Goal: Information Seeking & Learning: Learn about a topic

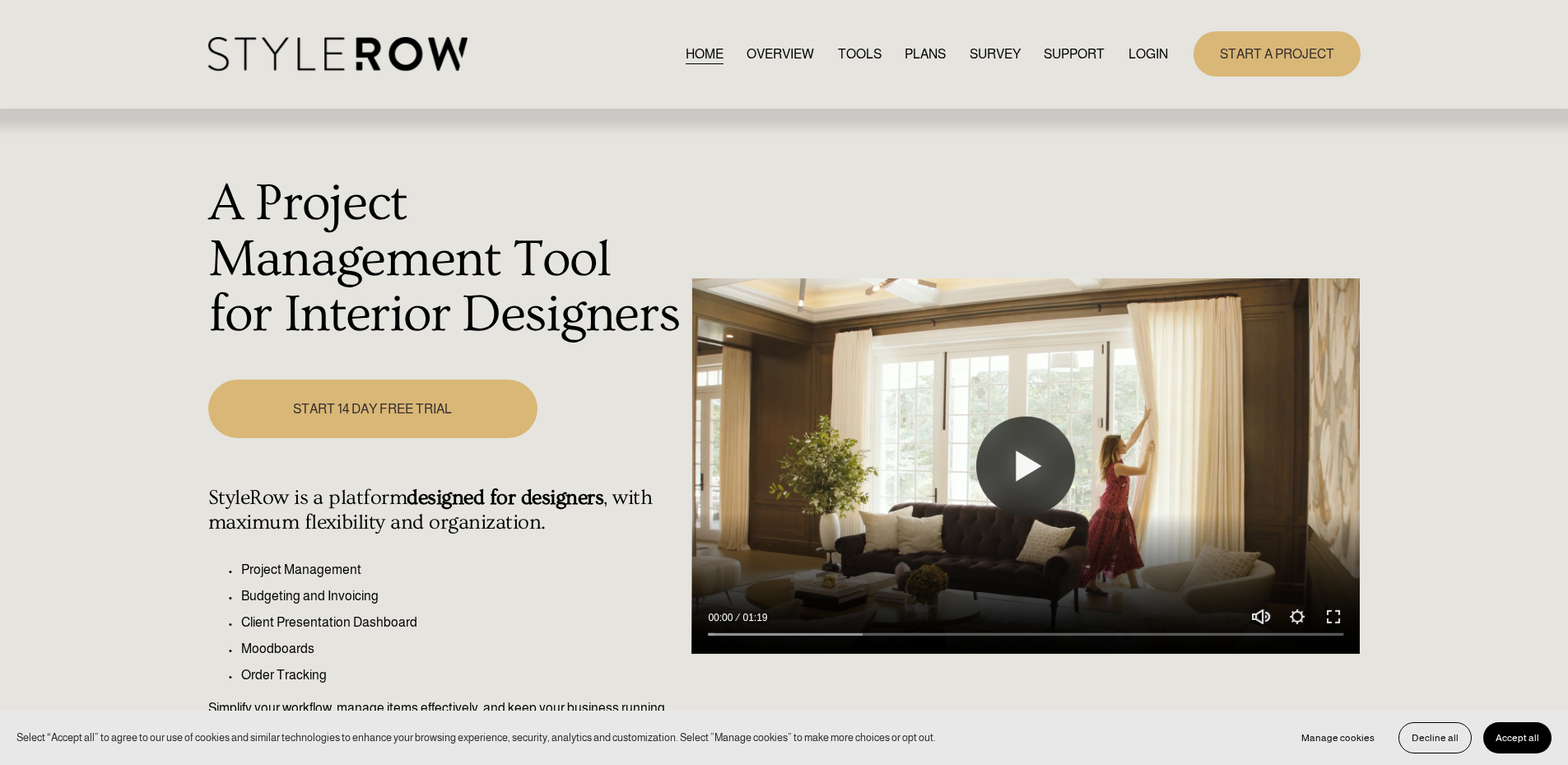
click at [1143, 57] on link "LOGIN" at bounding box center [1148, 54] width 40 height 22
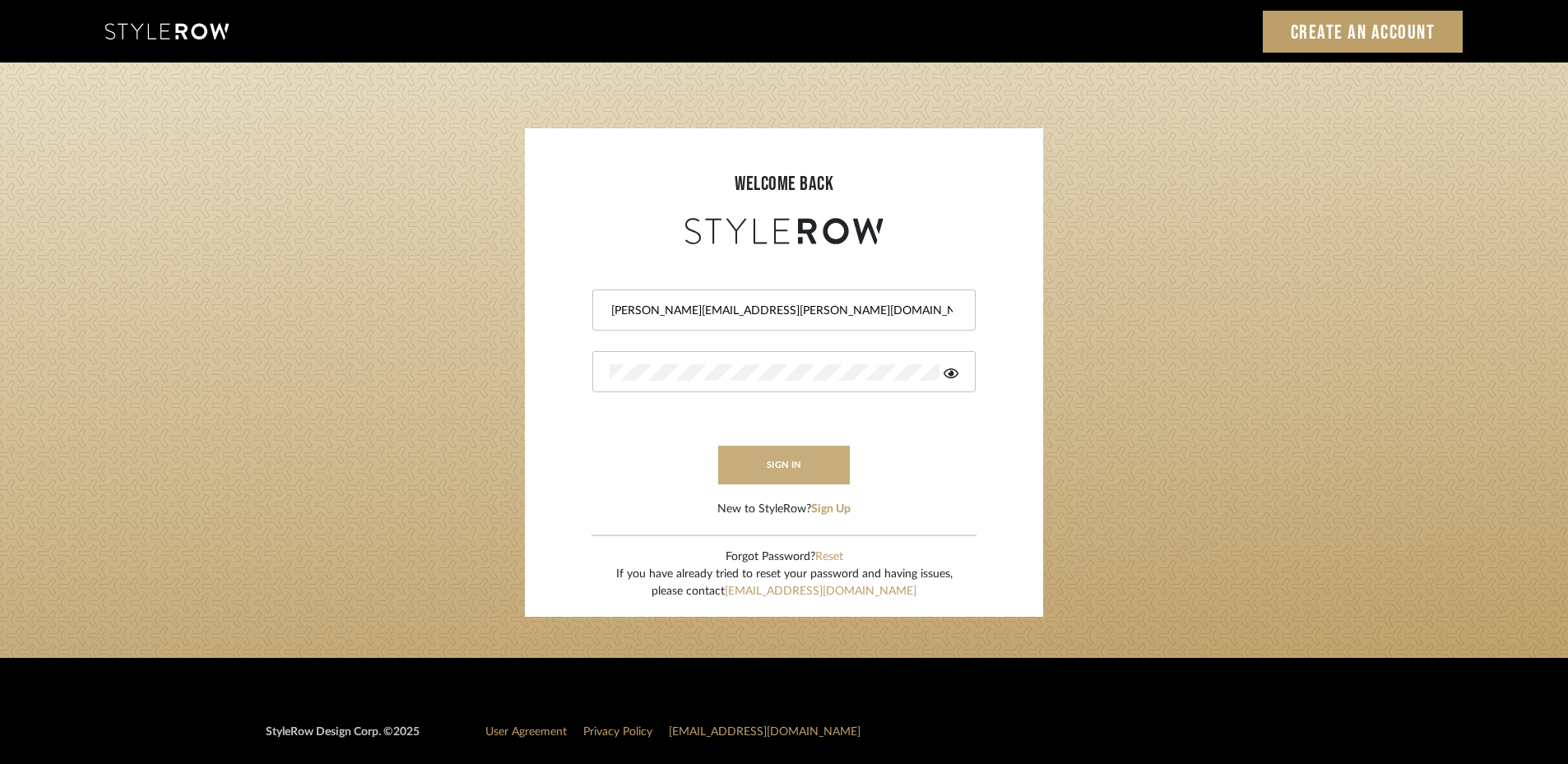
click at [781, 465] on button "sign in" at bounding box center [784, 465] width 132 height 39
drag, startPoint x: 774, startPoint y: 315, endPoint x: 456, endPoint y: 328, distance: 318.3
click at [456, 328] on login-page "welcome back yuvaraj@mancini-design.com Authorization failed. Invalid user or p…" at bounding box center [784, 360] width 1568 height 595
drag, startPoint x: 710, startPoint y: 386, endPoint x: 720, endPoint y: 471, distance: 85.6
click at [710, 386] on div at bounding box center [784, 371] width 384 height 41
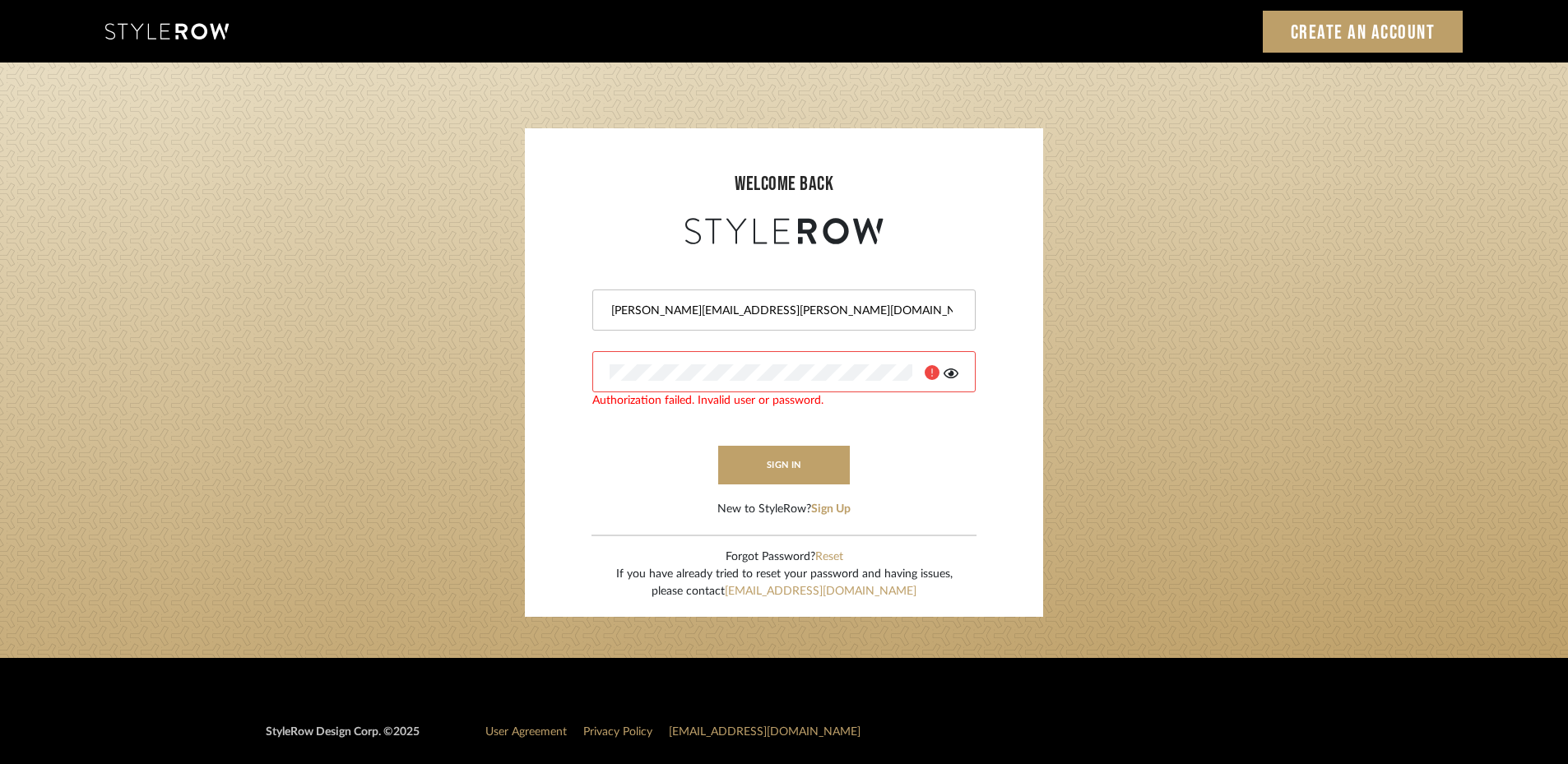
drag, startPoint x: 781, startPoint y: 314, endPoint x: 420, endPoint y: 283, distance: 362.3
click at [423, 288] on login-page "welcome back yuvaraj@mancini-design.com Authorization failed. Invalid user or p…" at bounding box center [784, 360] width 1568 height 595
type input "1159"
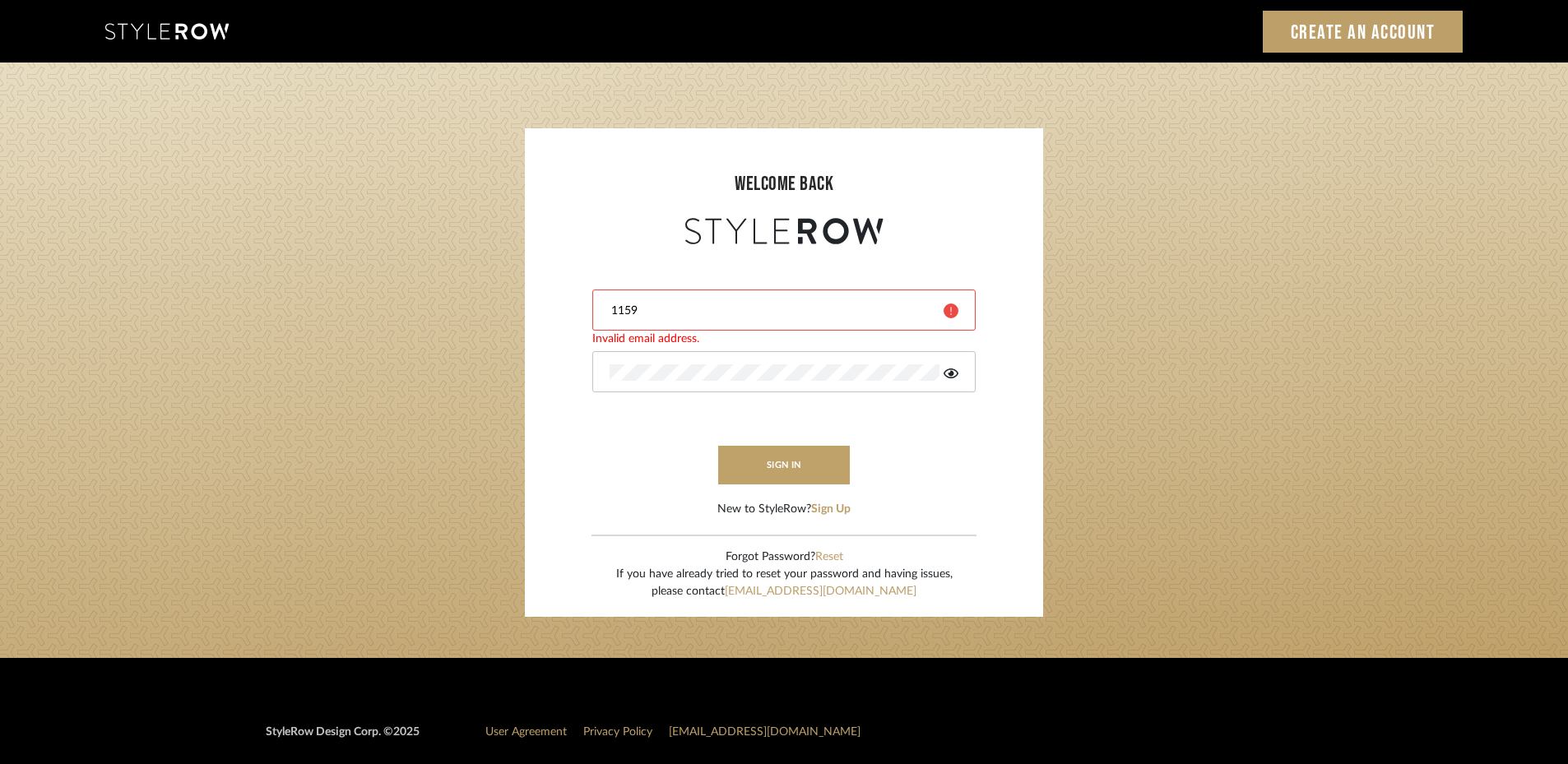
click at [558, 371] on form "1159 Invalid email address. sign in New to StyleRow? Sign Up" at bounding box center [784, 384] width 485 height 270
drag, startPoint x: 506, startPoint y: 280, endPoint x: 531, endPoint y: 288, distance: 26.2
click at [506, 280] on login-page "welcome back 1159 Invalid email address. sign in New to StyleRow? Sign Up Forgo…" at bounding box center [784, 360] width 1568 height 595
click at [808, 466] on button "sign in" at bounding box center [784, 465] width 132 height 39
drag, startPoint x: 720, startPoint y: 332, endPoint x: 706, endPoint y: 326, distance: 15.2
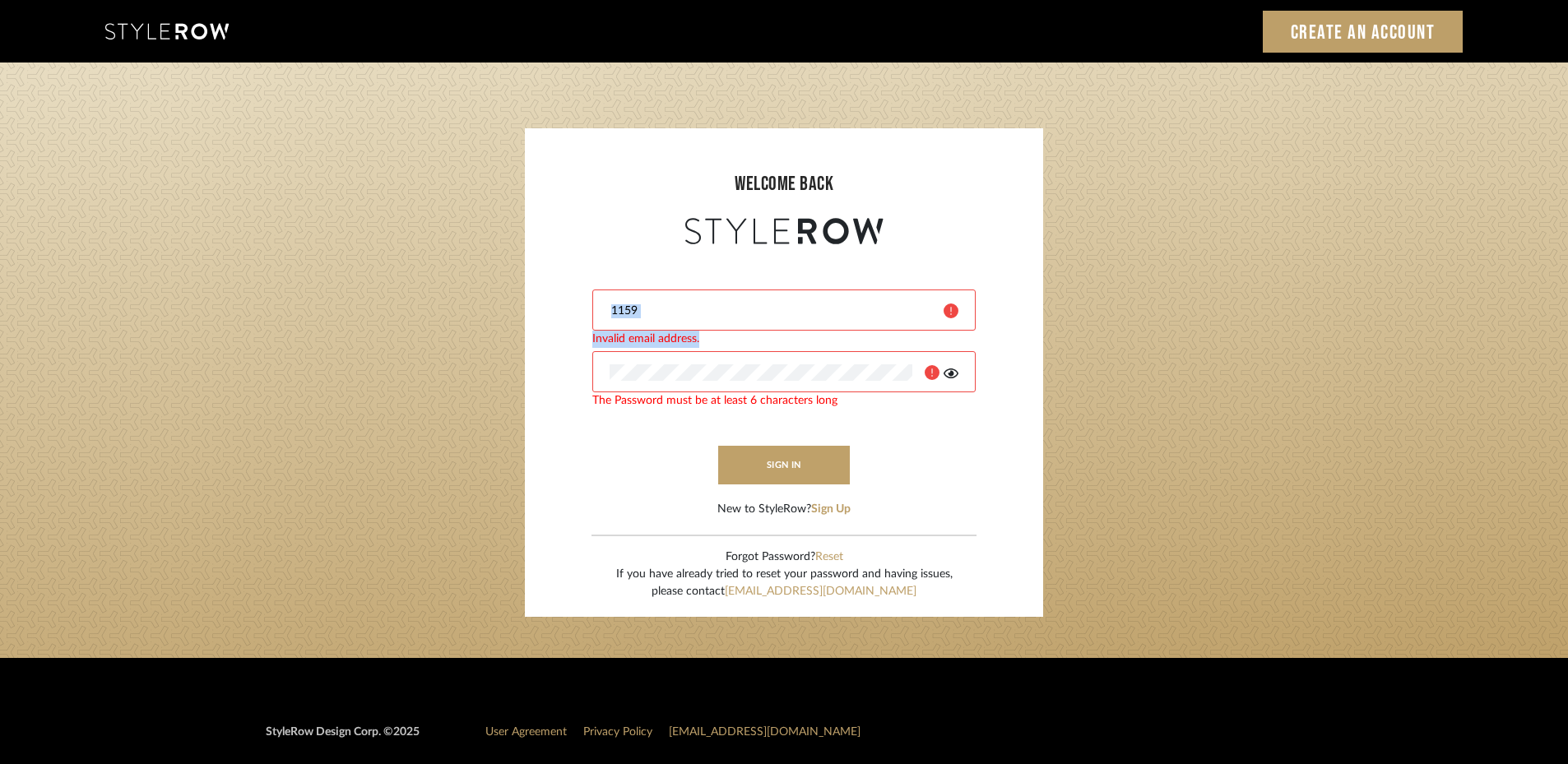
click at [706, 326] on div "1159 Invalid email address." at bounding box center [784, 309] width 384 height 41
click at [714, 307] on input "1159" at bounding box center [770, 311] width 321 height 17
drag, startPoint x: 668, startPoint y: 301, endPoint x: 547, endPoint y: 297, distance: 121.1
click at [547, 297] on form "1159 Invalid email address. The Password must be at least 6 characters long sig…" at bounding box center [784, 384] width 485 height 270
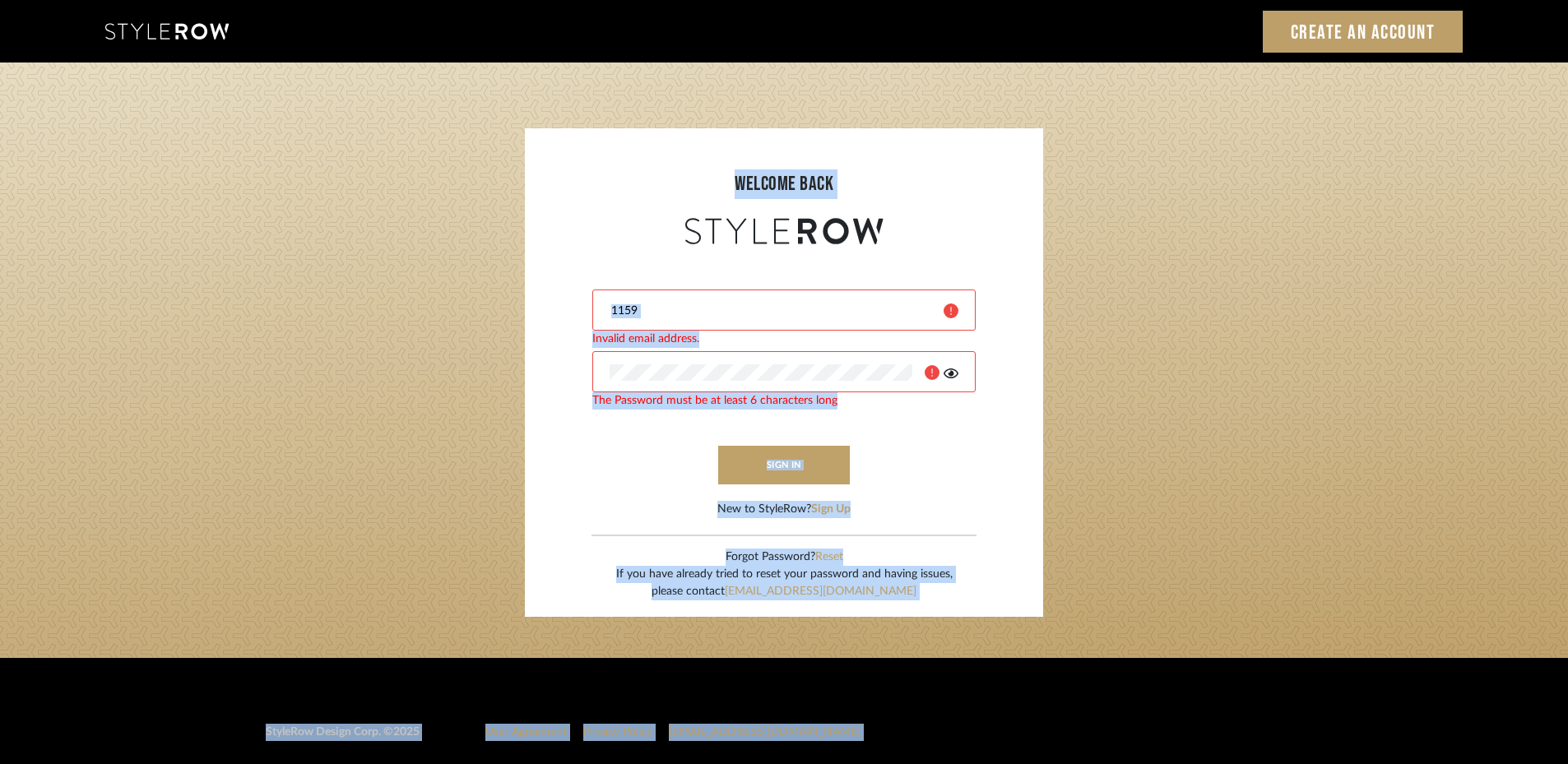
click at [728, 312] on input "1159" at bounding box center [770, 311] width 321 height 17
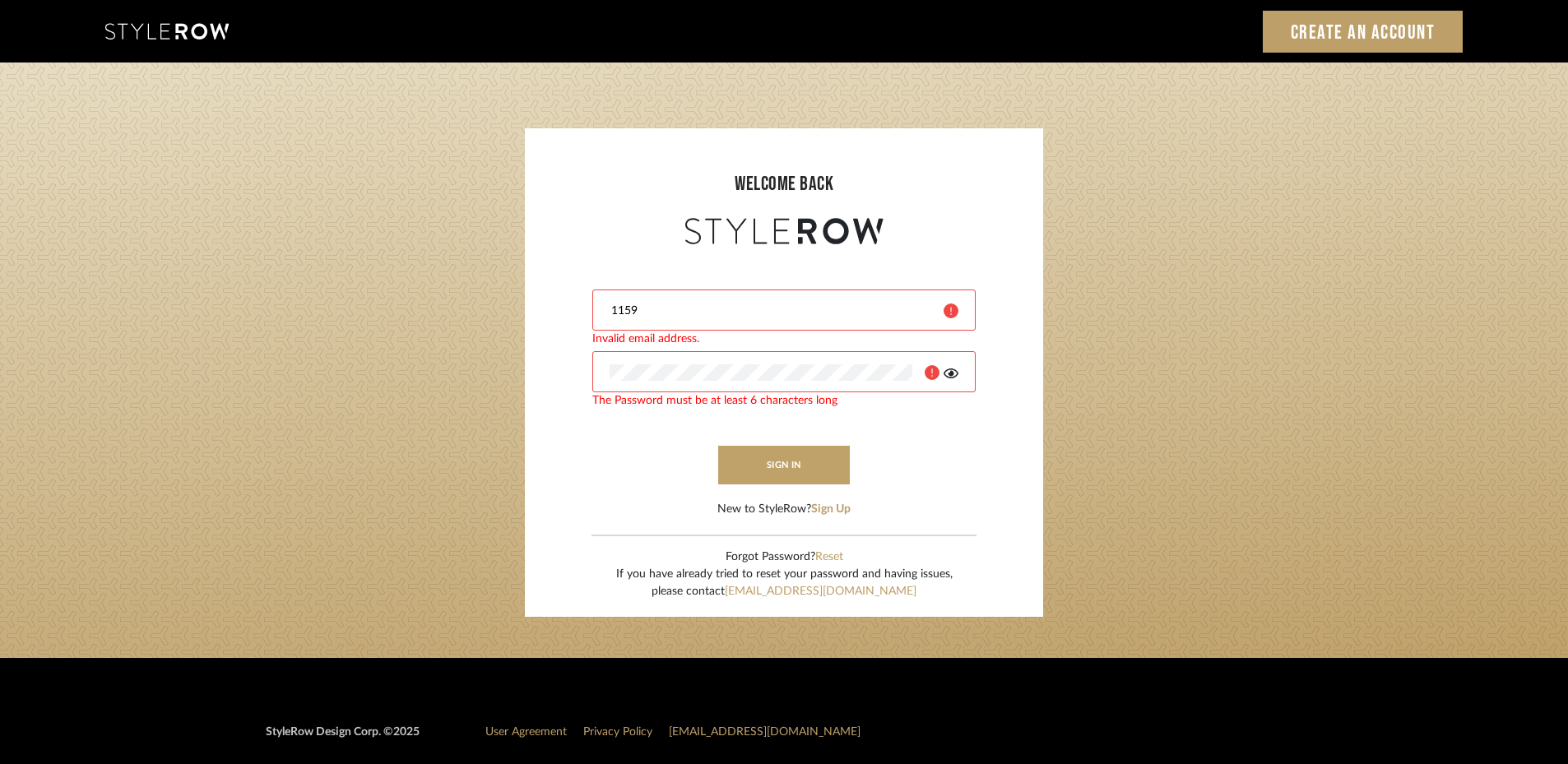
drag, startPoint x: 655, startPoint y: 315, endPoint x: 577, endPoint y: 309, distance: 78.2
click at [577, 309] on form "1159 Invalid email address. The Password must be at least 6 characters long sig…" at bounding box center [784, 384] width 485 height 270
paste input "stylerowproducts1@mancini-design.com"
type input "stylerowproducts1@mancini-design.com"
click at [549, 390] on form "stylerowproducts1@mancini-design.com The Password must be at least 6 characters…" at bounding box center [784, 384] width 485 height 270
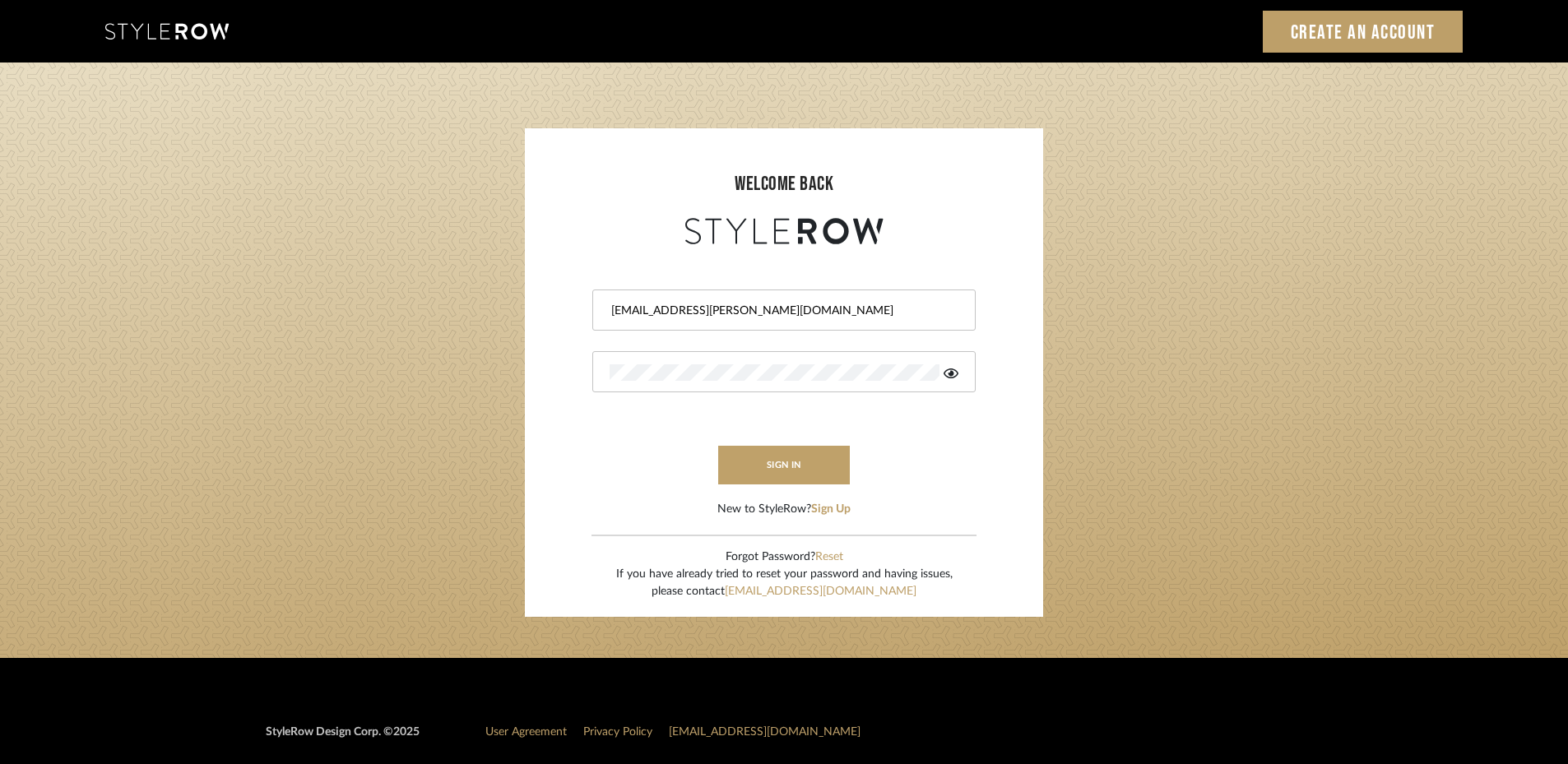
click at [1097, 418] on div "LOADING" at bounding box center [784, 382] width 1568 height 764
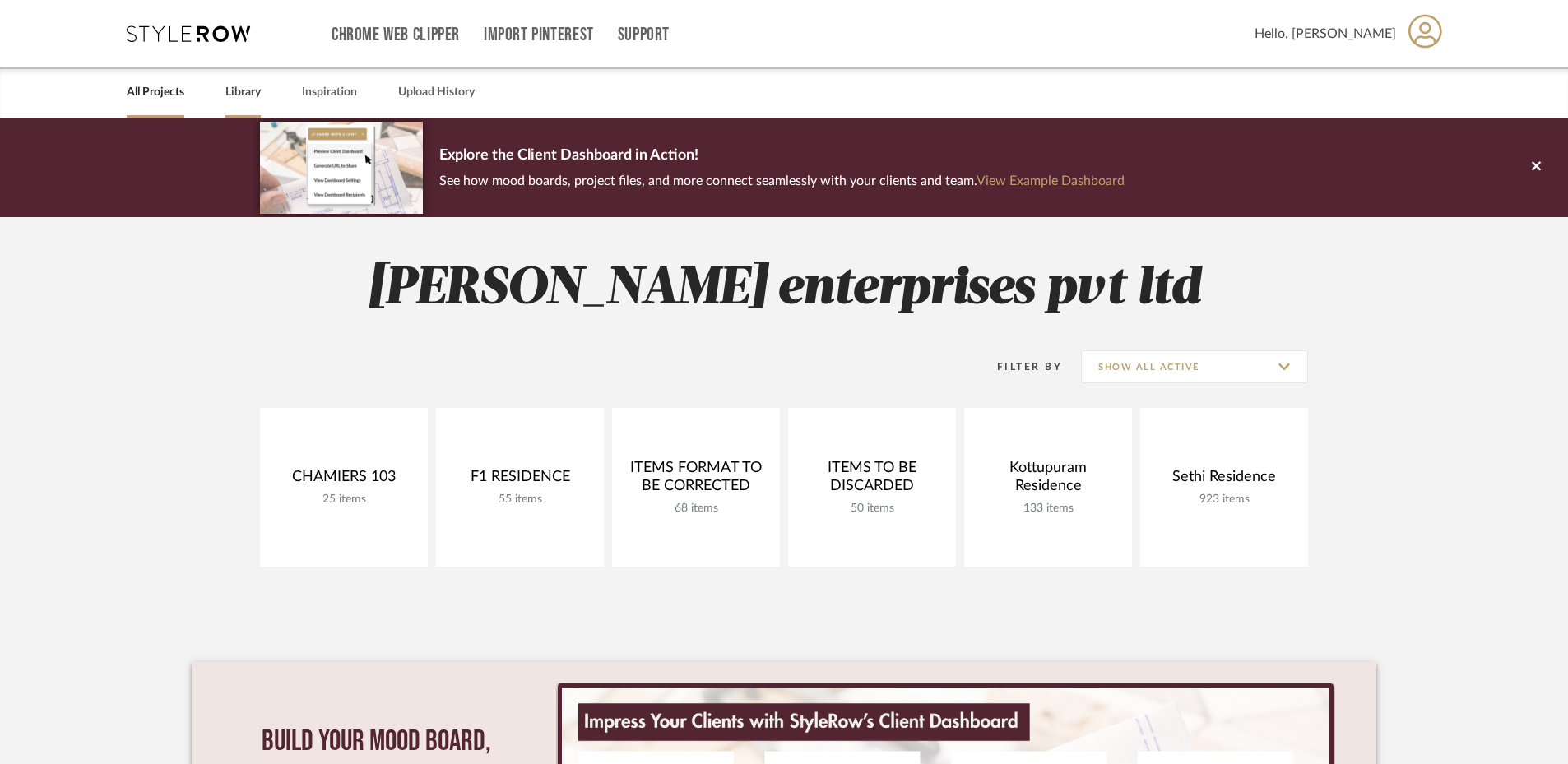
click at [251, 89] on link "Library" at bounding box center [243, 93] width 35 height 22
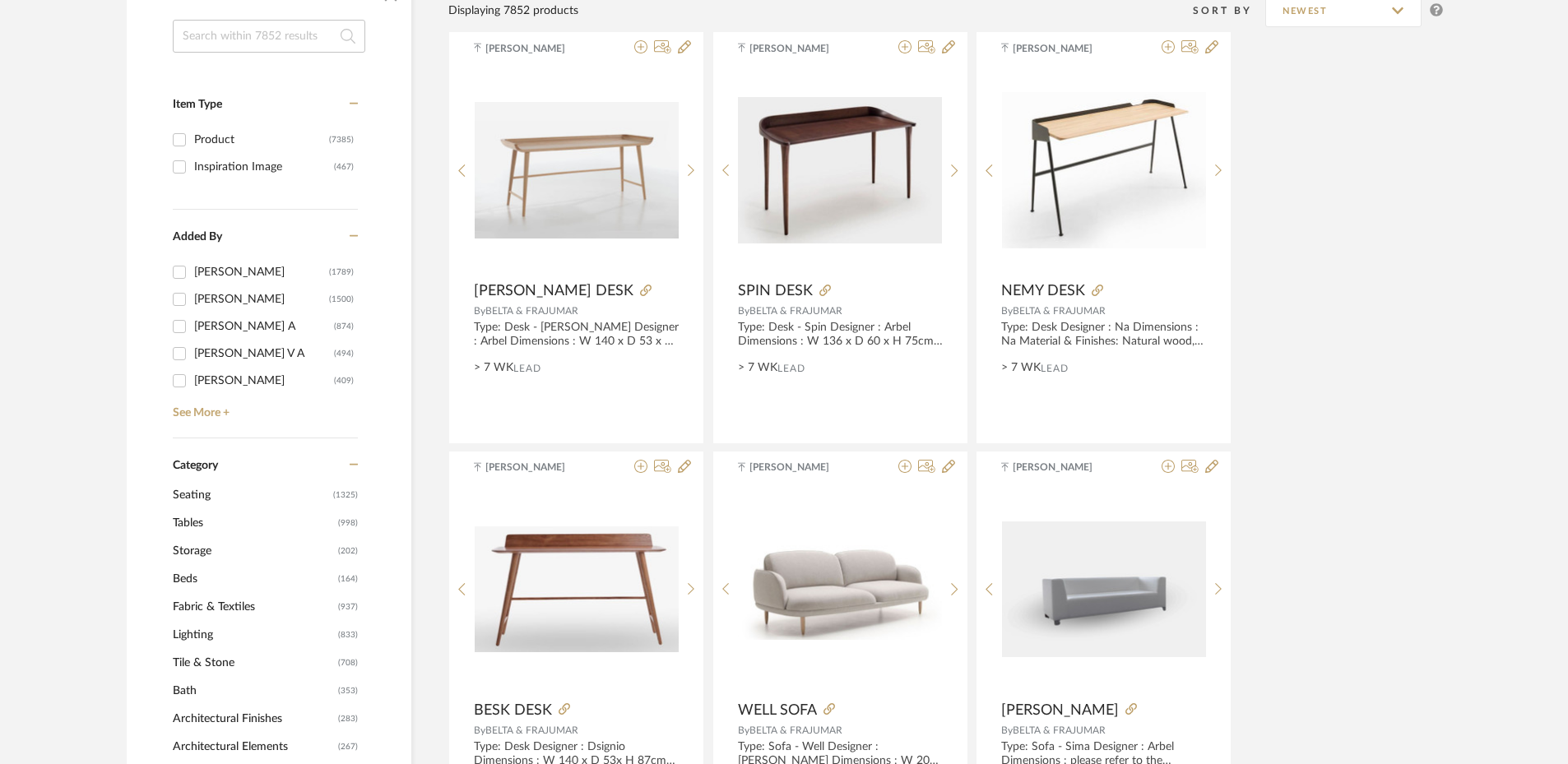
scroll to position [329, 0]
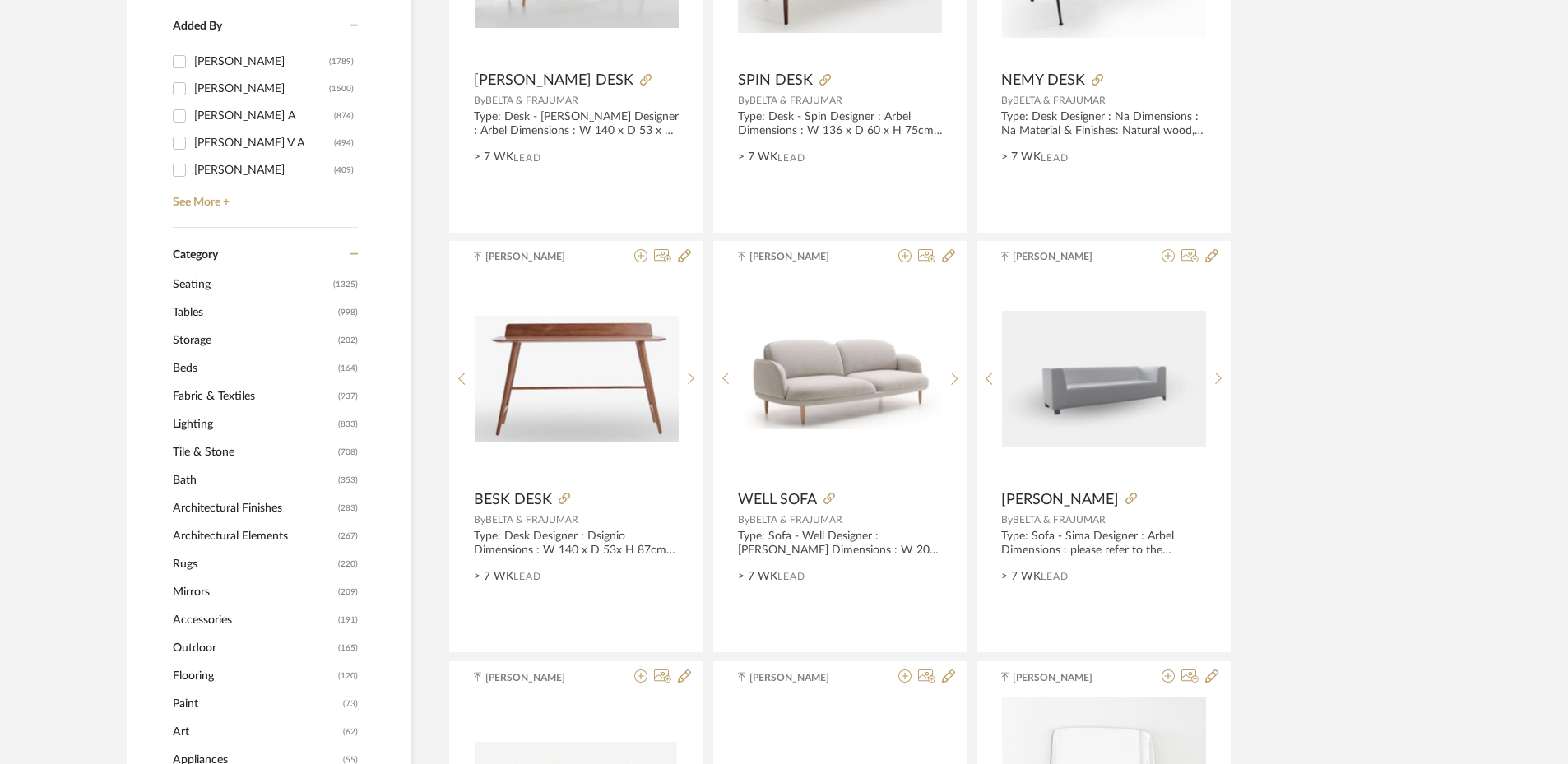
click at [185, 363] on span "Beds" at bounding box center [253, 368] width 161 height 28
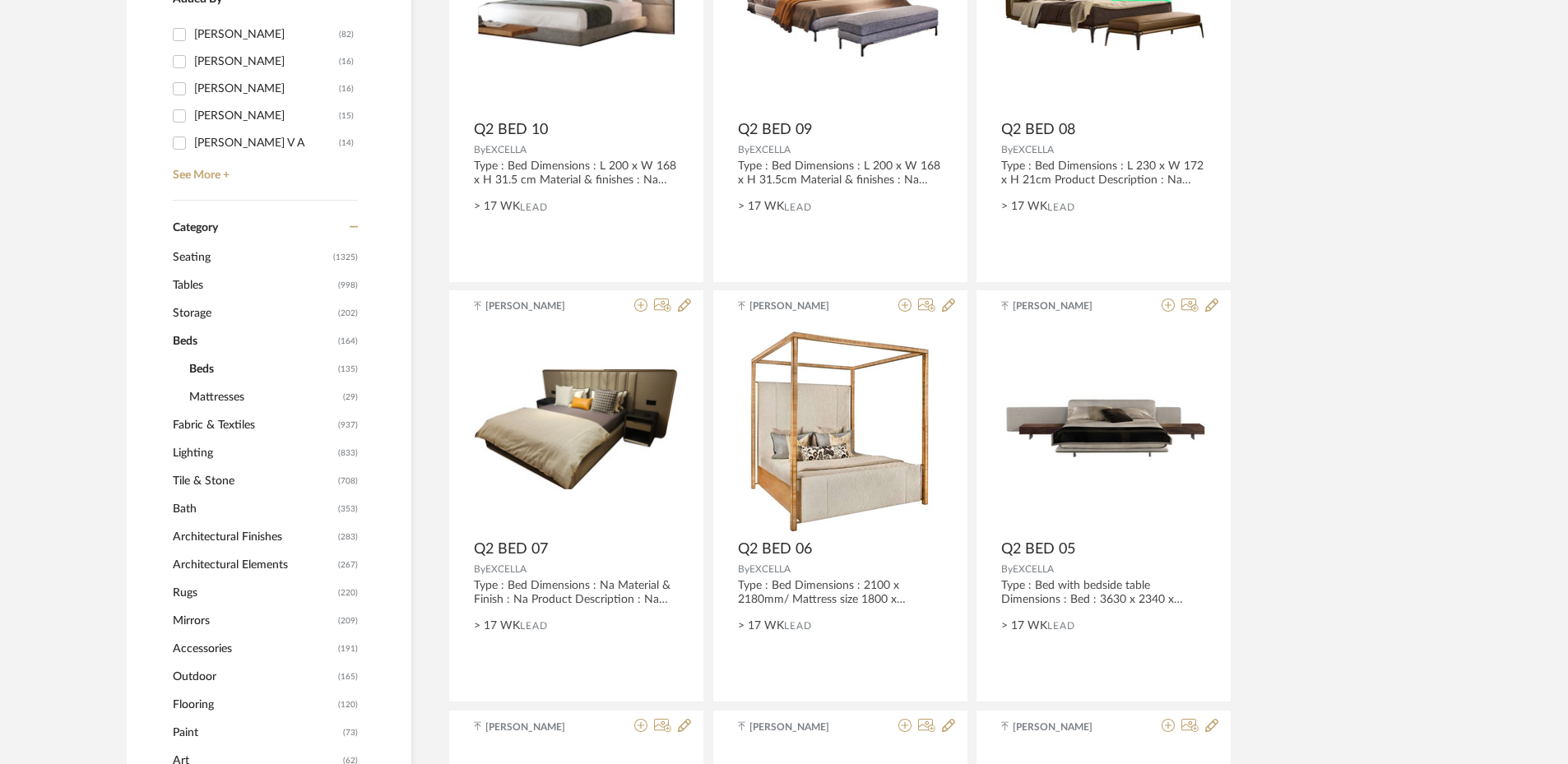
scroll to position [491, 0]
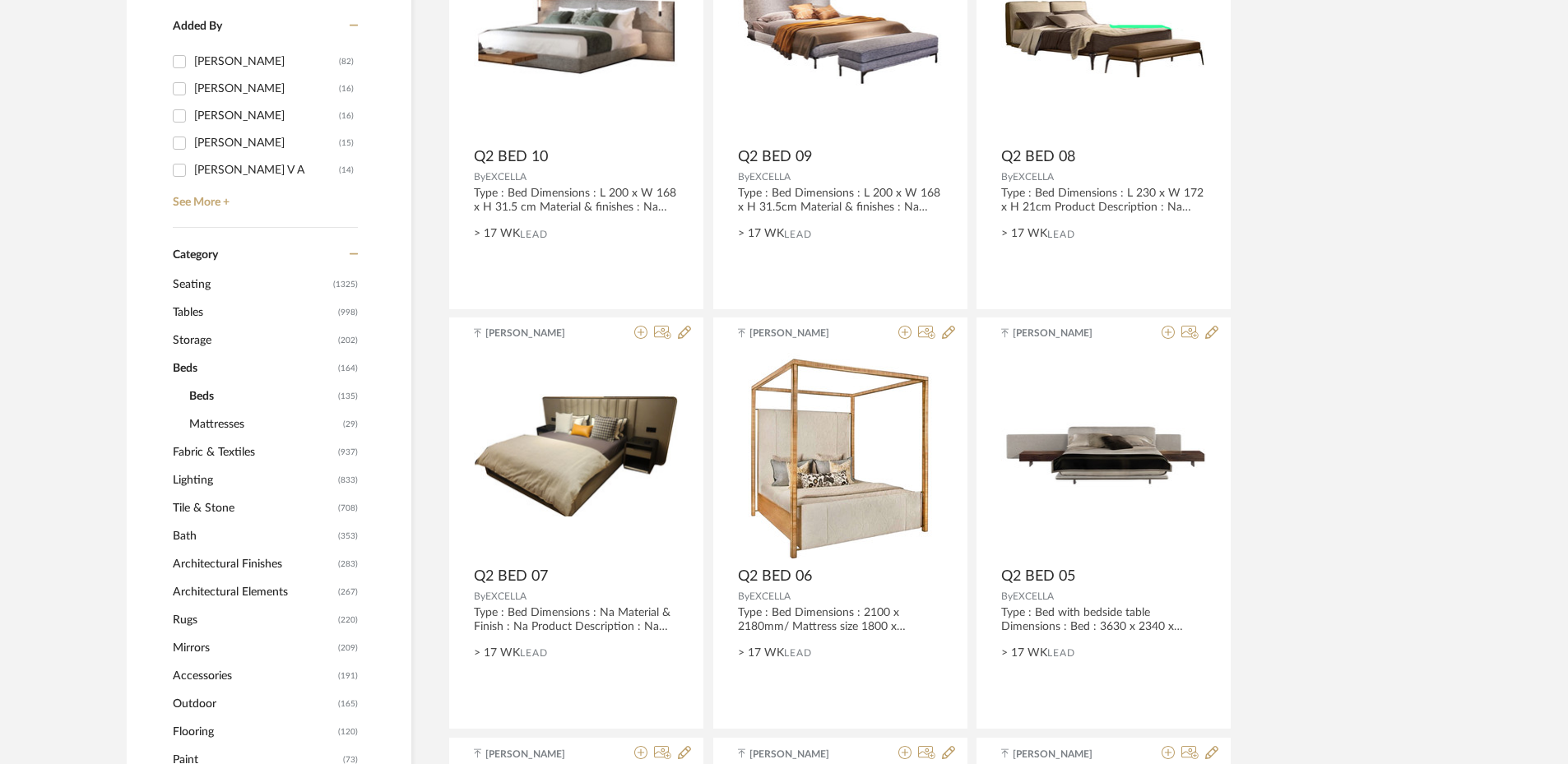
click at [183, 369] on span "Beds" at bounding box center [253, 368] width 161 height 28
click at [195, 310] on span "Tables" at bounding box center [253, 312] width 161 height 28
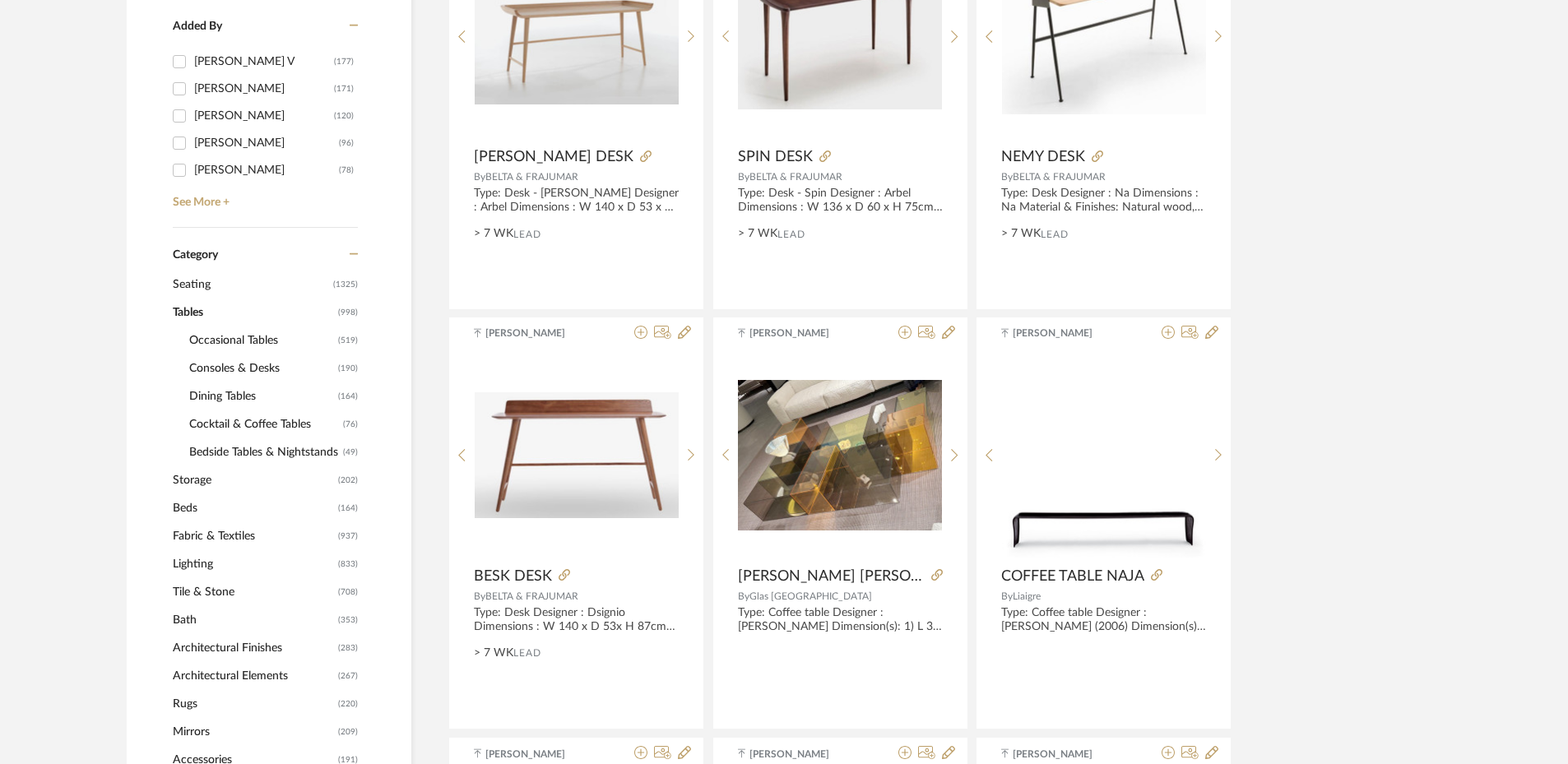
click at [227, 395] on span "Dining Tables" at bounding box center [261, 396] width 145 height 28
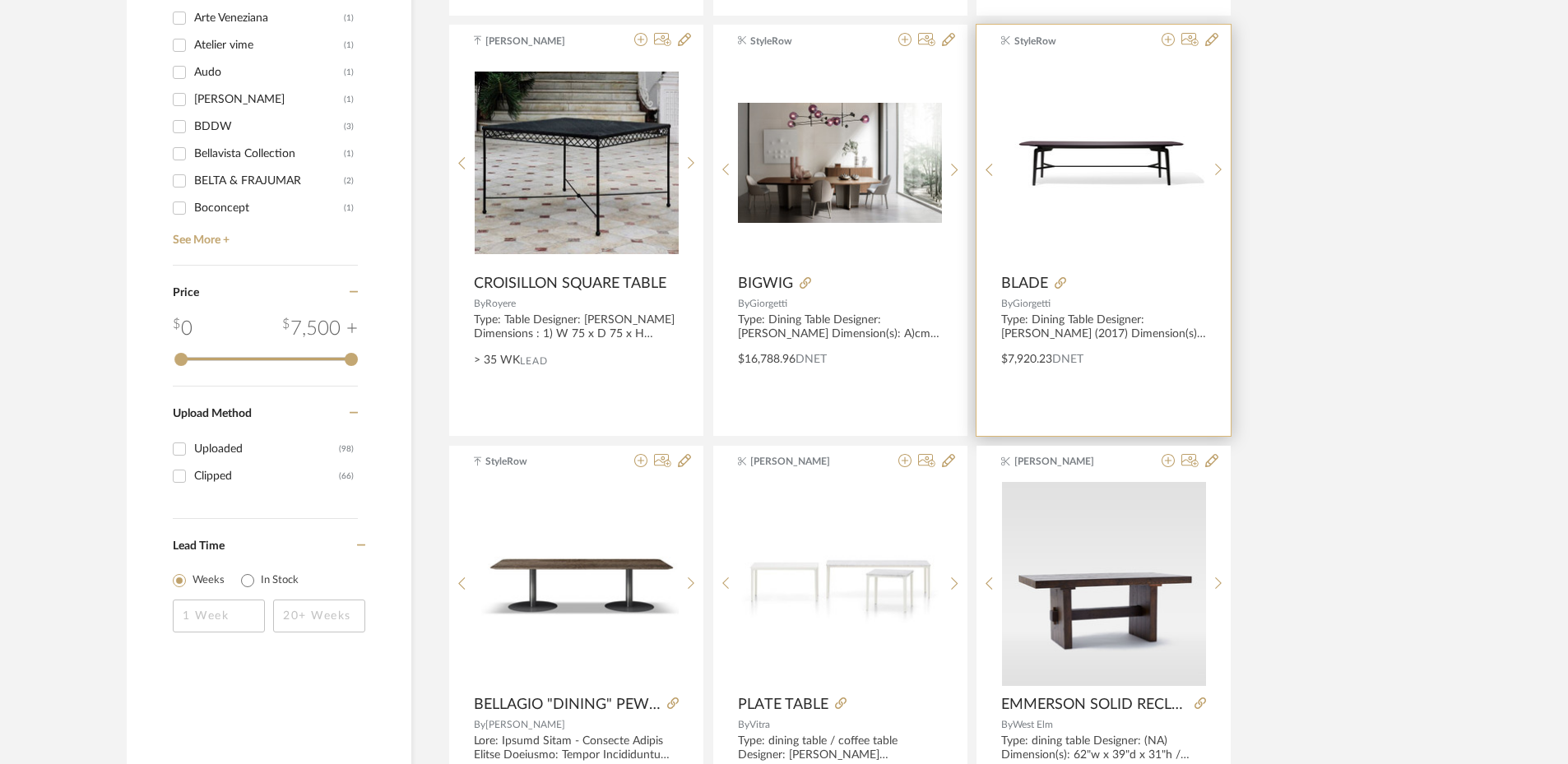
scroll to position [2053, 0]
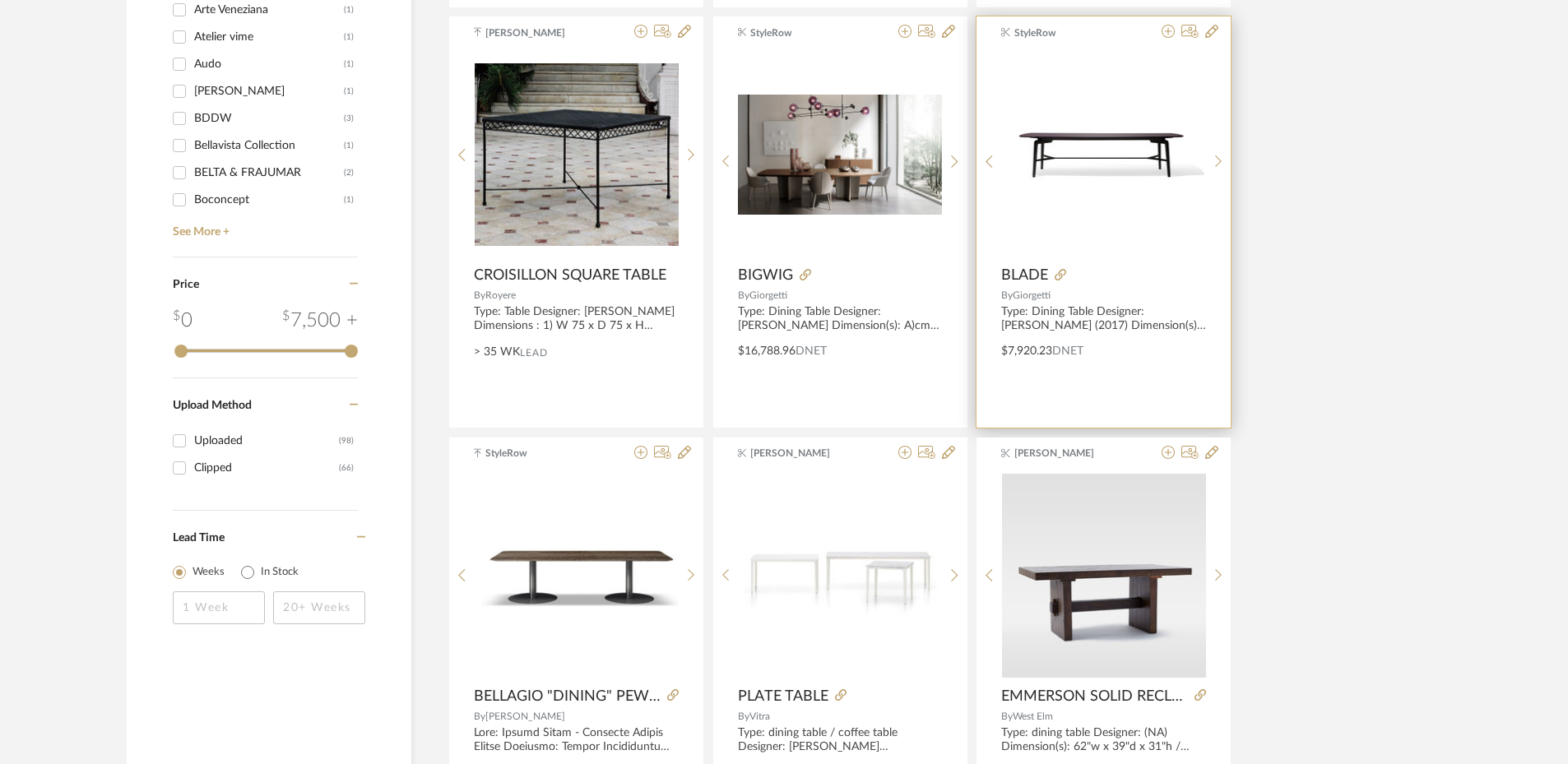
drag, startPoint x: 1112, startPoint y: 153, endPoint x: 1067, endPoint y: 168, distance: 47.4
click at [1067, 168] on img "0" at bounding box center [1104, 153] width 204 height 67
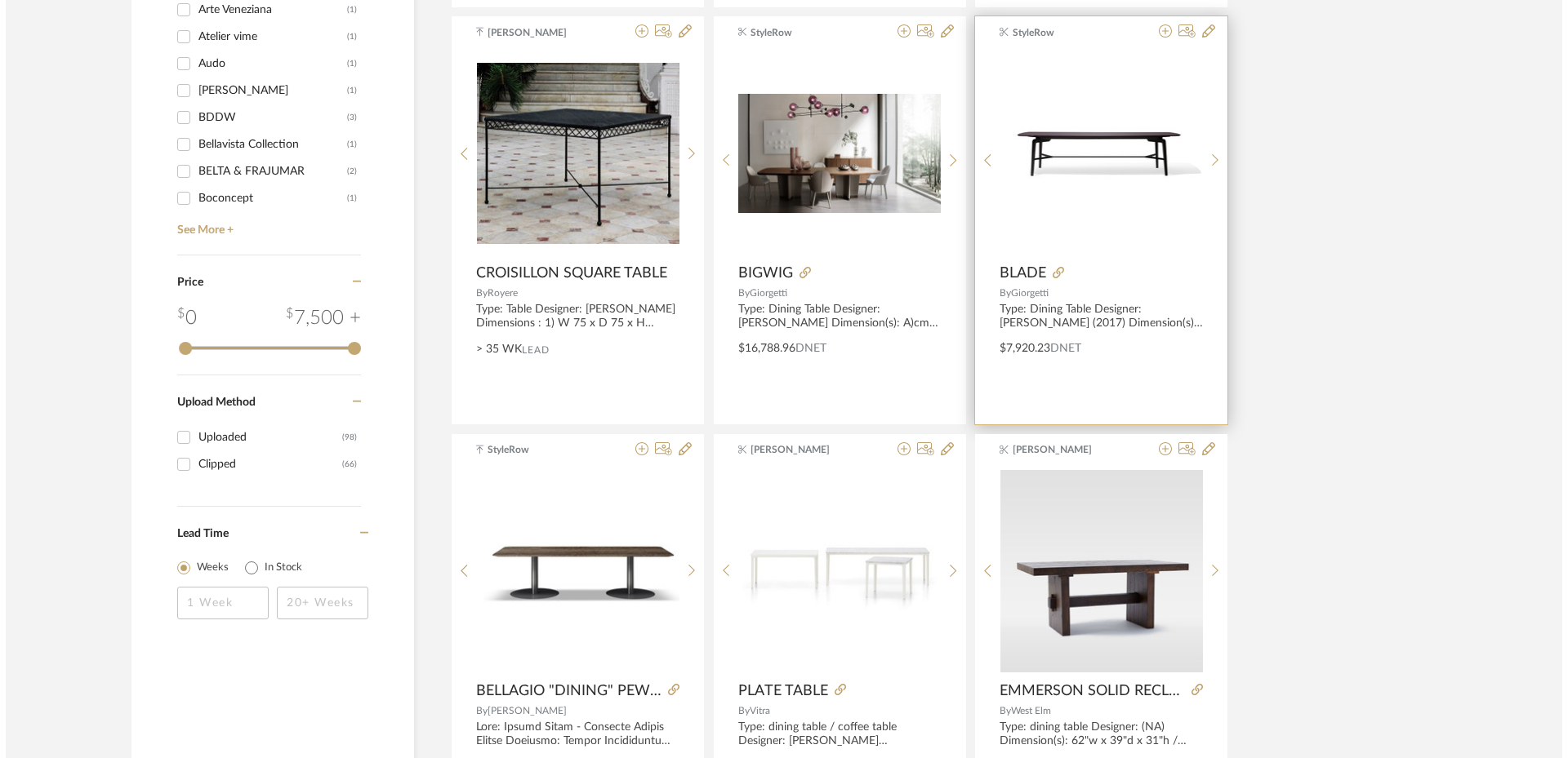
scroll to position [0, 0]
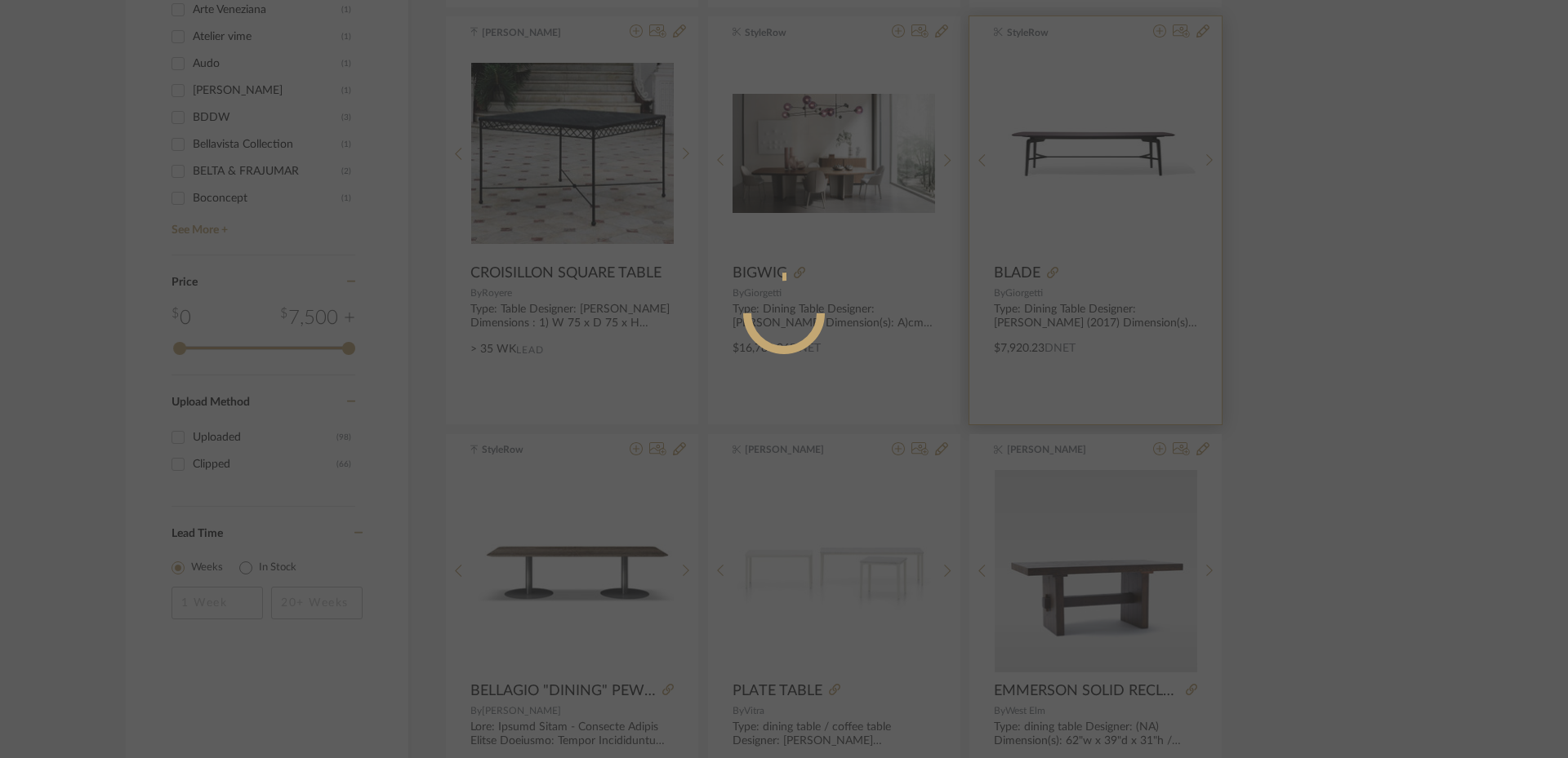
click at [1059, 166] on div at bounding box center [784, 379] width 1568 height 758
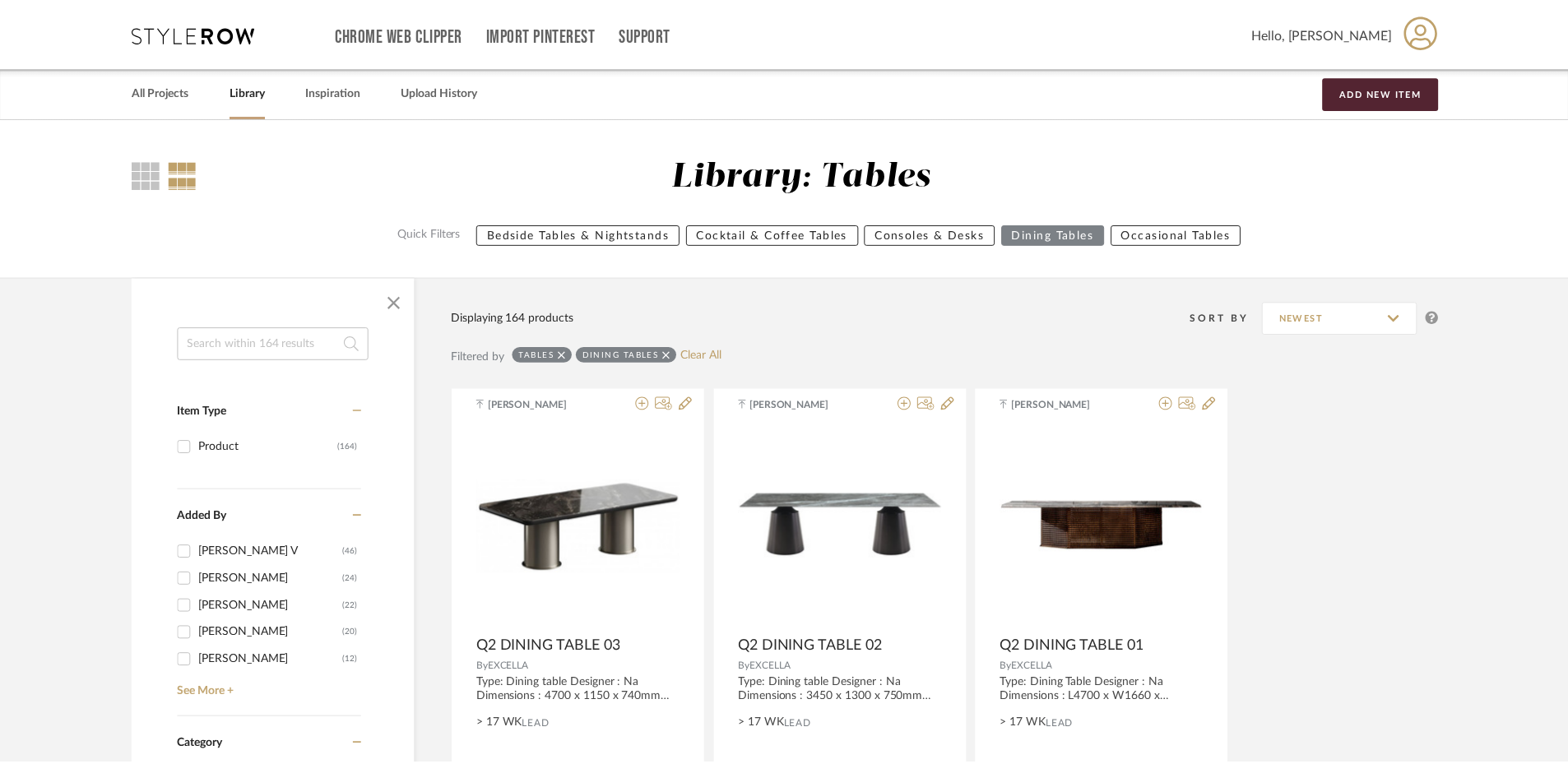
scroll to position [2053, 0]
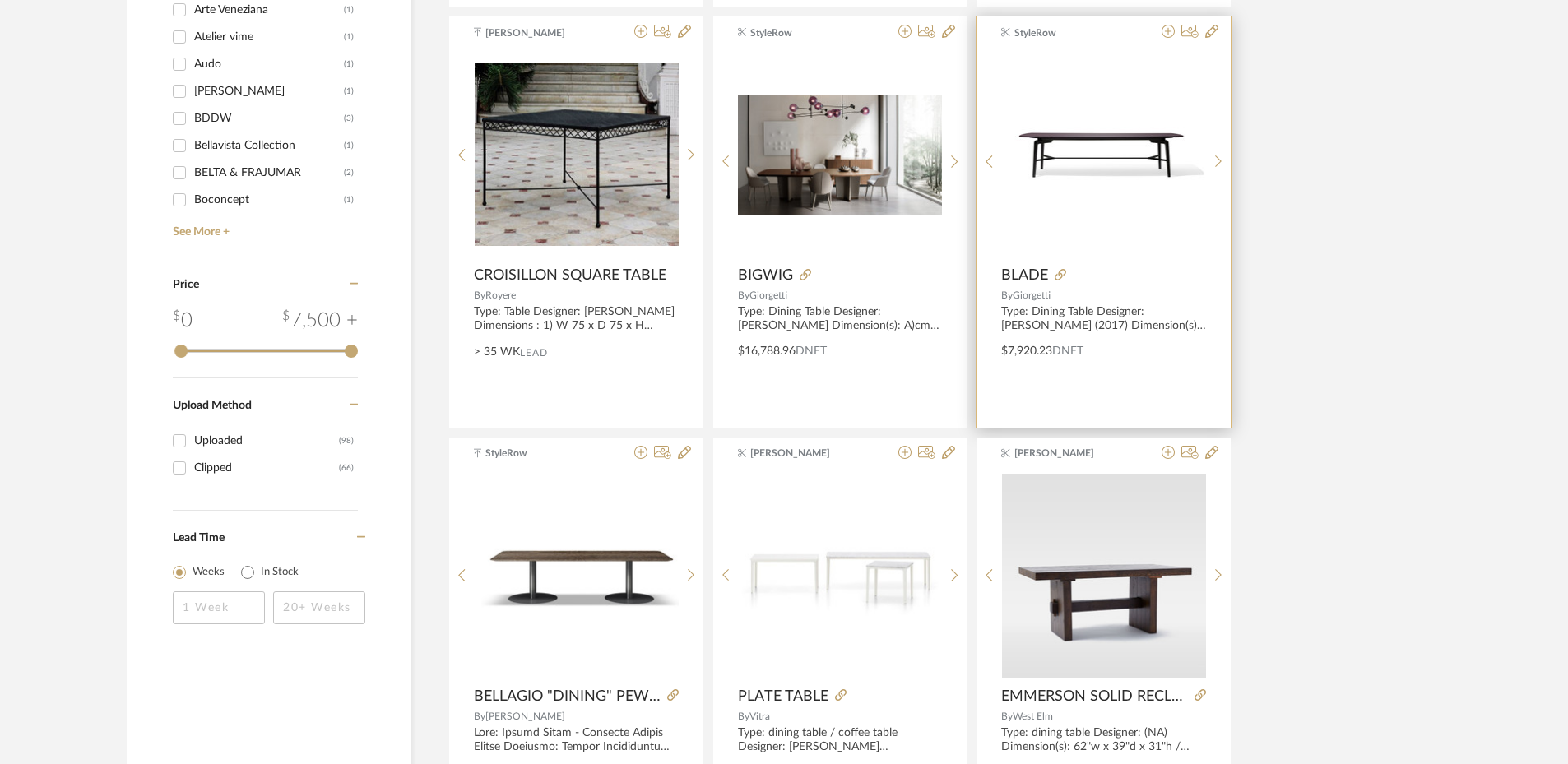
click at [1067, 168] on img "0" at bounding box center [1104, 153] width 204 height 67
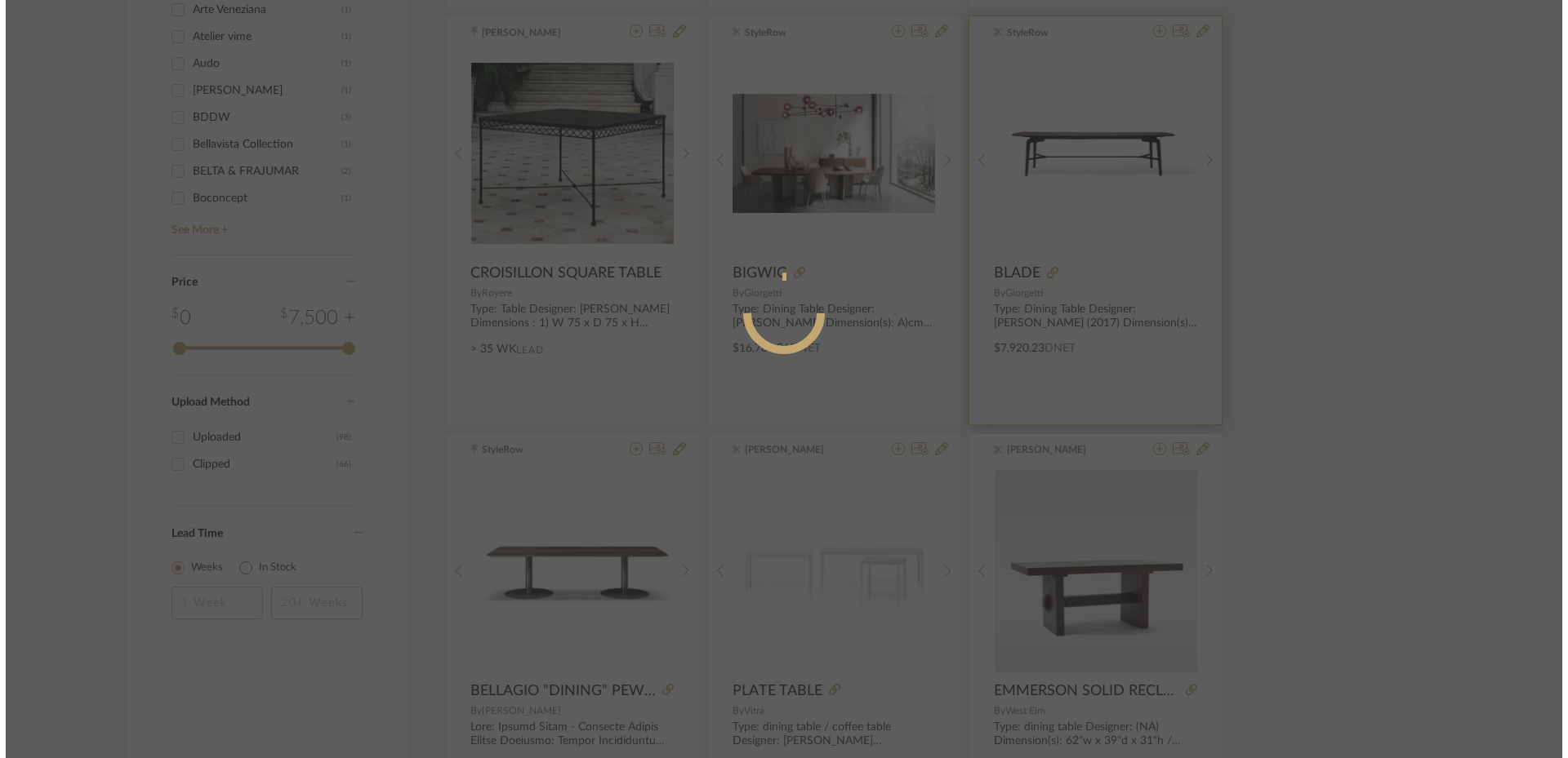
scroll to position [0, 0]
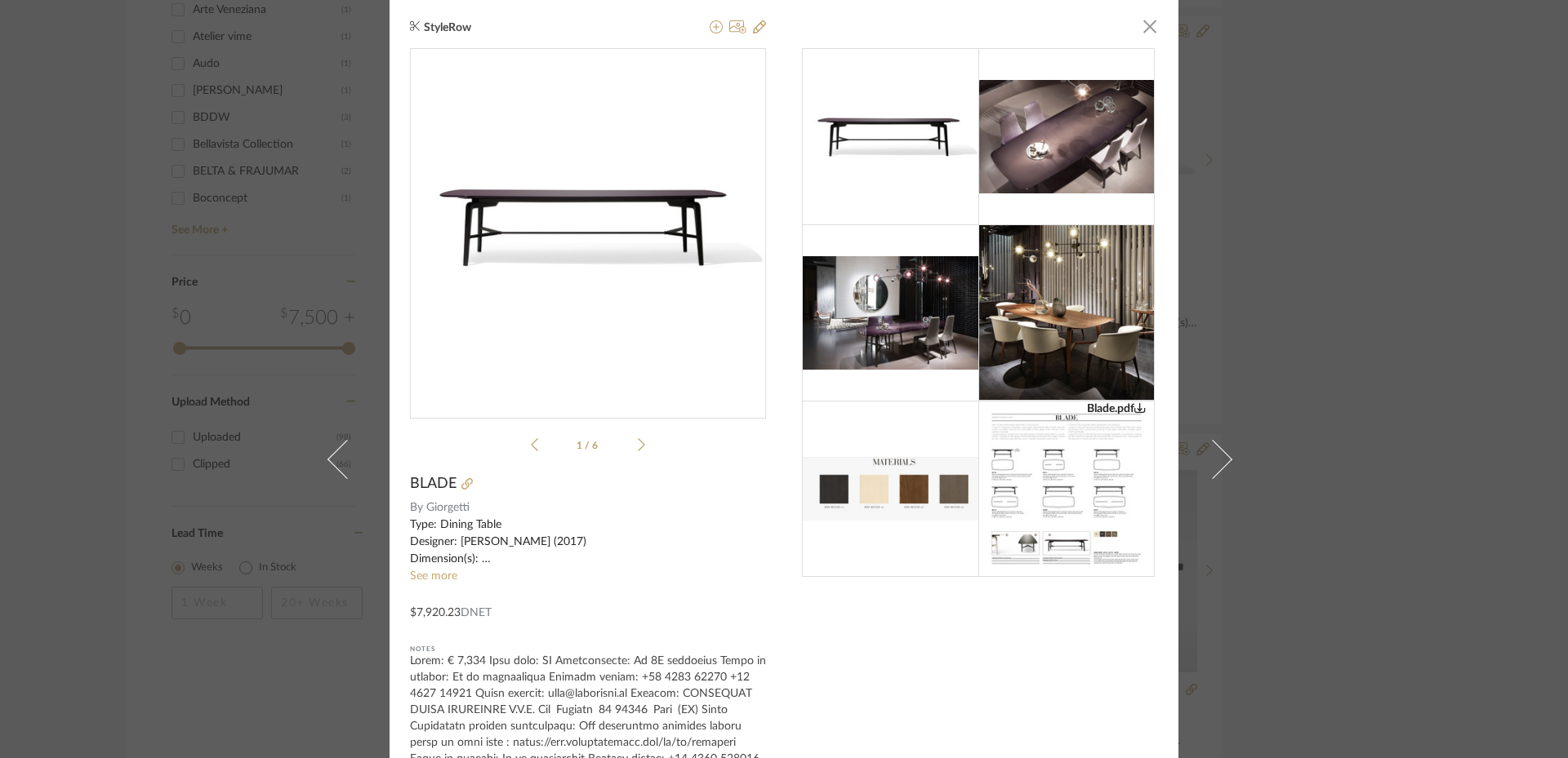
click at [1114, 500] on img at bounding box center [1066, 489] width 177 height 177
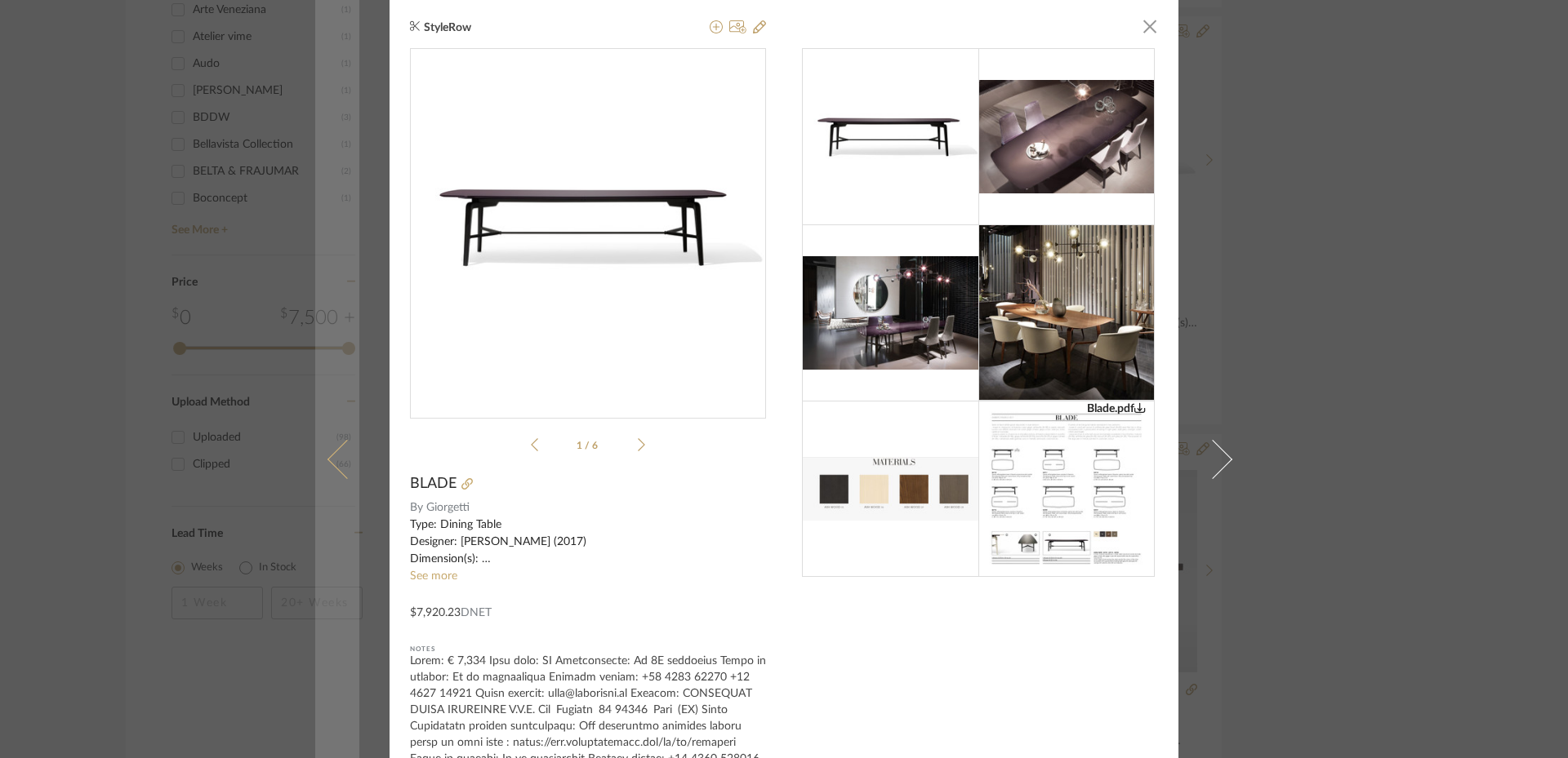
click at [333, 177] on link at bounding box center [337, 458] width 44 height 918
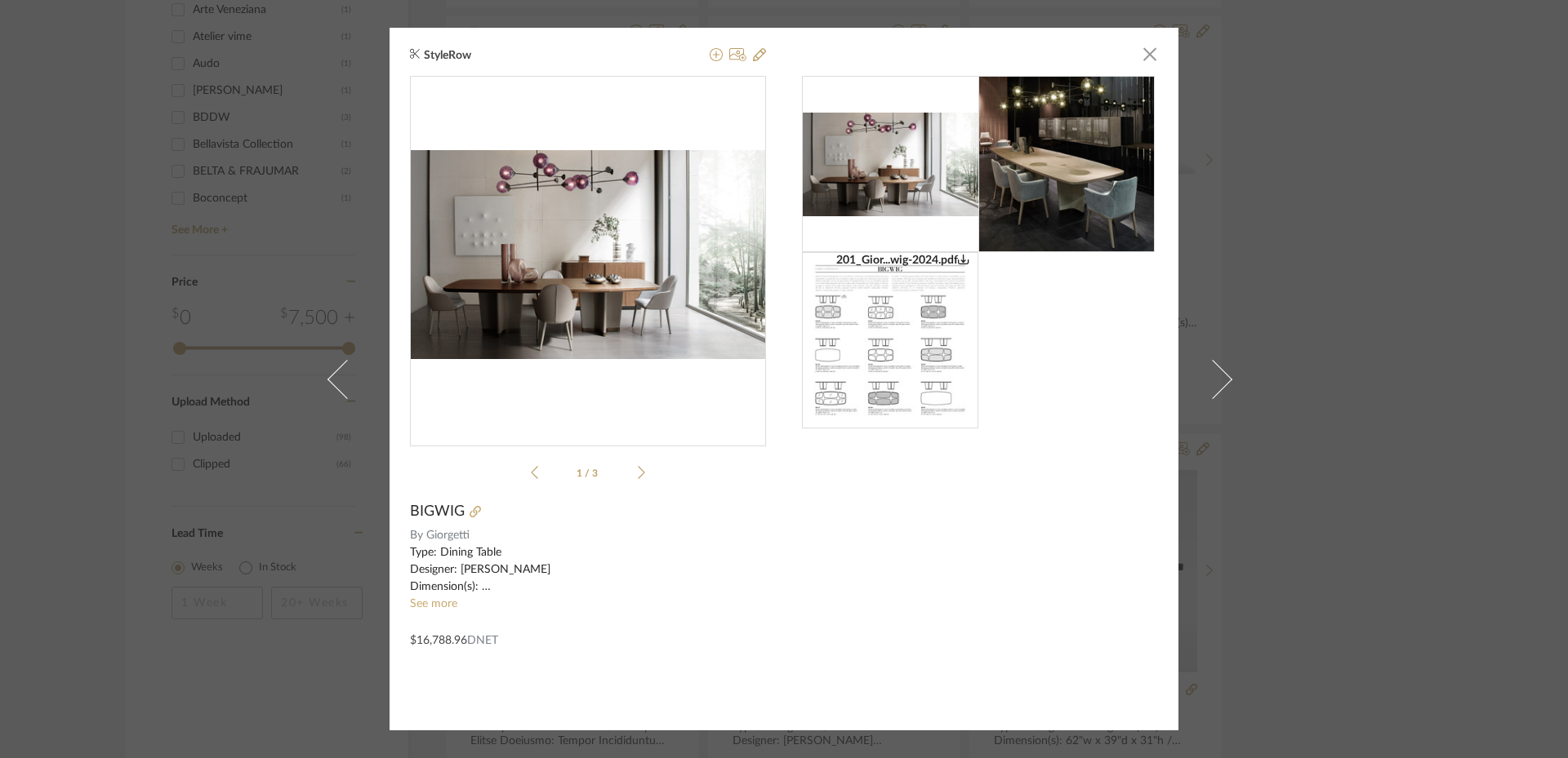
click at [1319, 197] on div "StyleRow × 201_Gior...wig-2024.pdf 201_Gior...wig-2024.pdf 1 / 3 BIGWIG By [PER…" at bounding box center [784, 379] width 1568 height 758
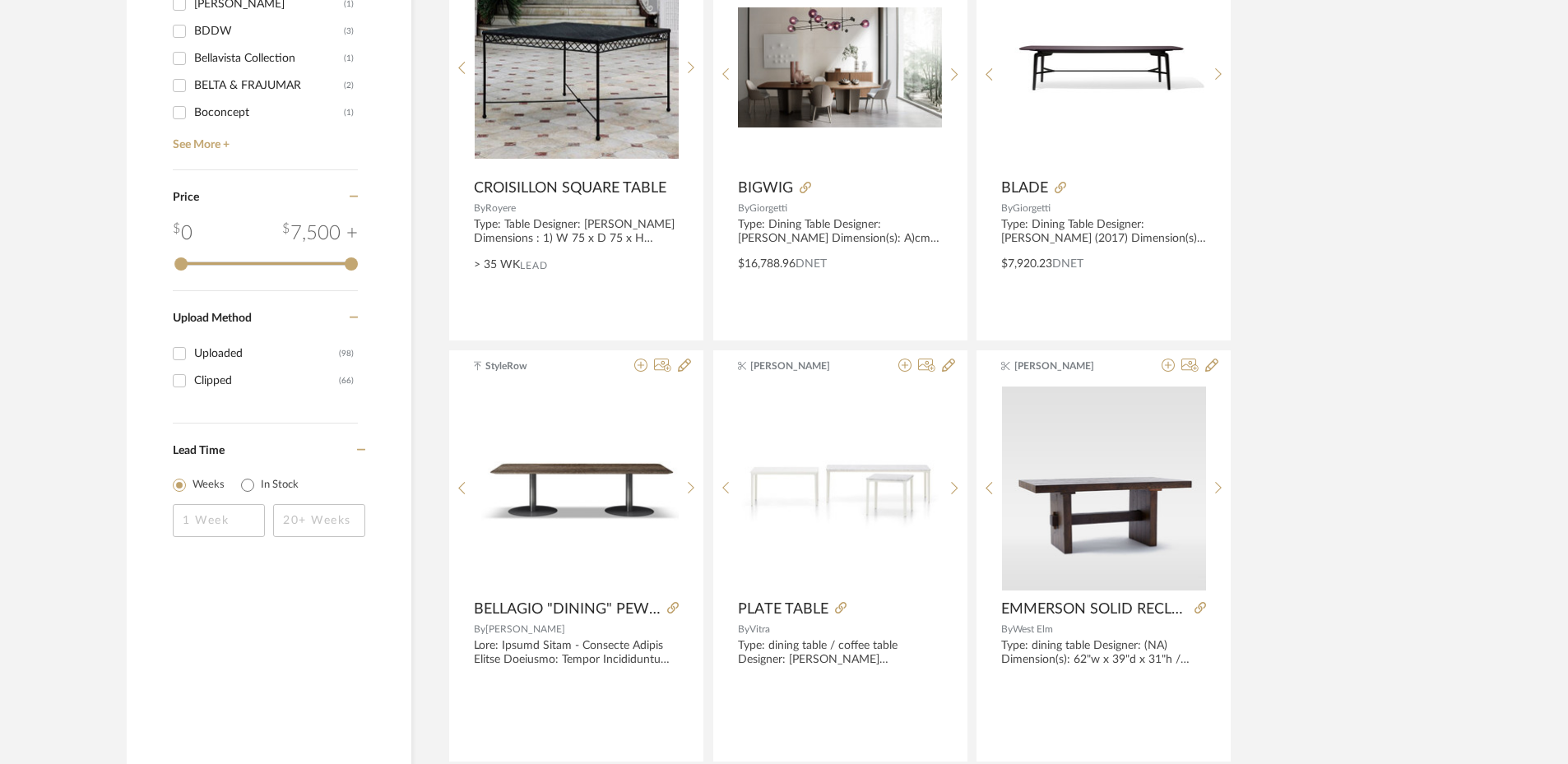
scroll to position [2465, 0]
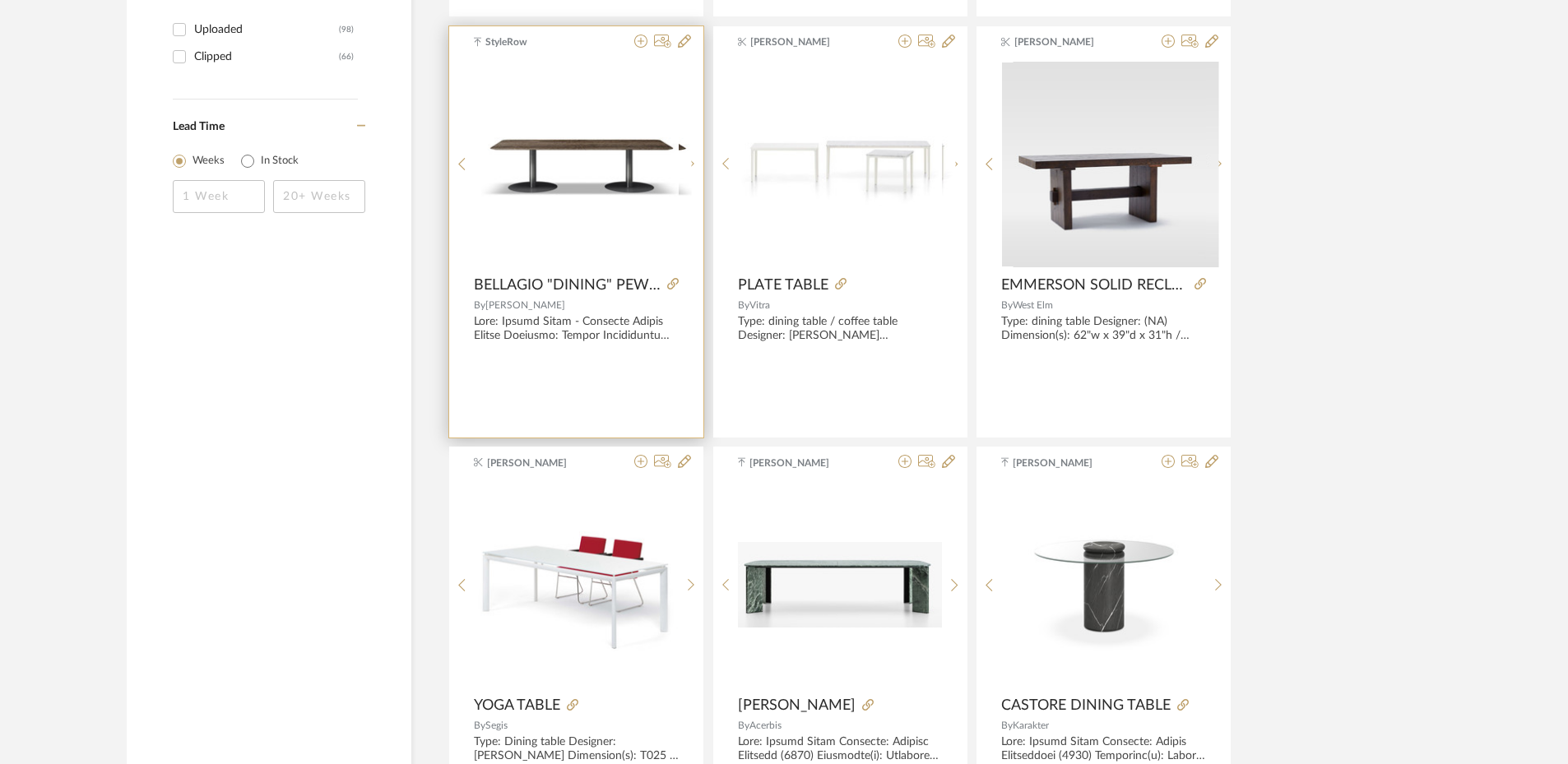
click at [586, 150] on img "0" at bounding box center [589, 164] width 206 height 81
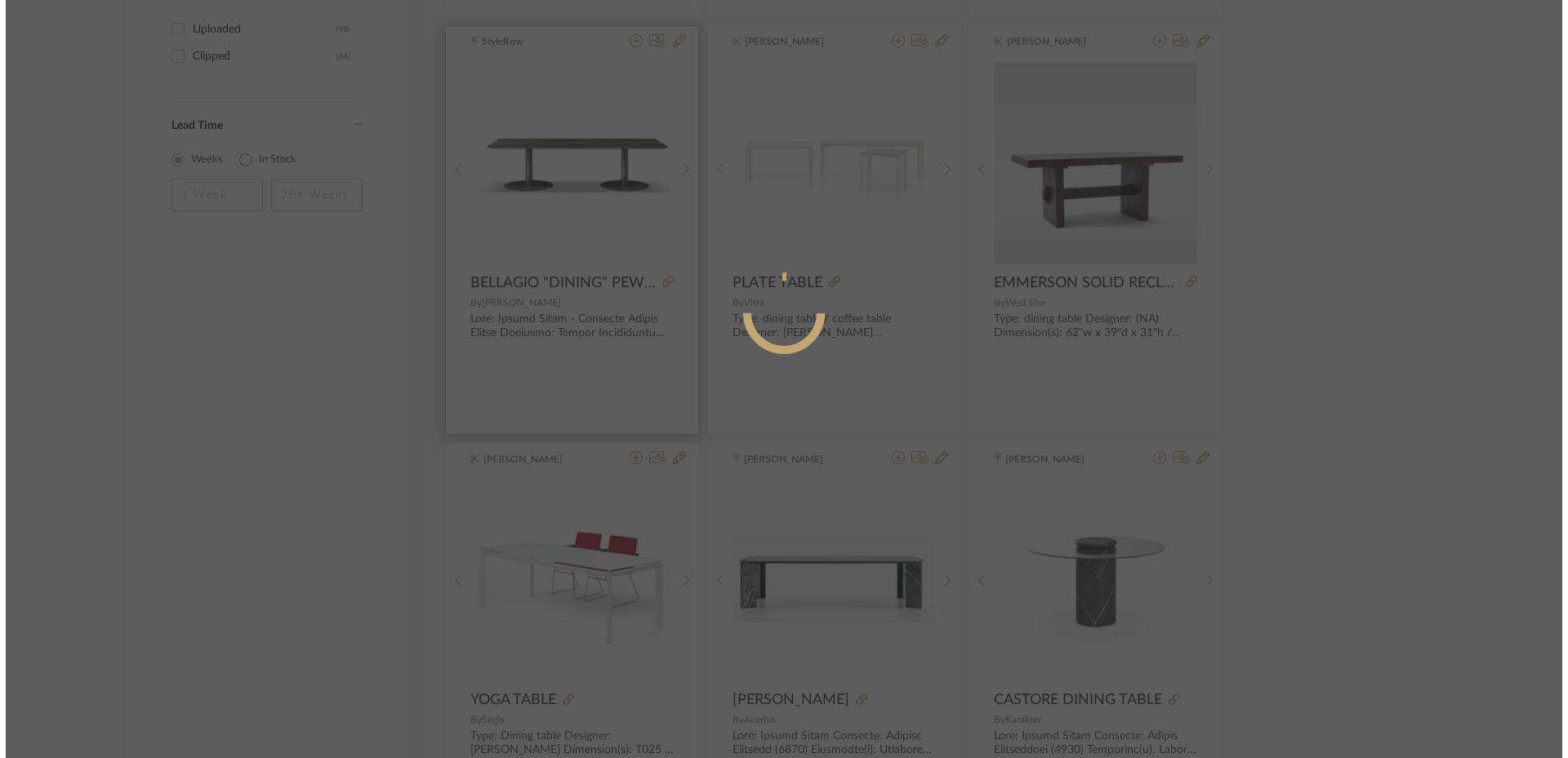
scroll to position [0, 0]
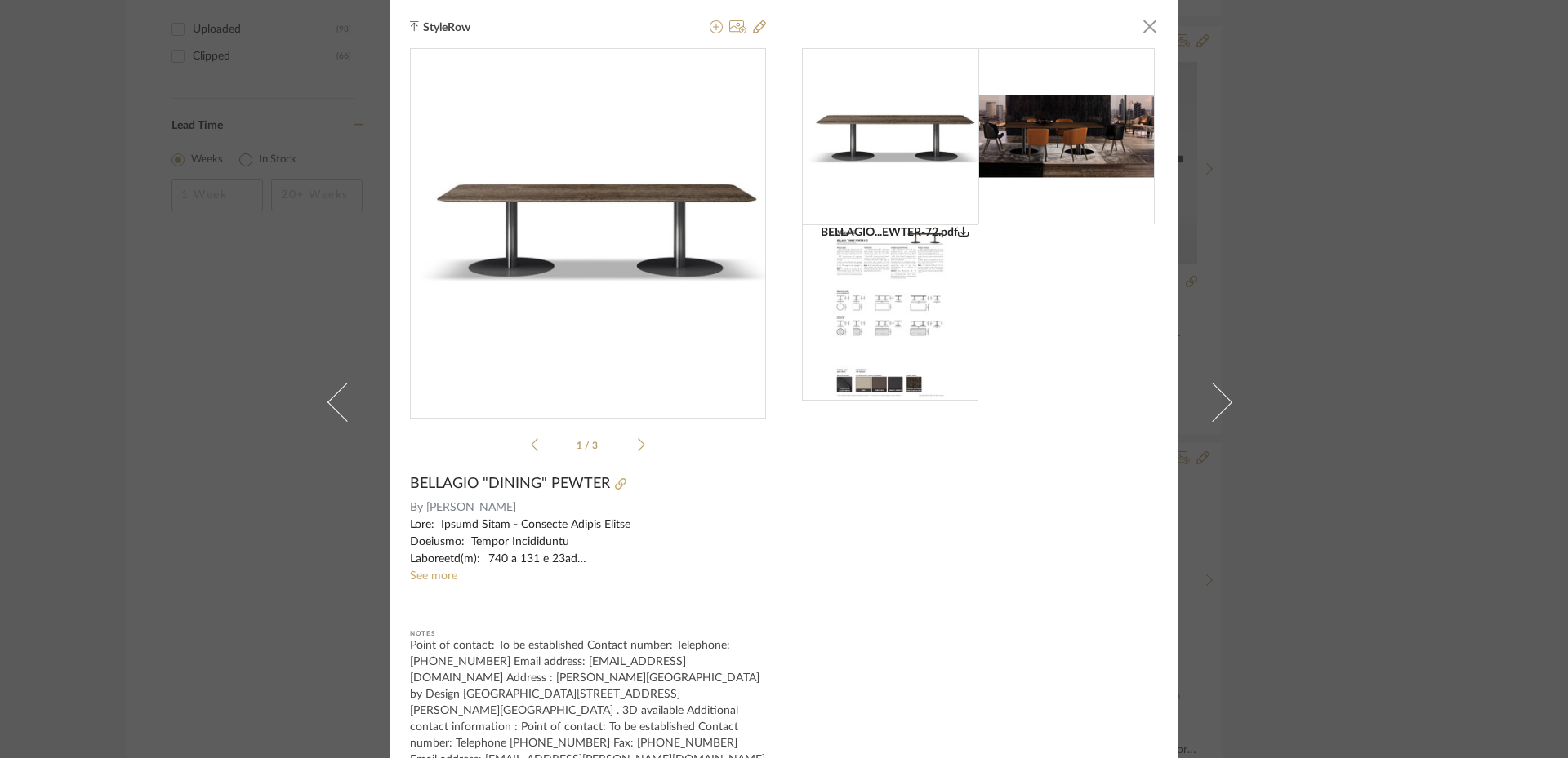
click at [938, 313] on img at bounding box center [890, 312] width 125 height 177
click at [1387, 124] on div "StyleRow × BELLAGIO...EWTER-72.pdf BELLAGIO...EWTER-72.pdf 1 / 3 BELLAGIO "DINI…" at bounding box center [784, 379] width 1568 height 758
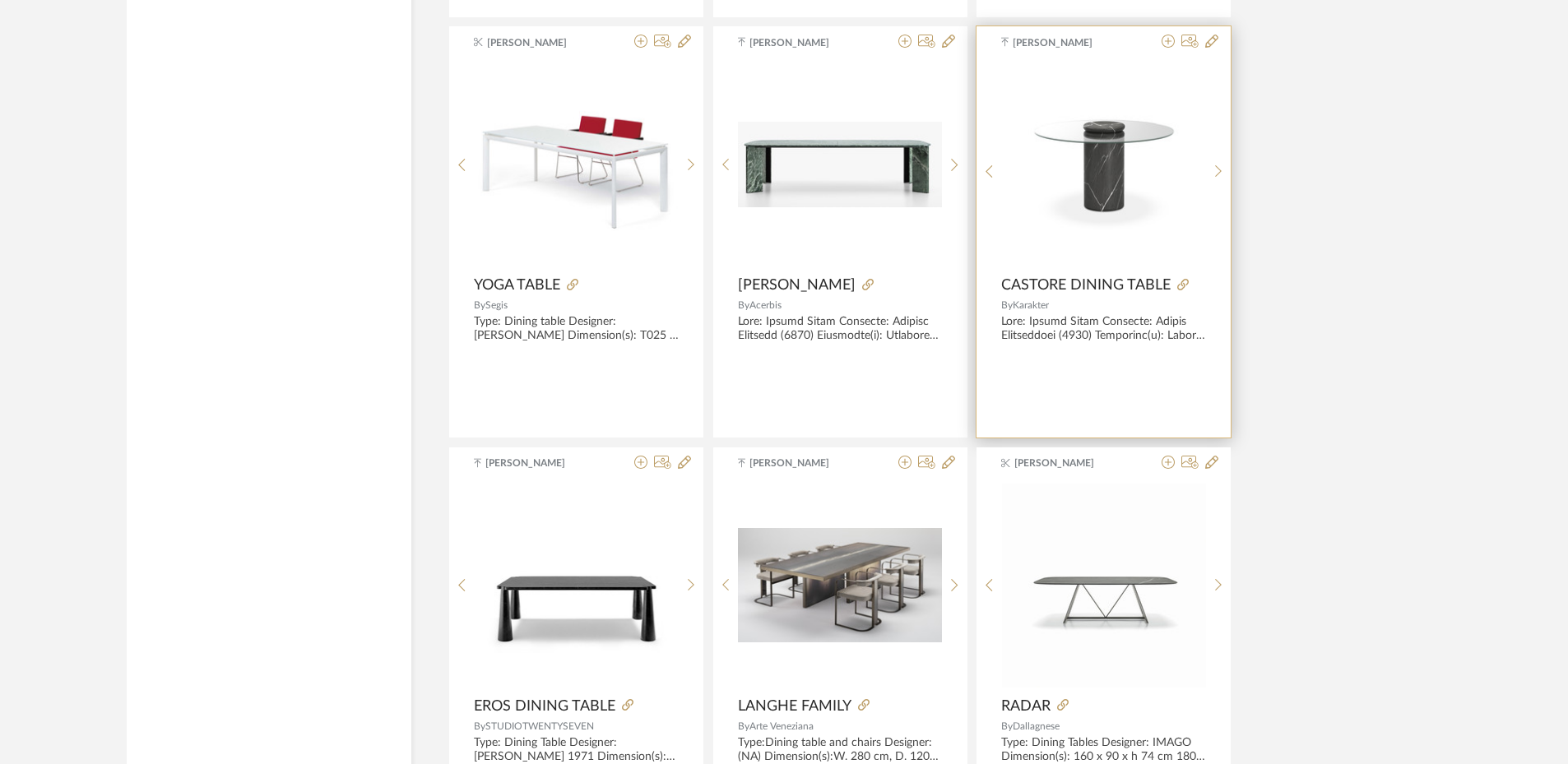
scroll to position [2876, 0]
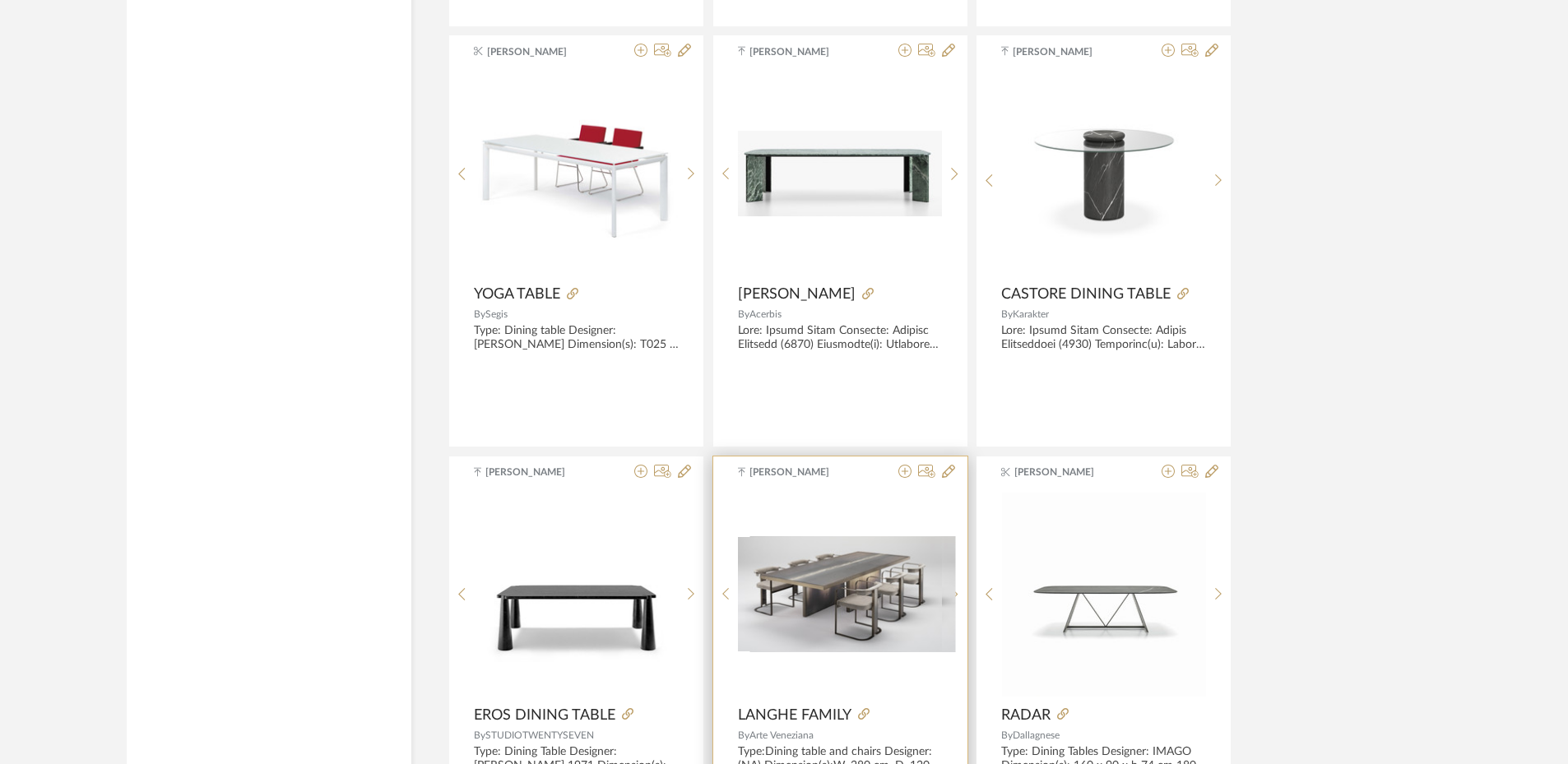
click at [850, 608] on img "0" at bounding box center [853, 595] width 206 height 116
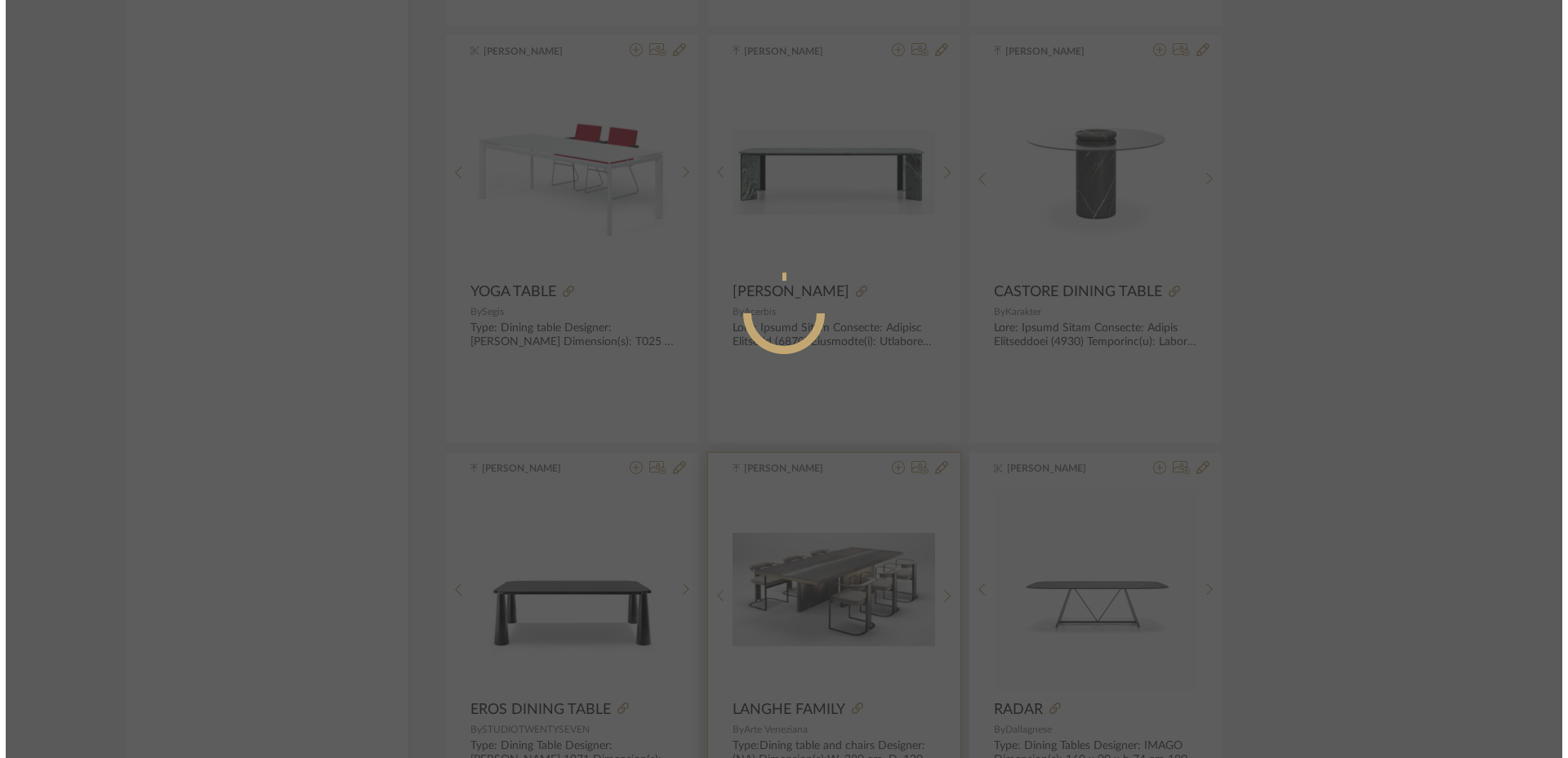
scroll to position [0, 0]
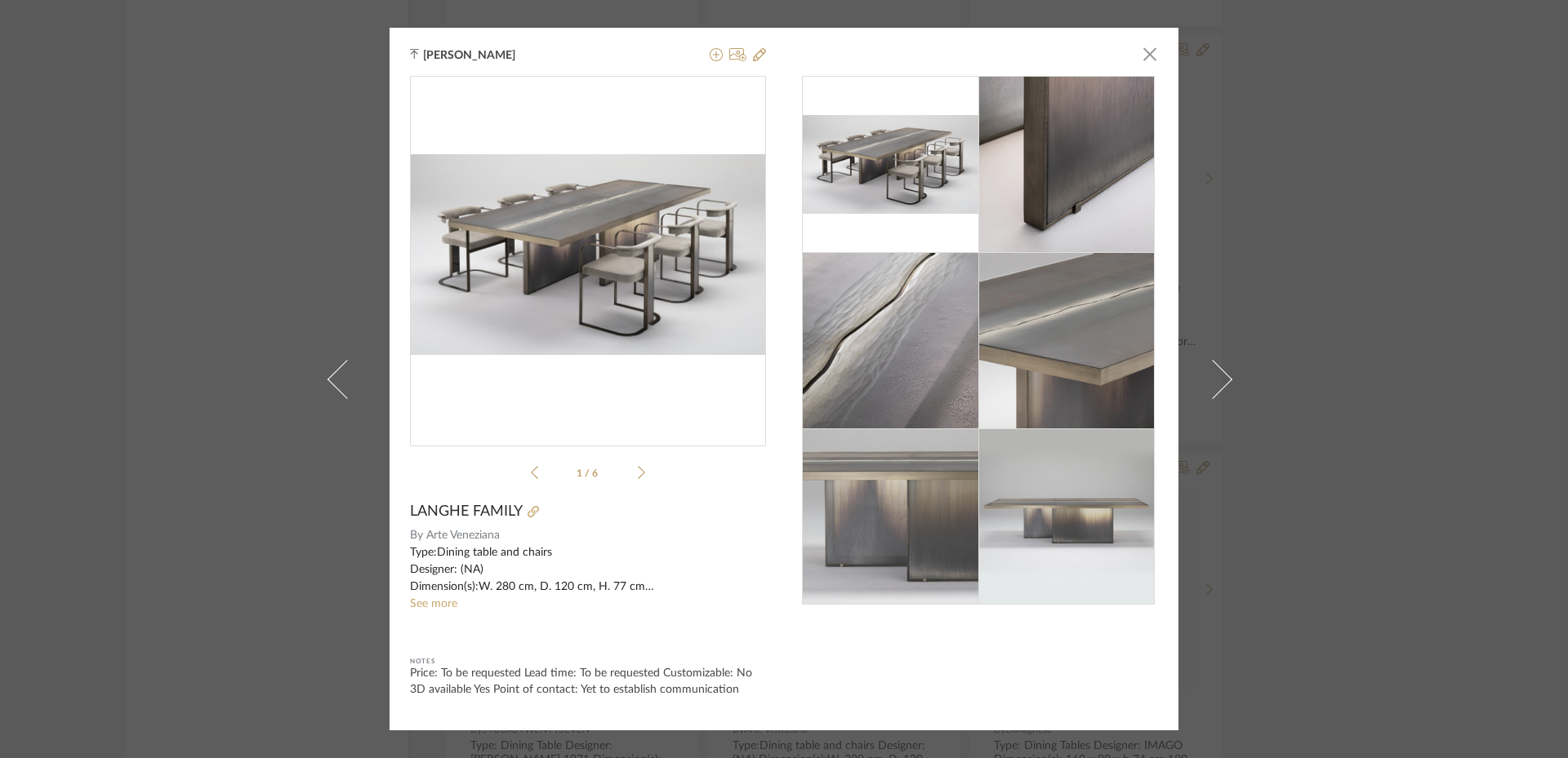
click at [1079, 537] on img at bounding box center [1066, 516] width 177 height 177
click at [429, 606] on link "See more" at bounding box center [434, 604] width 48 height 12
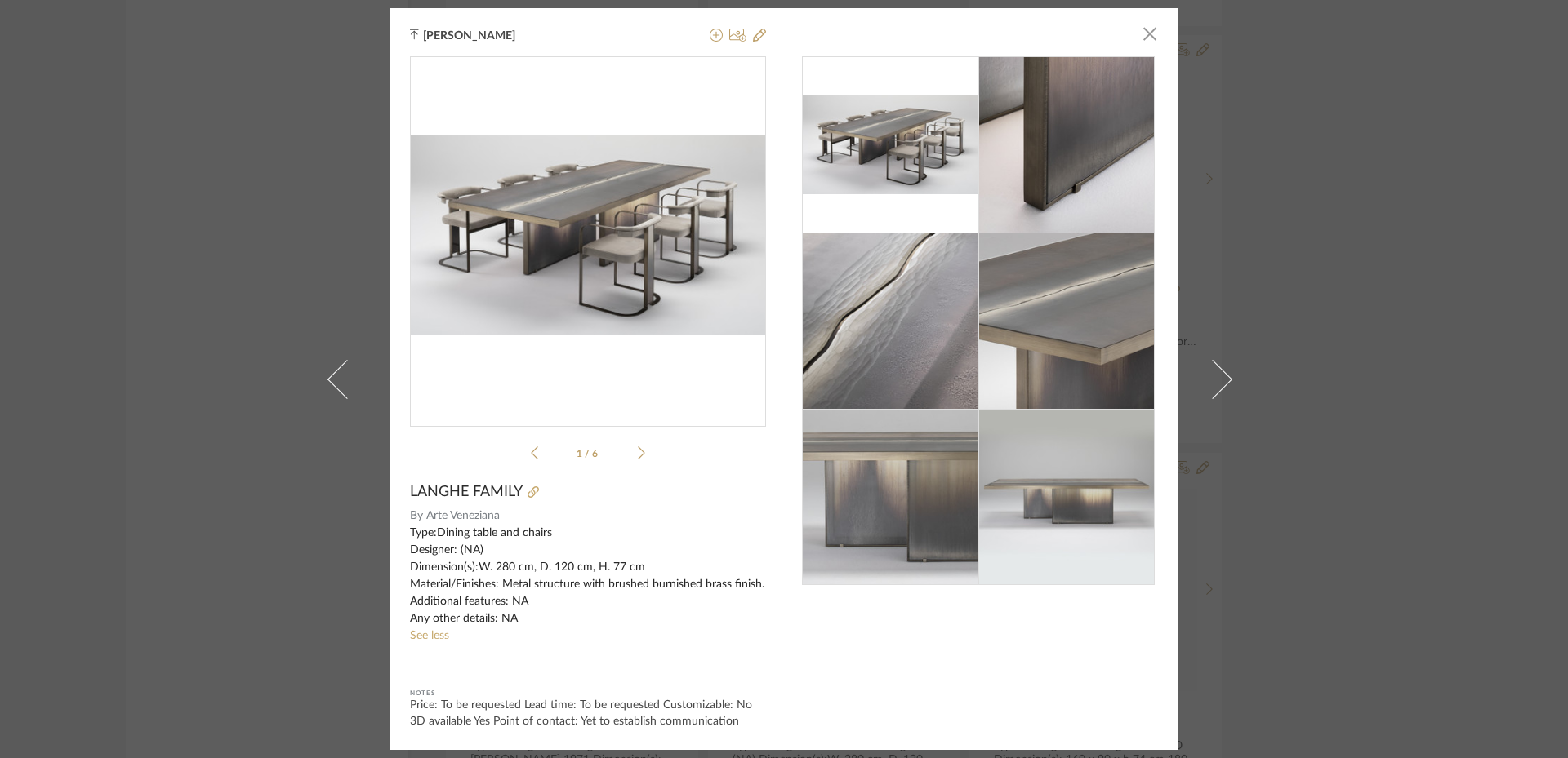
click at [1432, 406] on div "[PERSON_NAME] × 1 / 6 LANGHE FAMILY By Arte Veneziana Type:Dining table and cha…" at bounding box center [784, 379] width 1568 height 758
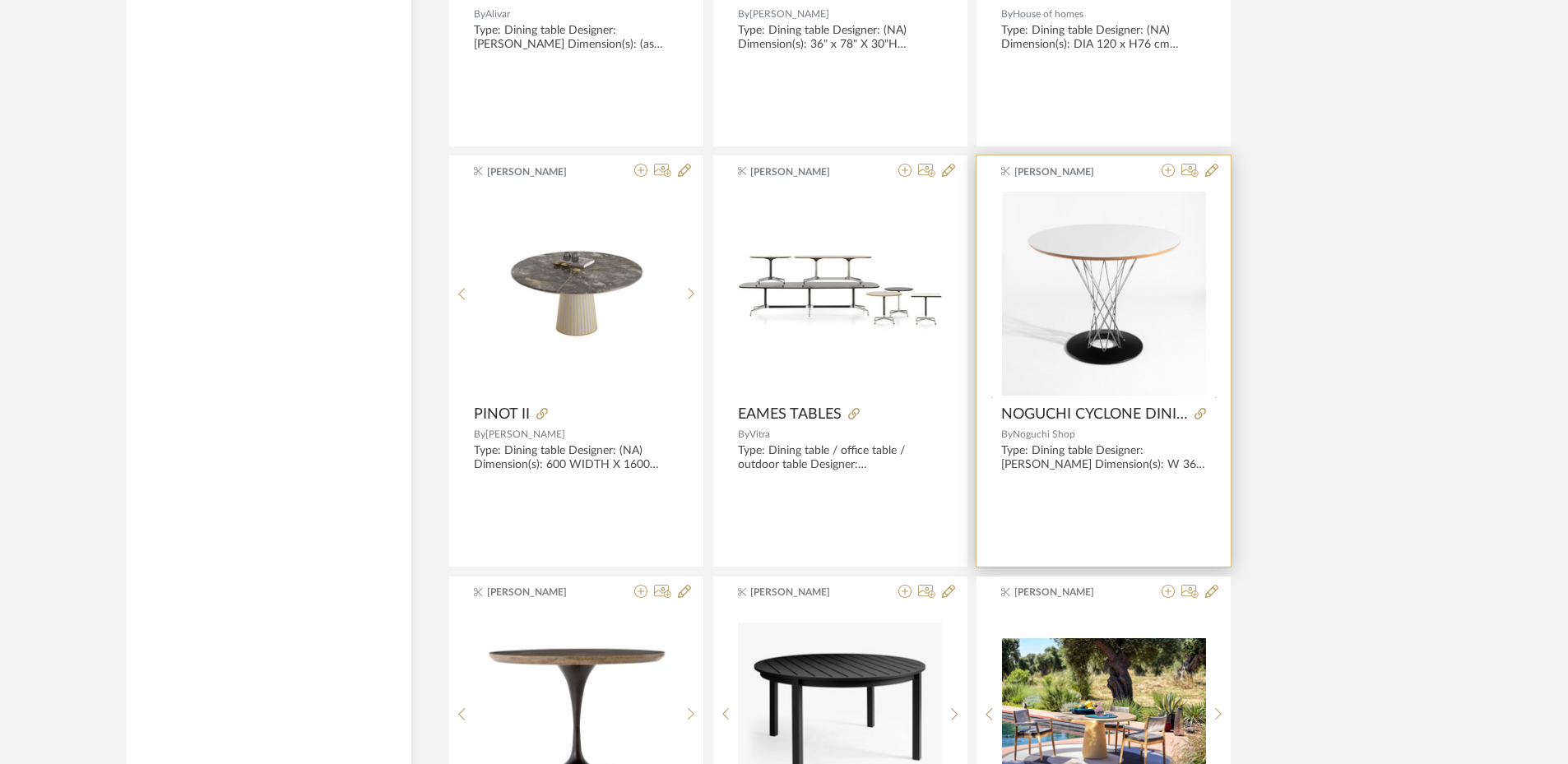
scroll to position [4838, 0]
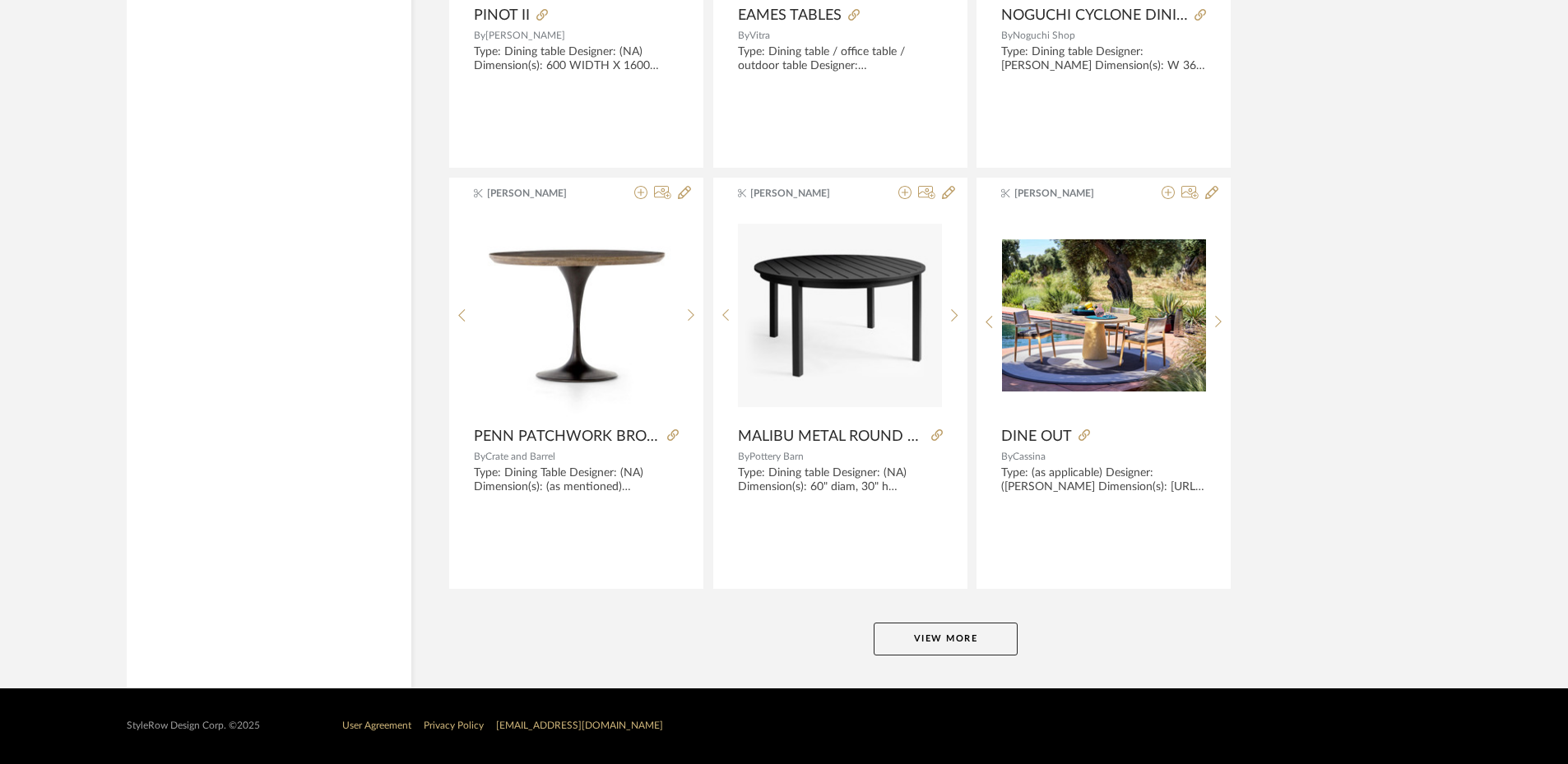
click at [1001, 631] on button "View More" at bounding box center [946, 638] width 144 height 33
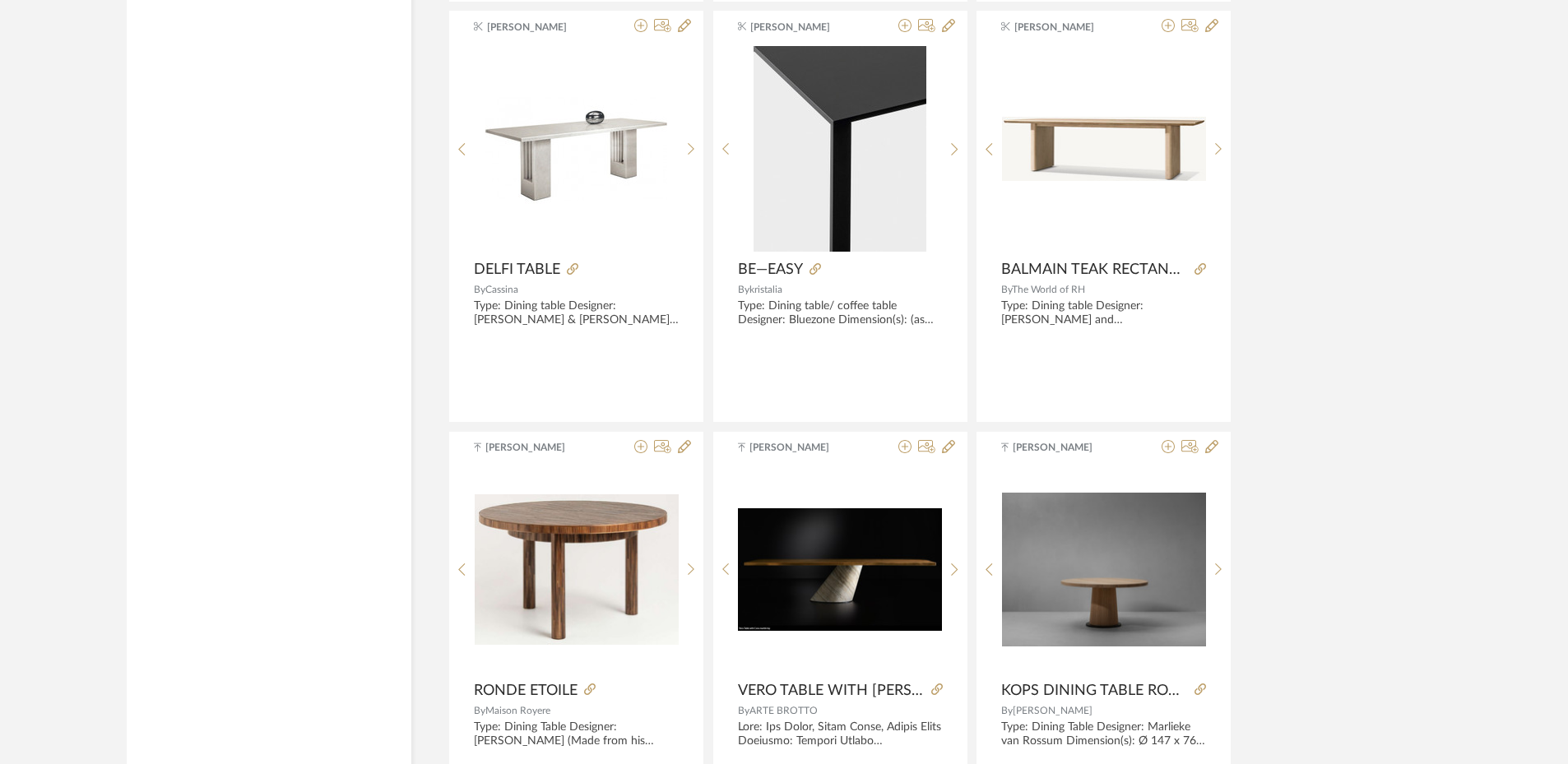
scroll to position [5578, 0]
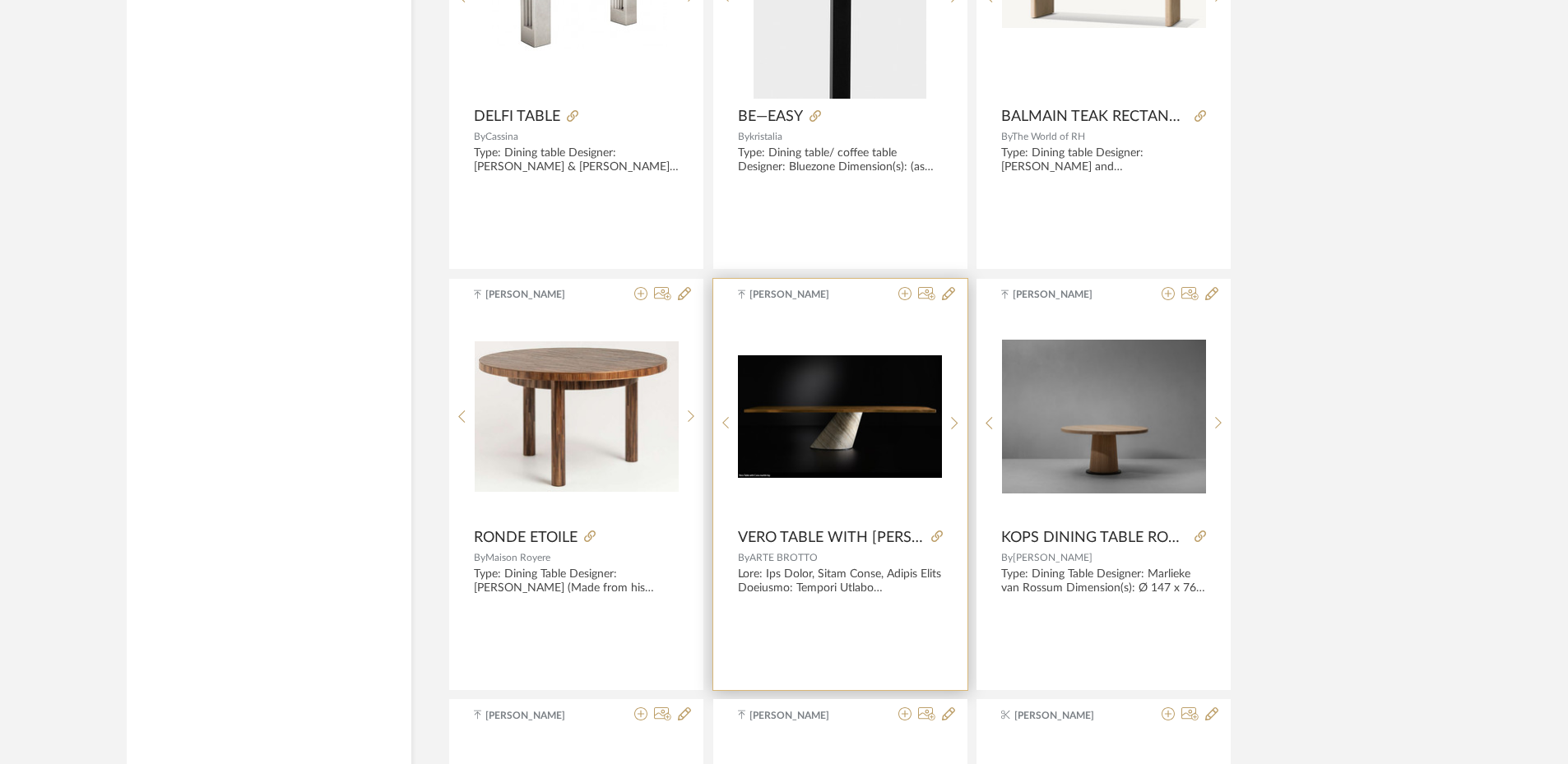
click at [877, 449] on img "0" at bounding box center [840, 416] width 204 height 122
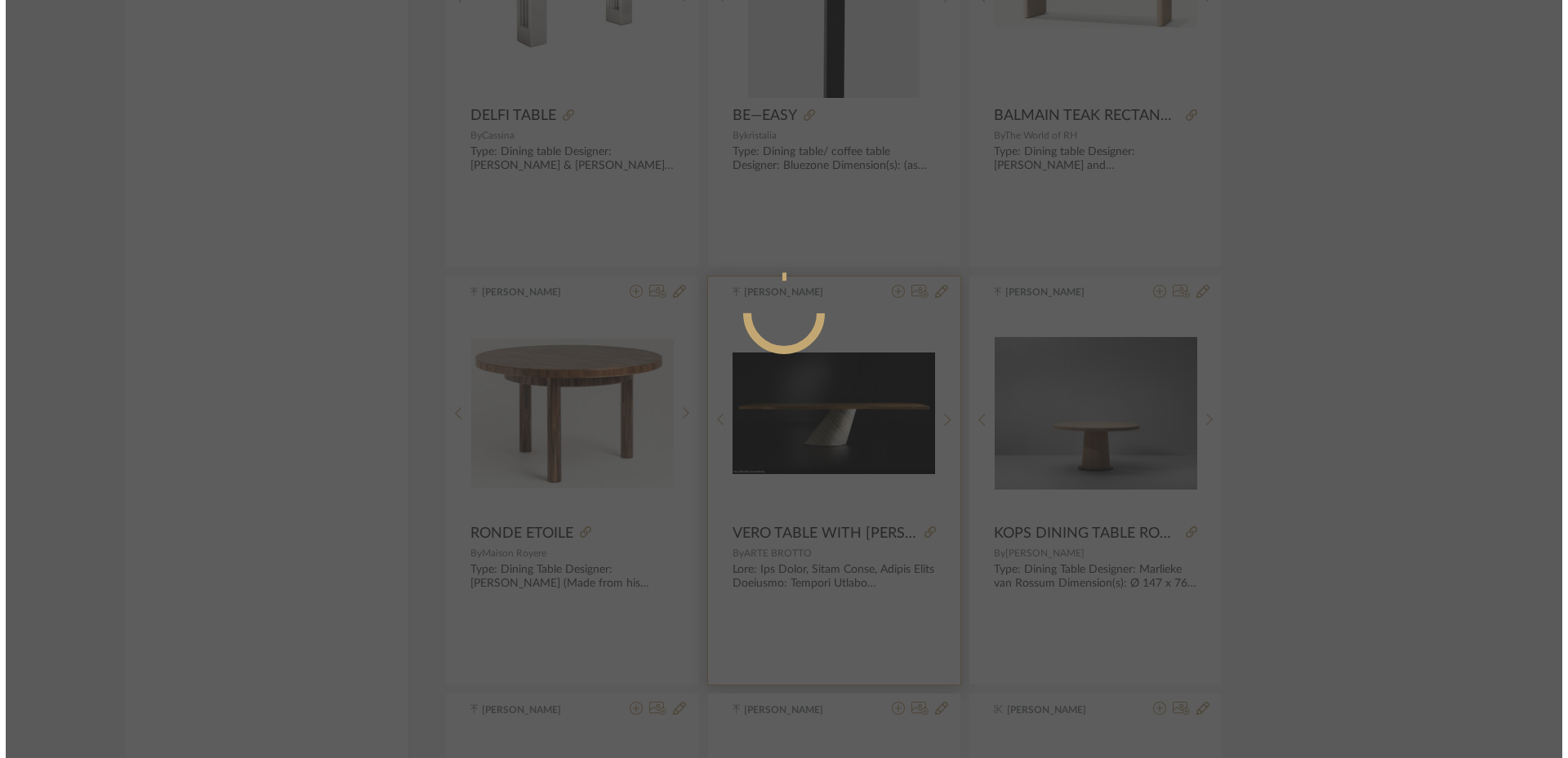
scroll to position [0, 0]
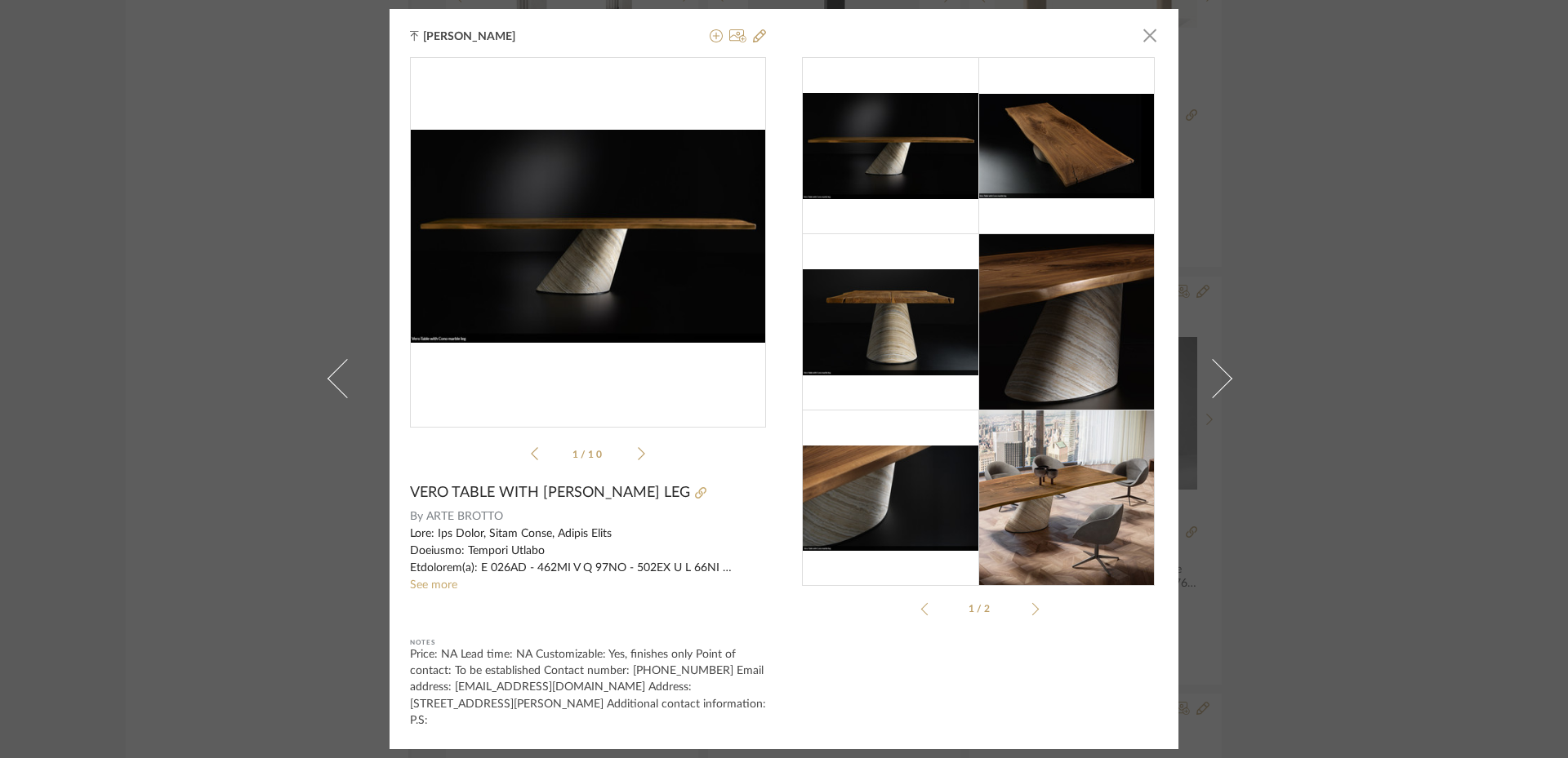
click at [1028, 616] on div at bounding box center [1033, 610] width 13 height 13
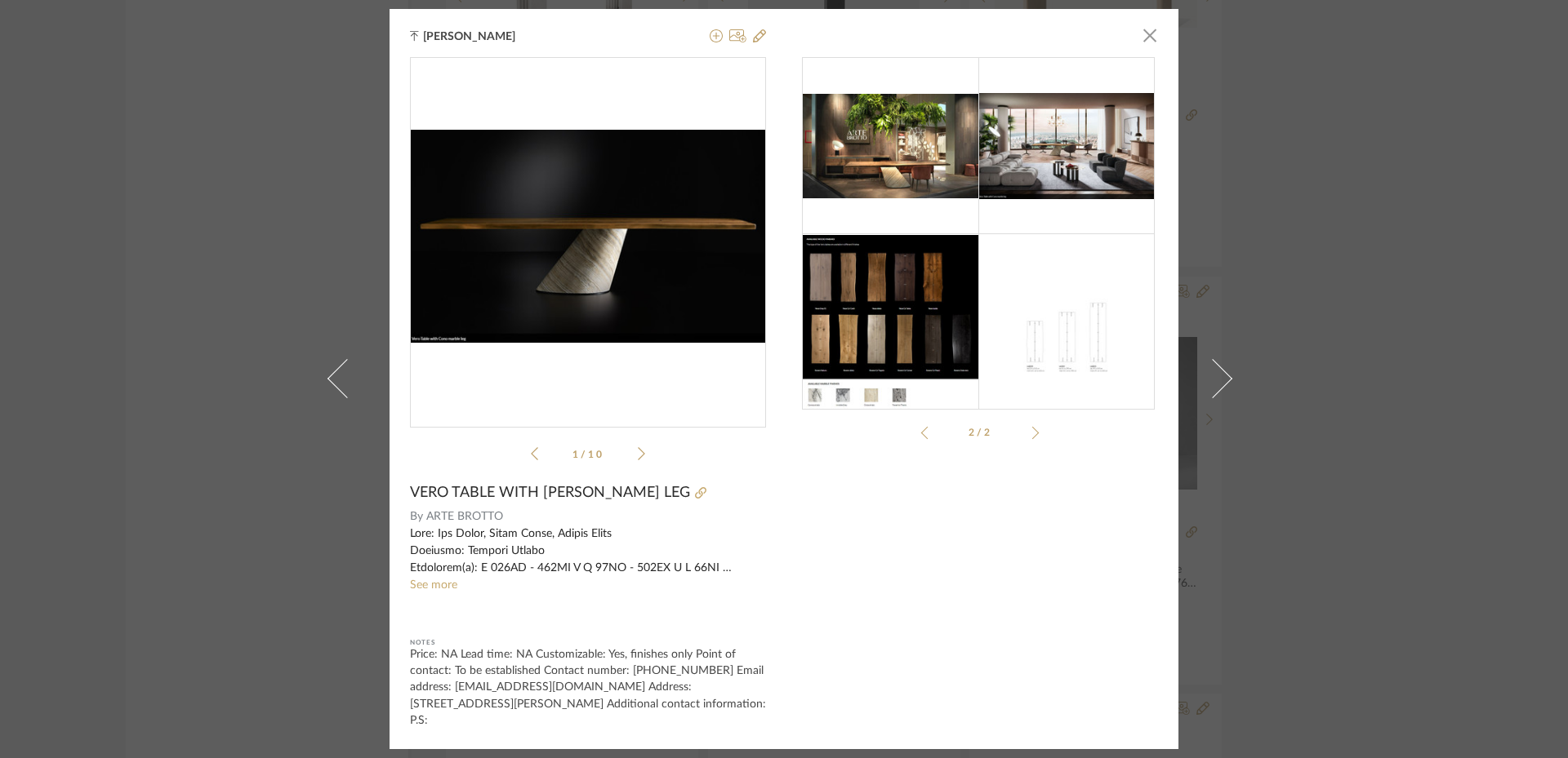
click at [1031, 356] on img at bounding box center [1066, 322] width 177 height 104
click at [1049, 348] on img at bounding box center [1066, 322] width 177 height 104
click at [1064, 364] on img at bounding box center [1066, 322] width 177 height 104
click at [901, 324] on img at bounding box center [891, 322] width 177 height 174
click at [638, 461] on icon at bounding box center [641, 454] width 8 height 15
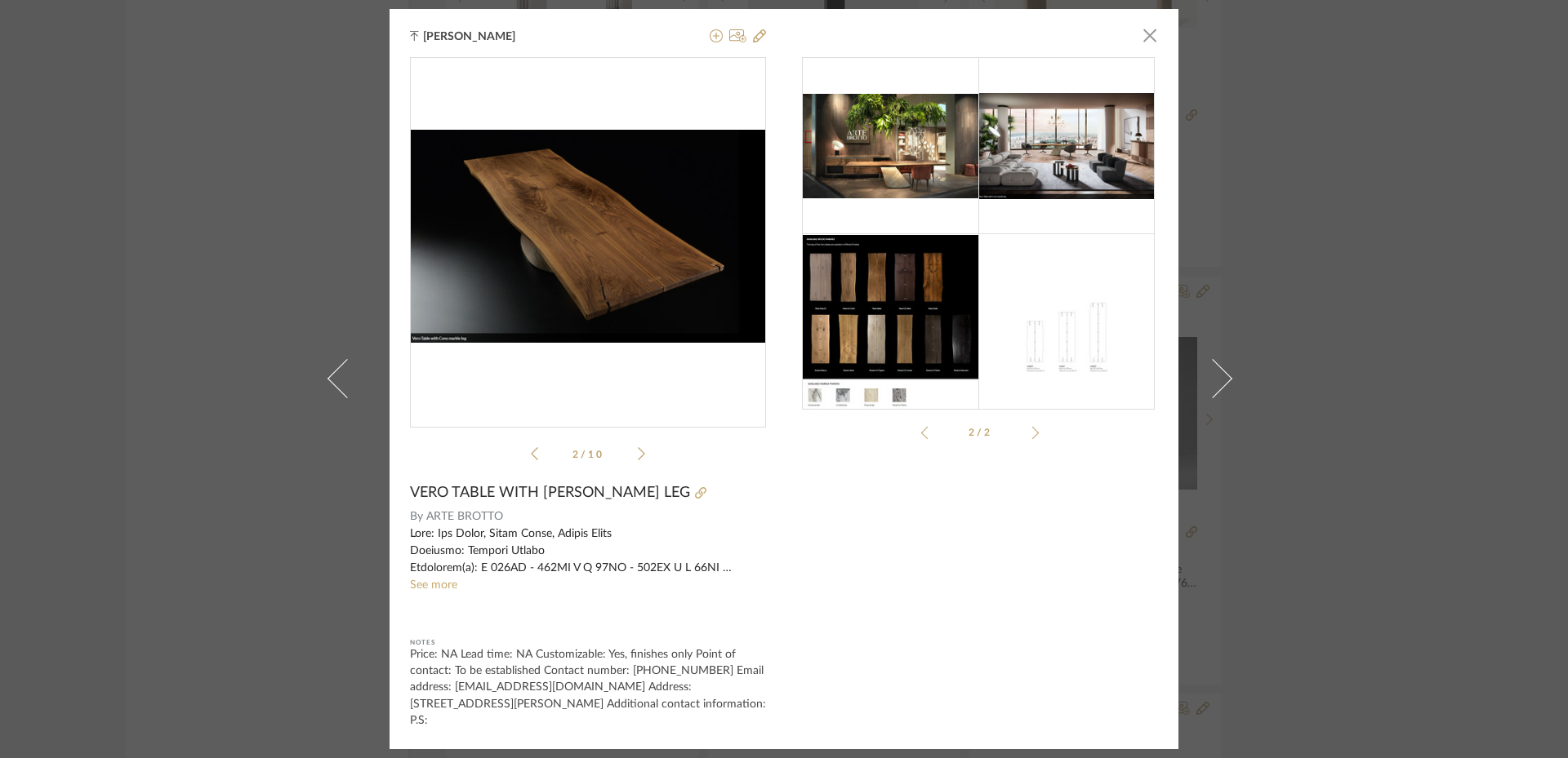
click at [638, 461] on icon at bounding box center [641, 454] width 8 height 15
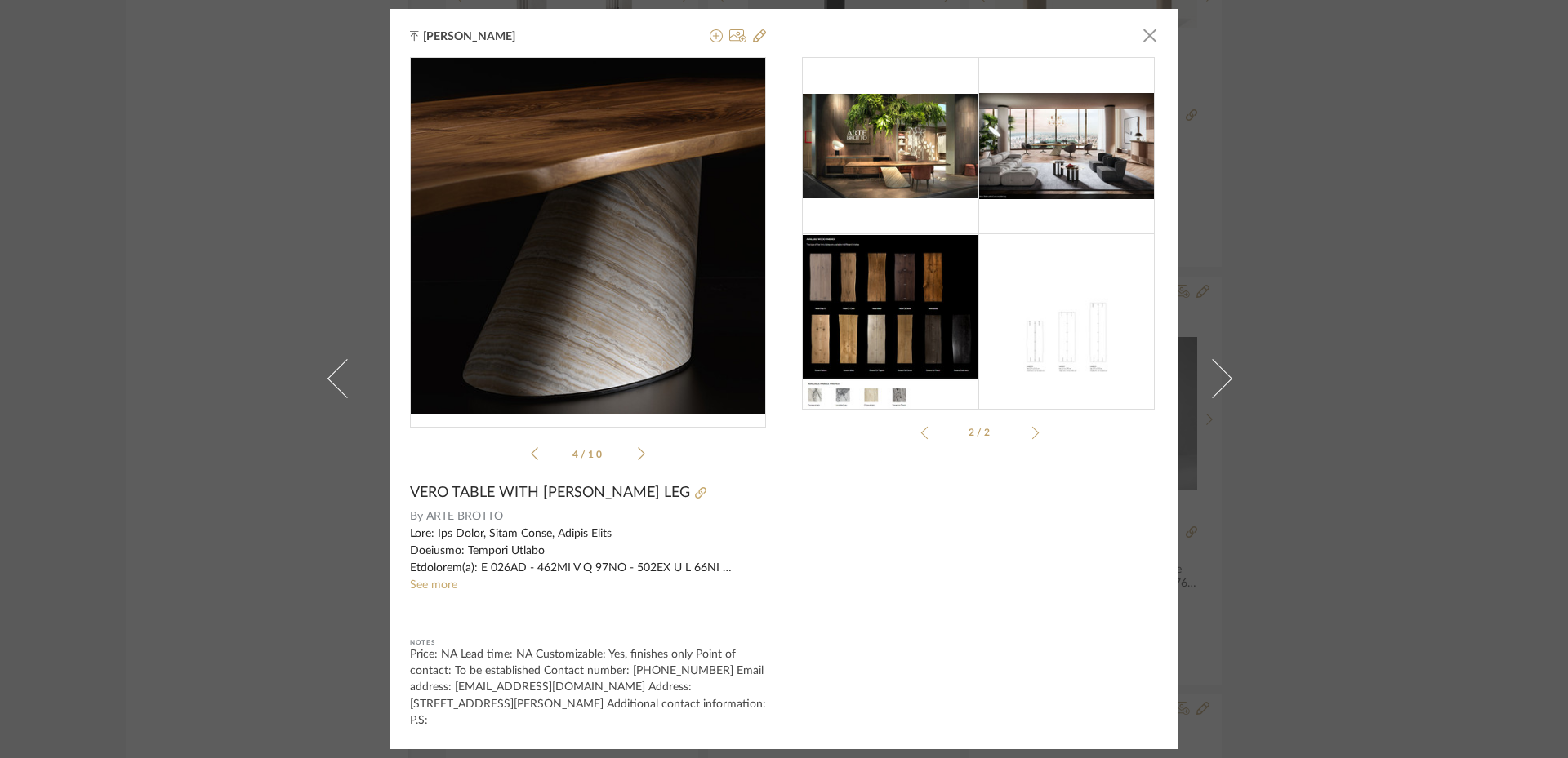
click at [638, 461] on icon at bounding box center [641, 454] width 8 height 15
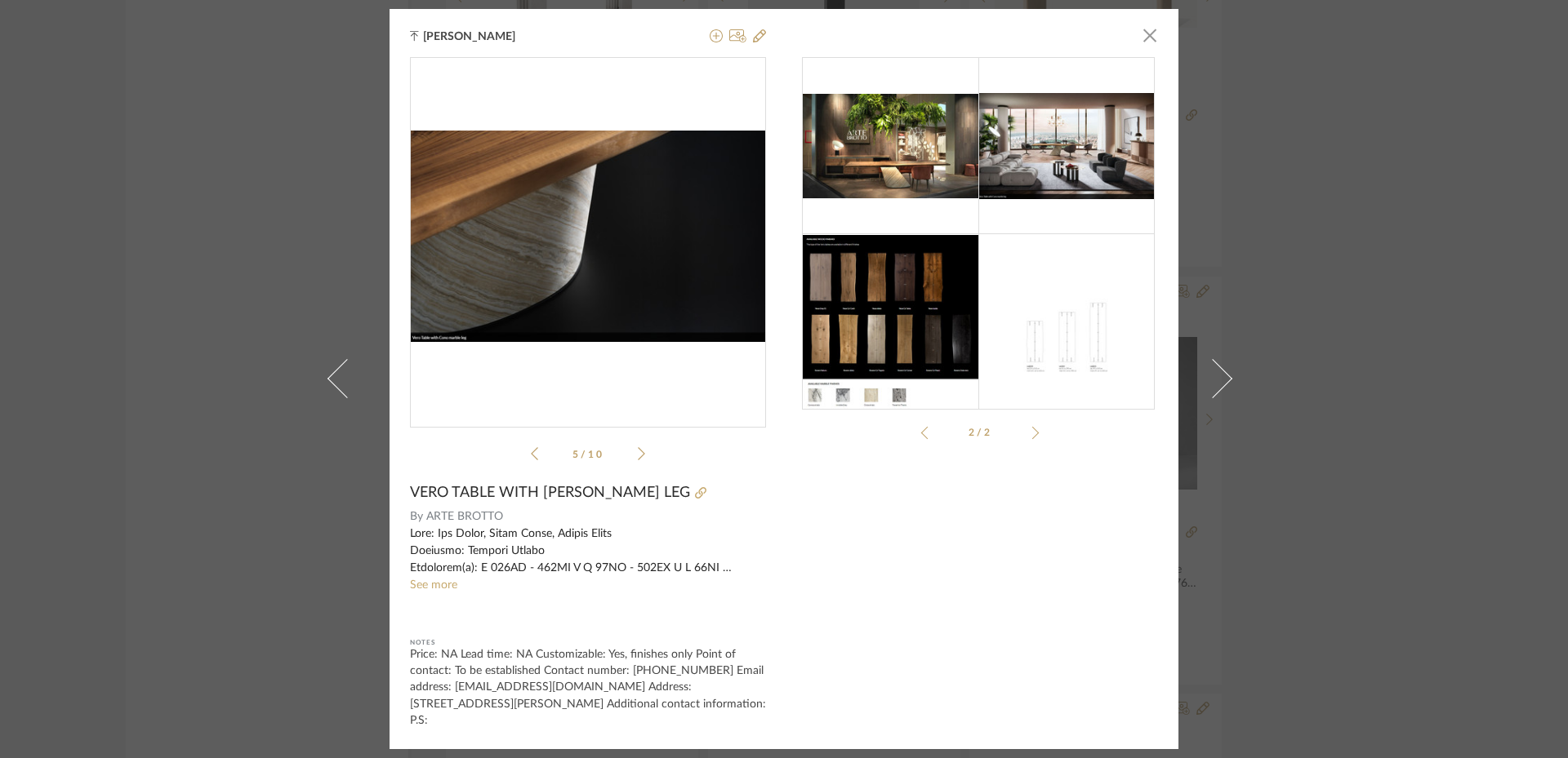
click at [638, 461] on icon at bounding box center [641, 454] width 8 height 15
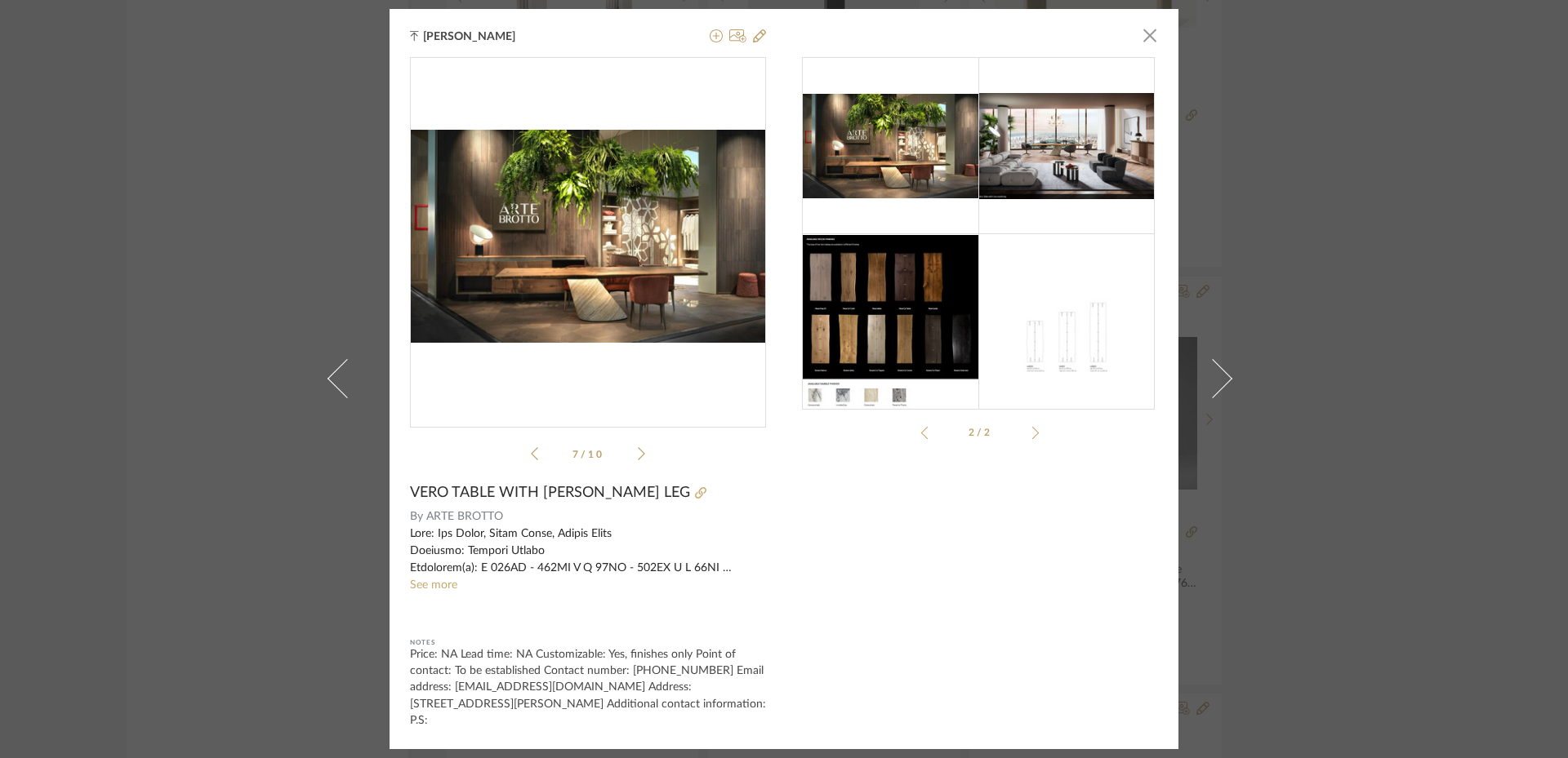
click at [638, 461] on icon at bounding box center [641, 454] width 8 height 15
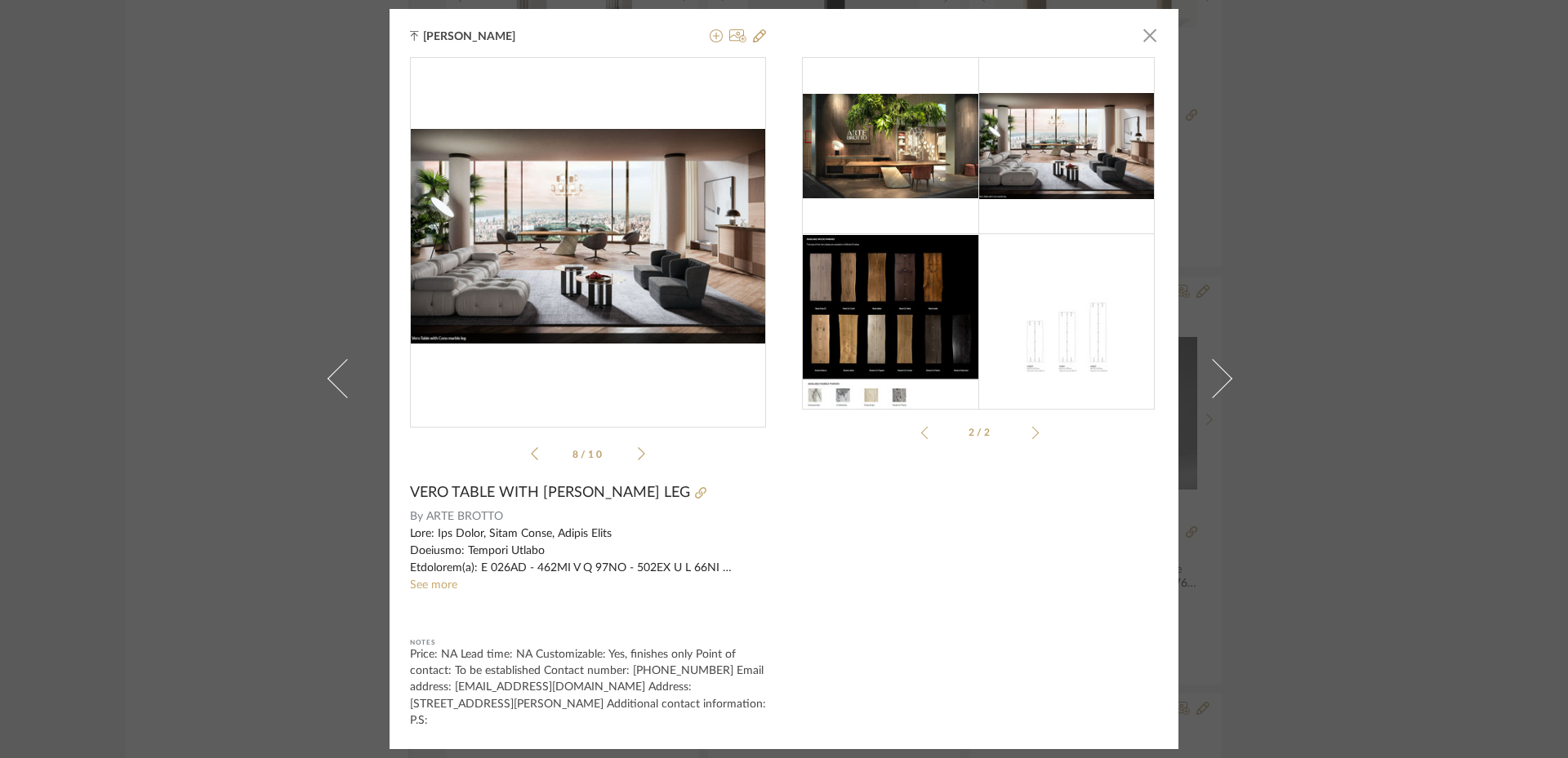
click at [638, 461] on icon at bounding box center [641, 454] width 8 height 15
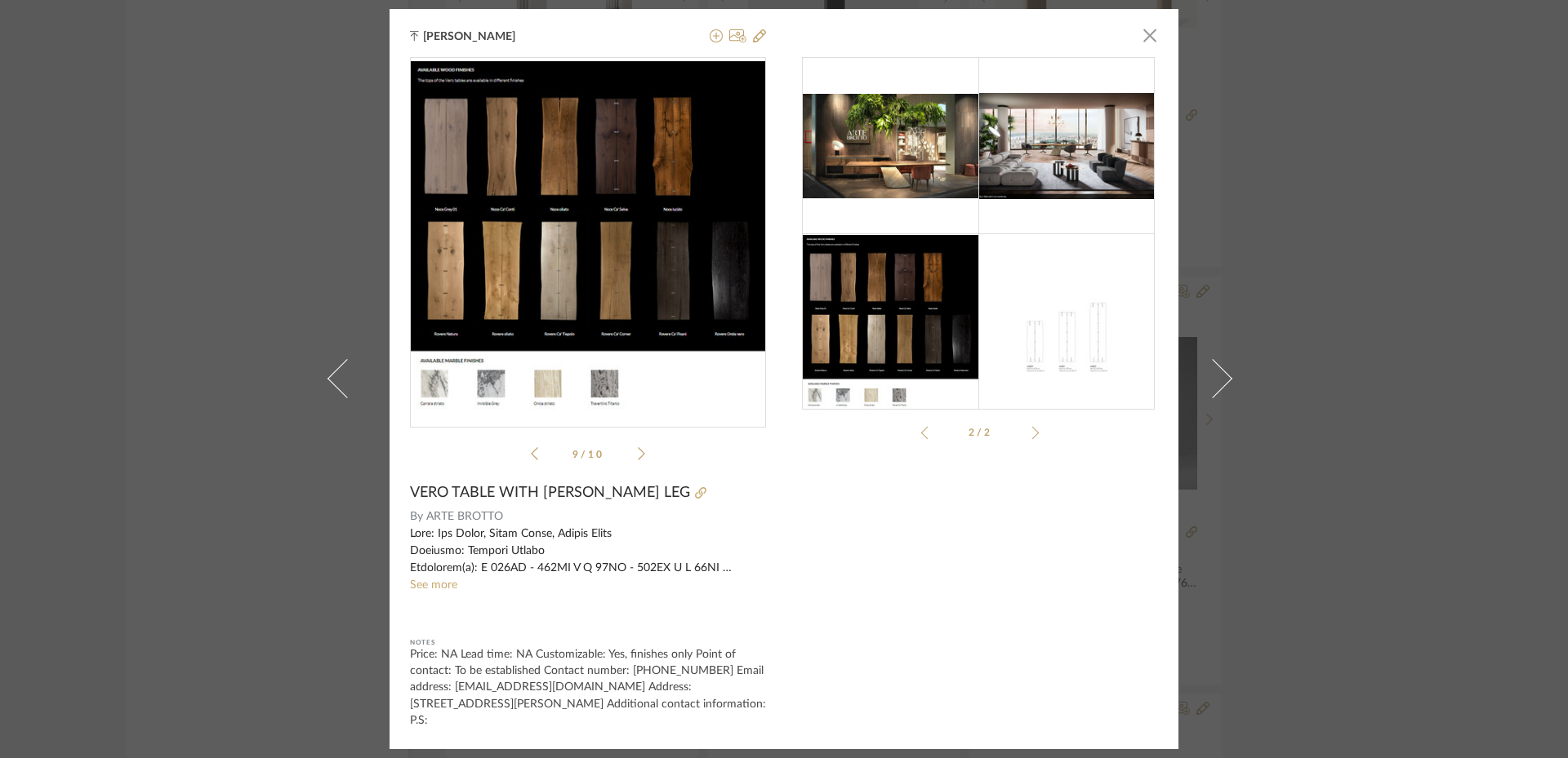
click at [638, 461] on icon at bounding box center [641, 454] width 8 height 15
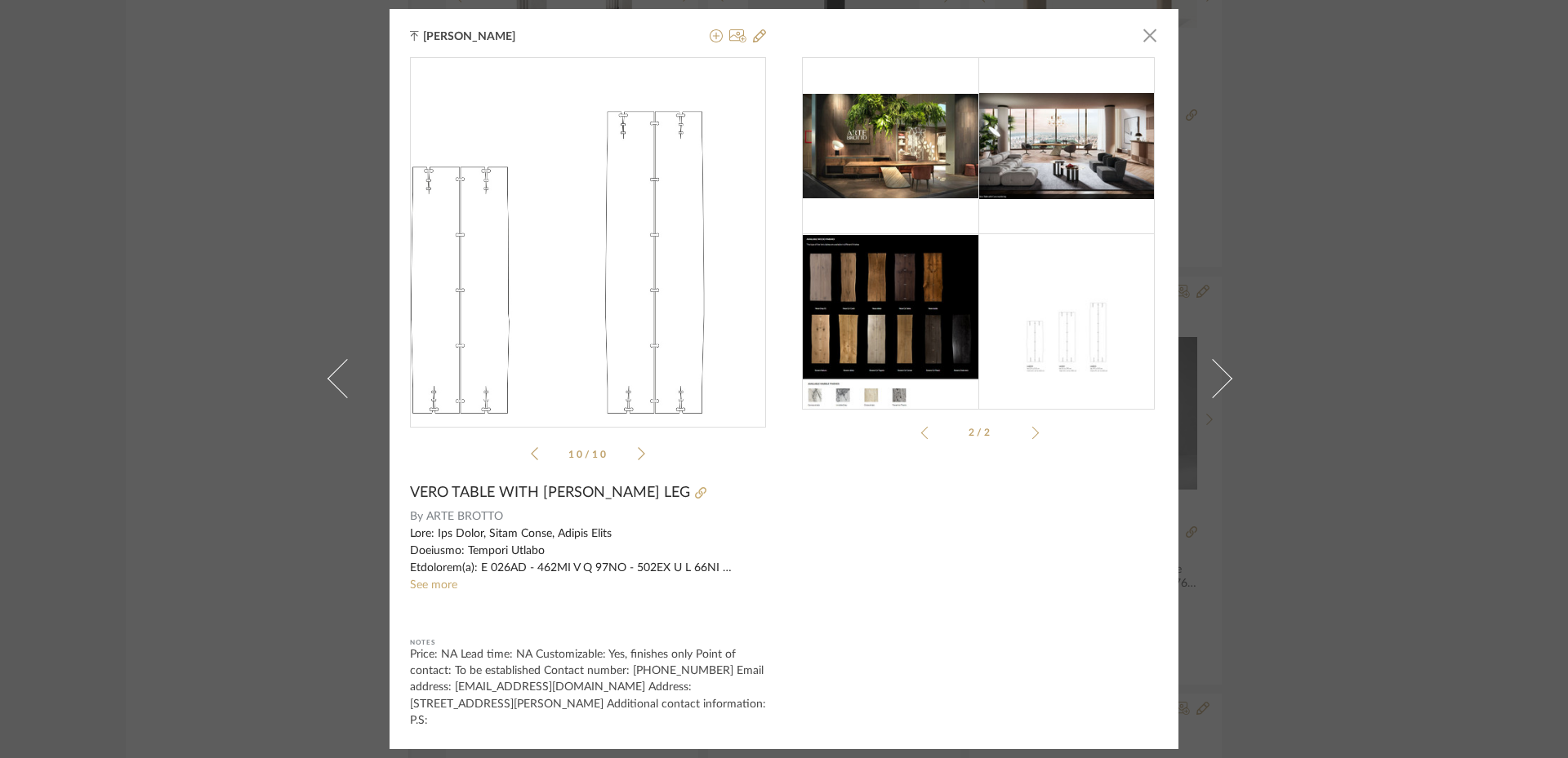
drag, startPoint x: 561, startPoint y: 266, endPoint x: 527, endPoint y: 236, distance: 45.3
click at [527, 236] on img "9" at bounding box center [588, 236] width 356 height 210
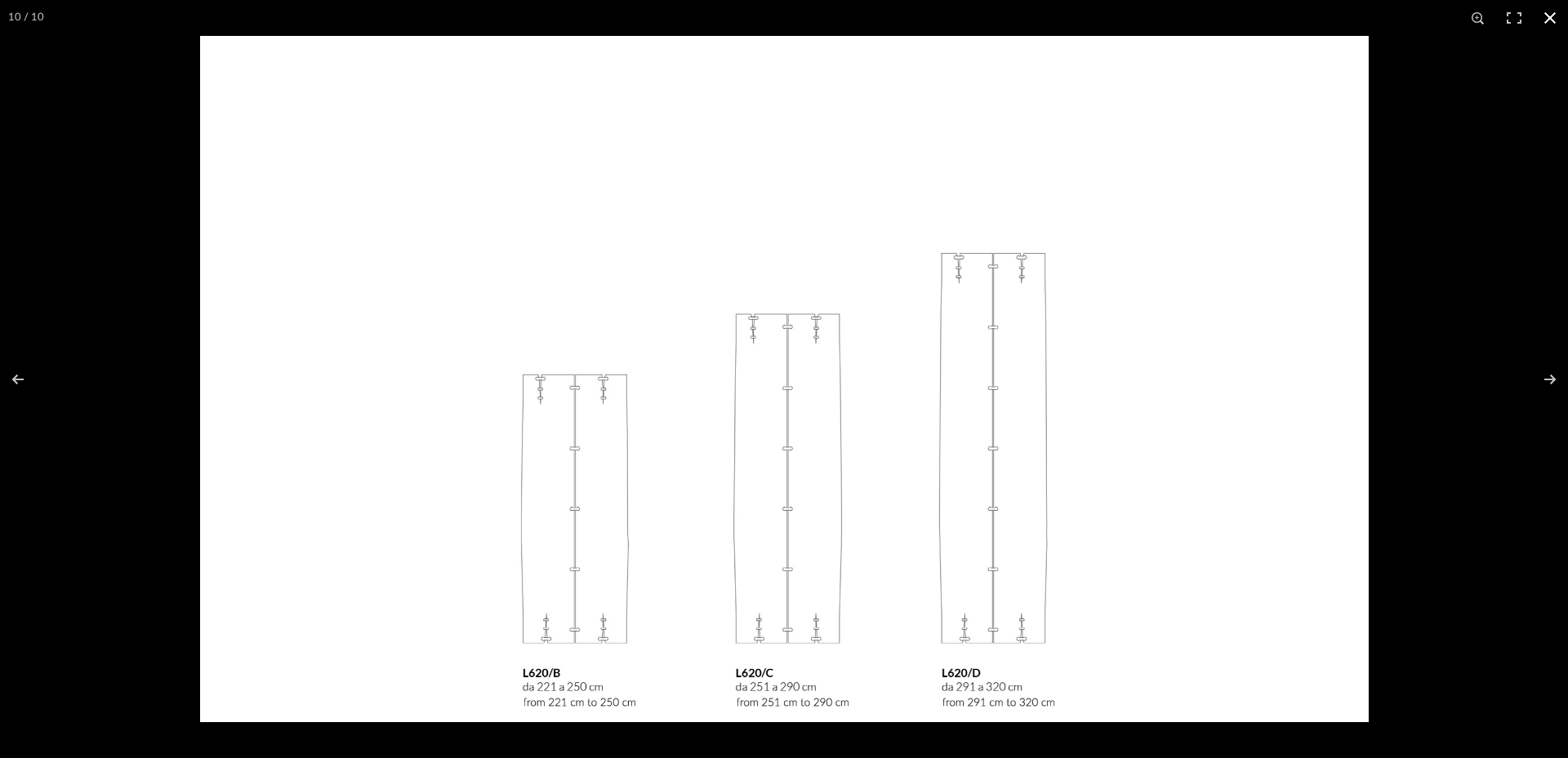
click at [1446, 551] on div at bounding box center [984, 415] width 1568 height 758
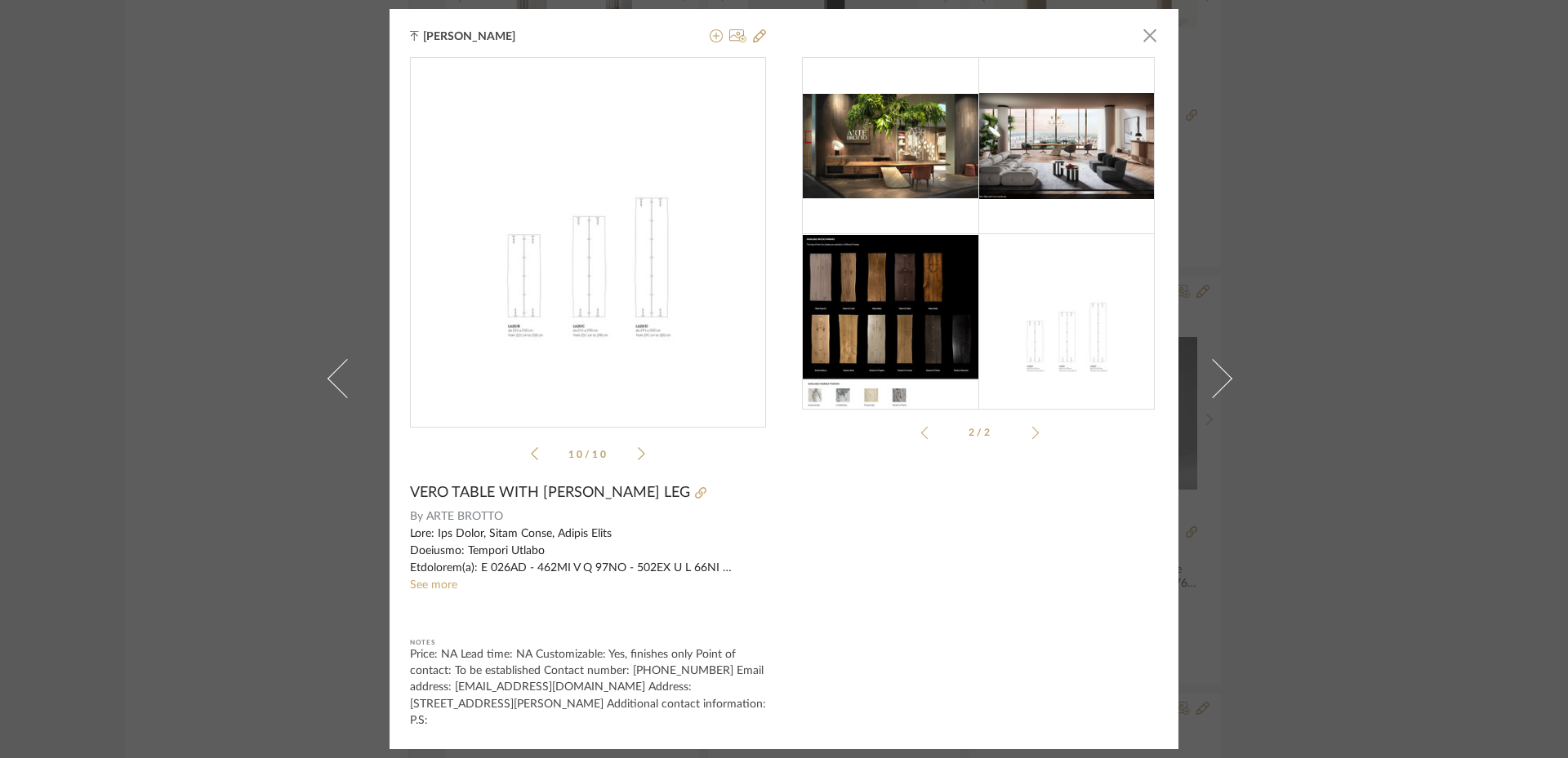
click at [896, 350] on img at bounding box center [891, 322] width 177 height 174
click at [984, 141] on img at bounding box center [1066, 146] width 177 height 106
click at [903, 165] on img at bounding box center [891, 146] width 177 height 105
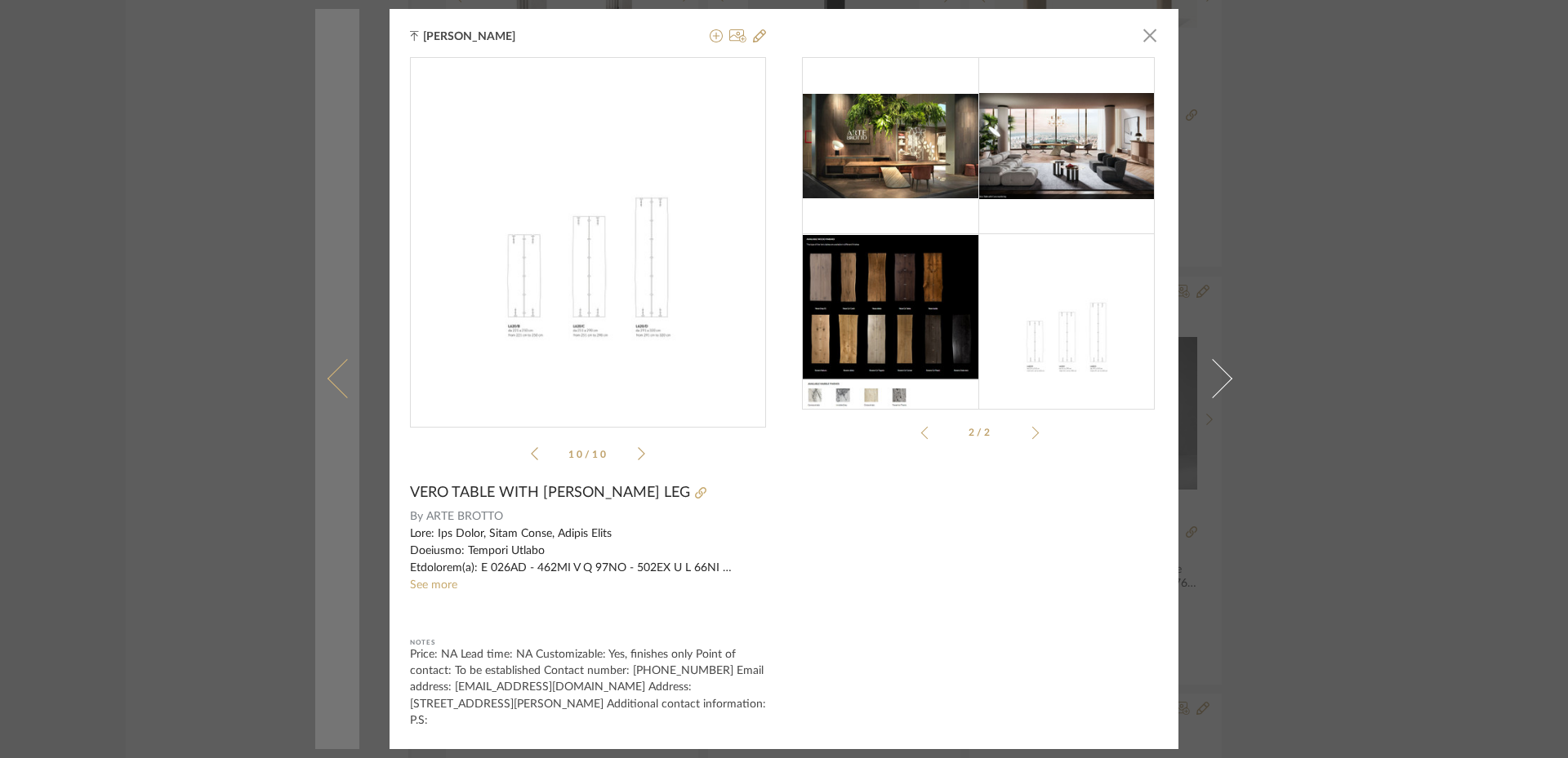
click at [316, 373] on link at bounding box center [337, 379] width 44 height 740
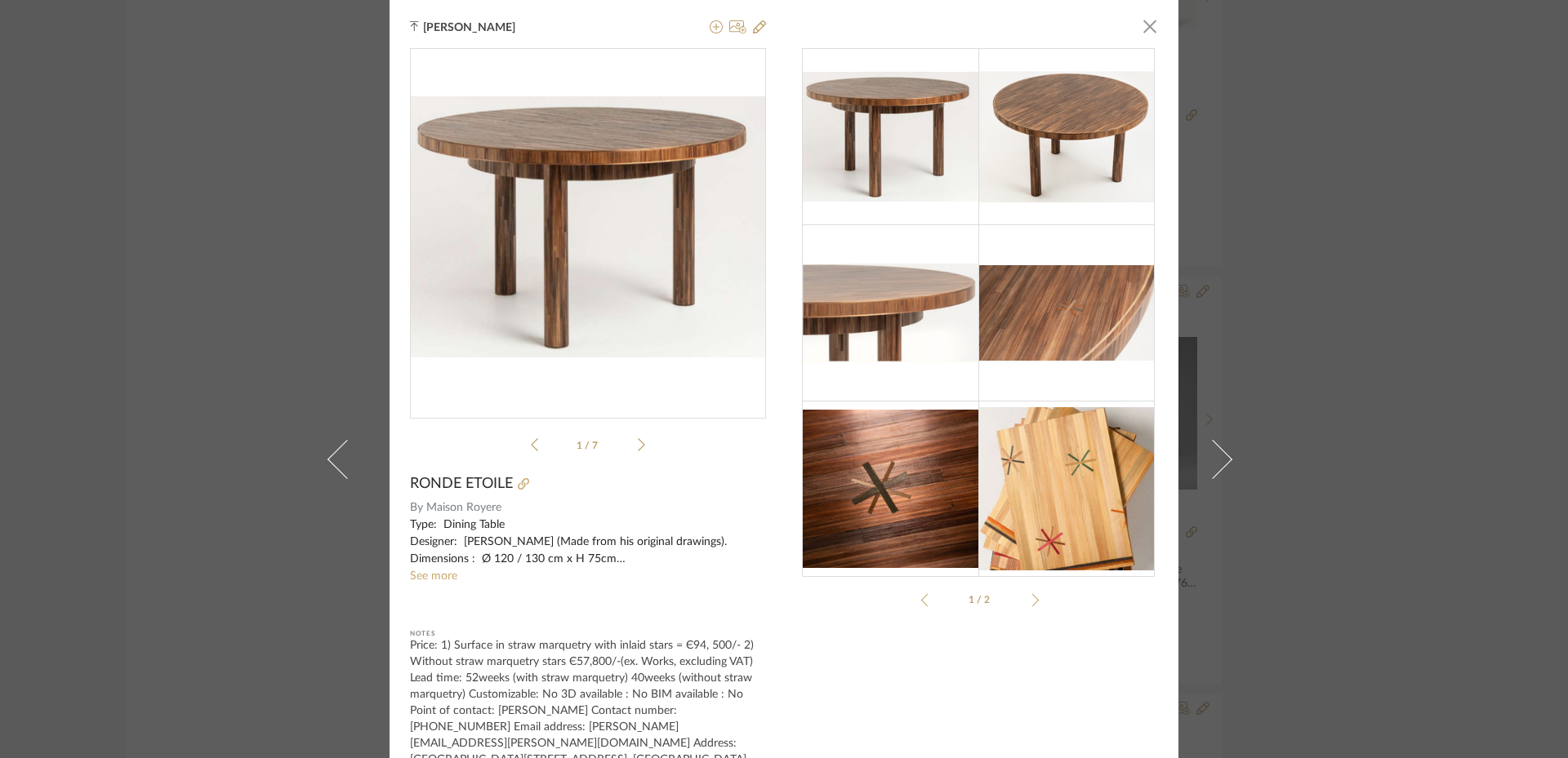
click at [1031, 601] on div at bounding box center [1033, 600] width 13 height 13
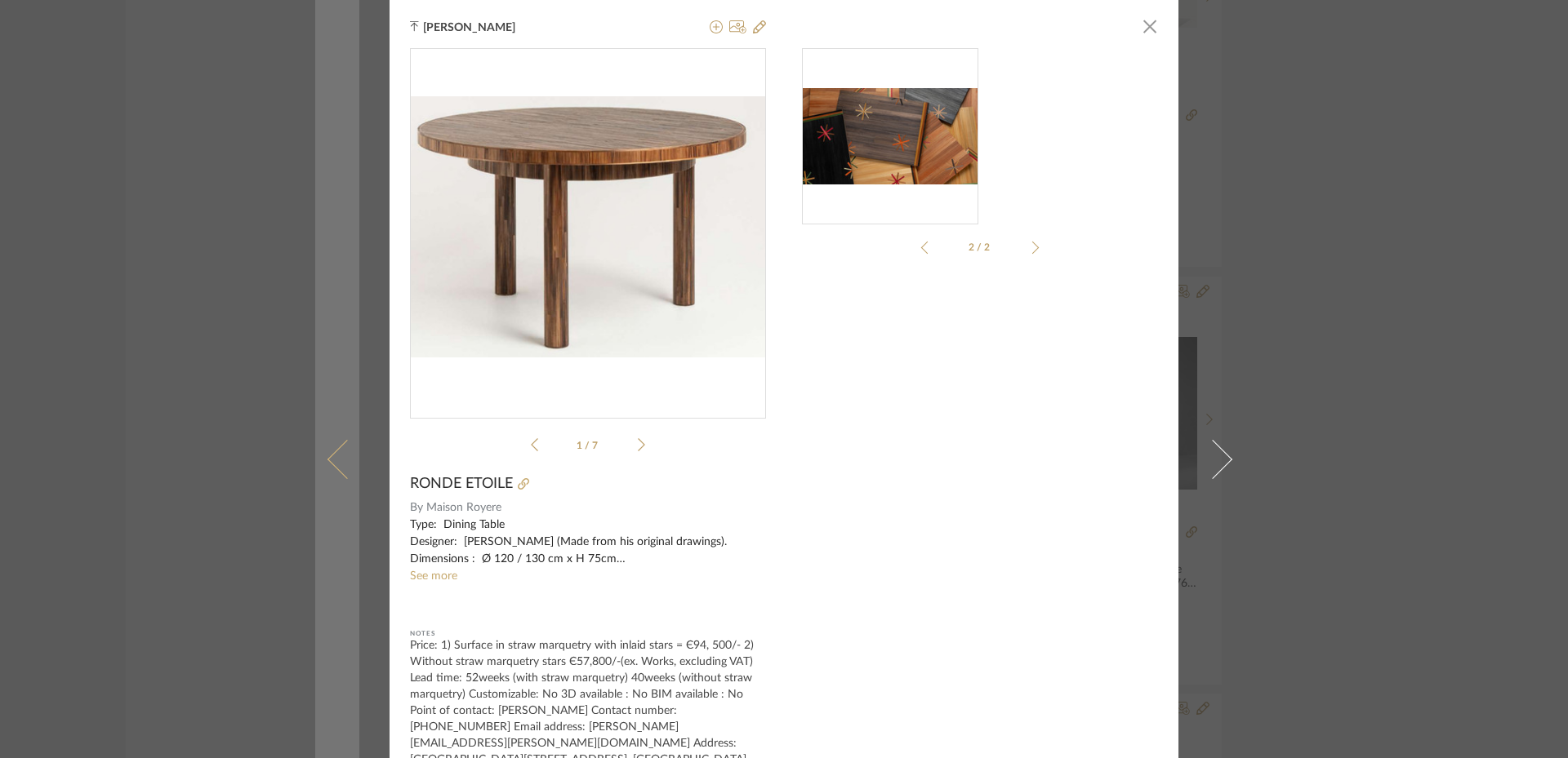
click at [336, 440] on span at bounding box center [347, 459] width 39 height 39
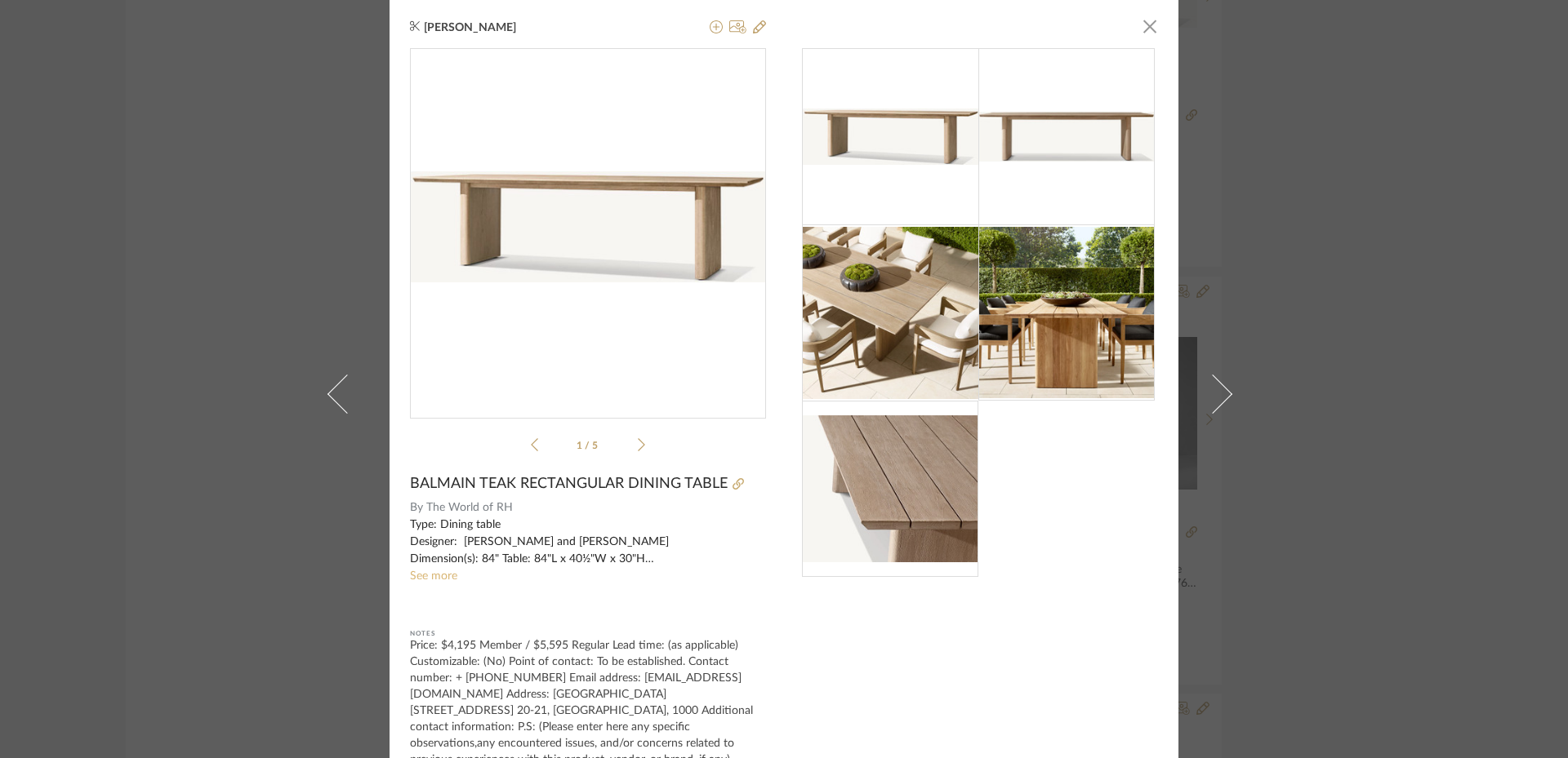
click at [428, 575] on link "See more" at bounding box center [434, 576] width 48 height 12
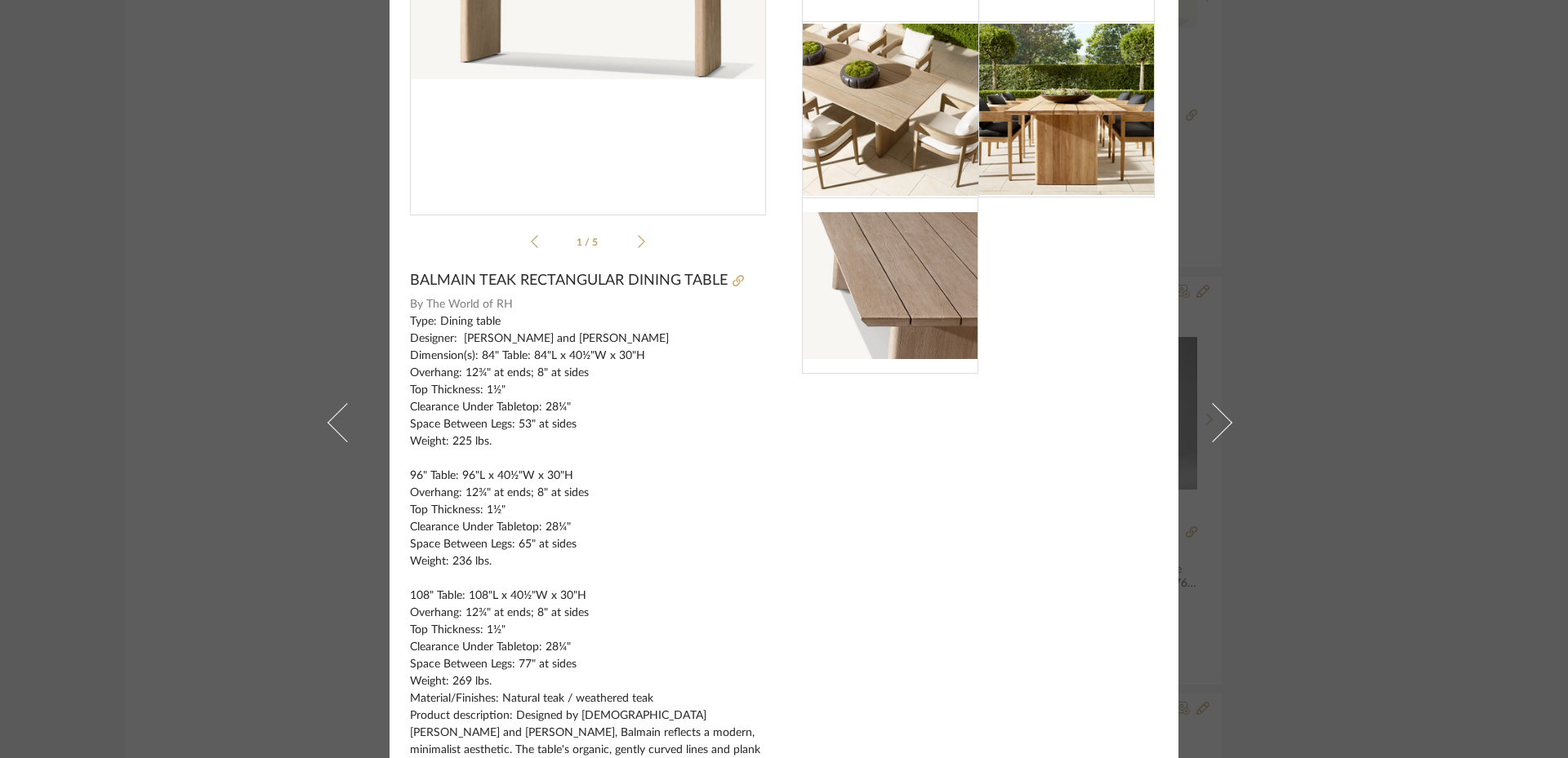
scroll to position [149, 0]
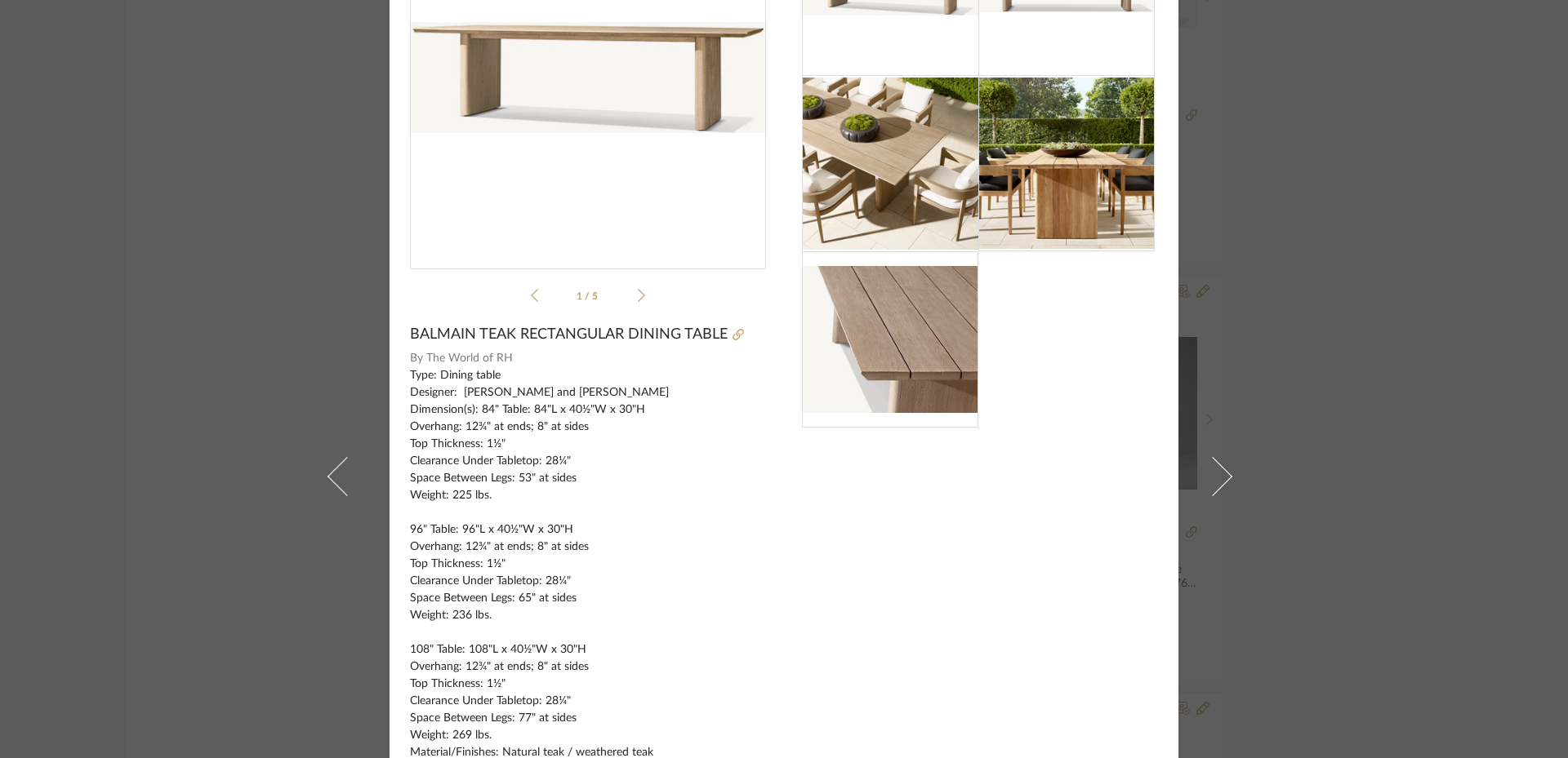
click at [1379, 269] on div "[PERSON_NAME] × 1 / 5 BALMAIN TEAK RECTANGULAR DINING TABLE By The World of RH …" at bounding box center [784, 379] width 1568 height 758
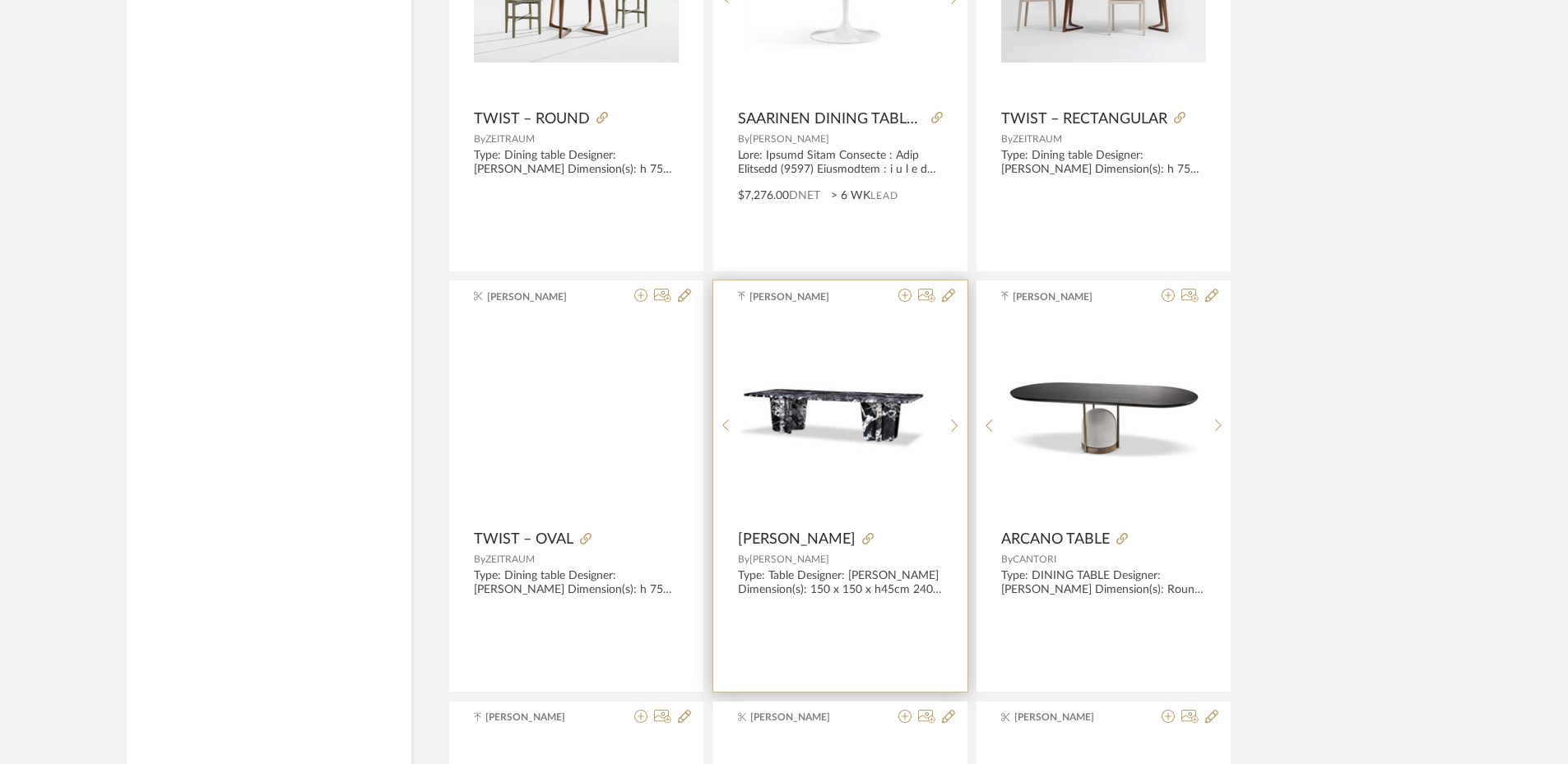
scroll to position [6812, 0]
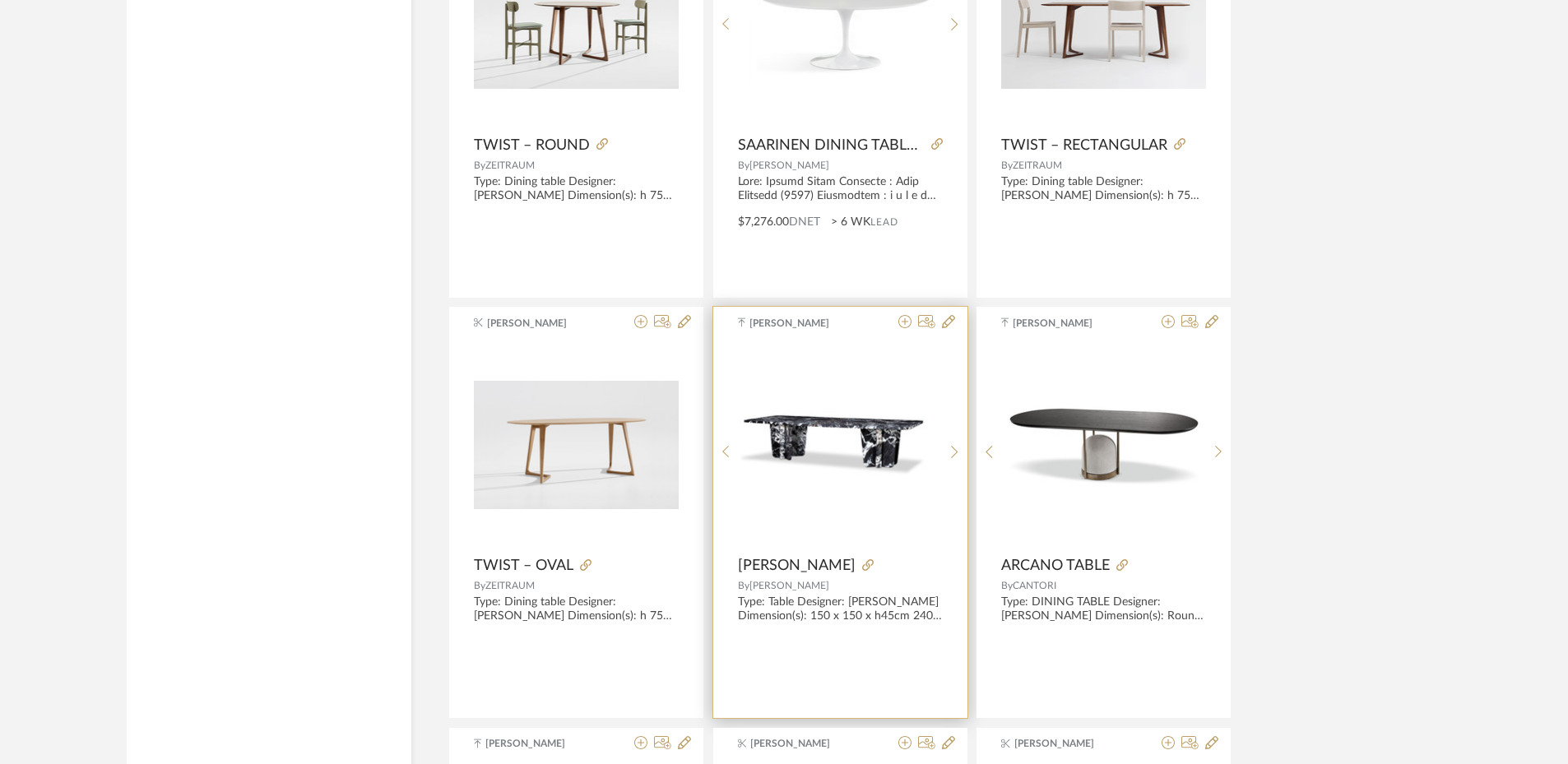
click at [836, 455] on img "0" at bounding box center [840, 445] width 204 height 83
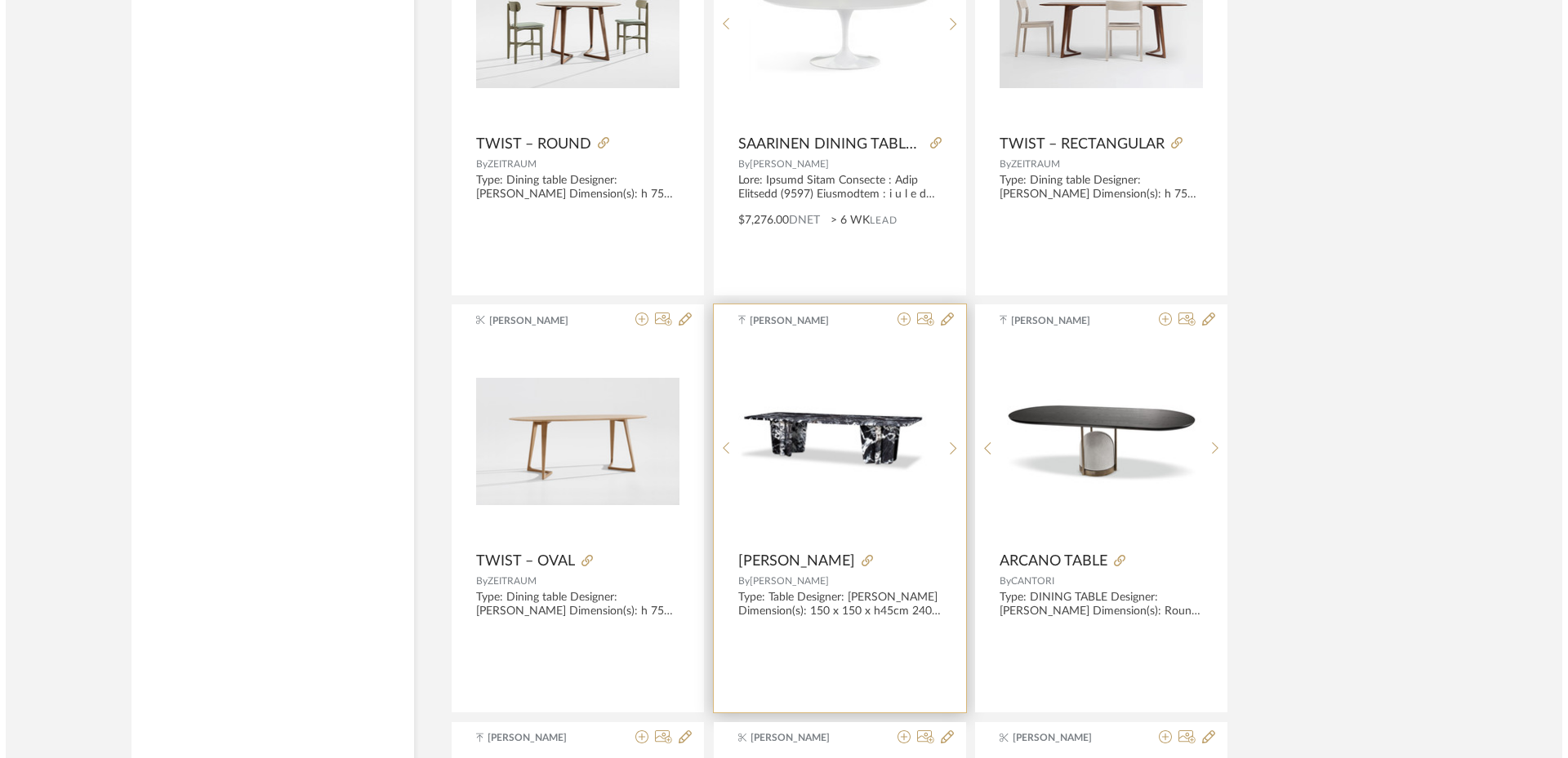
scroll to position [0, 0]
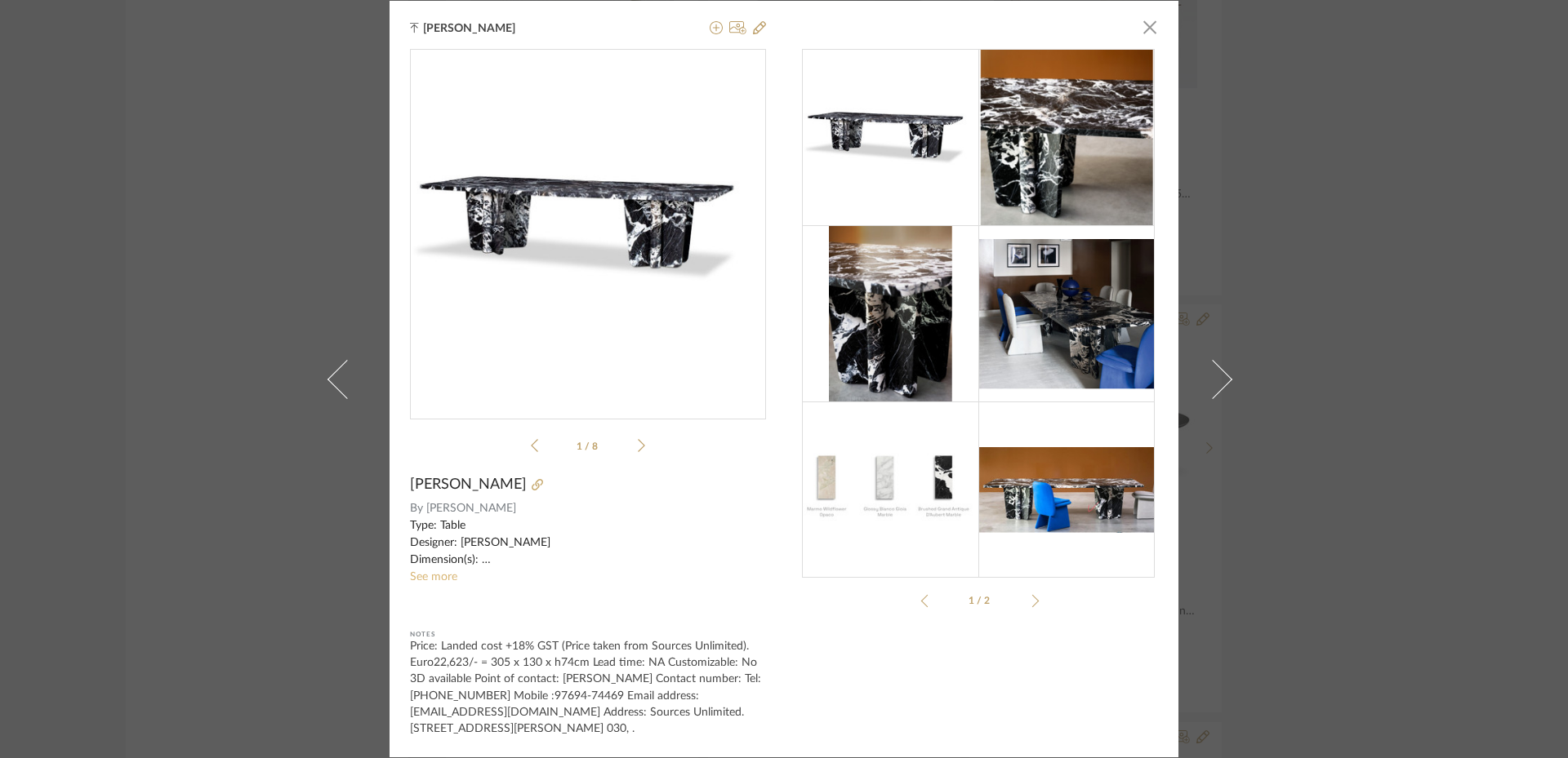
click at [432, 577] on link "See more" at bounding box center [434, 577] width 48 height 12
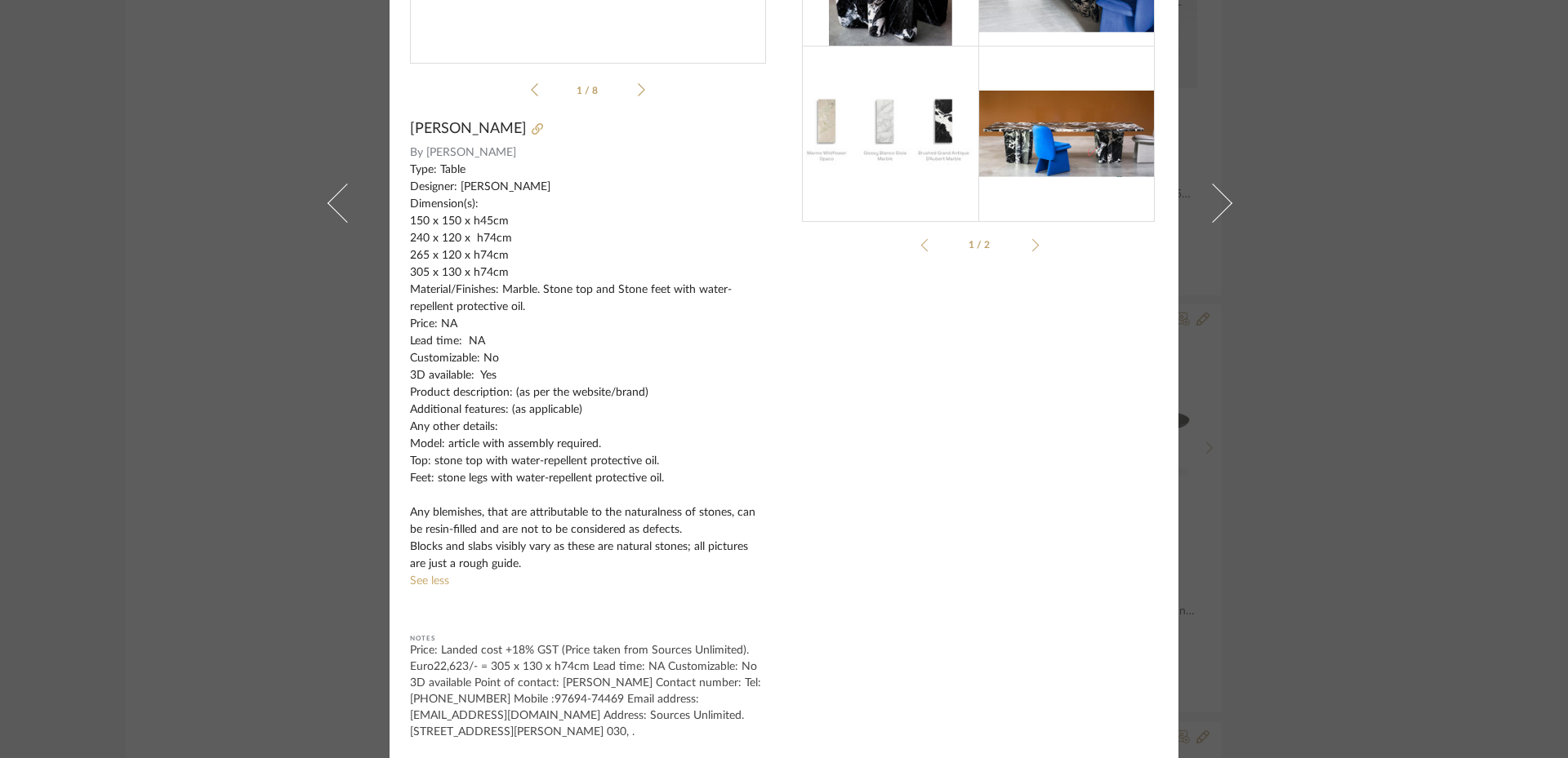
scroll to position [357, 0]
click at [1442, 412] on div "[PERSON_NAME] × [PERSON_NAME] tech.pdf [PERSON_NAME] tech.pdf 1 / 8 [PERSON_NAM…" at bounding box center [784, 379] width 1568 height 758
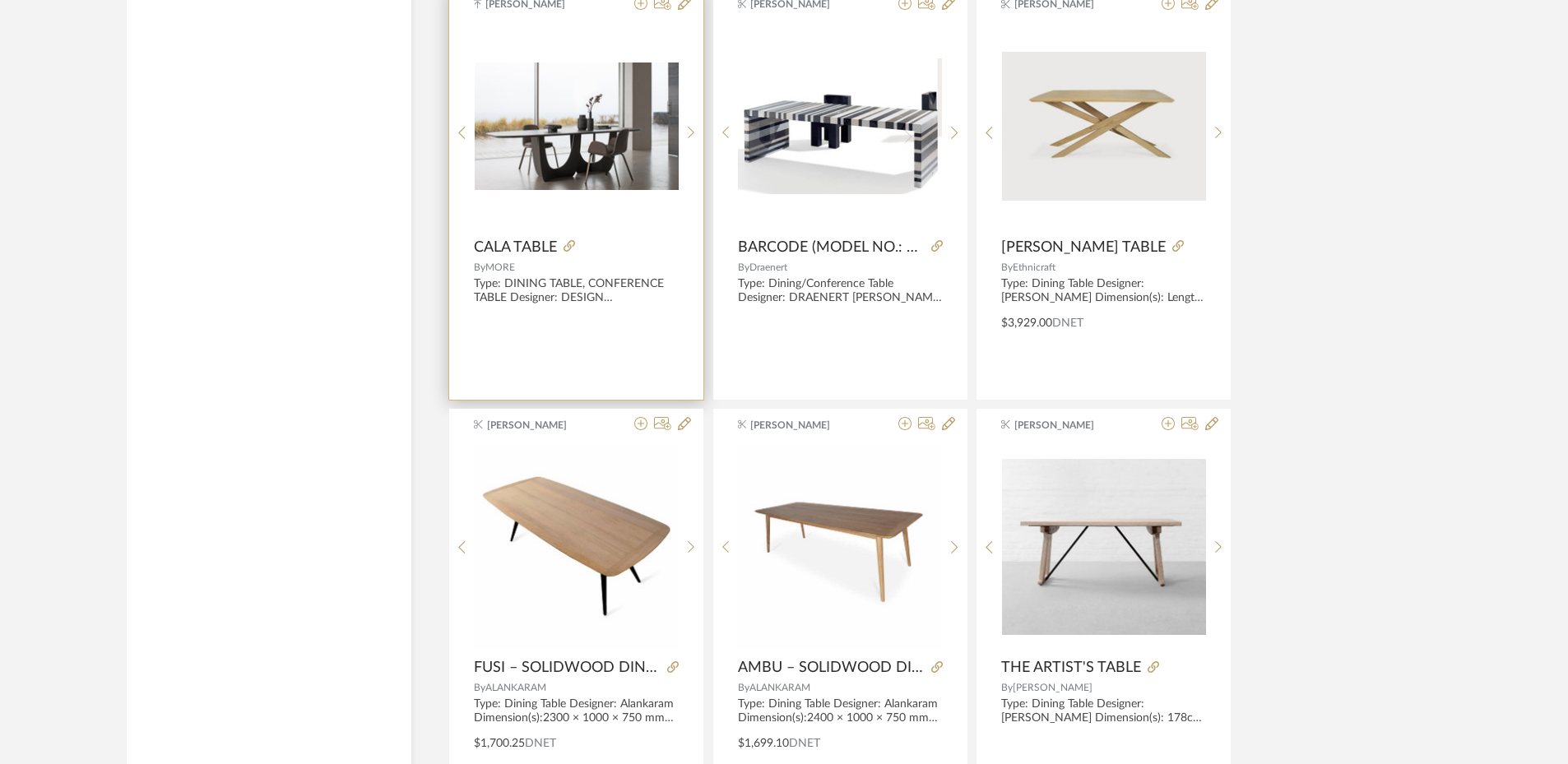
scroll to position [7552, 0]
drag, startPoint x: 617, startPoint y: 153, endPoint x: 602, endPoint y: 140, distance: 19.8
click at [602, 140] on img "0" at bounding box center [577, 125] width 204 height 127
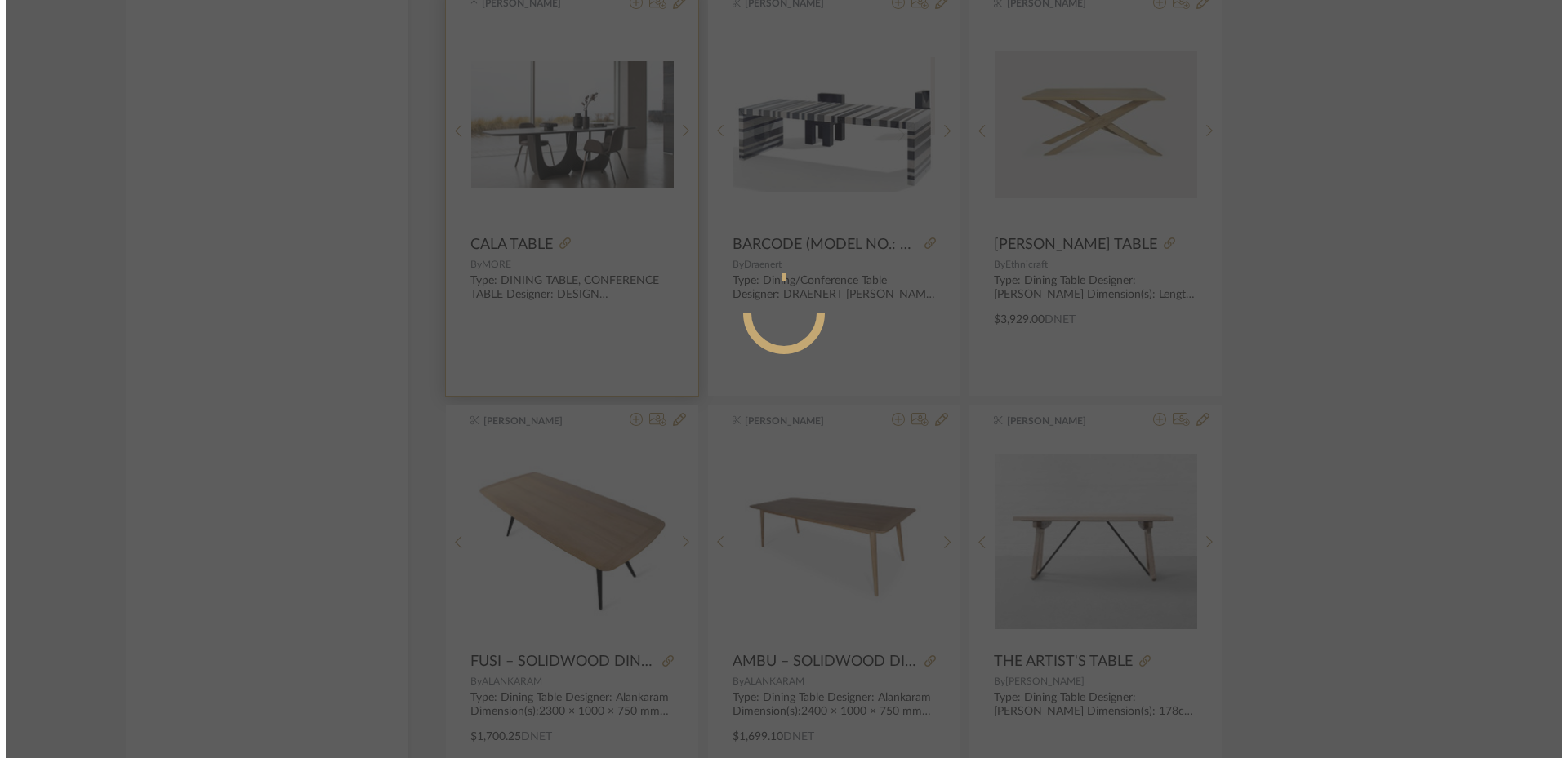
scroll to position [0, 0]
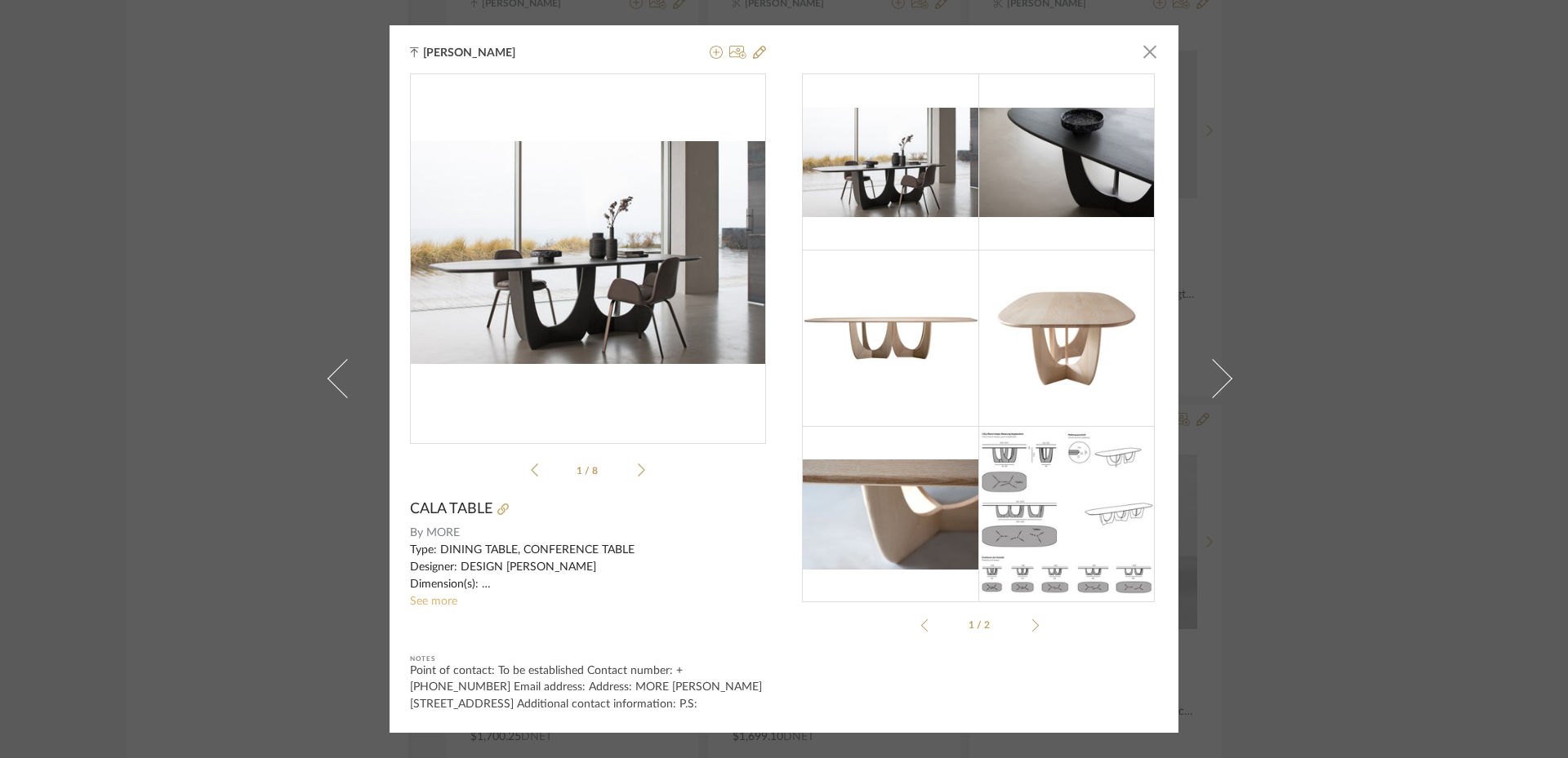
click at [440, 597] on link "See more" at bounding box center [434, 602] width 48 height 12
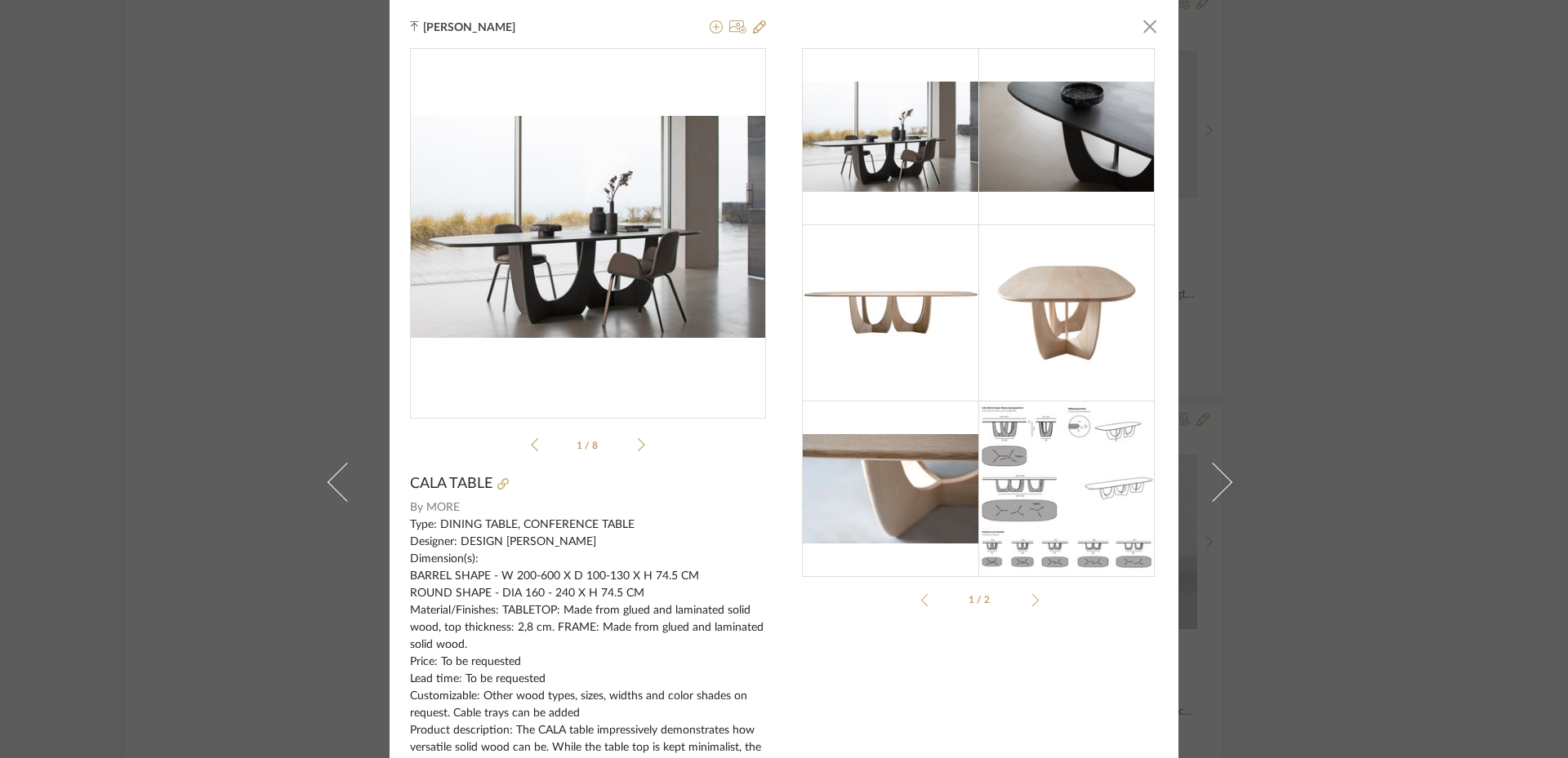
click at [1299, 402] on div "[PERSON_NAME] × 1 / 8 CALA TABLE By MORE Type: DINING TABLE, CONFERENCE TABLE D…" at bounding box center [784, 379] width 1568 height 758
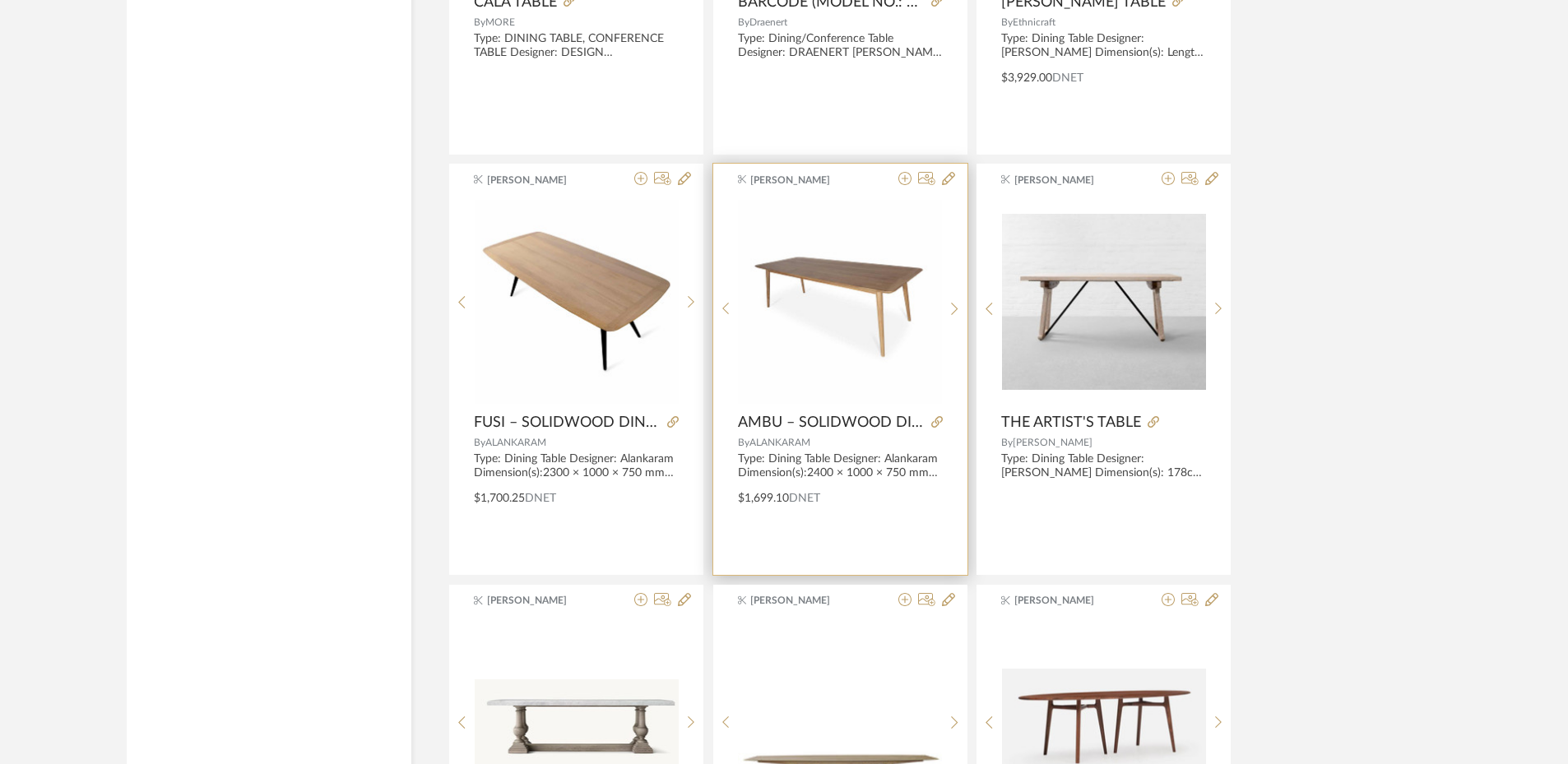
scroll to position [7799, 0]
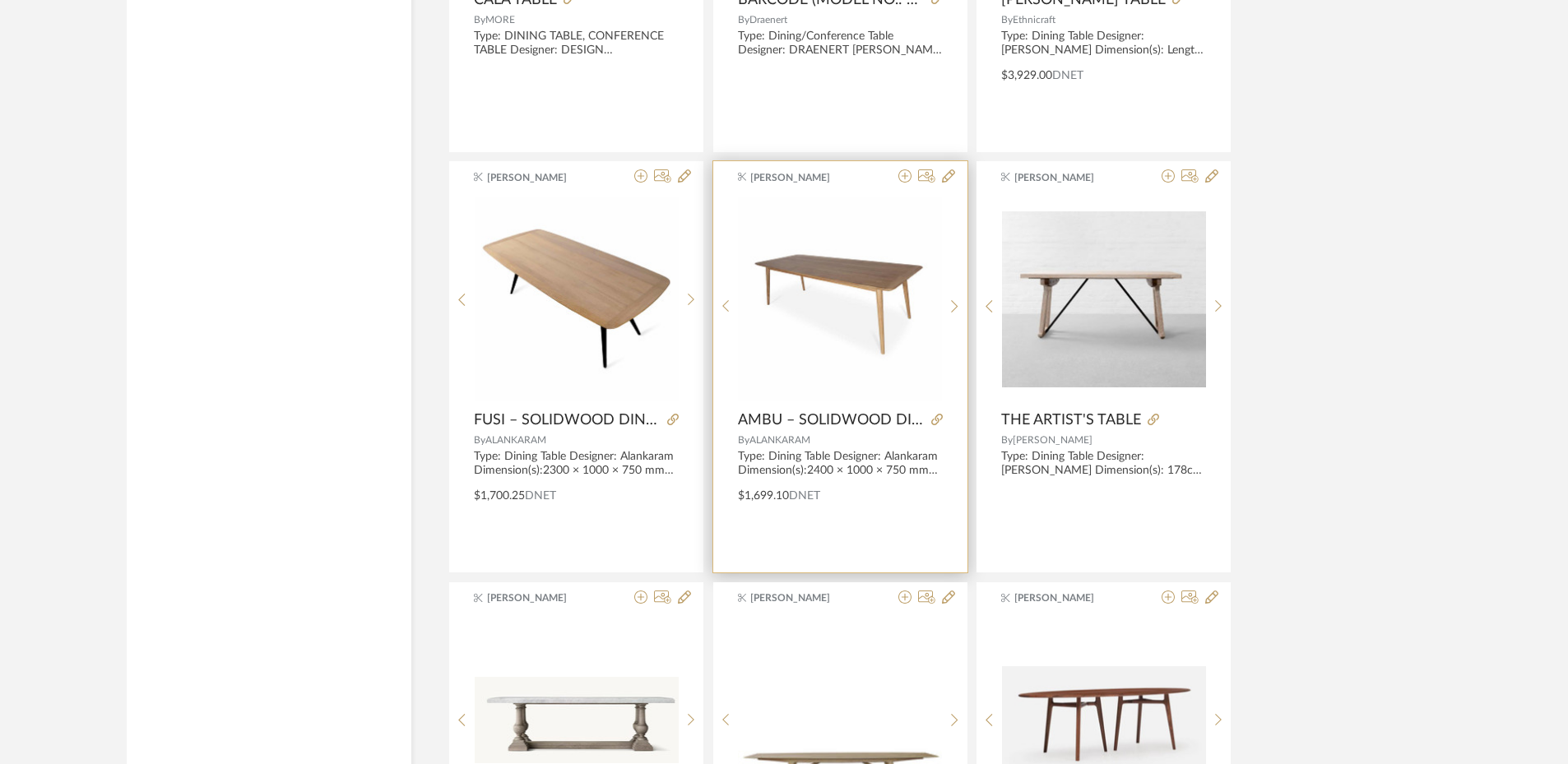
click at [817, 299] on img "0" at bounding box center [840, 299] width 204 height 204
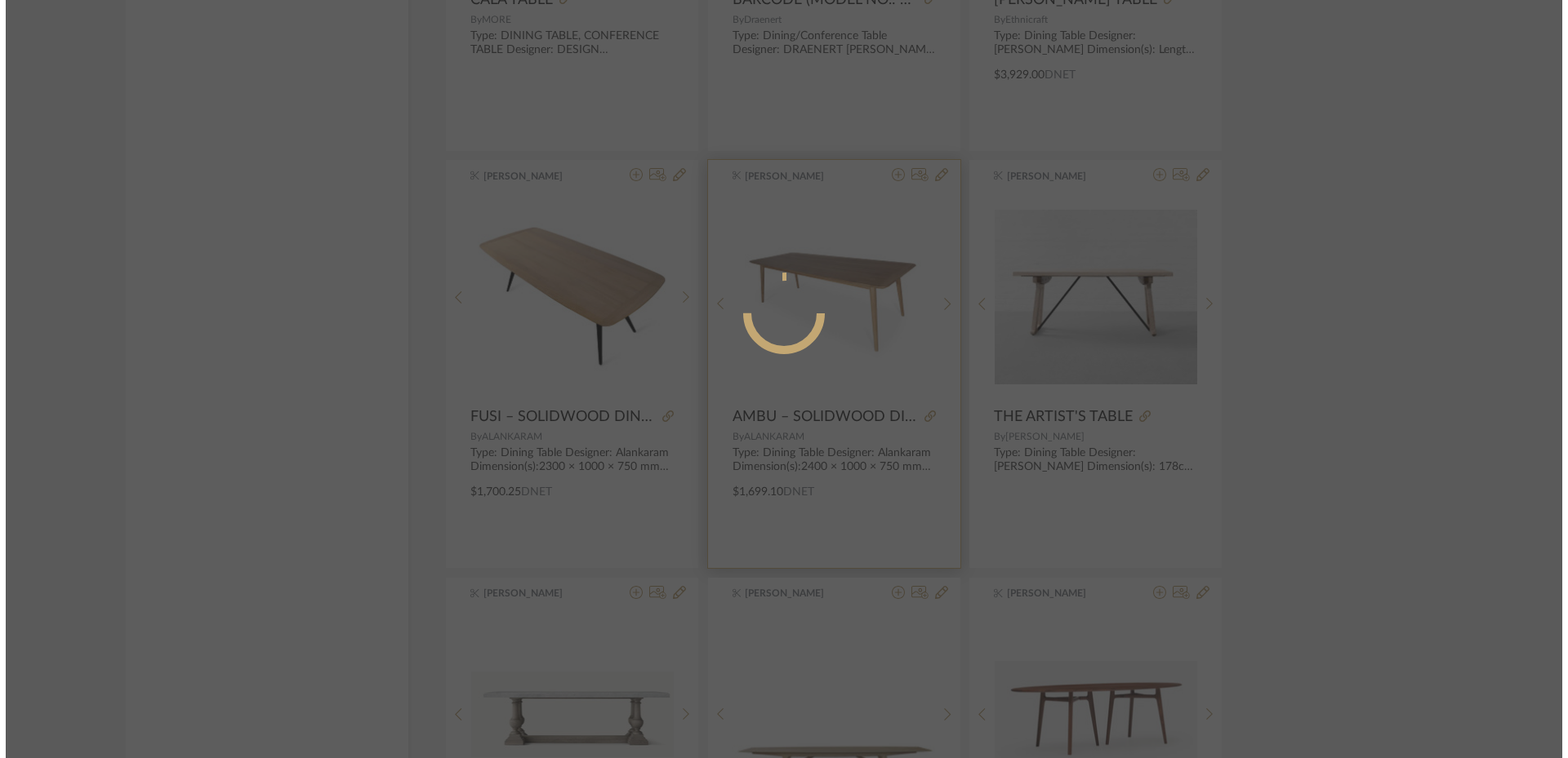
scroll to position [0, 0]
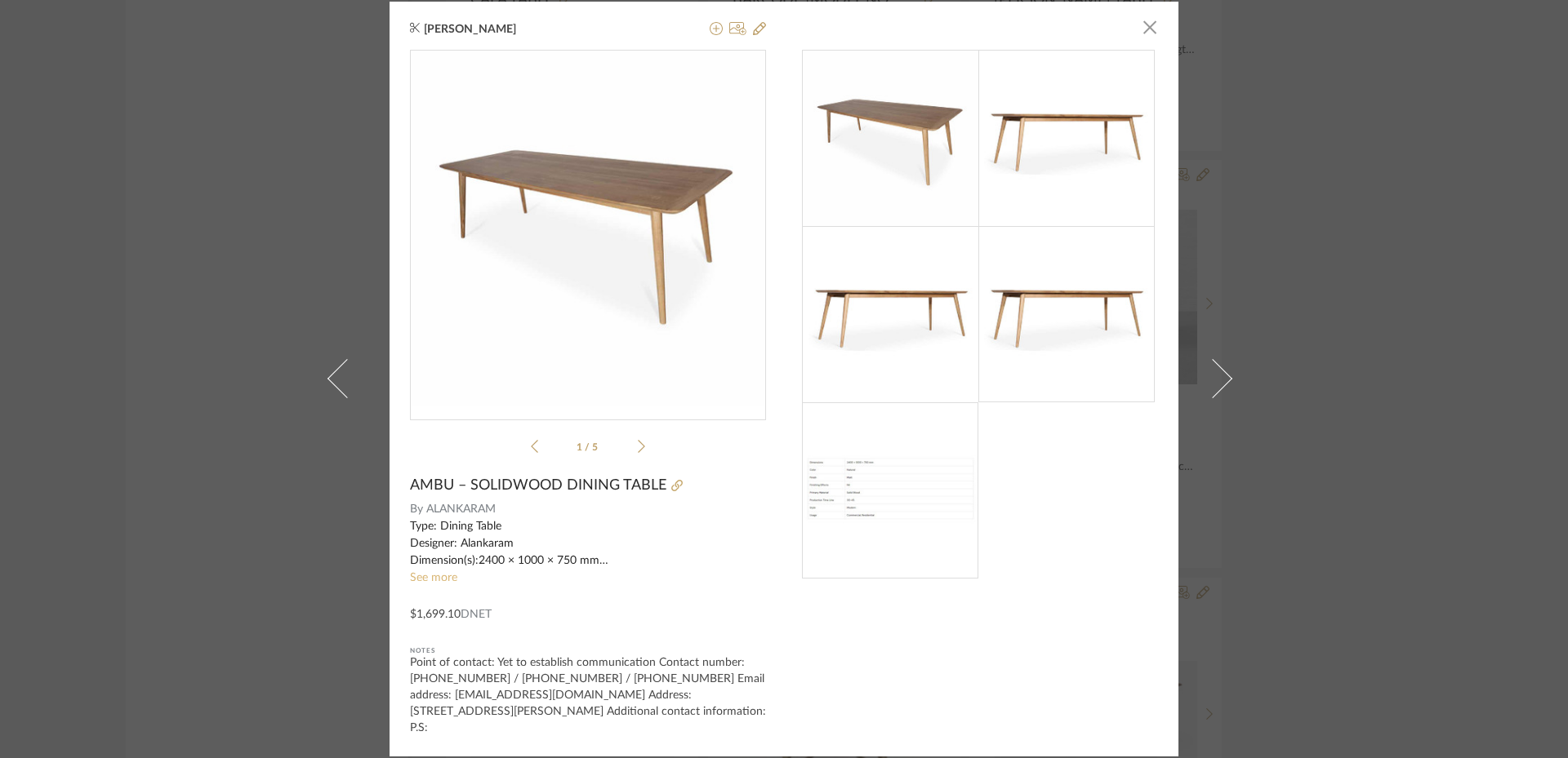
click at [447, 576] on link "See more" at bounding box center [434, 578] width 48 height 12
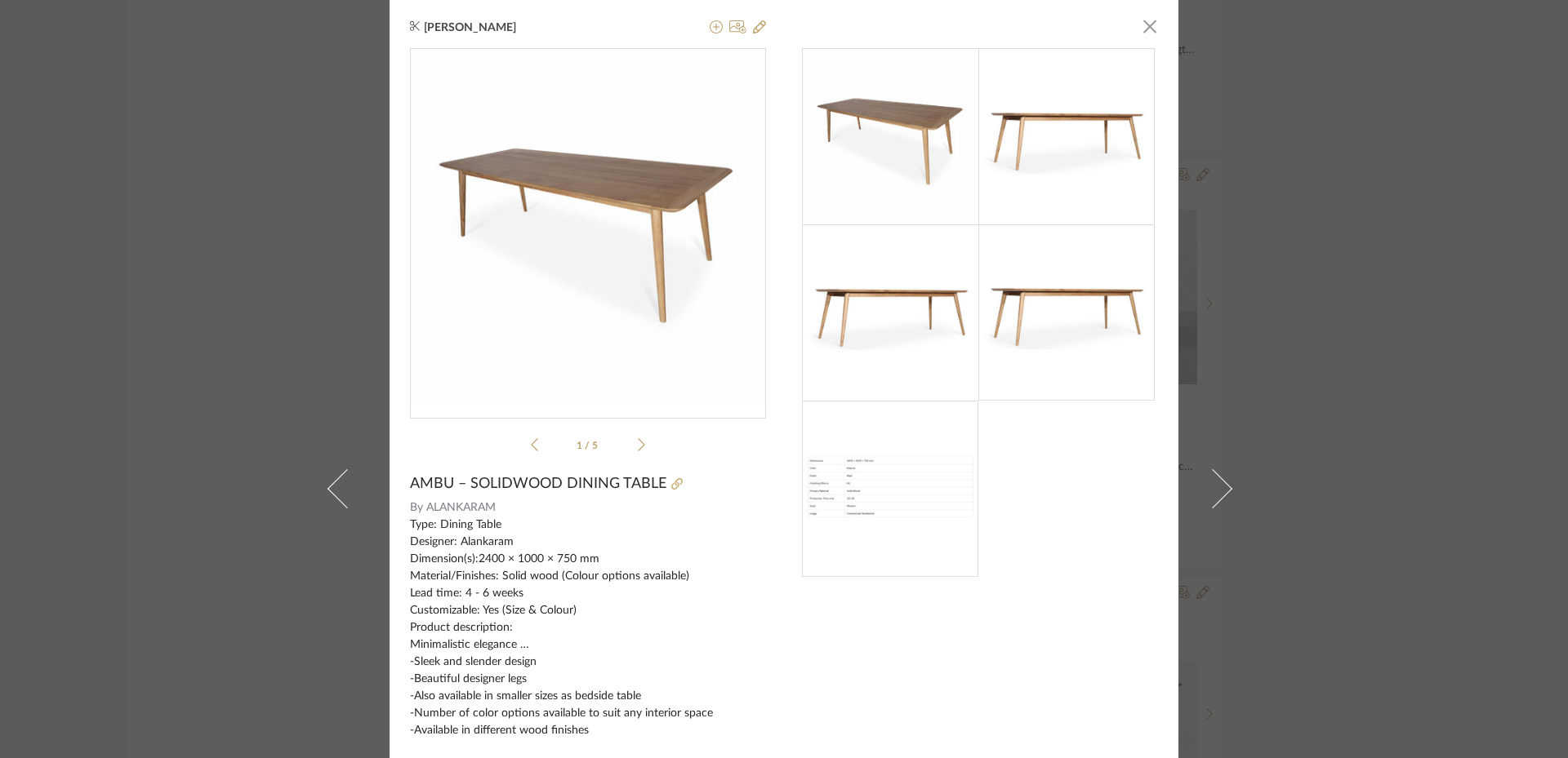
click at [1314, 381] on div "[PERSON_NAME] × 1 / 5 AMBU – SOLIDWOOD DINING TABLE By [PERSON_NAME] Type: Dini…" at bounding box center [784, 379] width 1568 height 758
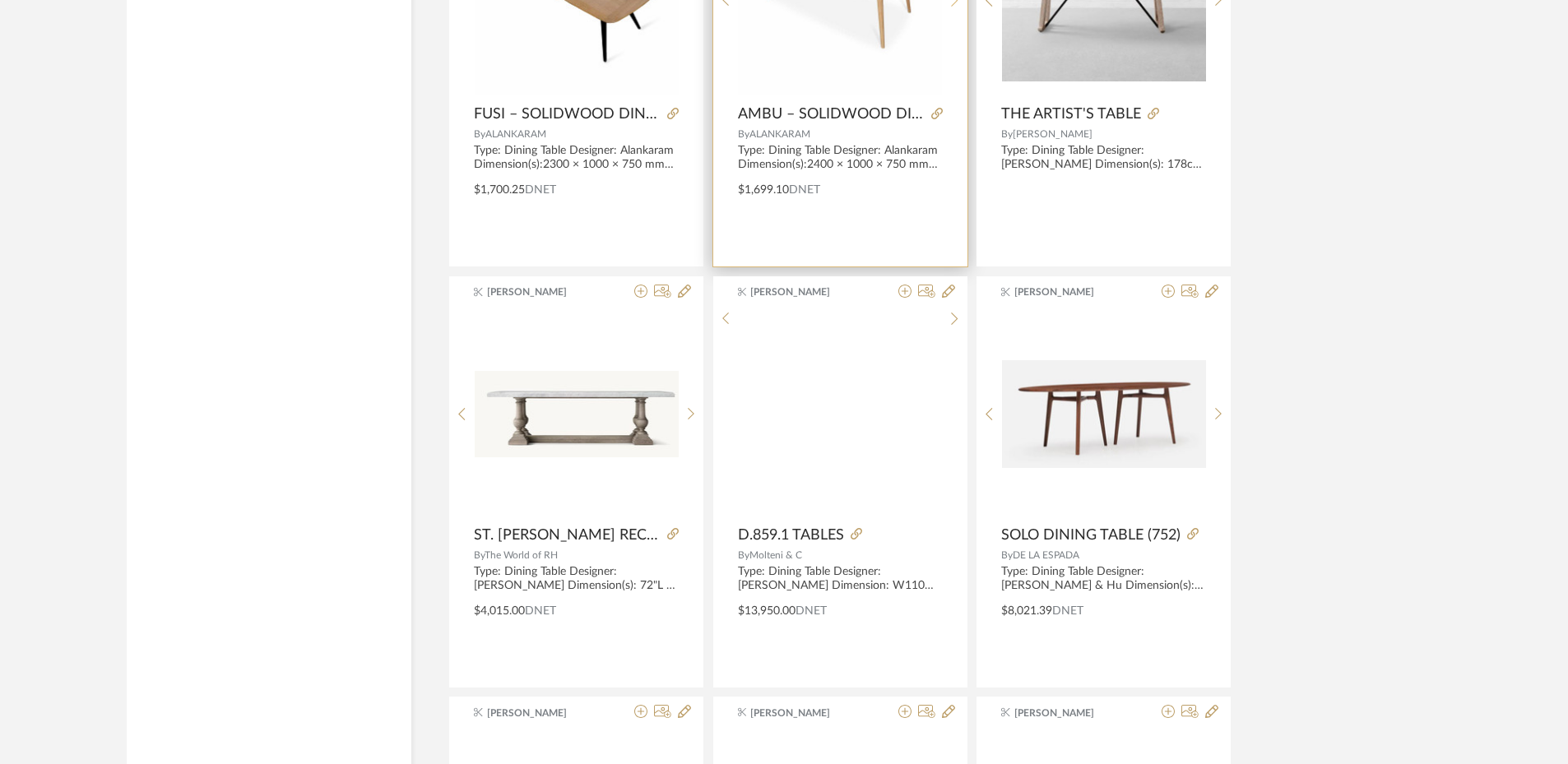
scroll to position [8127, 0]
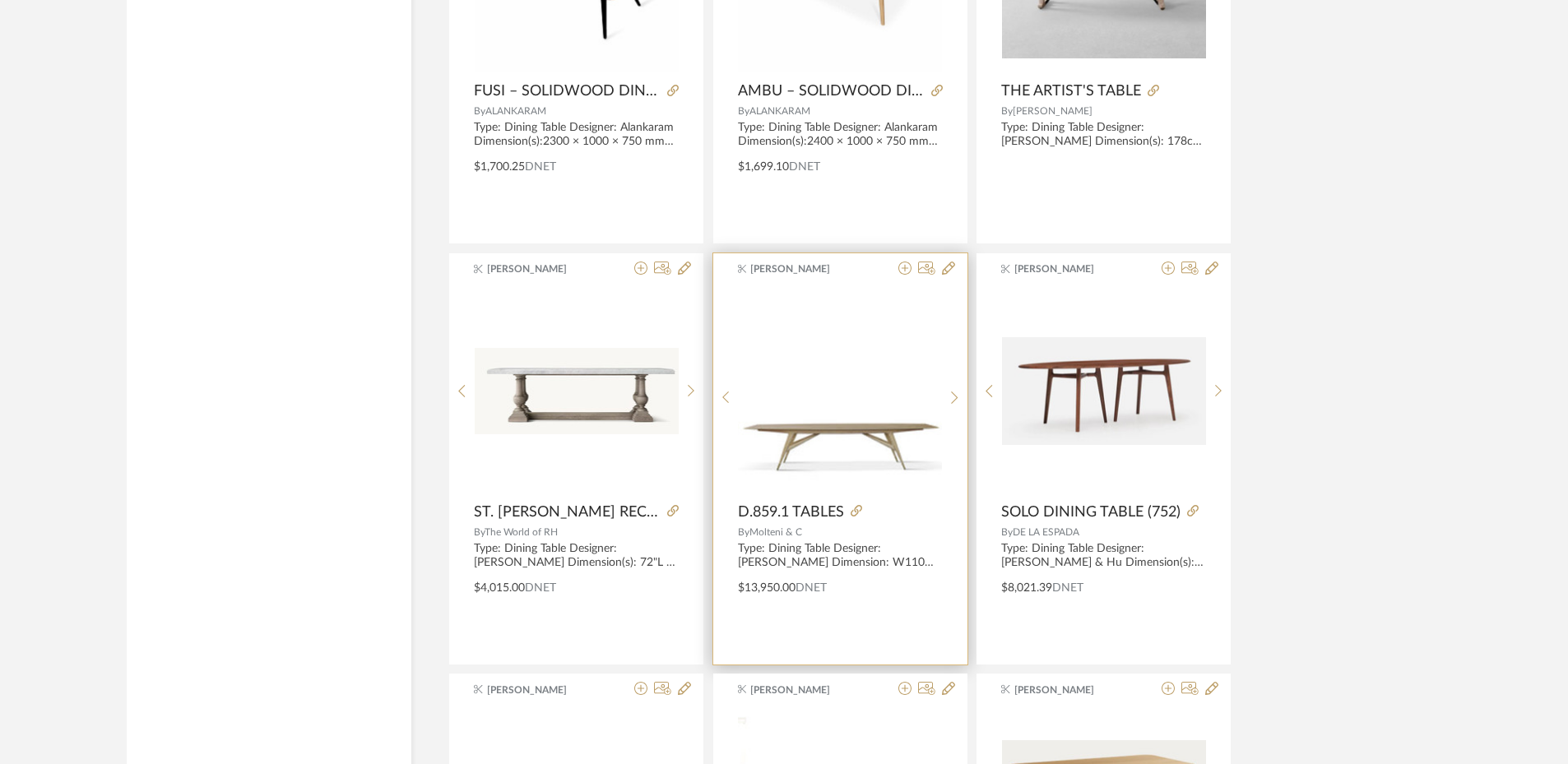
click at [869, 431] on img "0" at bounding box center [840, 390] width 204 height 200
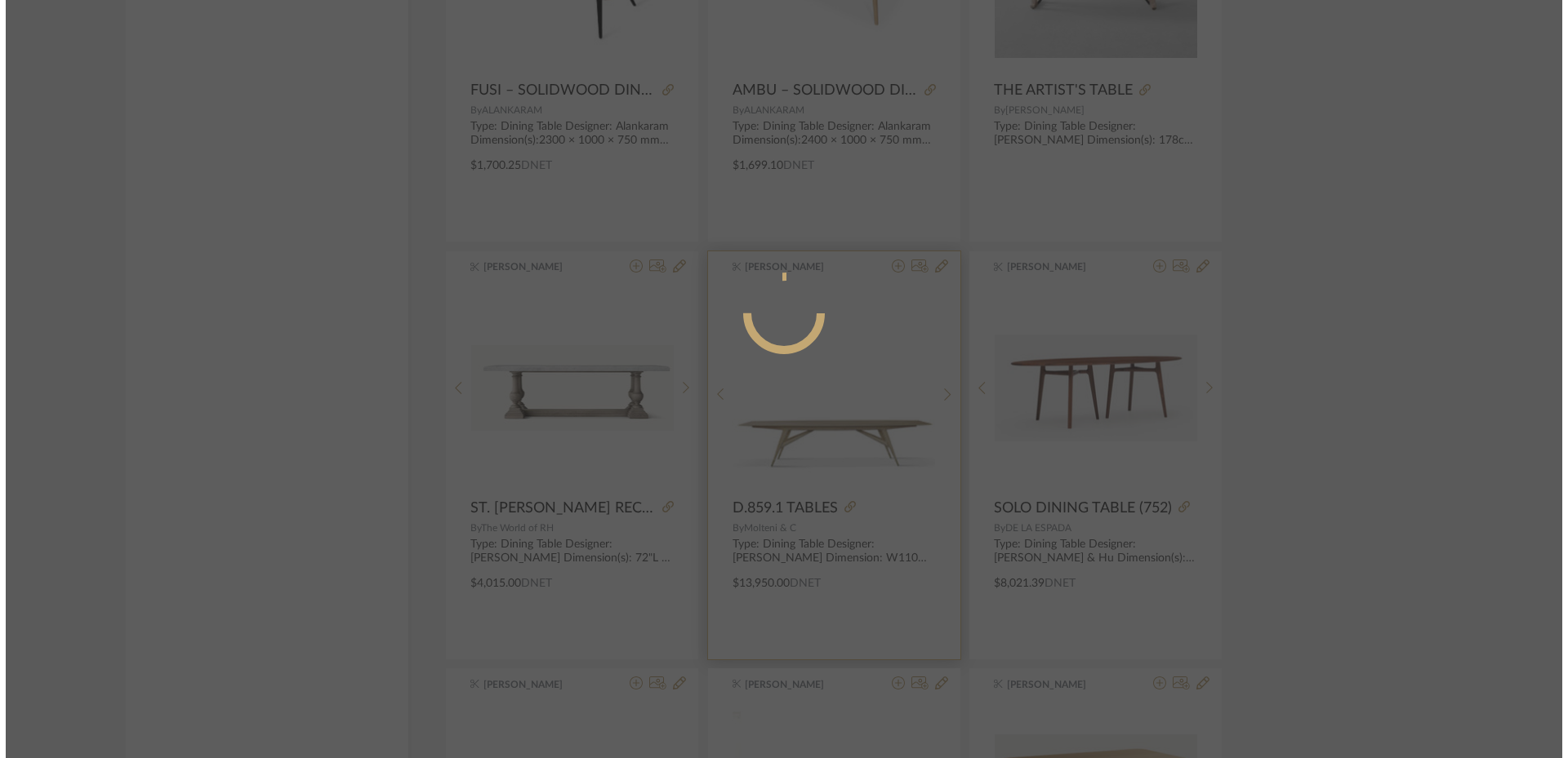
scroll to position [0, 0]
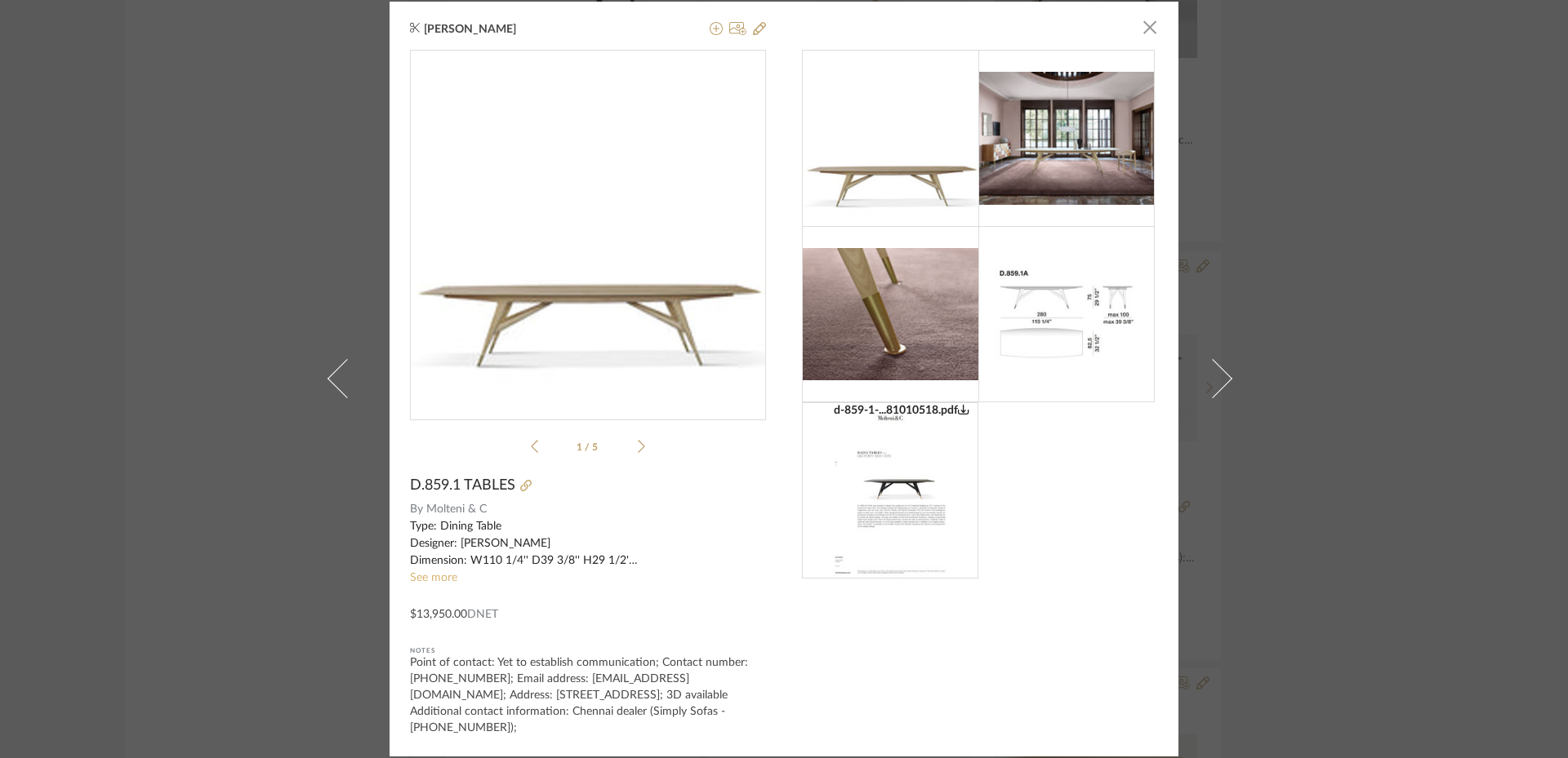
click at [429, 575] on link "See more" at bounding box center [434, 578] width 48 height 12
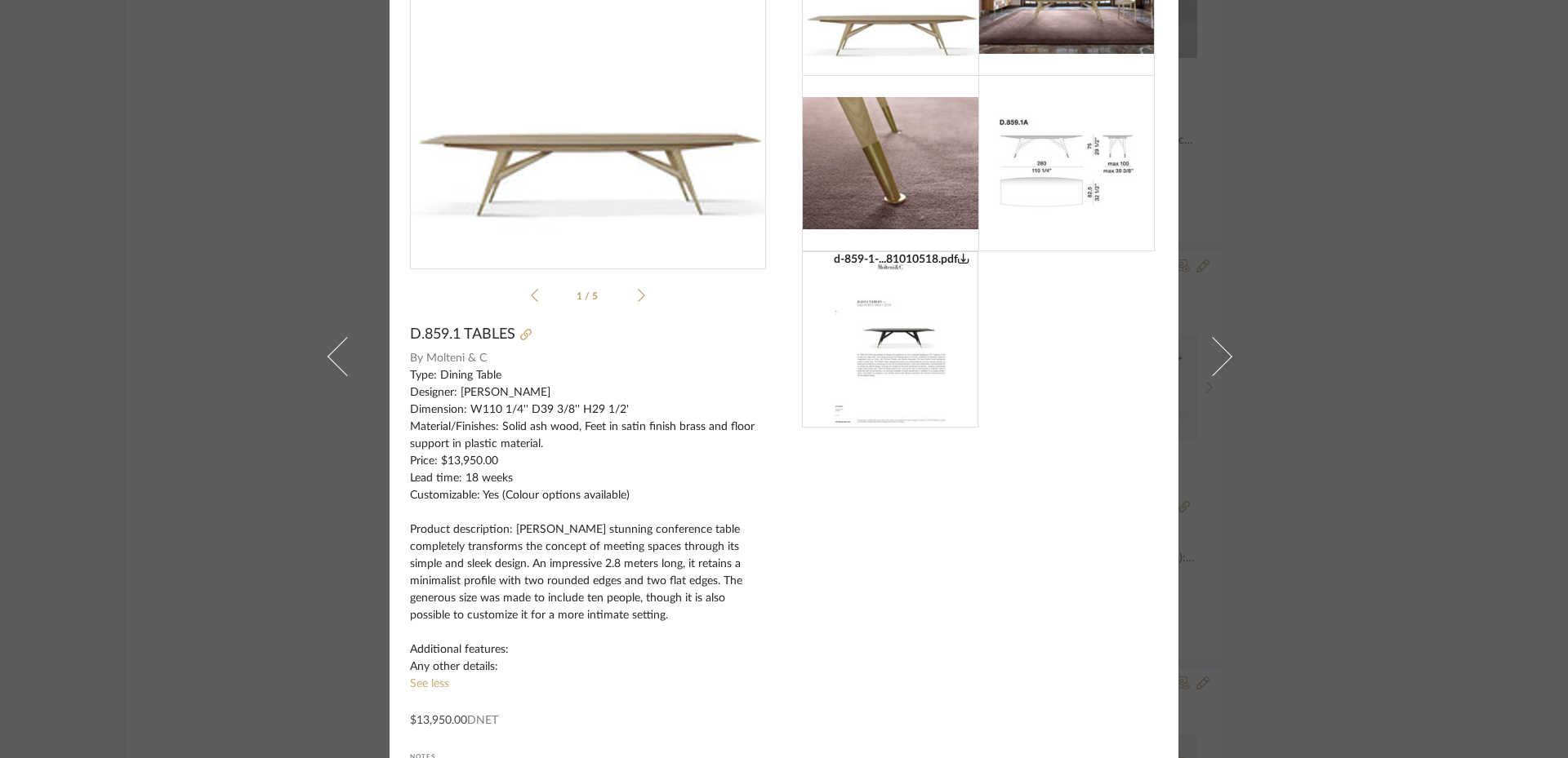
scroll to position [163, 0]
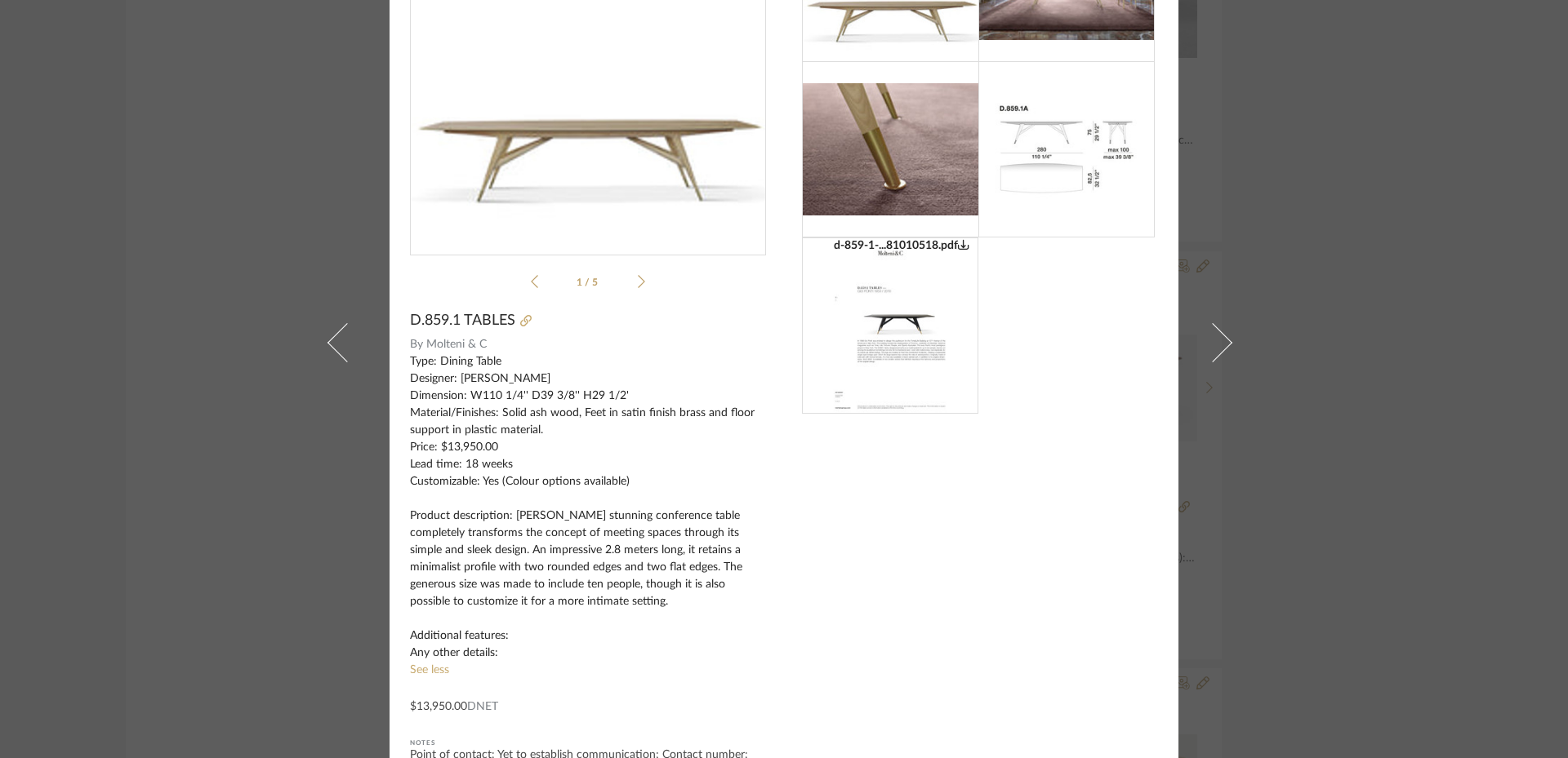
click at [1051, 171] on img at bounding box center [1066, 150] width 177 height 172
click at [1051, 157] on img at bounding box center [1066, 150] width 177 height 172
click at [638, 284] on icon at bounding box center [641, 282] width 8 height 15
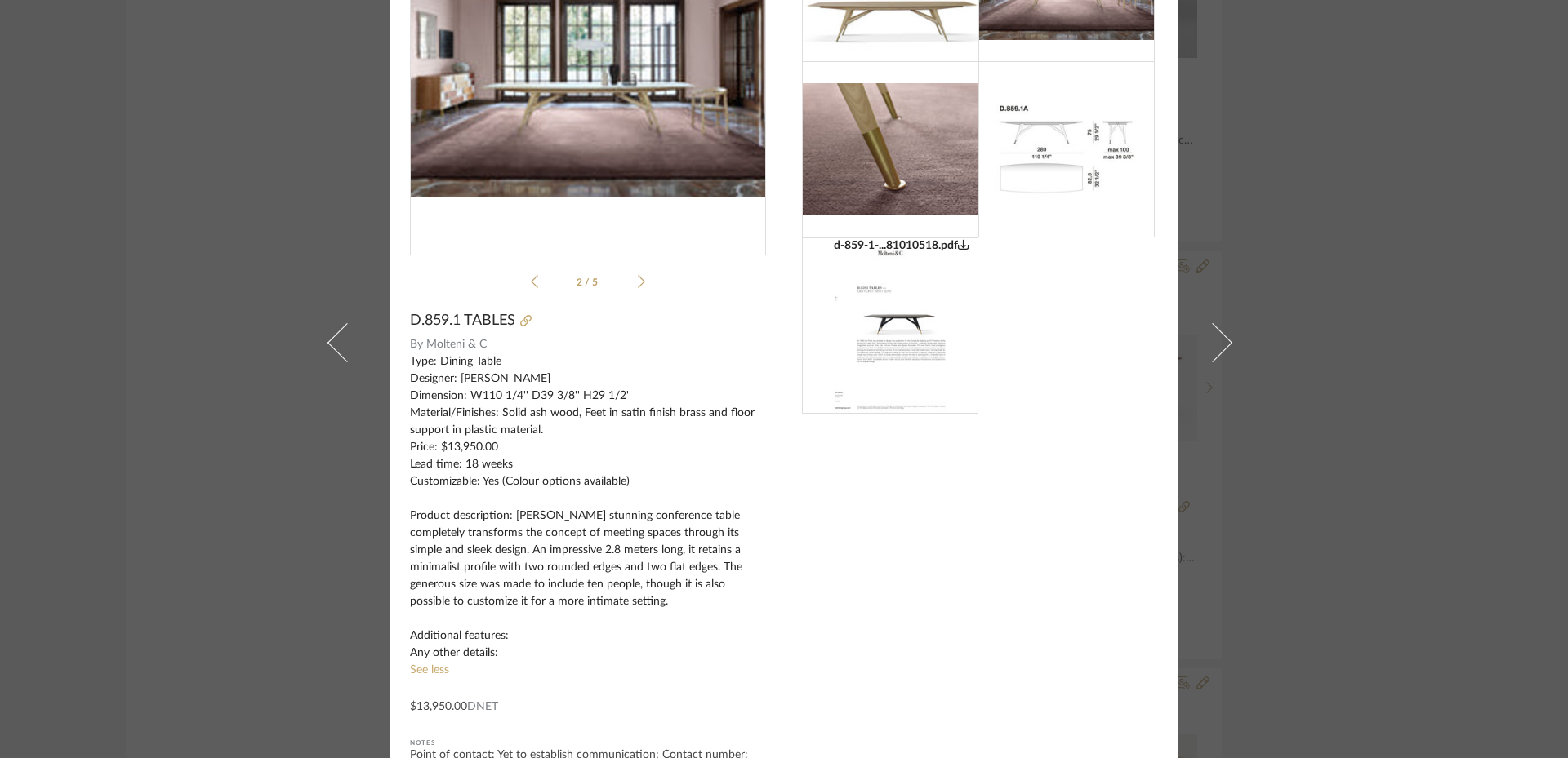
click at [638, 284] on icon at bounding box center [641, 282] width 8 height 15
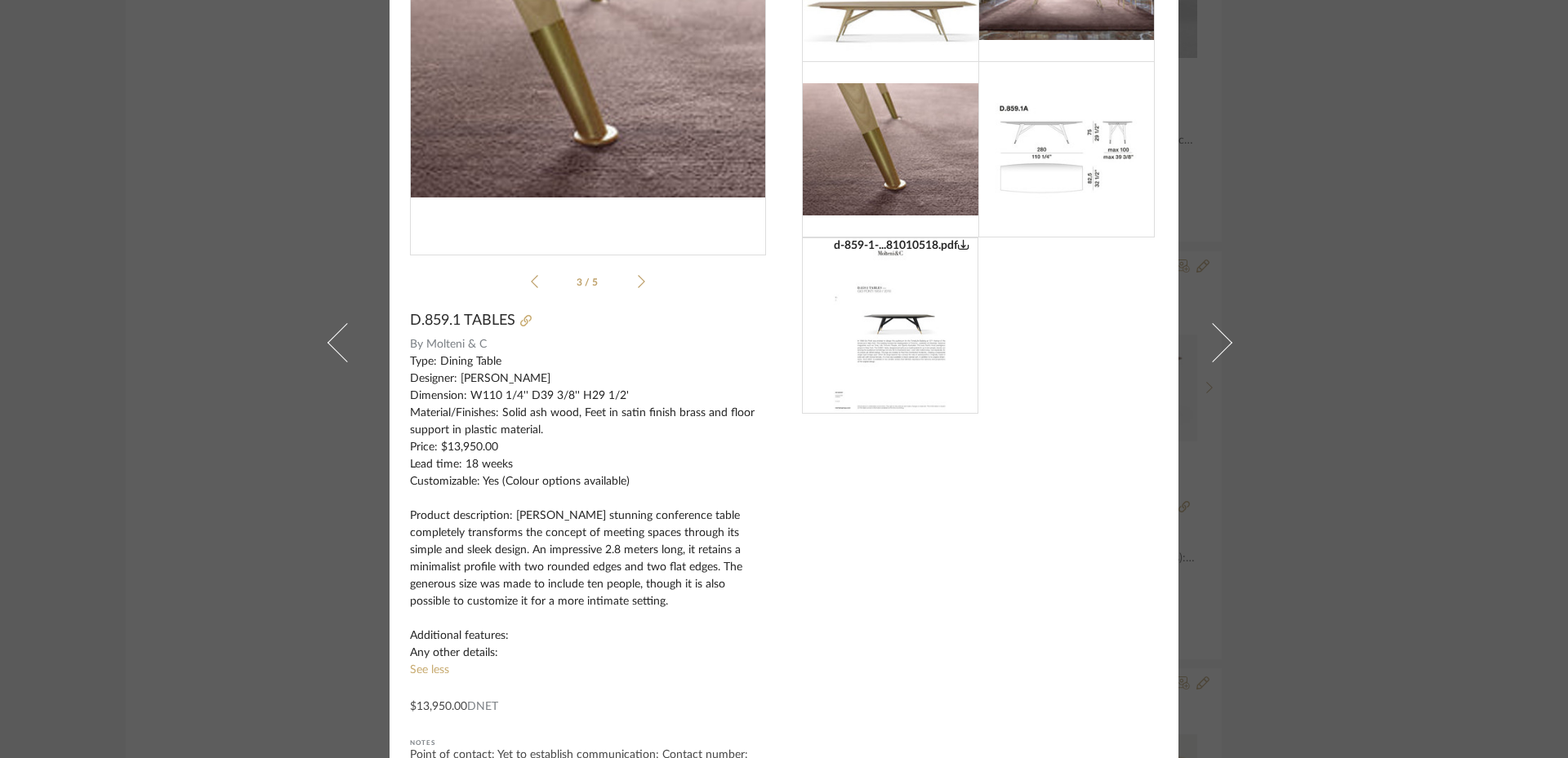
click at [638, 284] on icon at bounding box center [641, 282] width 8 height 15
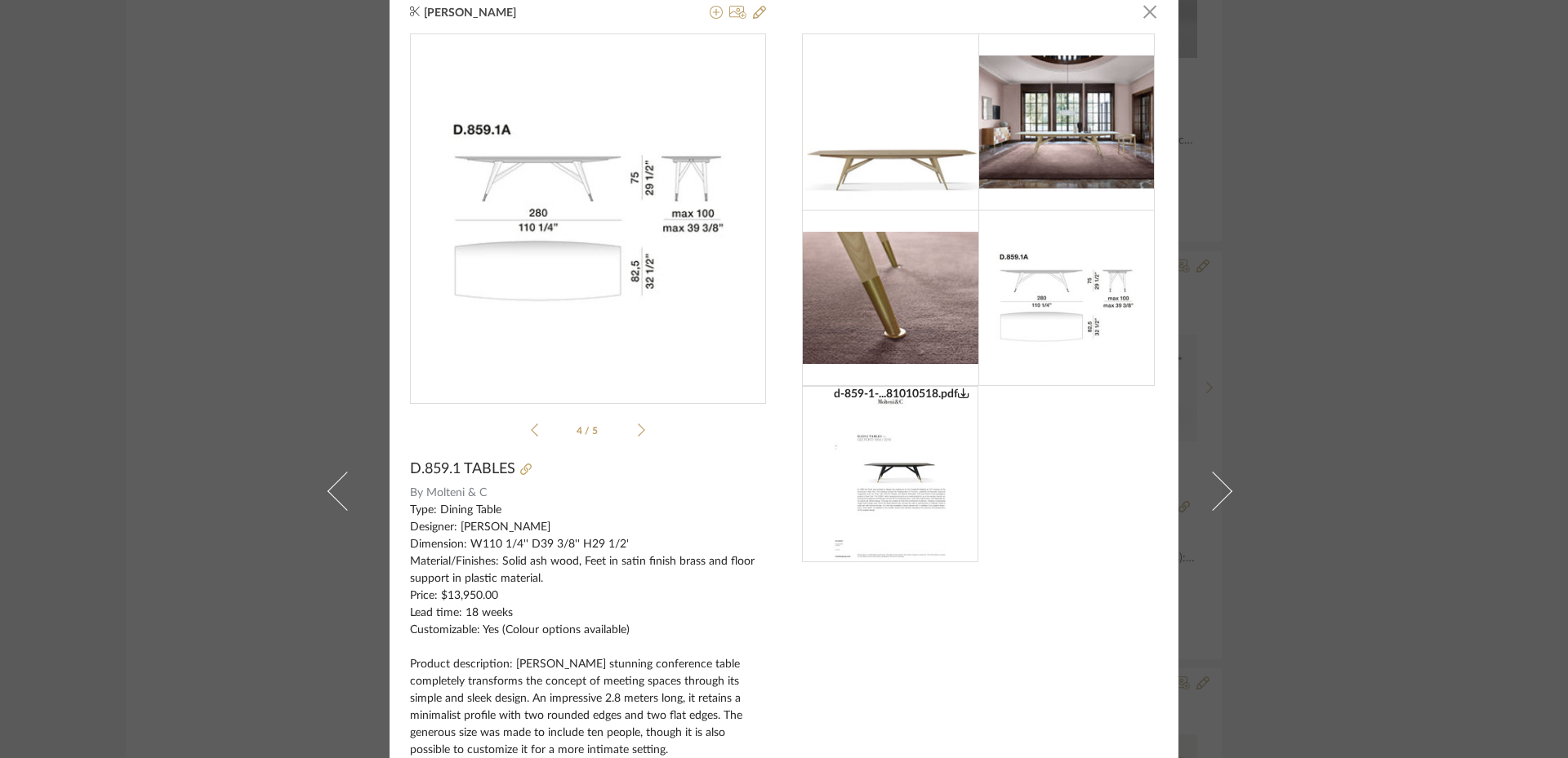
scroll to position [0, 0]
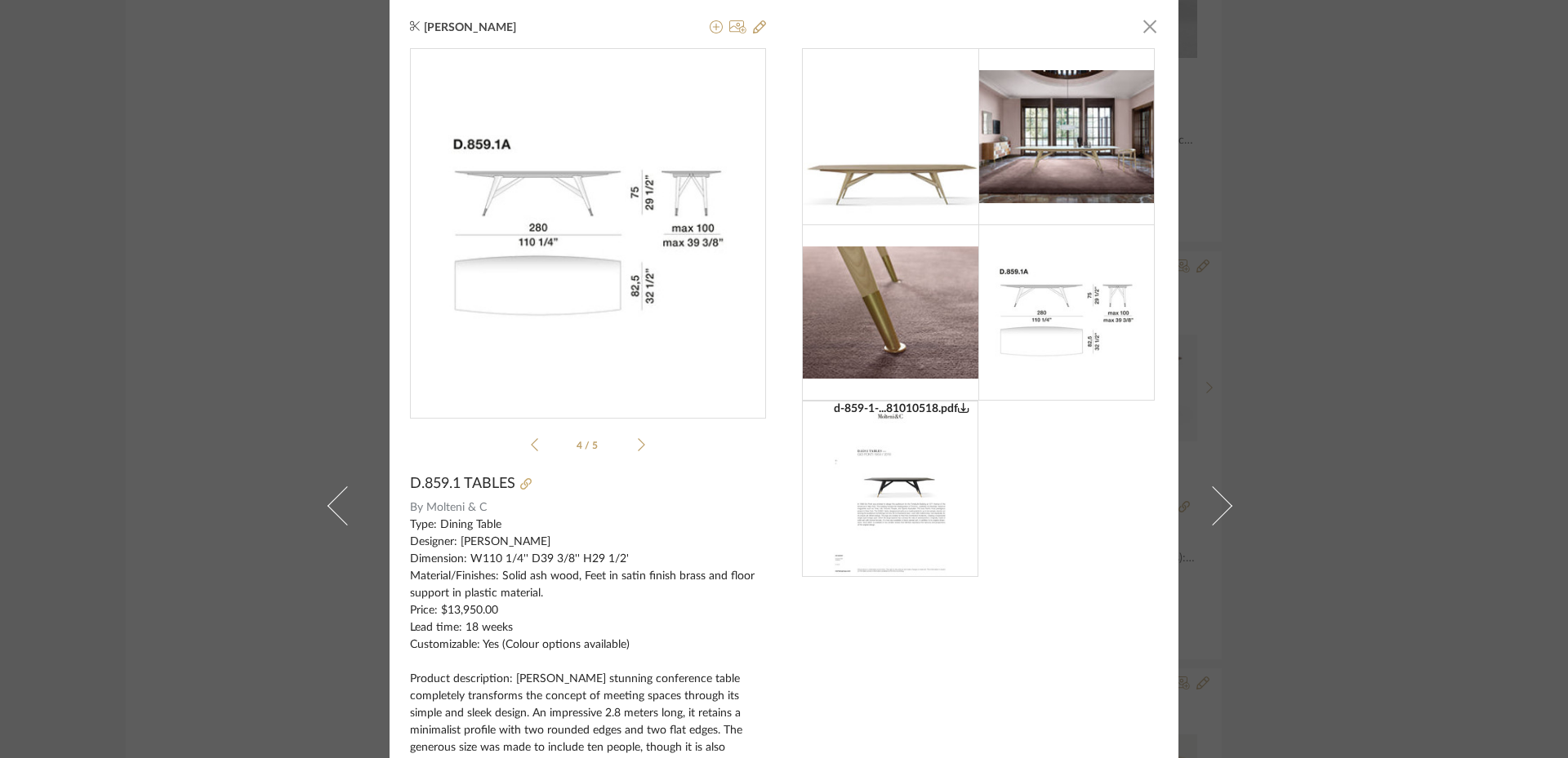
click at [1401, 256] on div "[PERSON_NAME] × d-859-1-...81010518.pdf d-859-1-...81010518.pdf 4 / 5 D.859.1 T…" at bounding box center [784, 379] width 1568 height 758
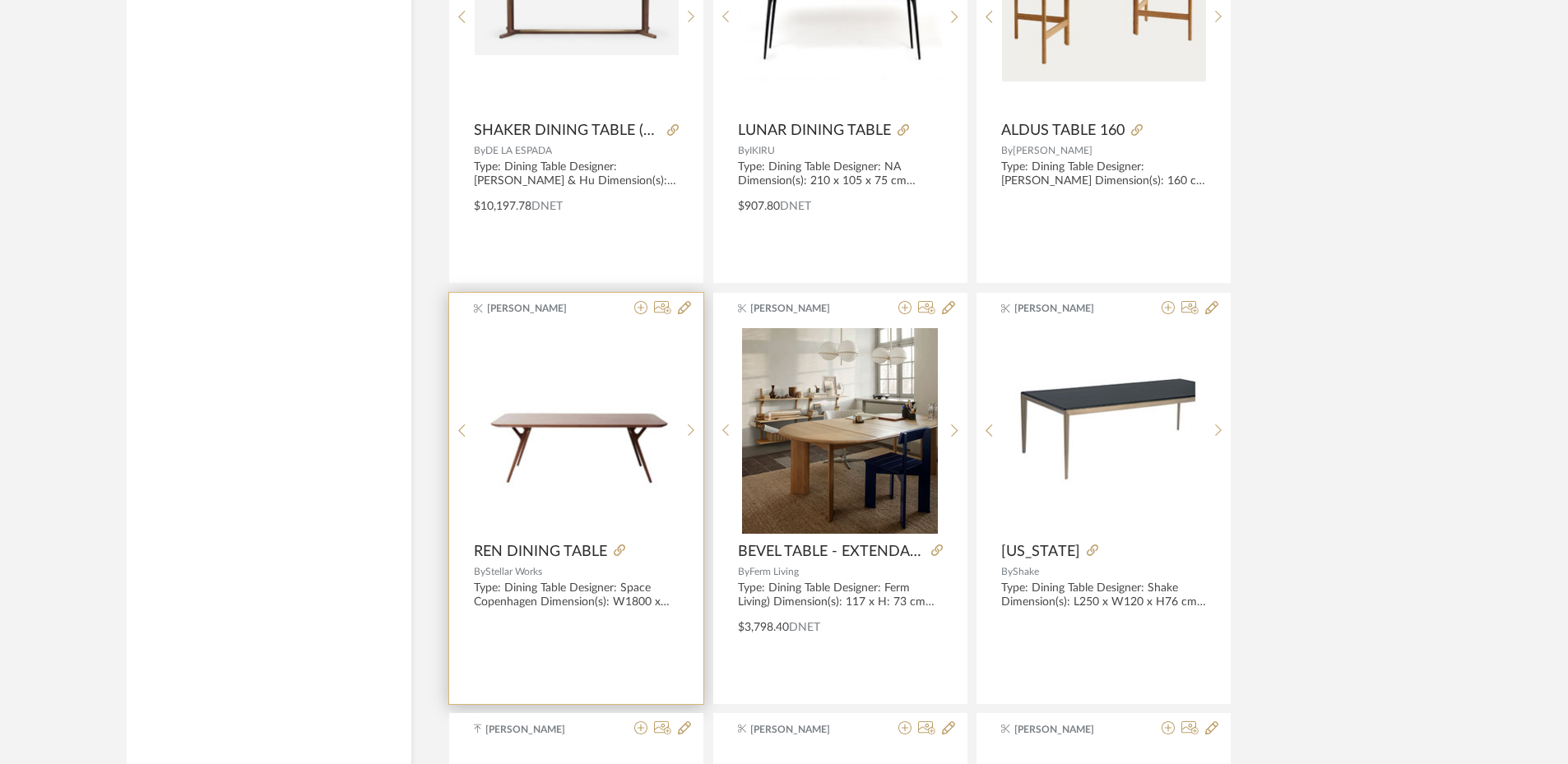
scroll to position [8950, 0]
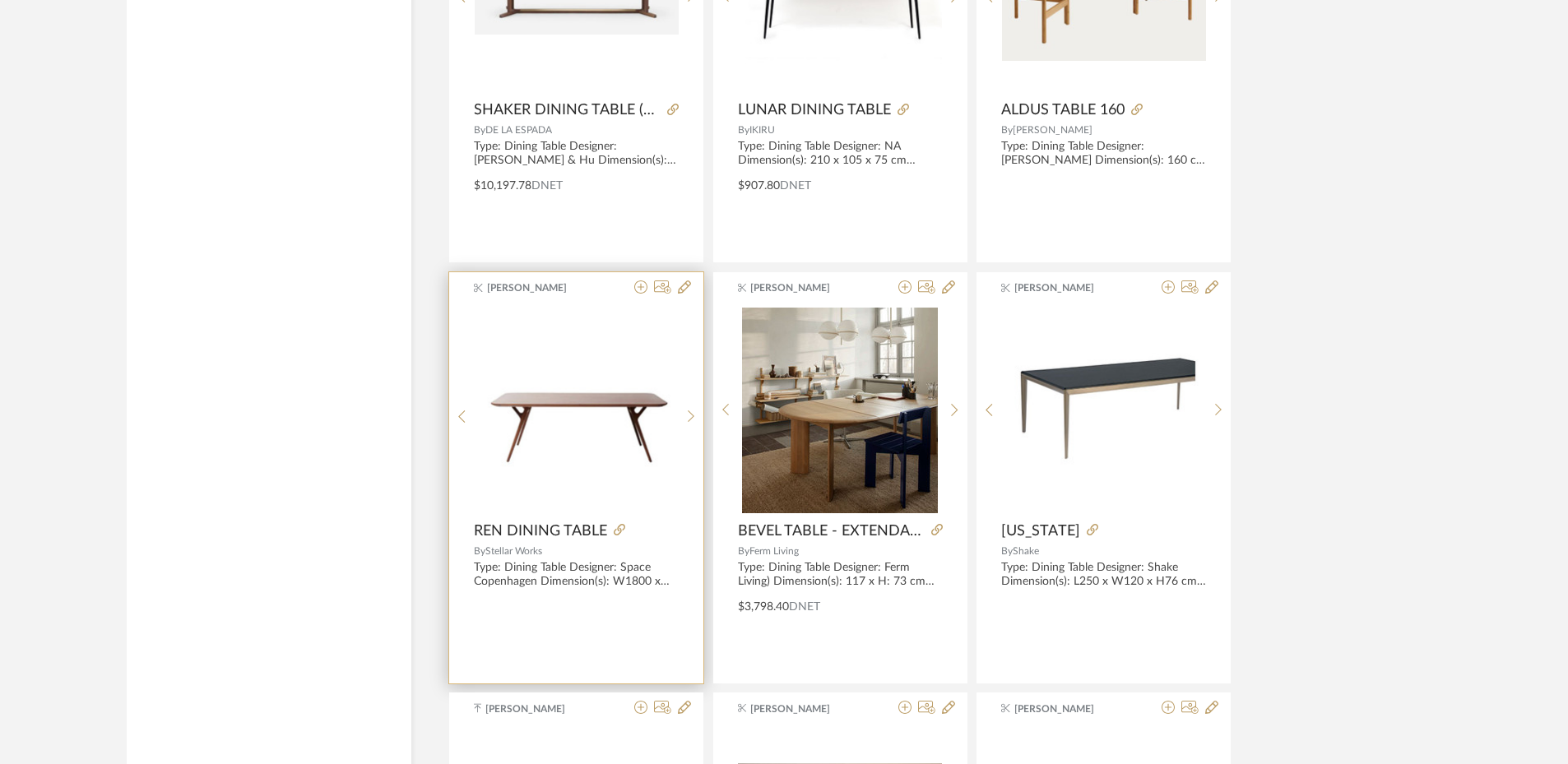
click at [614, 415] on img "0" at bounding box center [577, 410] width 204 height 122
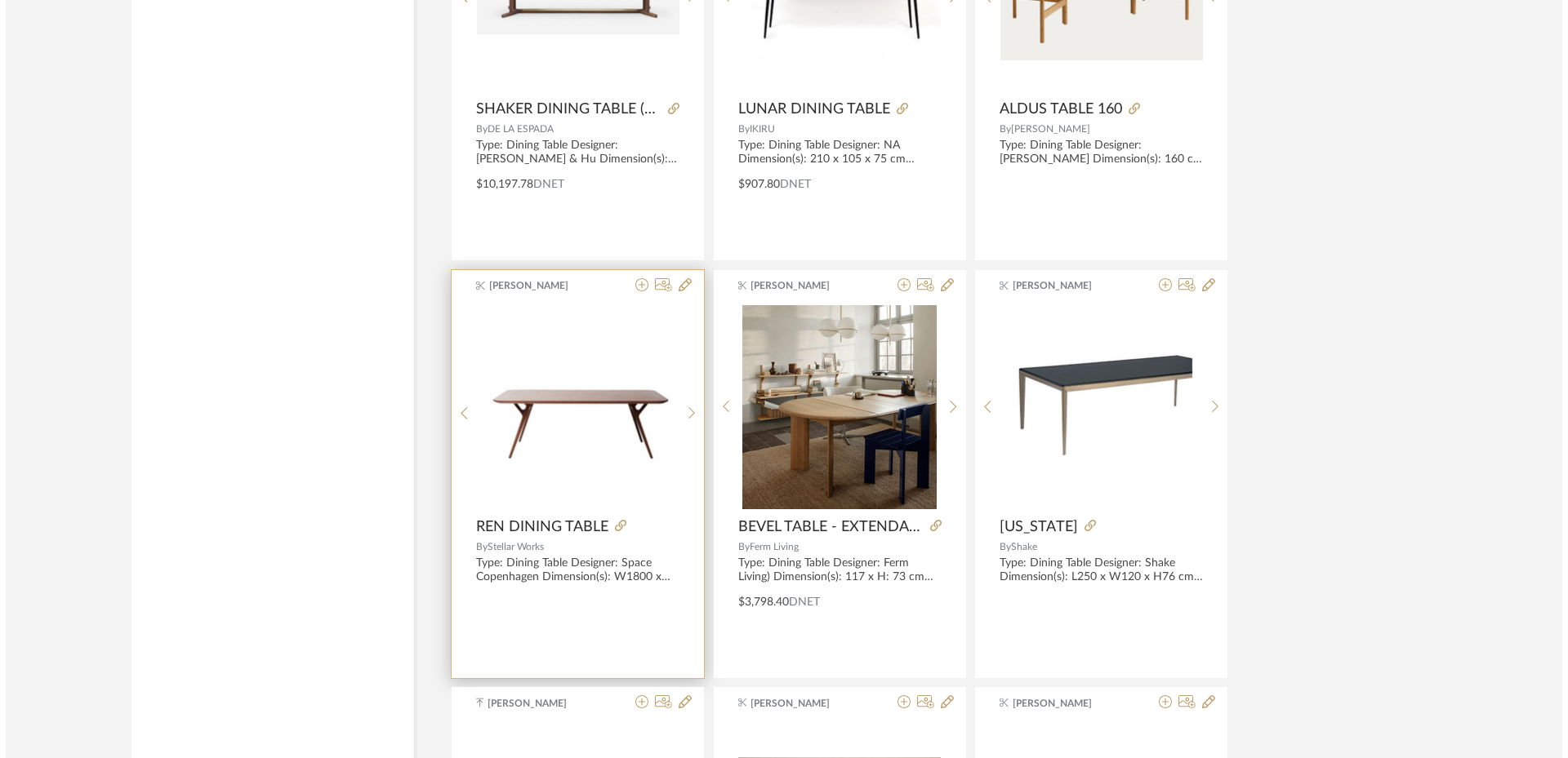
scroll to position [0, 0]
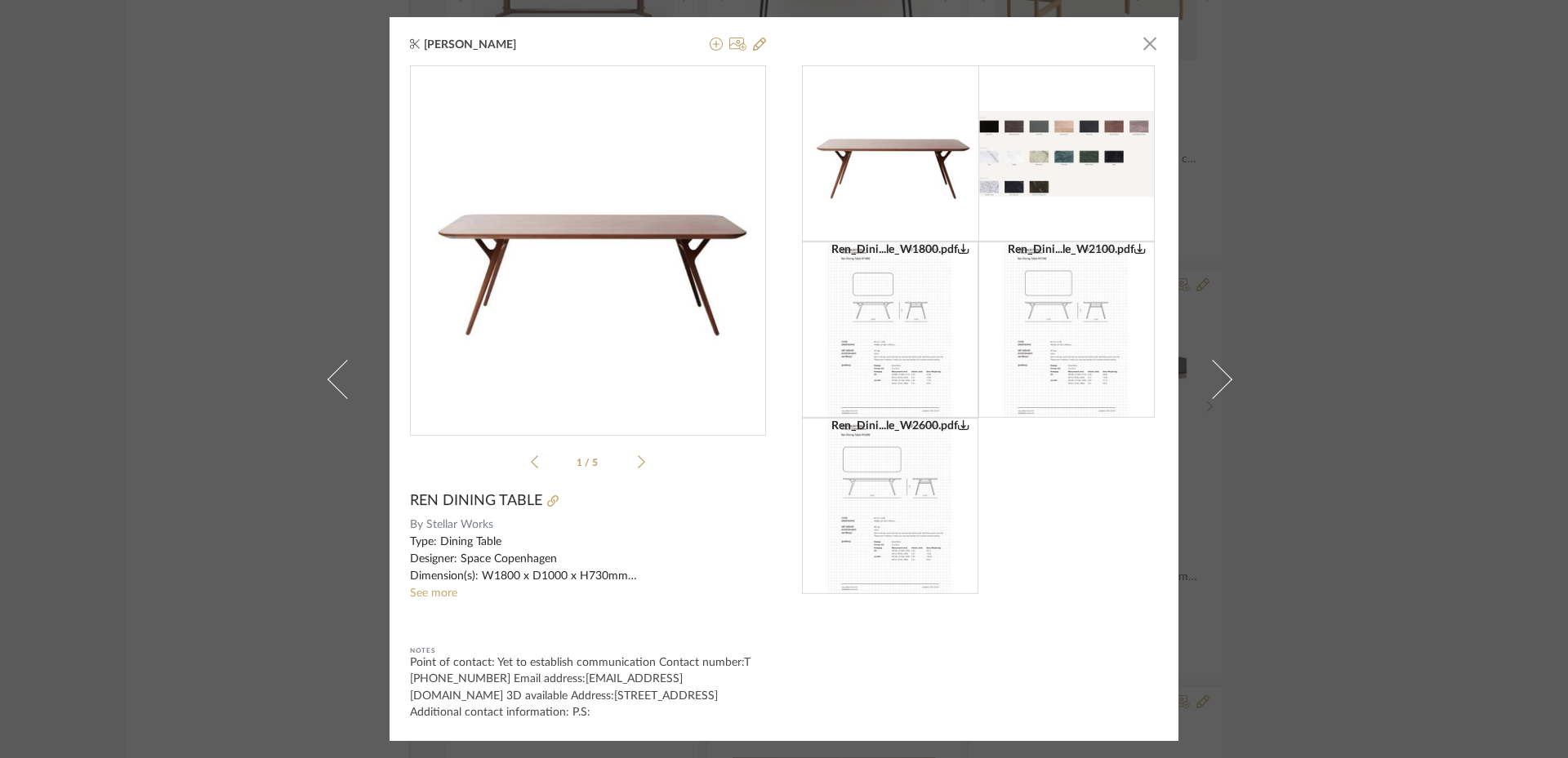
click at [910, 281] on img at bounding box center [890, 330] width 125 height 177
click at [879, 520] on img at bounding box center [890, 505] width 125 height 177
click at [1428, 252] on div "[PERSON_NAME] × Ren_Dini...le_W2600.pdf Ren_Dini...le_W1800.pdf Ren_Dini...le_W…" at bounding box center [784, 379] width 1568 height 758
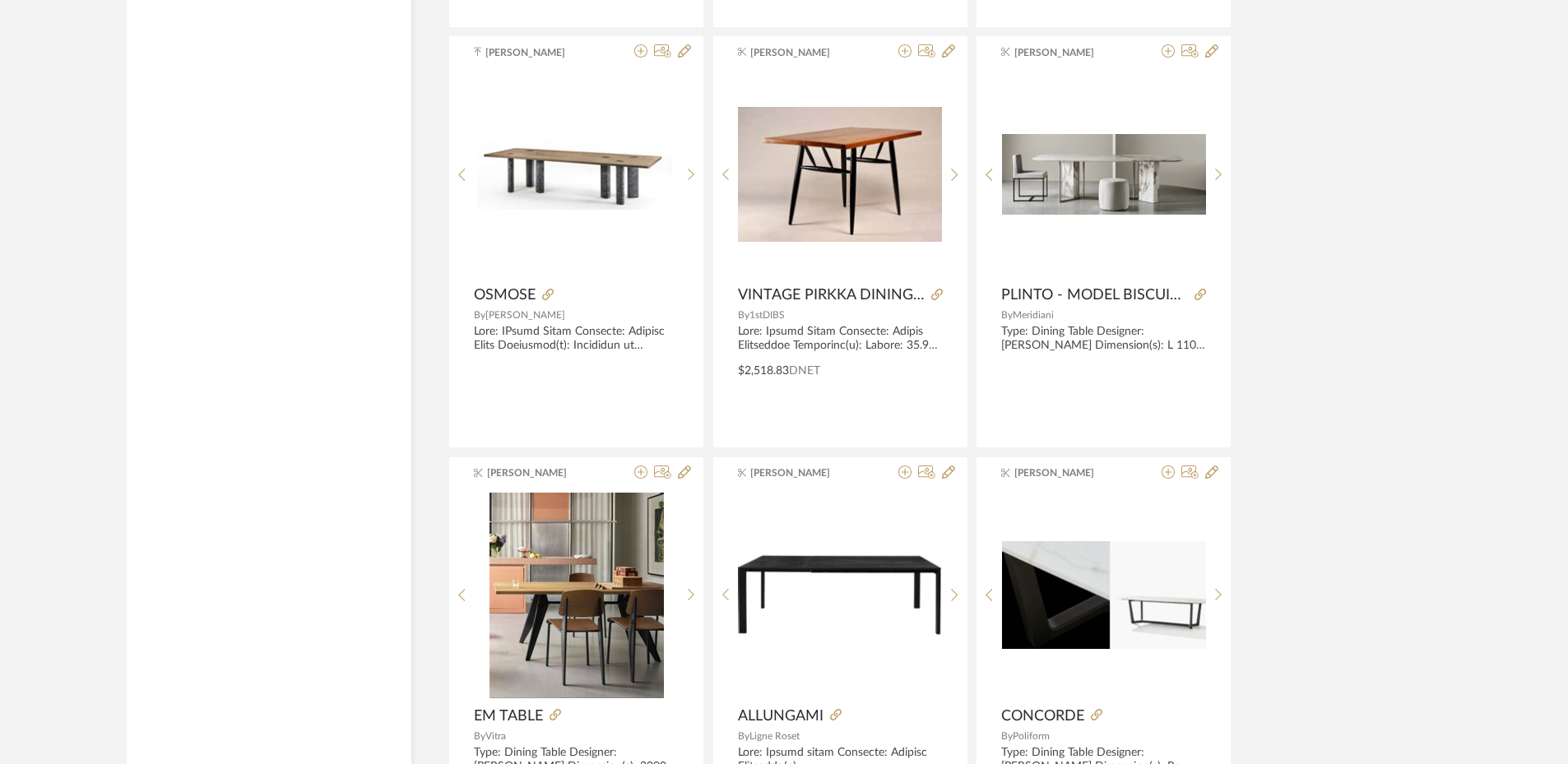
scroll to position [9608, 0]
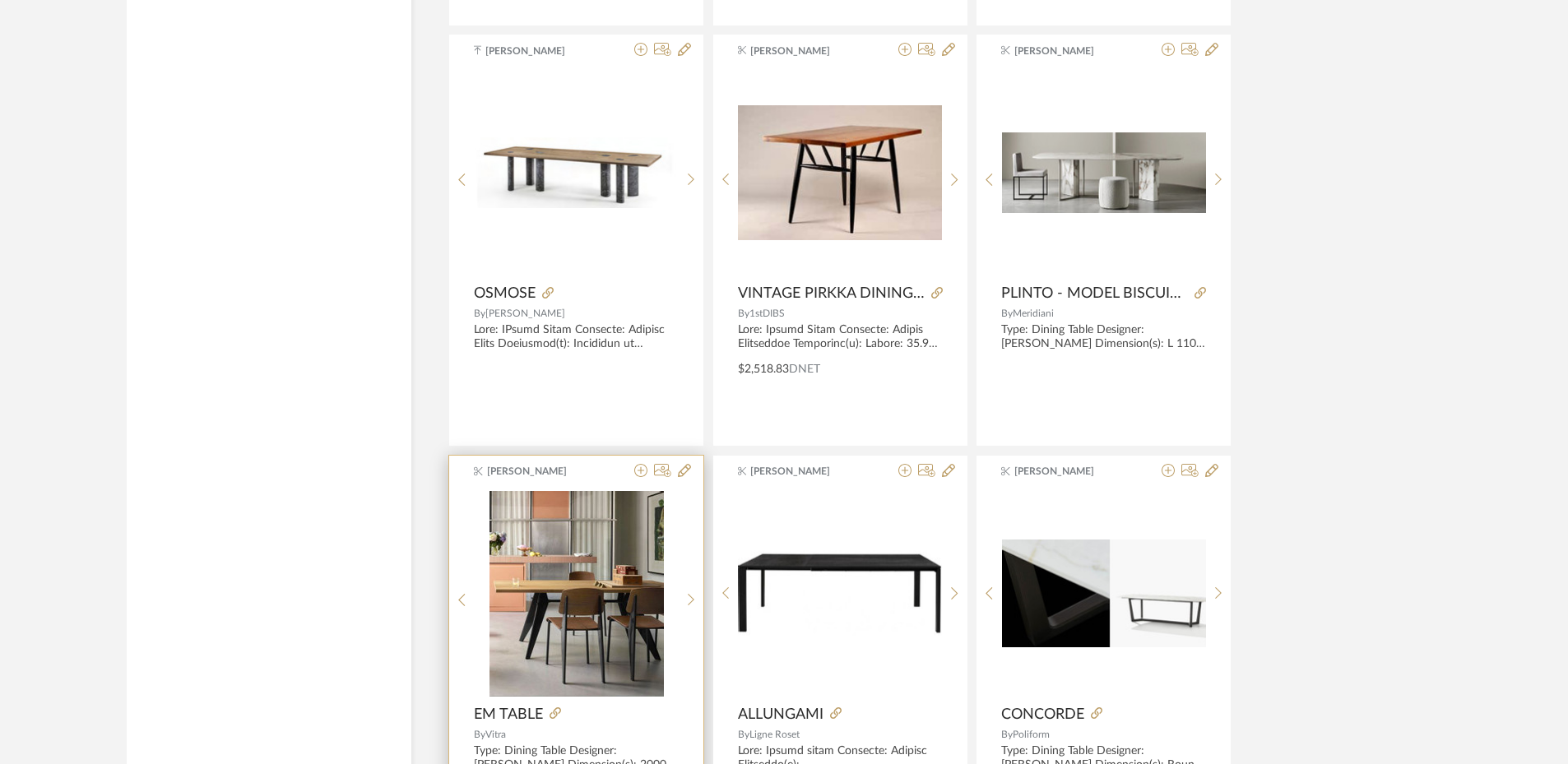
click at [595, 607] on img "0" at bounding box center [576, 594] width 175 height 206
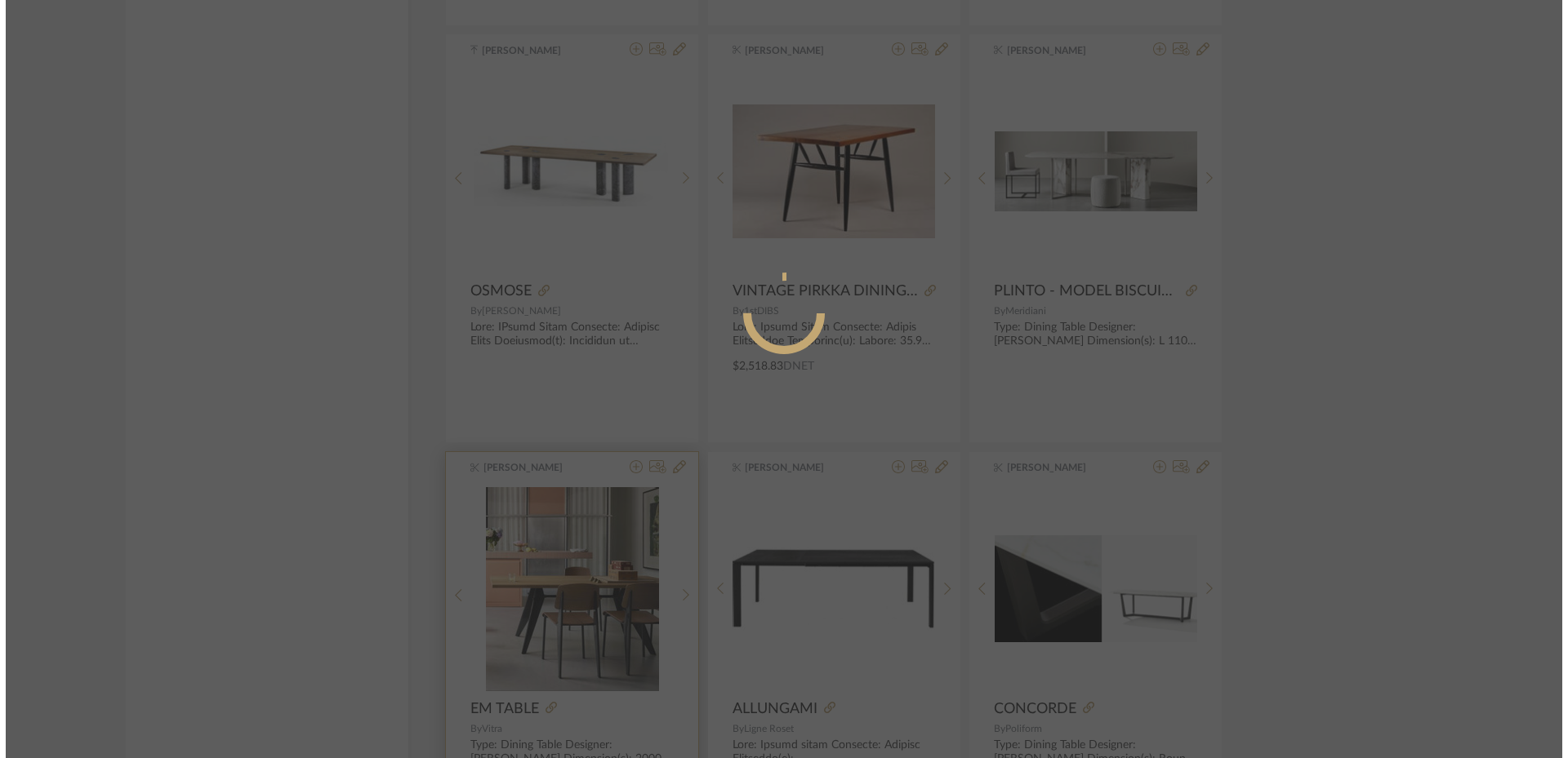
scroll to position [0, 0]
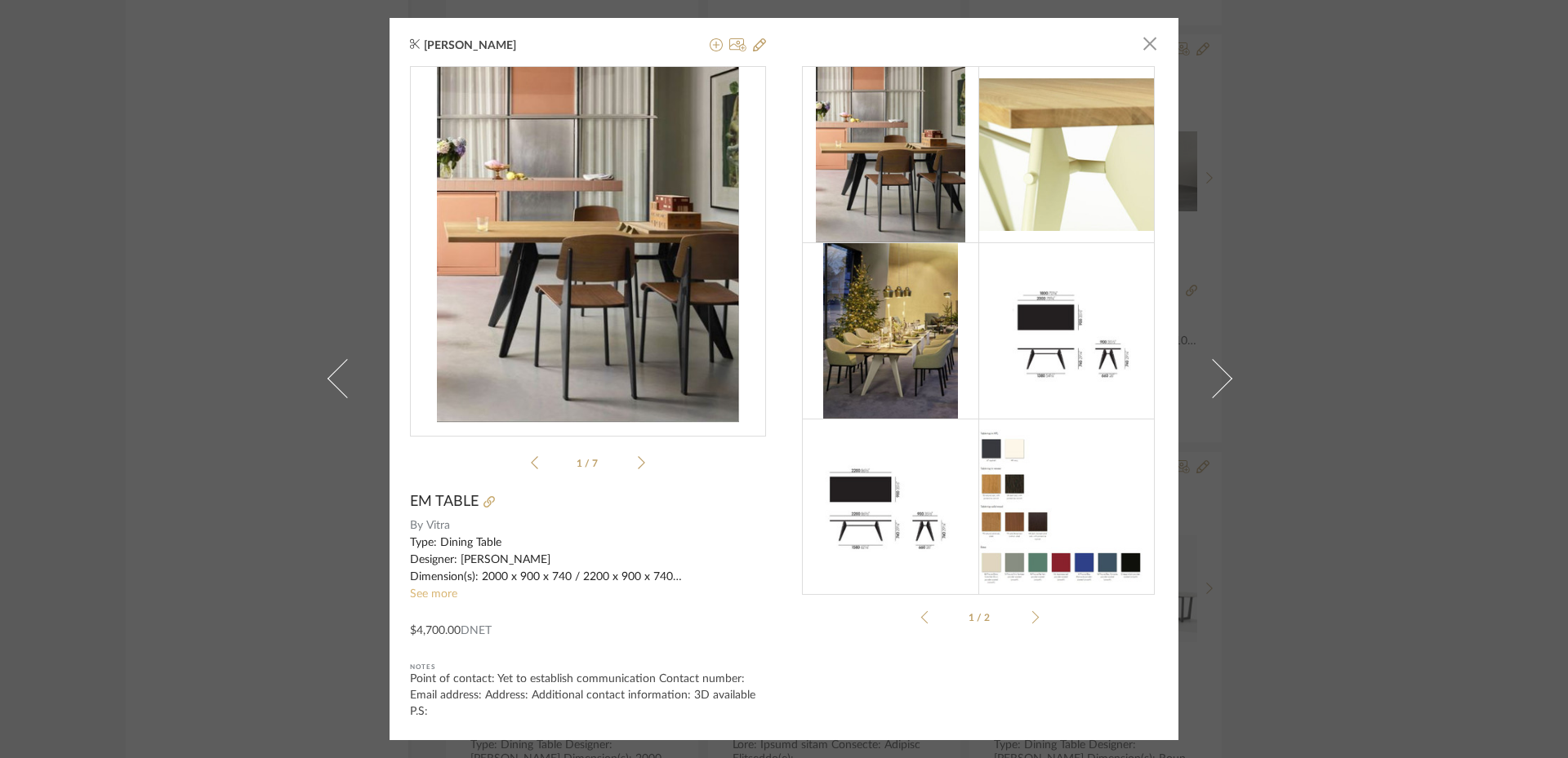
click at [445, 590] on link "See more" at bounding box center [434, 594] width 48 height 12
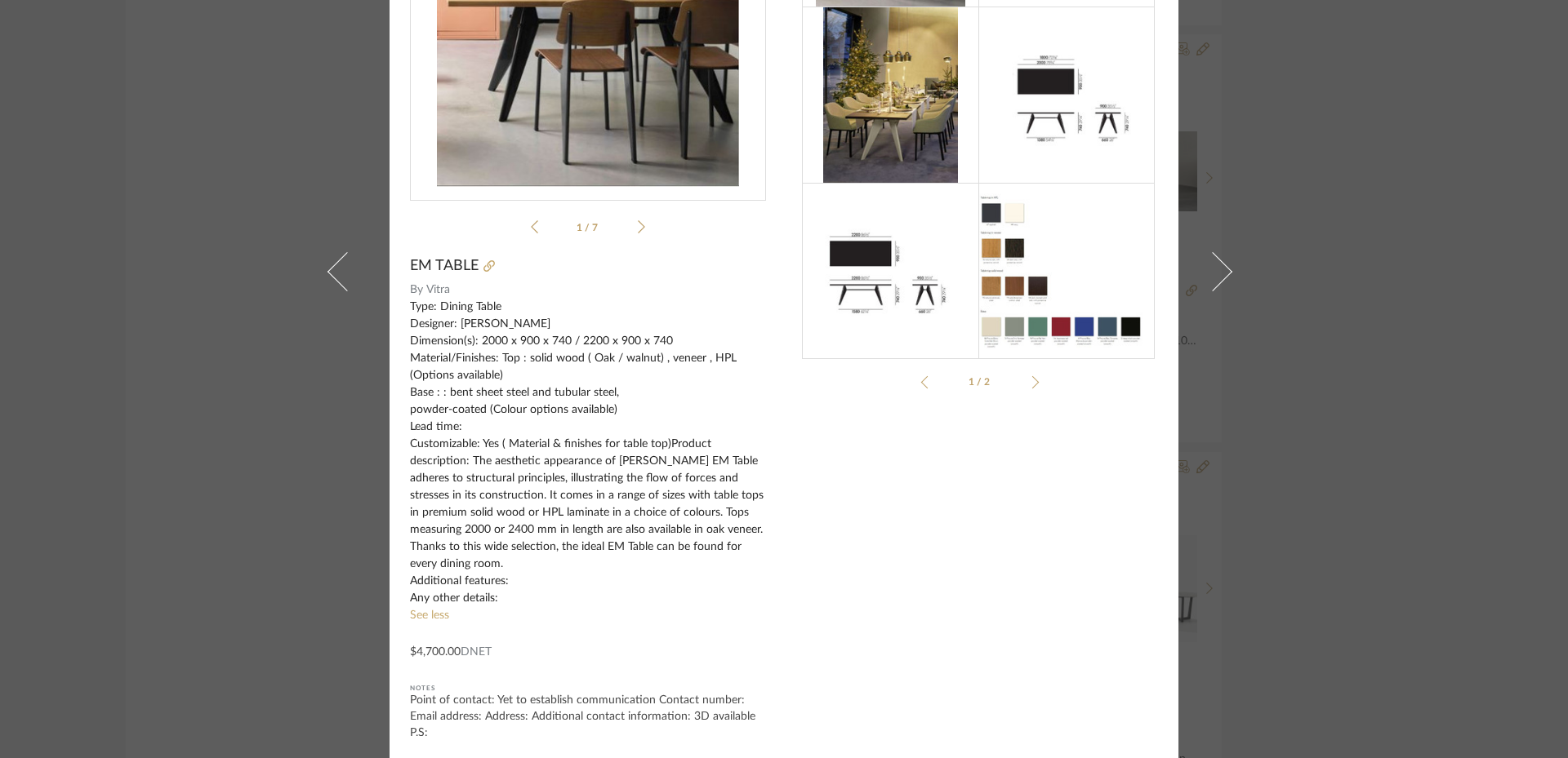
scroll to position [221, 0]
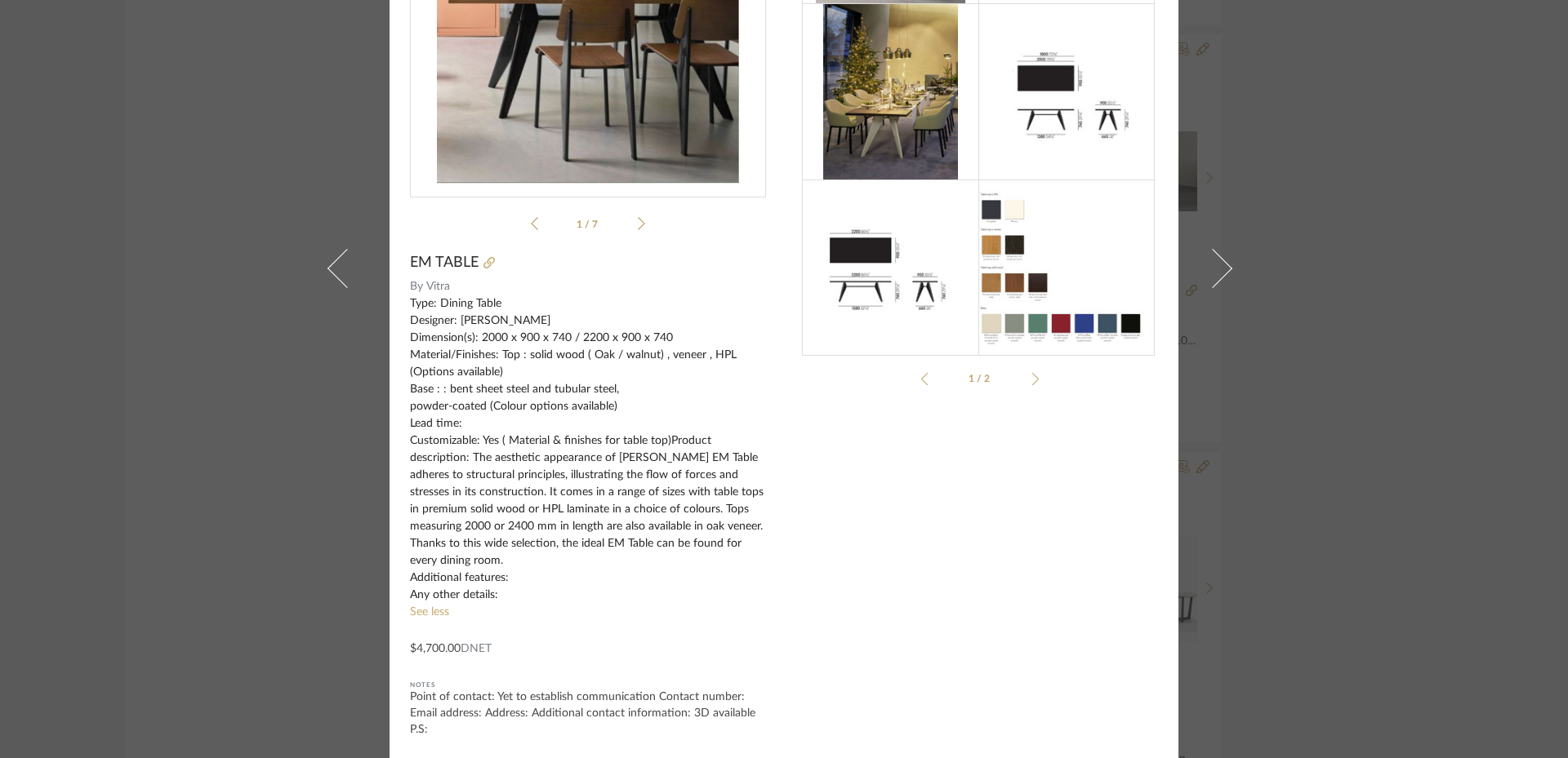
click at [1347, 344] on div "[PERSON_NAME] × Factshee...Table-EN.pdf Factshee...Table-EN.pdf 1 / 7 EM TABLE …" at bounding box center [784, 379] width 1568 height 758
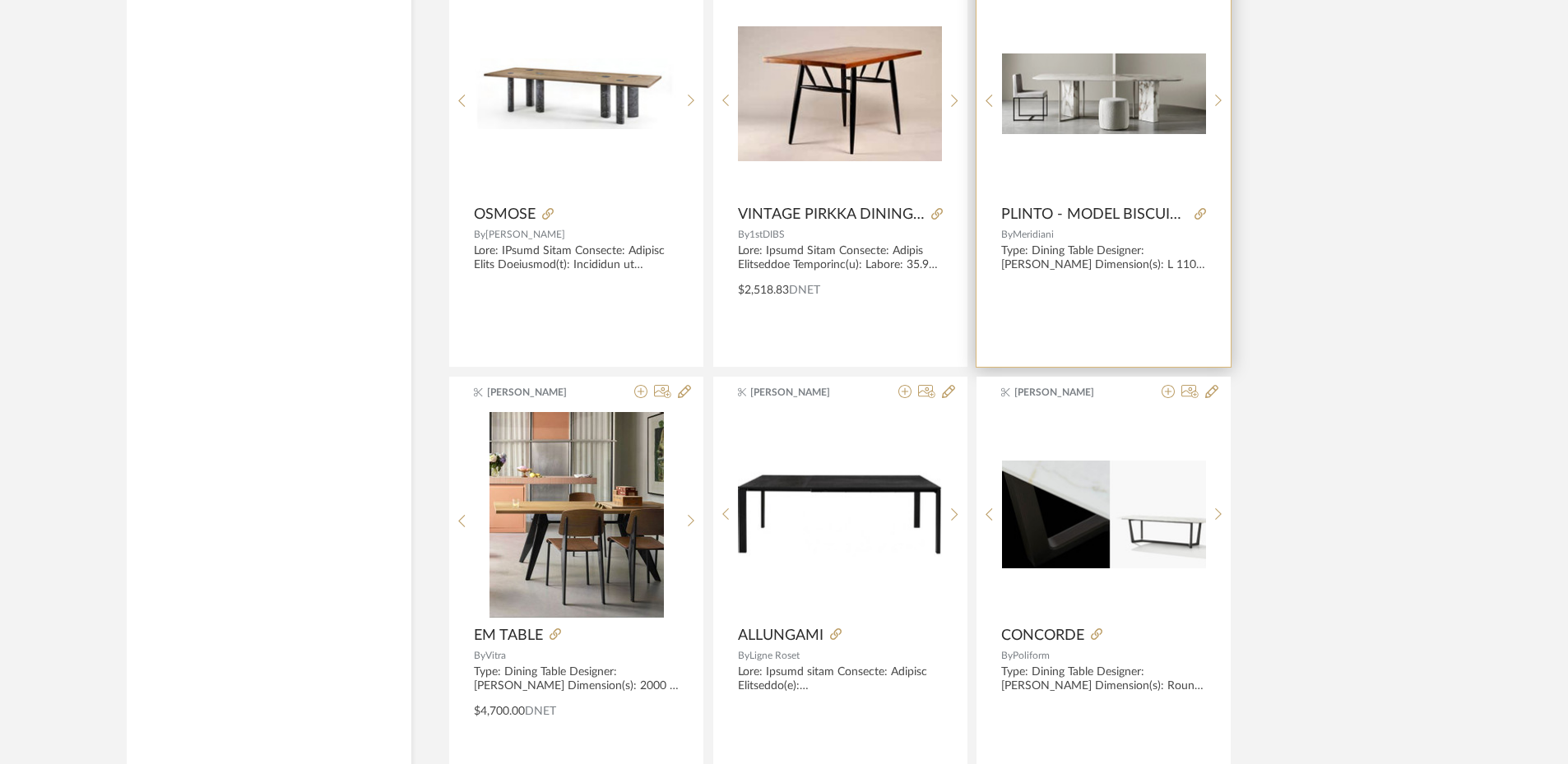
scroll to position [9886, 0]
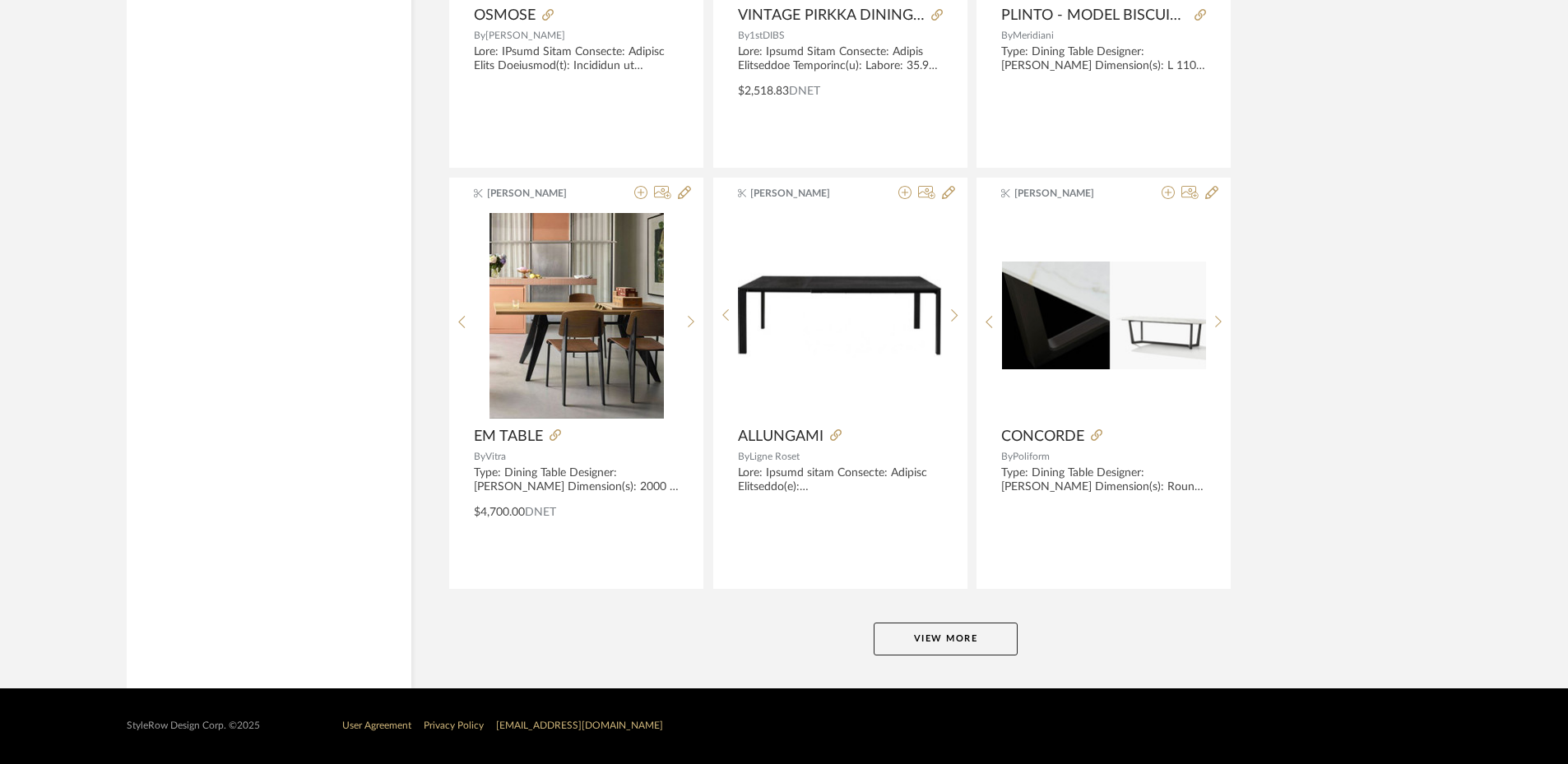
click at [946, 643] on button "View More" at bounding box center [946, 638] width 144 height 33
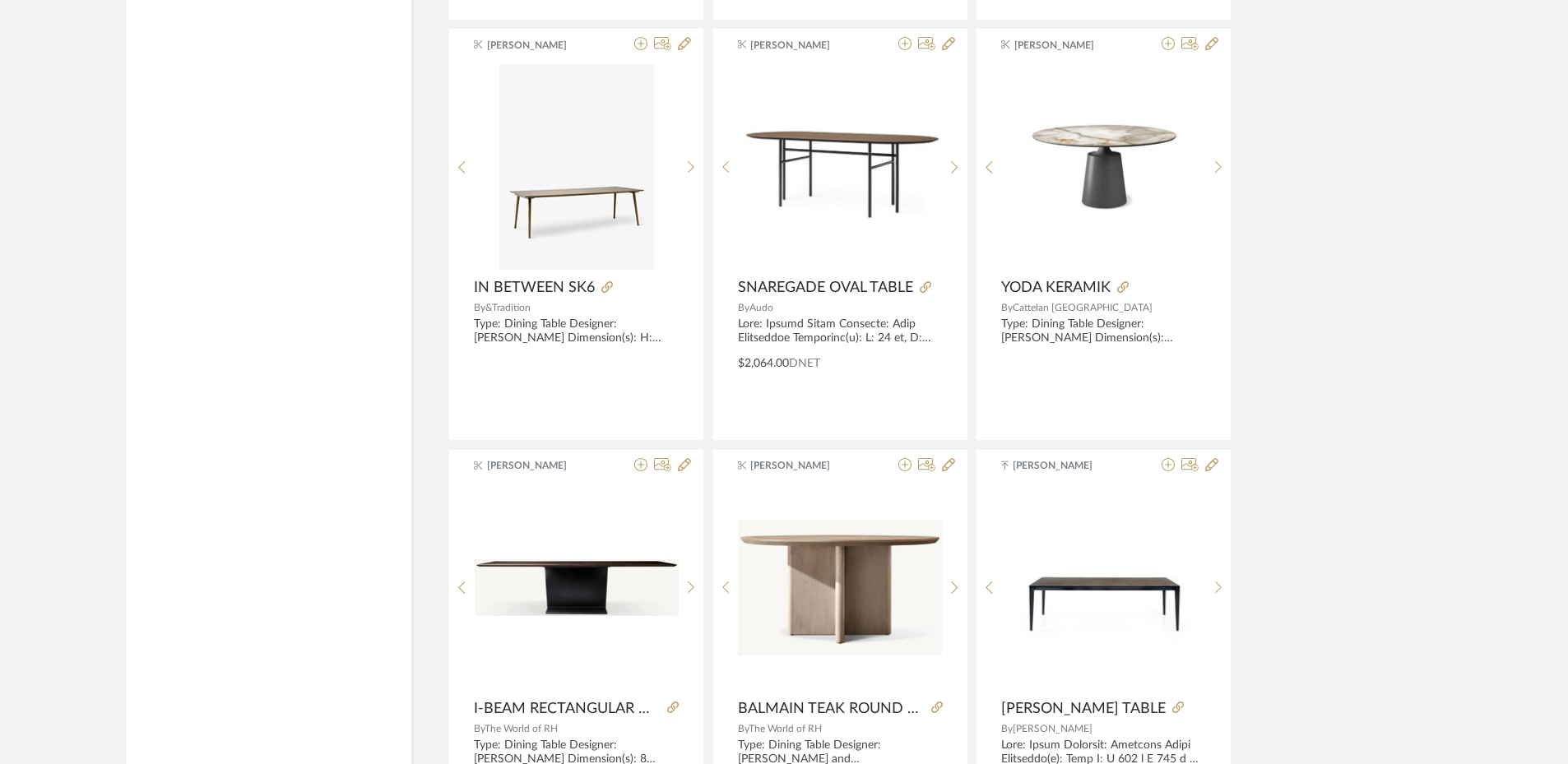
scroll to position [10462, 0]
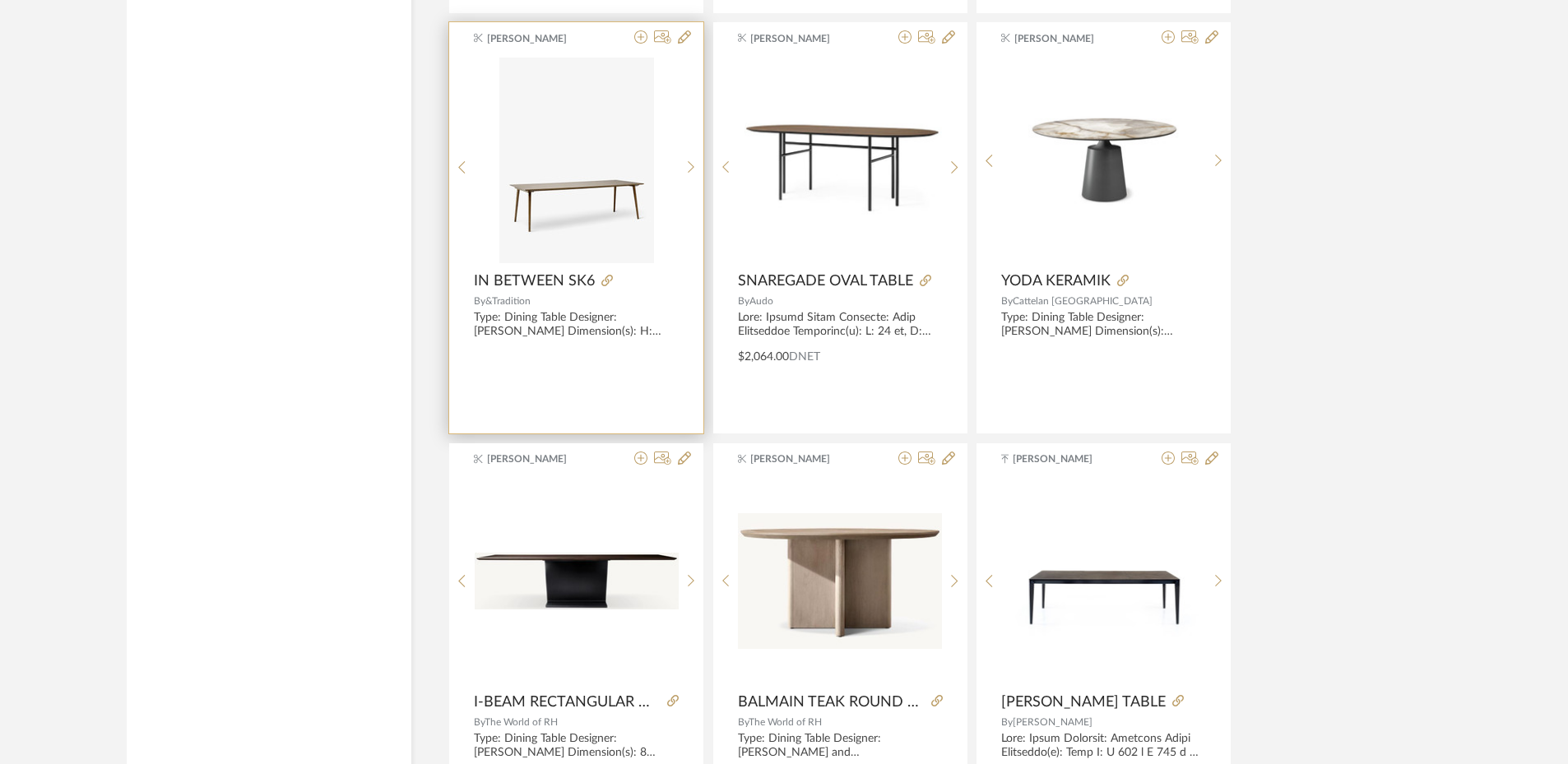
click at [0, 0] on img at bounding box center [0, 0] width 0 height 0
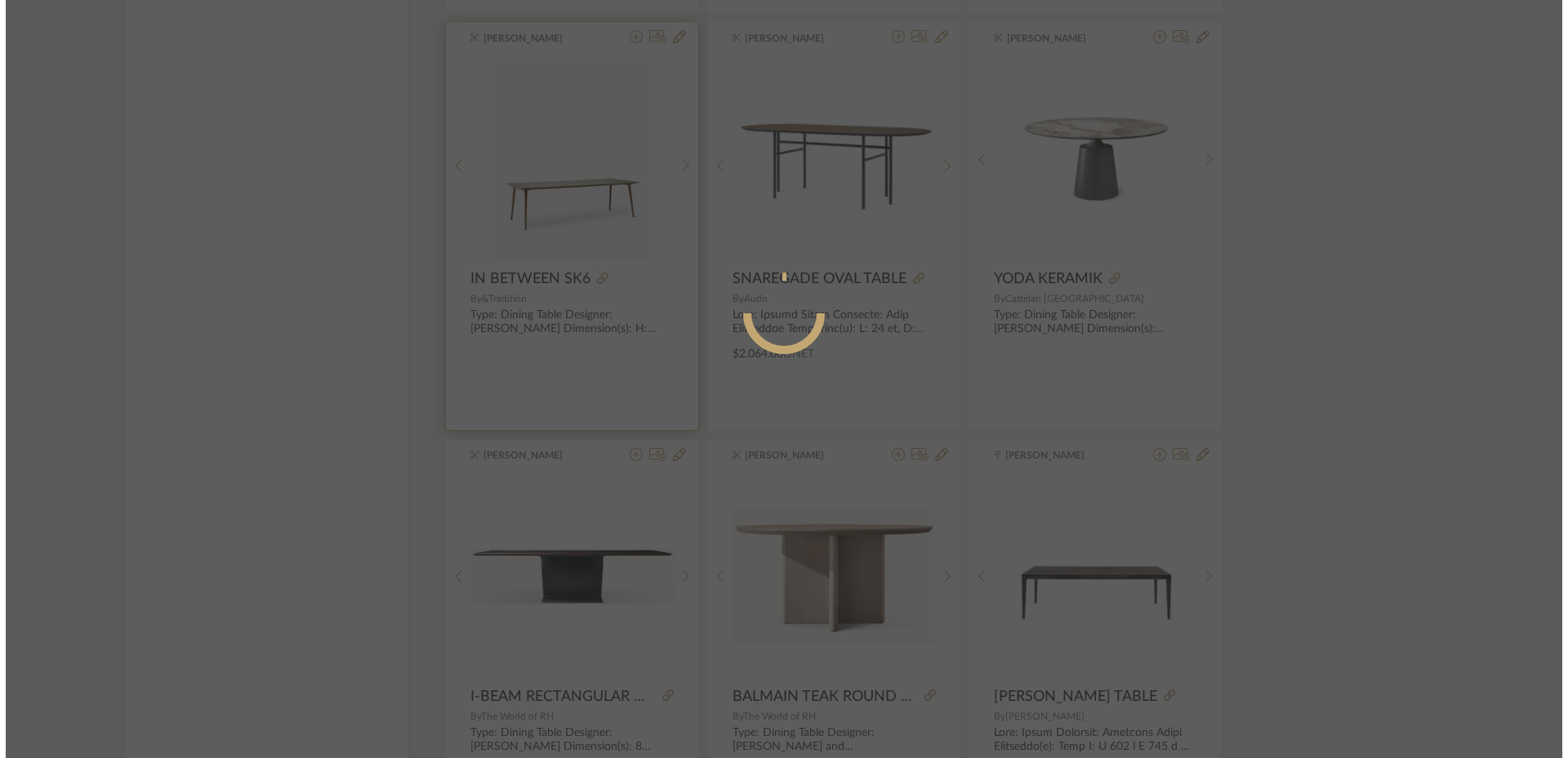
scroll to position [0, 0]
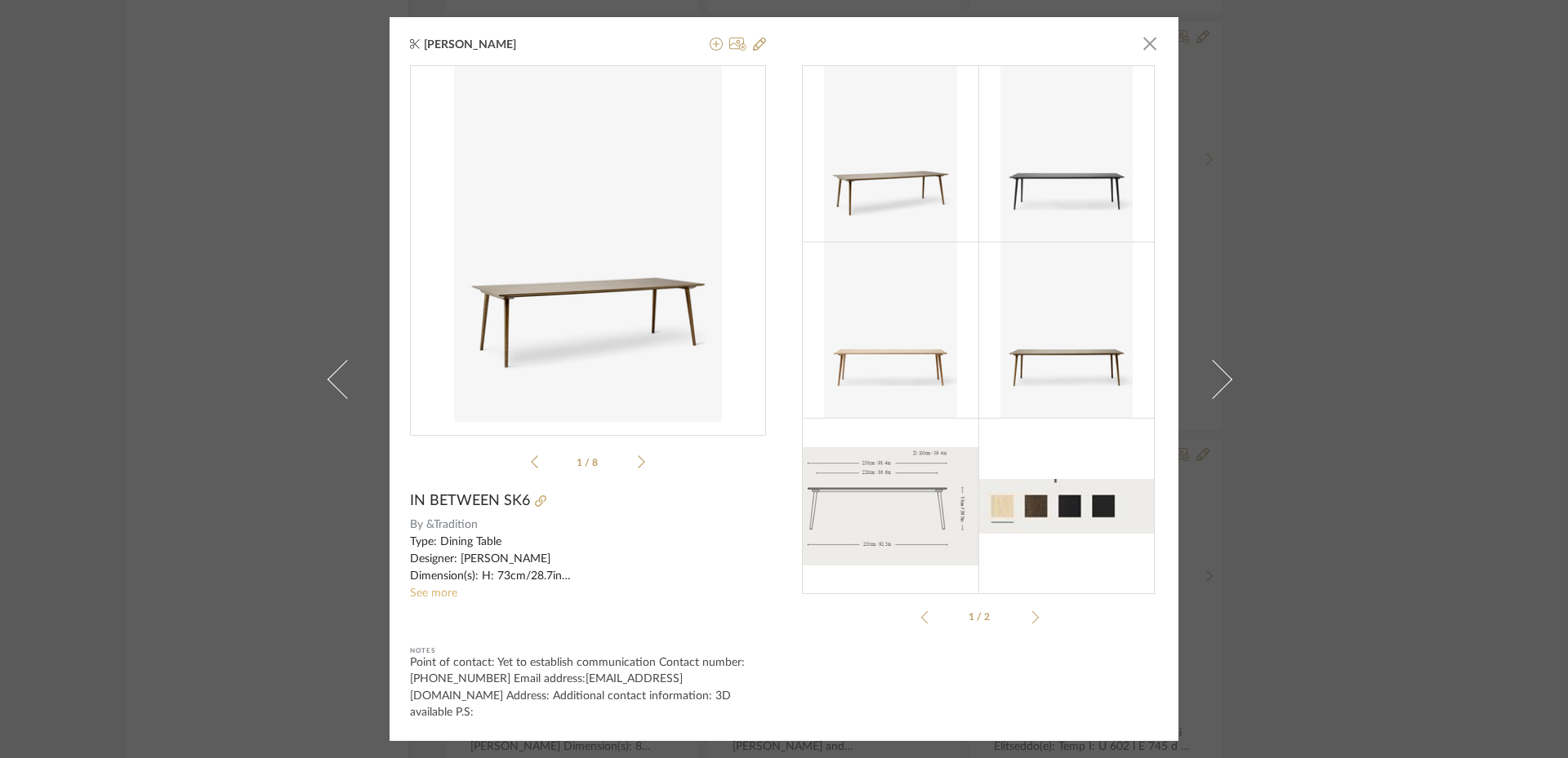
click at [414, 599] on link "See more" at bounding box center [434, 593] width 48 height 12
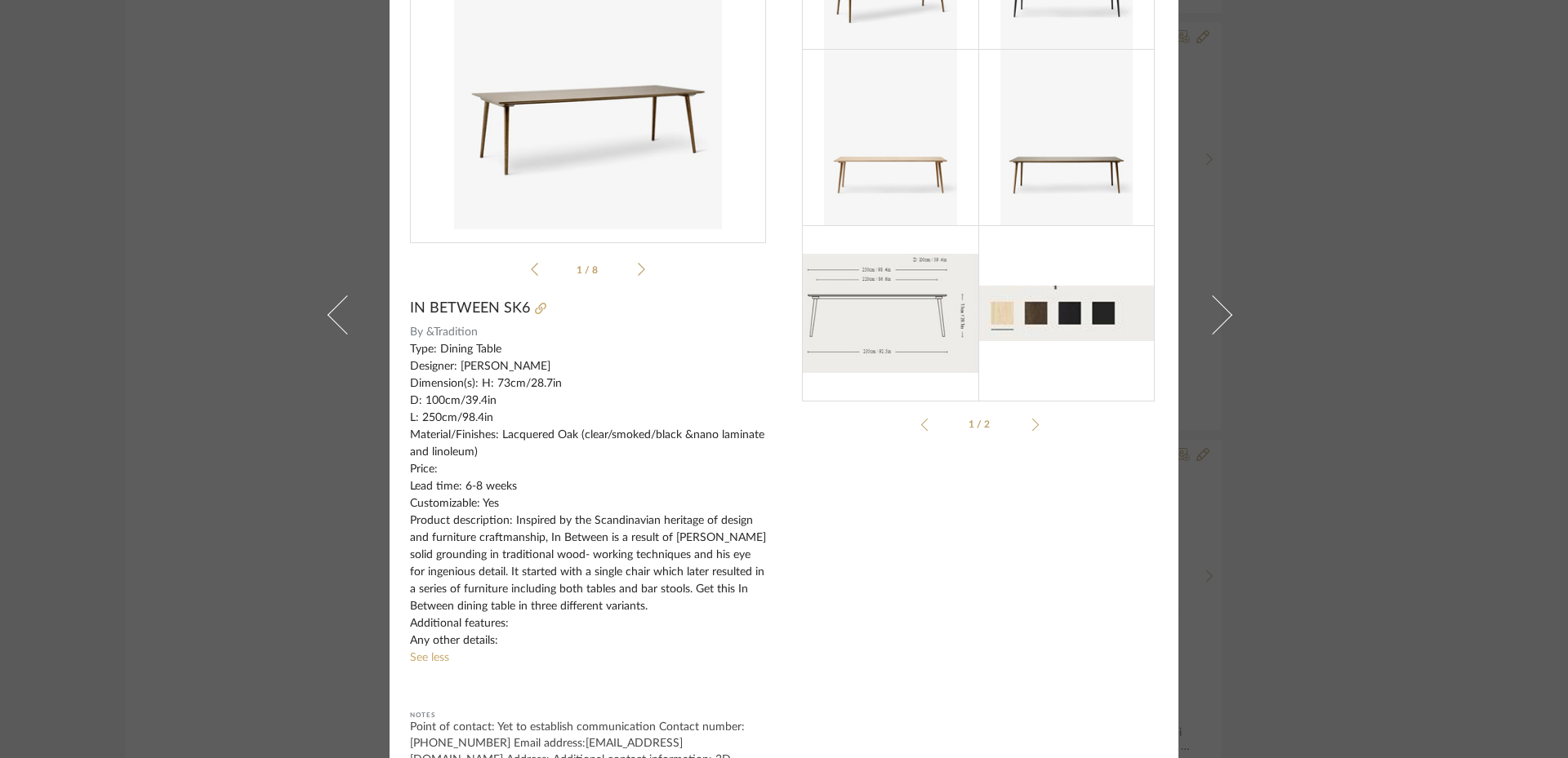
scroll to position [206, 0]
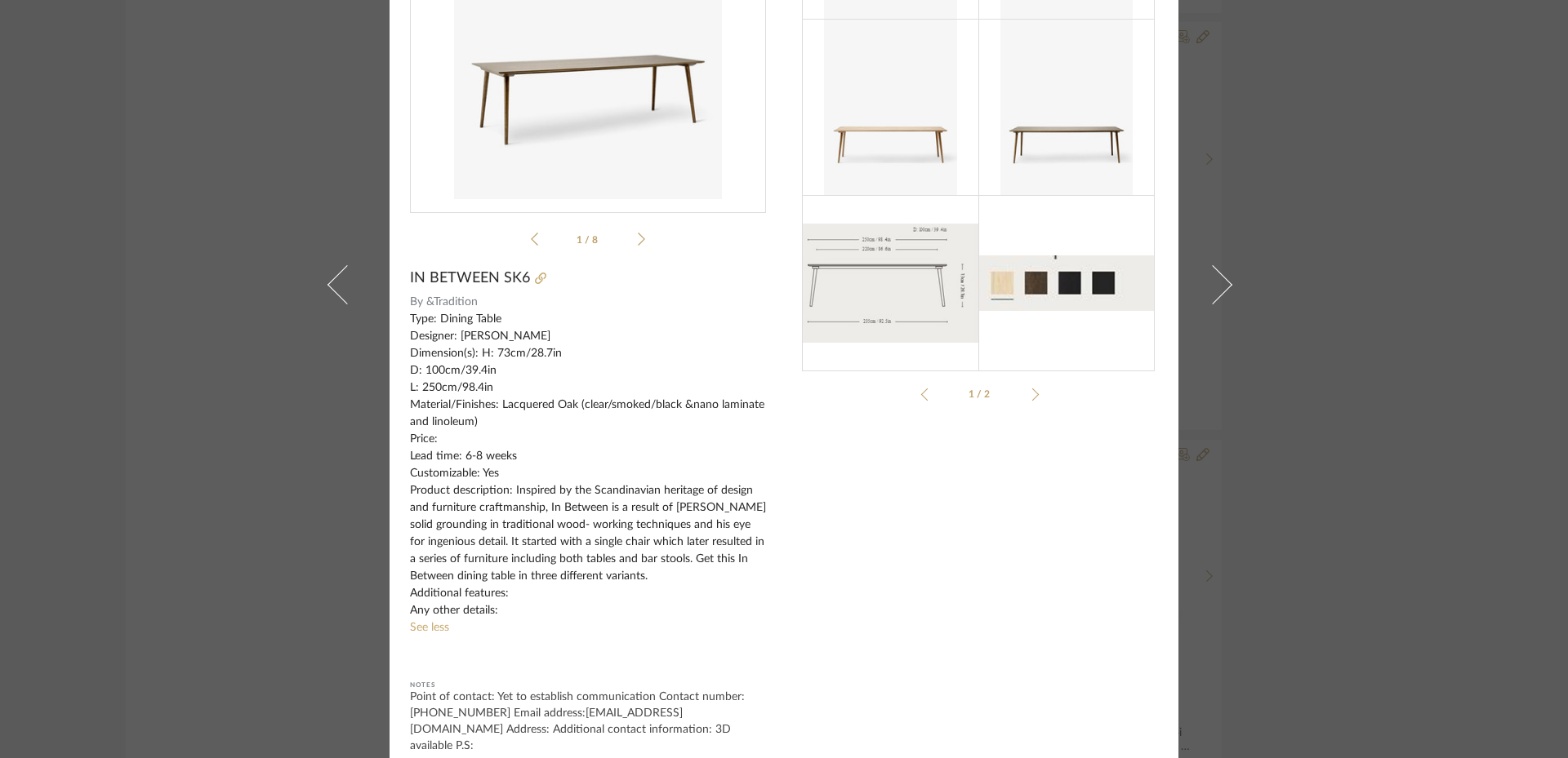
drag, startPoint x: 1483, startPoint y: 243, endPoint x: 1362, endPoint y: 270, distance: 124.0
click at [1478, 249] on div "[PERSON_NAME] × amptradi...20201214.pdf InBetwee...1112_WEB.pdf amptradi...2020…" at bounding box center [784, 379] width 1568 height 758
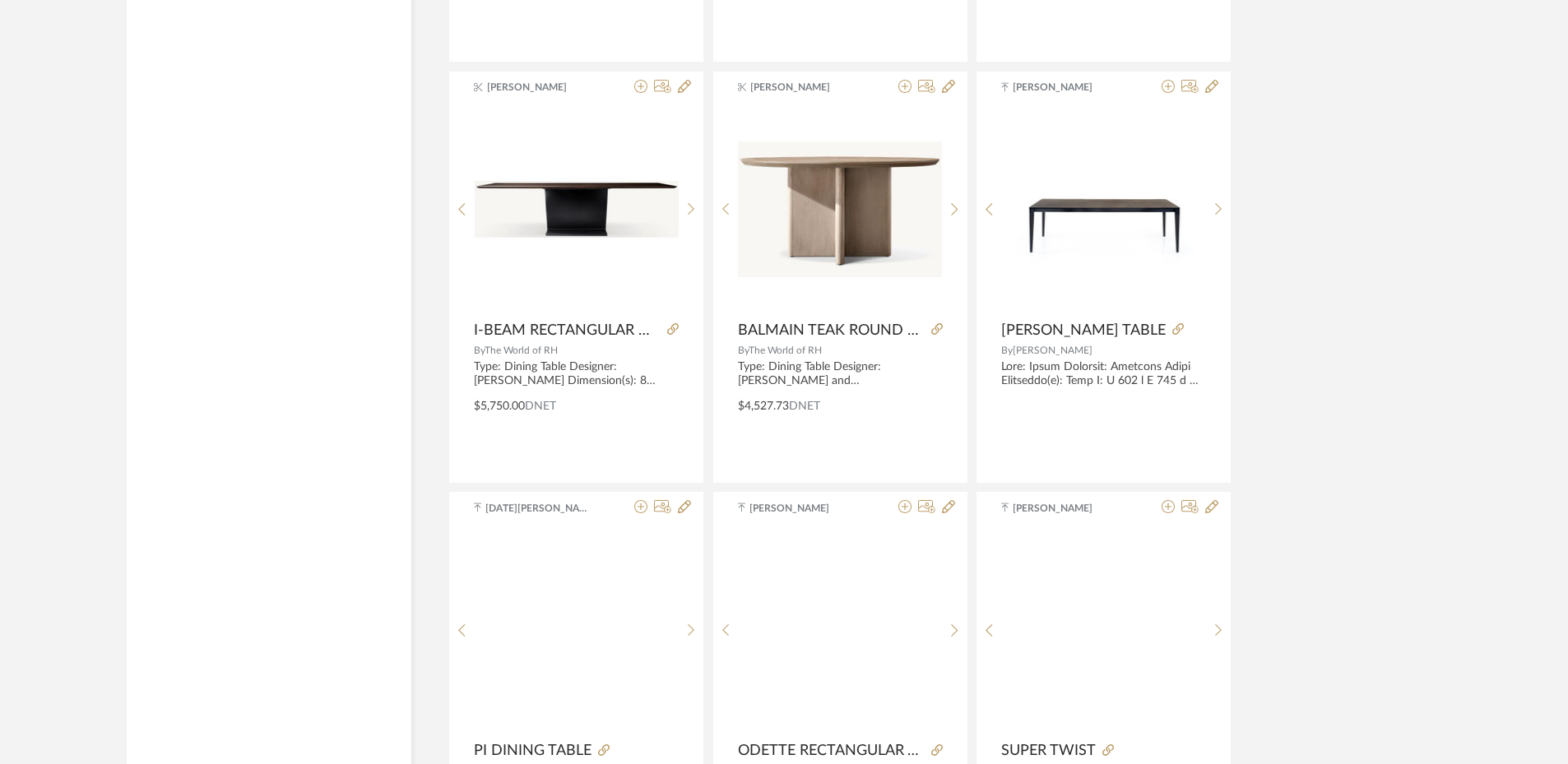
scroll to position [10873, 0]
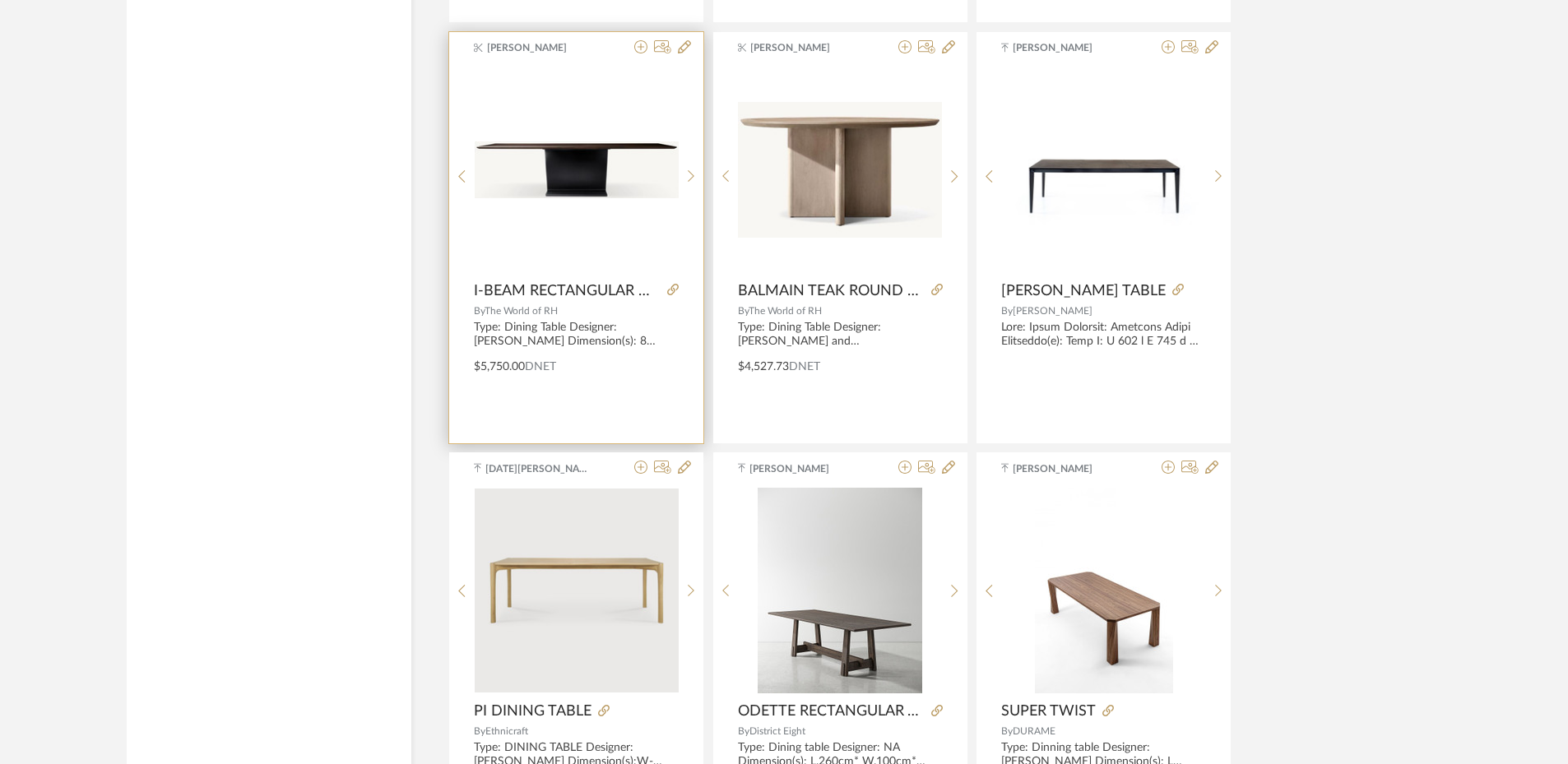
click at [579, 233] on div "0" at bounding box center [577, 170] width 204 height 206
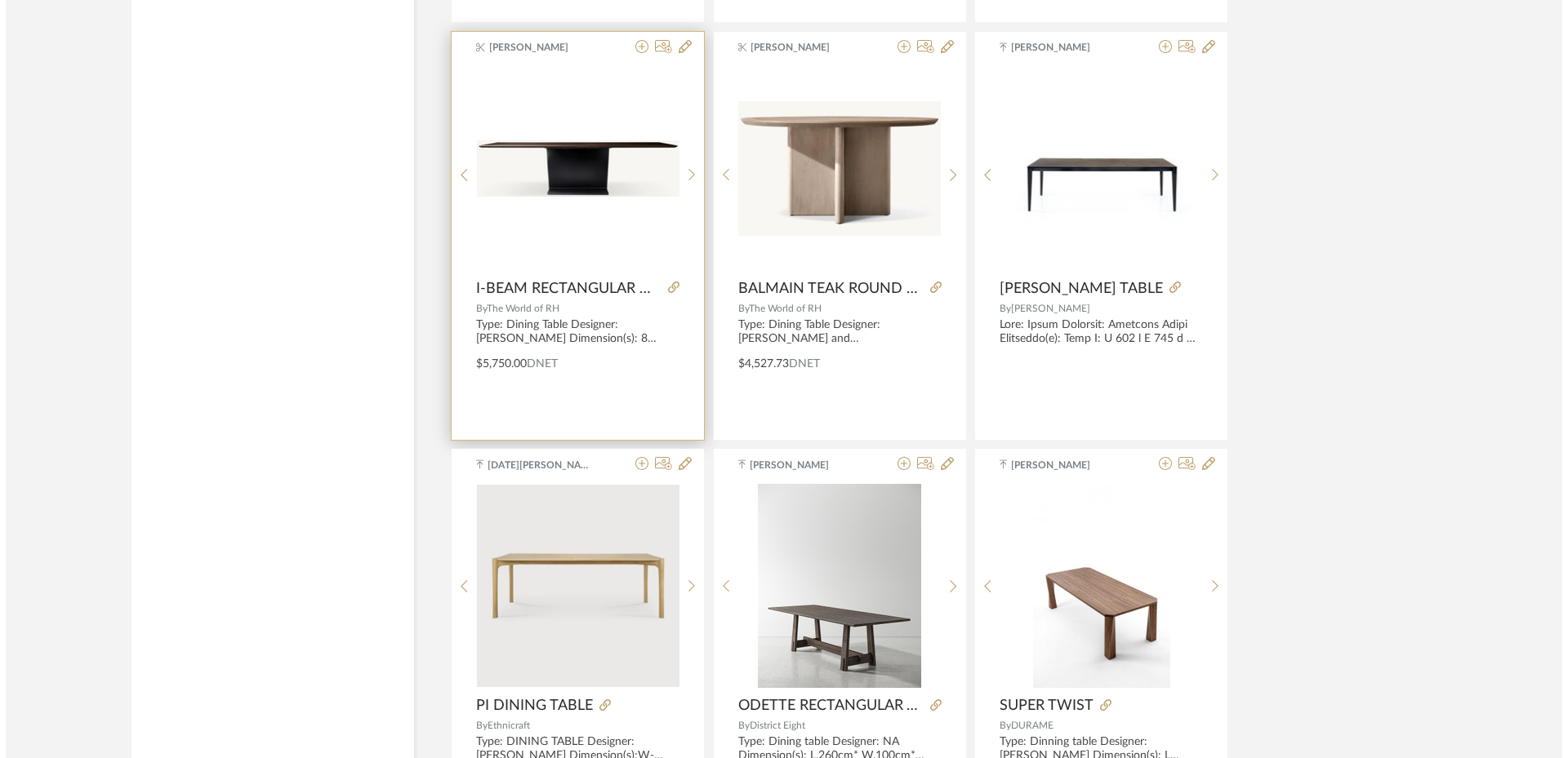
scroll to position [0, 0]
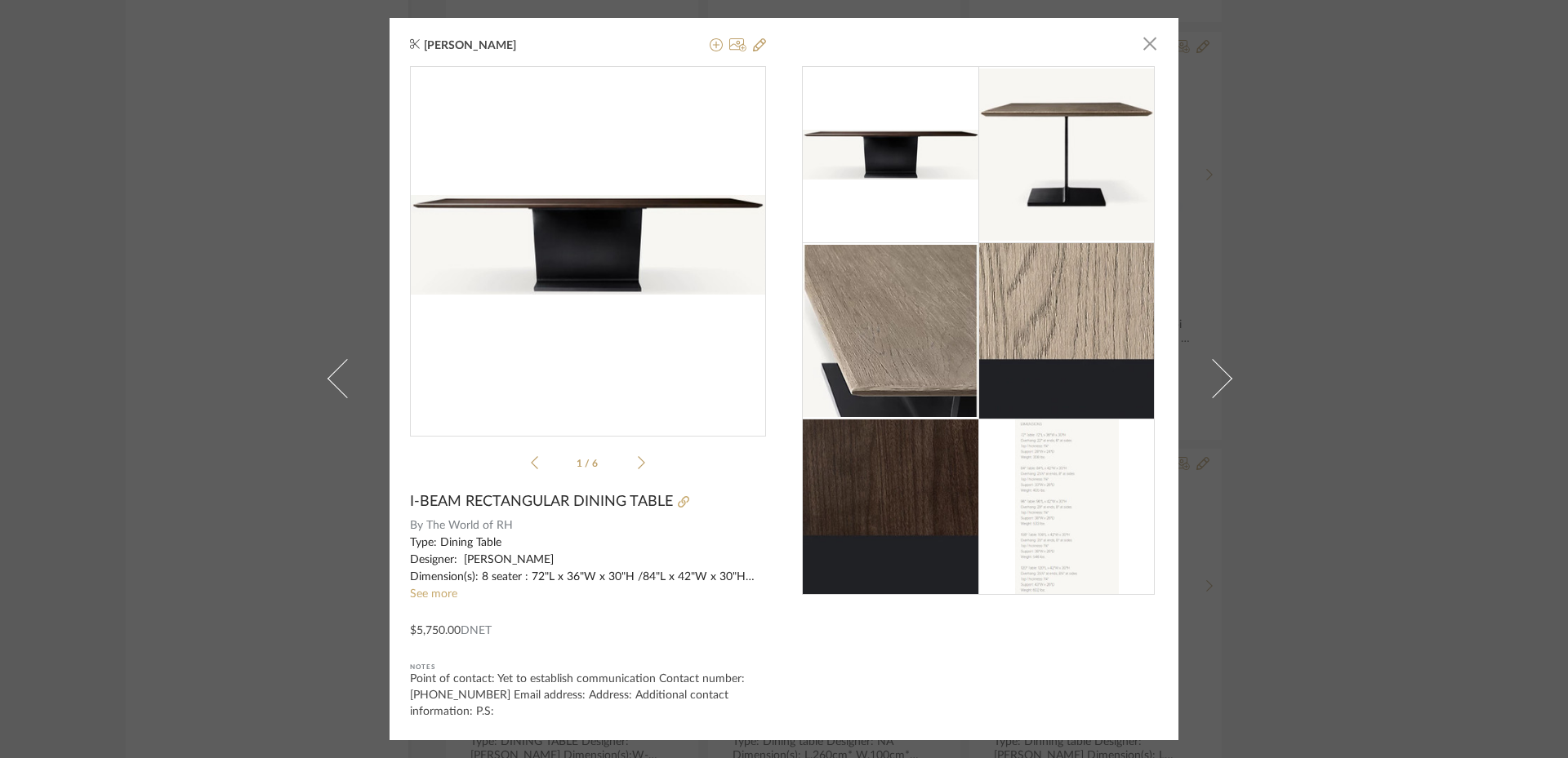
click at [431, 593] on link "See more" at bounding box center [434, 594] width 48 height 12
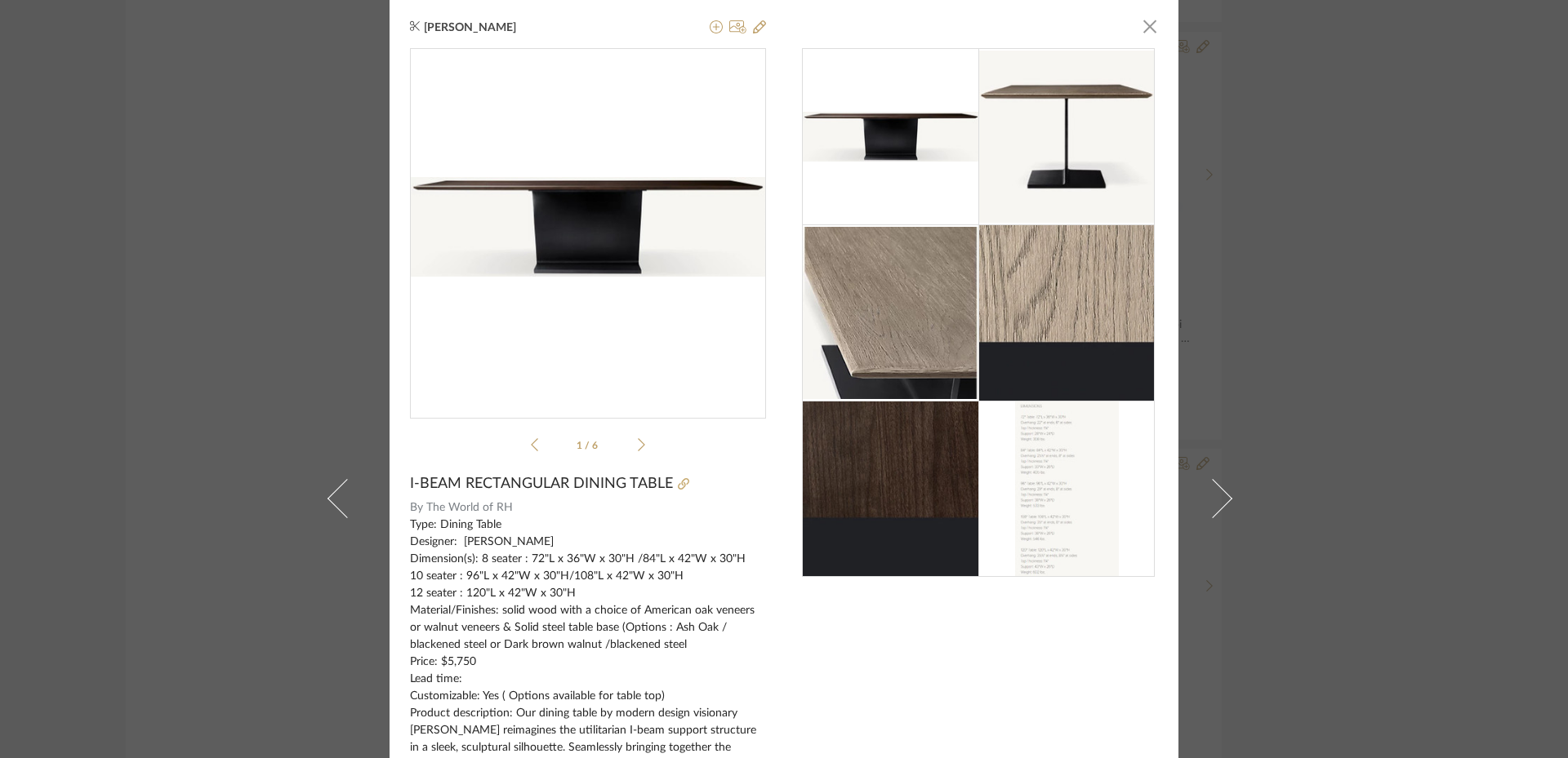
click at [1383, 348] on div "Shagarey [PERSON_NAME] × 1 / 6 I-BEAM RECTANGULAR DINING TABLE By The World of …" at bounding box center [784, 379] width 1568 height 758
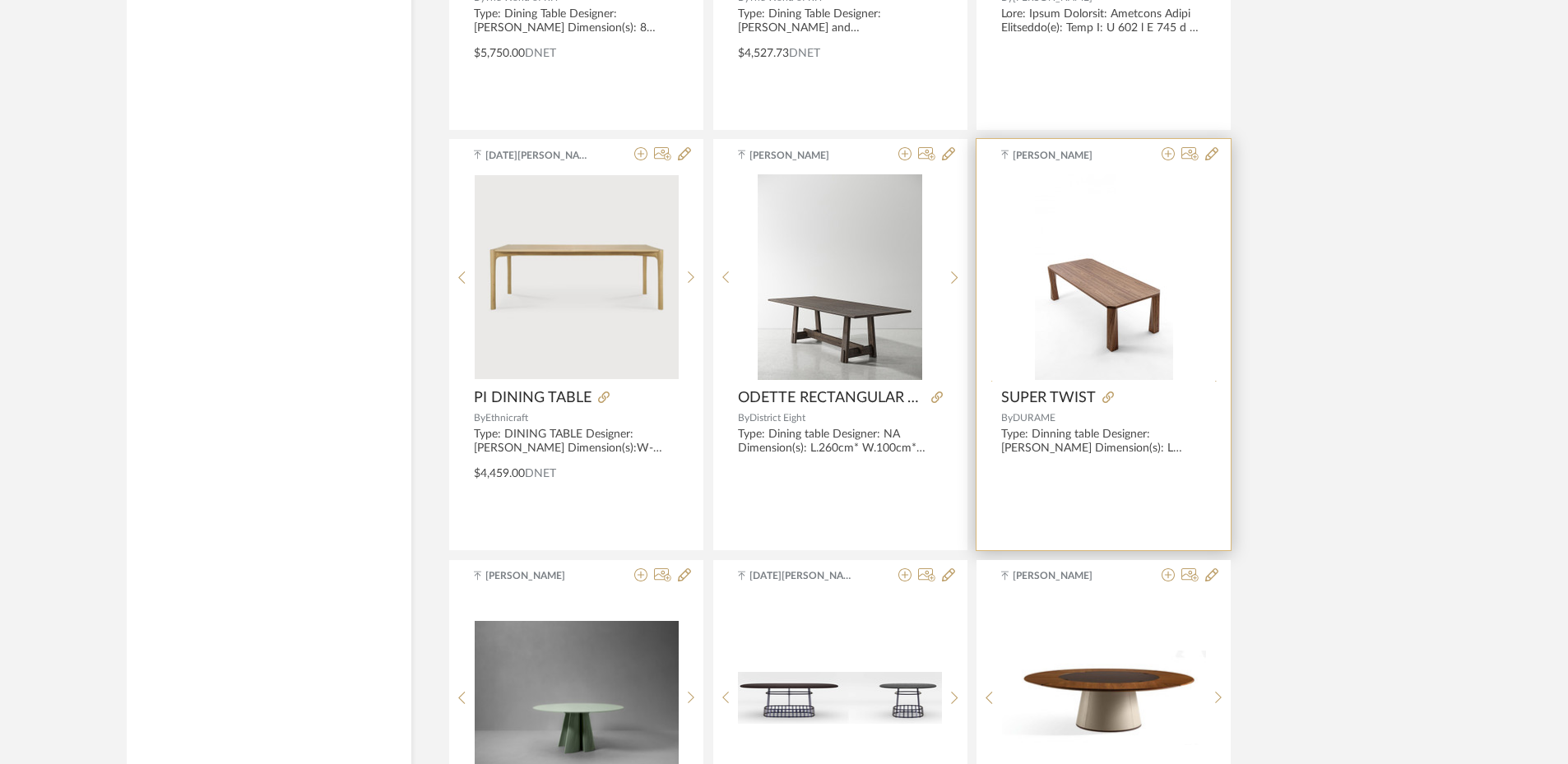
scroll to position [11449, 0]
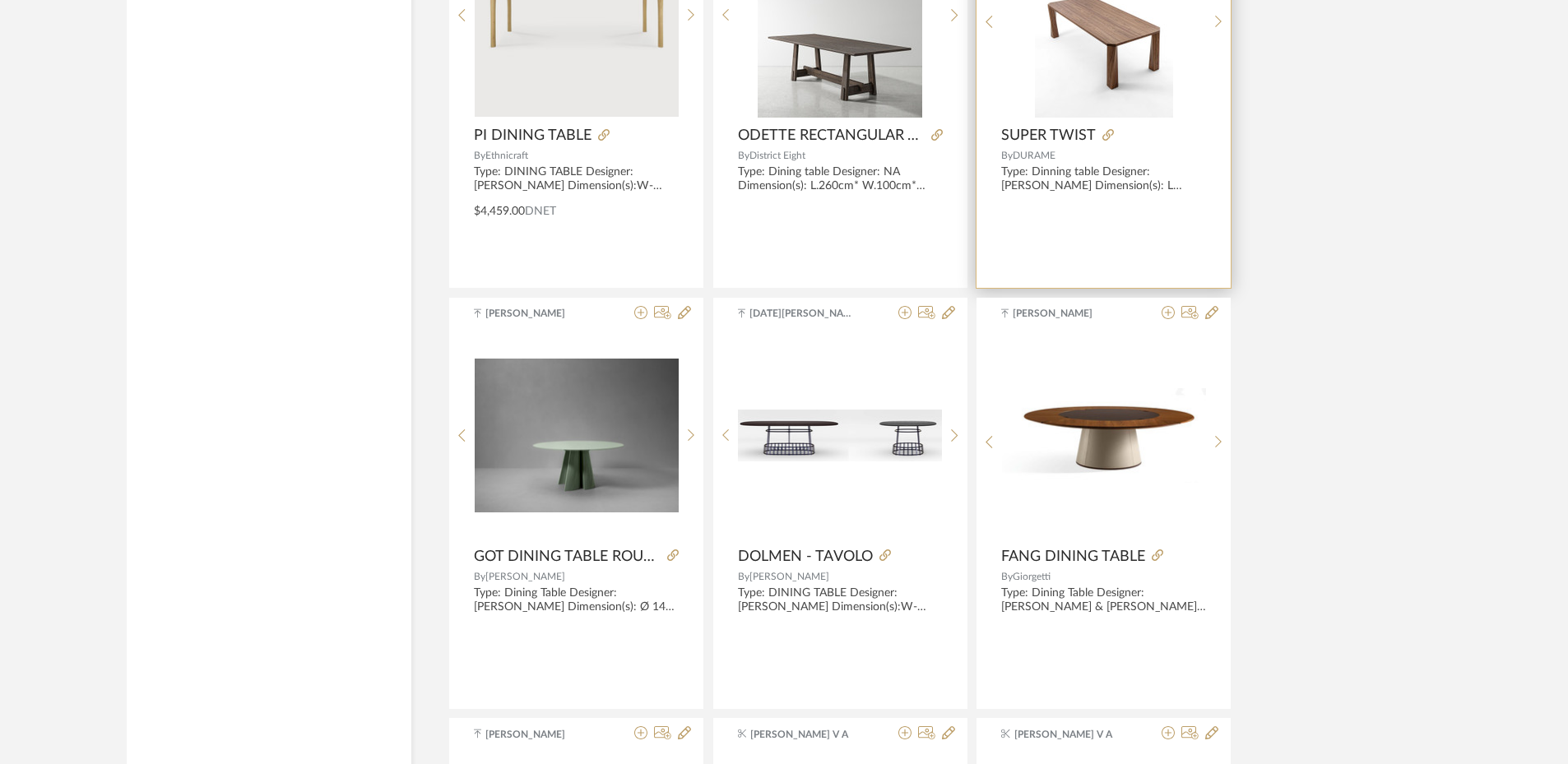
click at [1091, 92] on img "0" at bounding box center [1104, 15] width 138 height 206
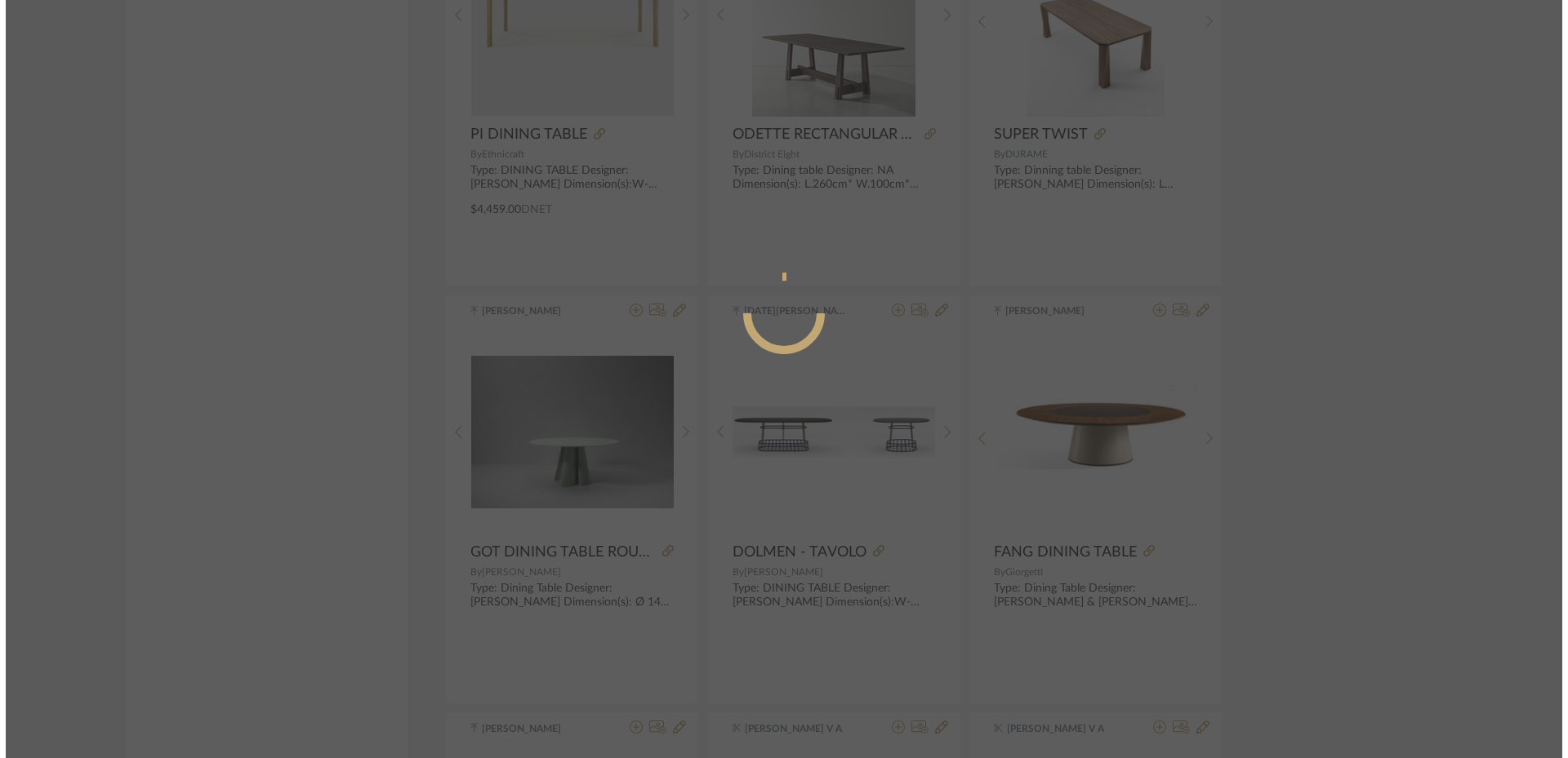
scroll to position [0, 0]
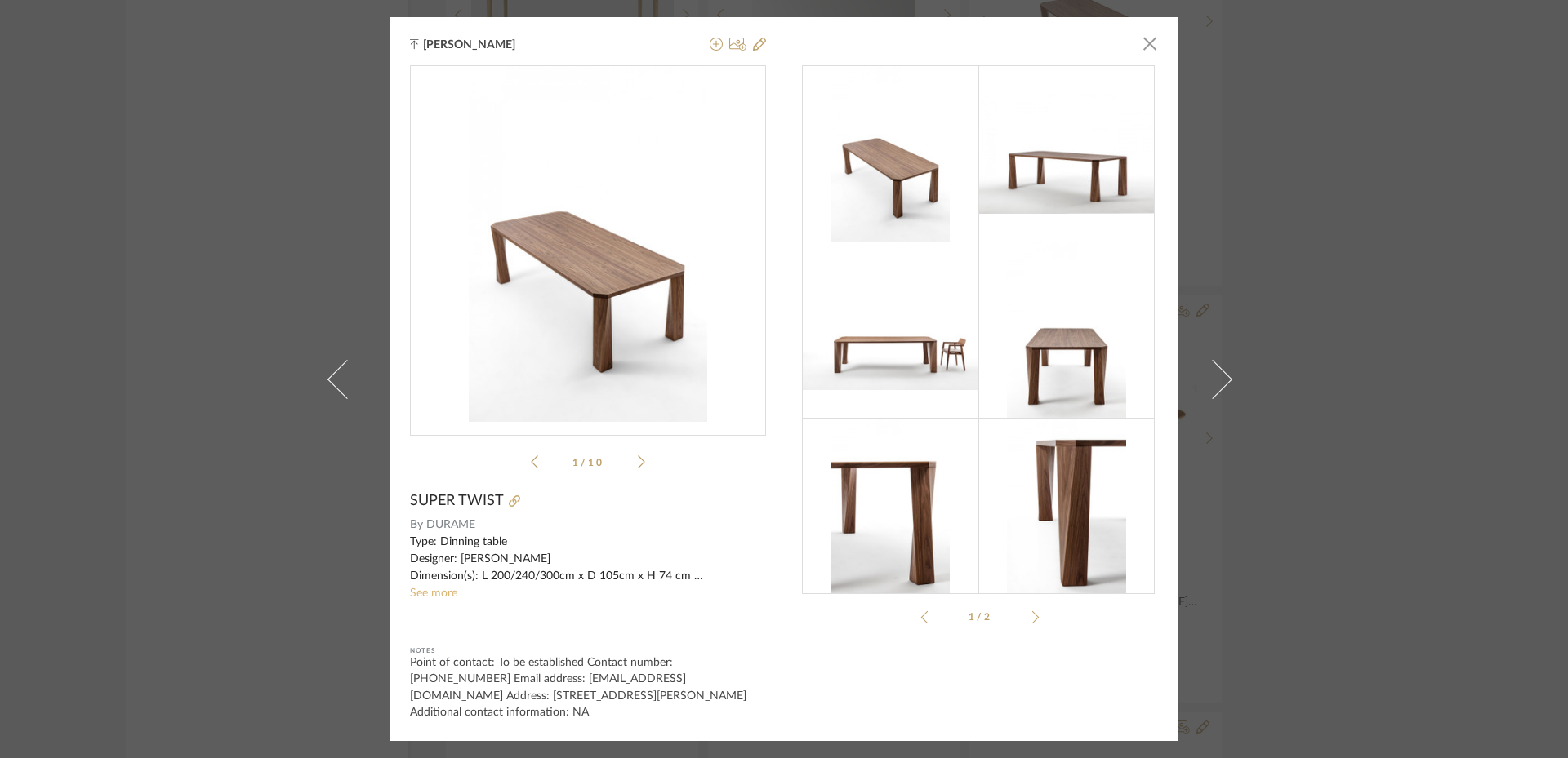
click at [414, 599] on link "See more" at bounding box center [434, 593] width 48 height 12
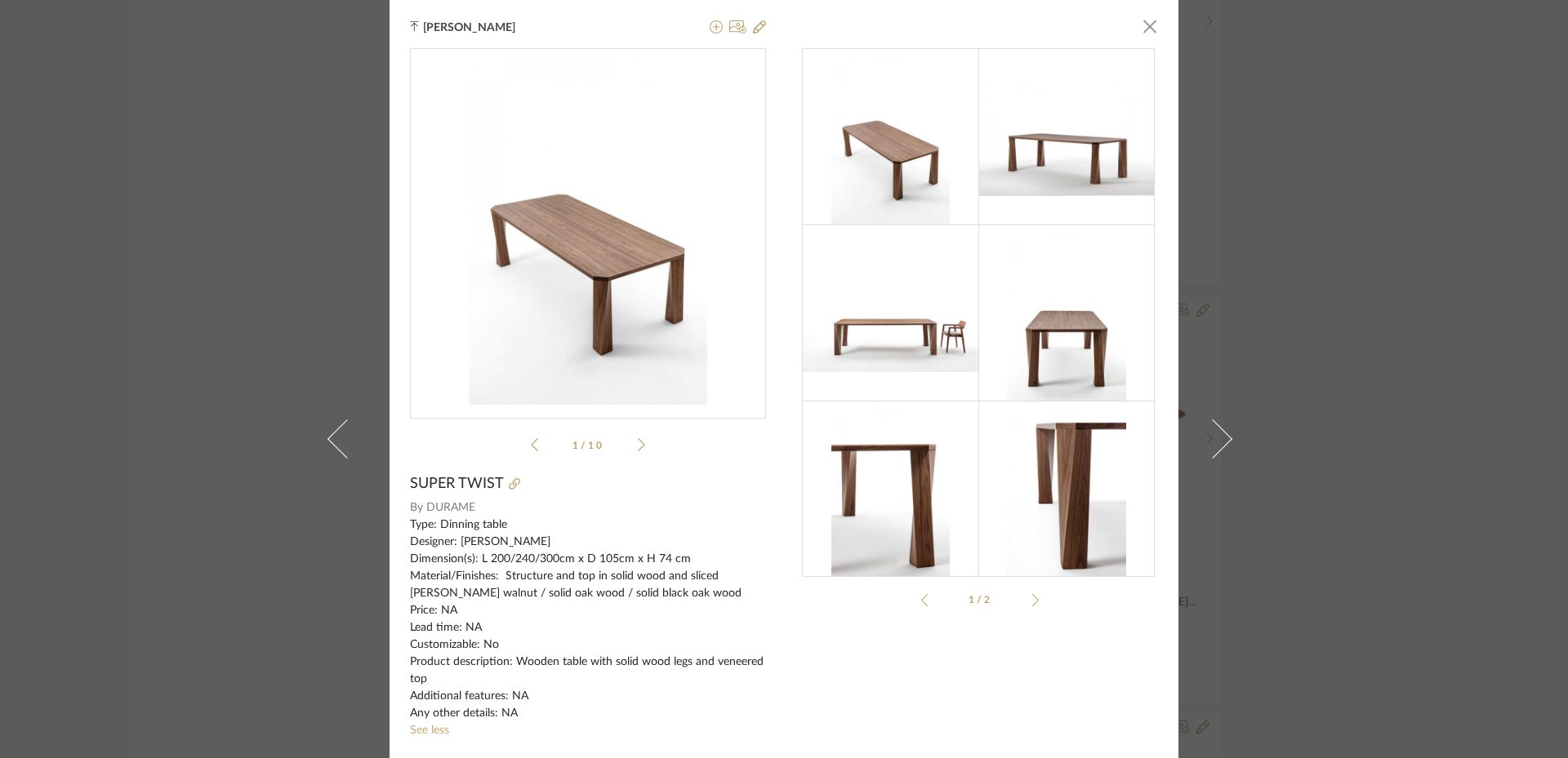
click at [1337, 437] on div "[PERSON_NAME] × super-tw...ile-2024.pdf super-tw...ile-2024.pdf 1 / 10 SUPER TW…" at bounding box center [784, 379] width 1568 height 758
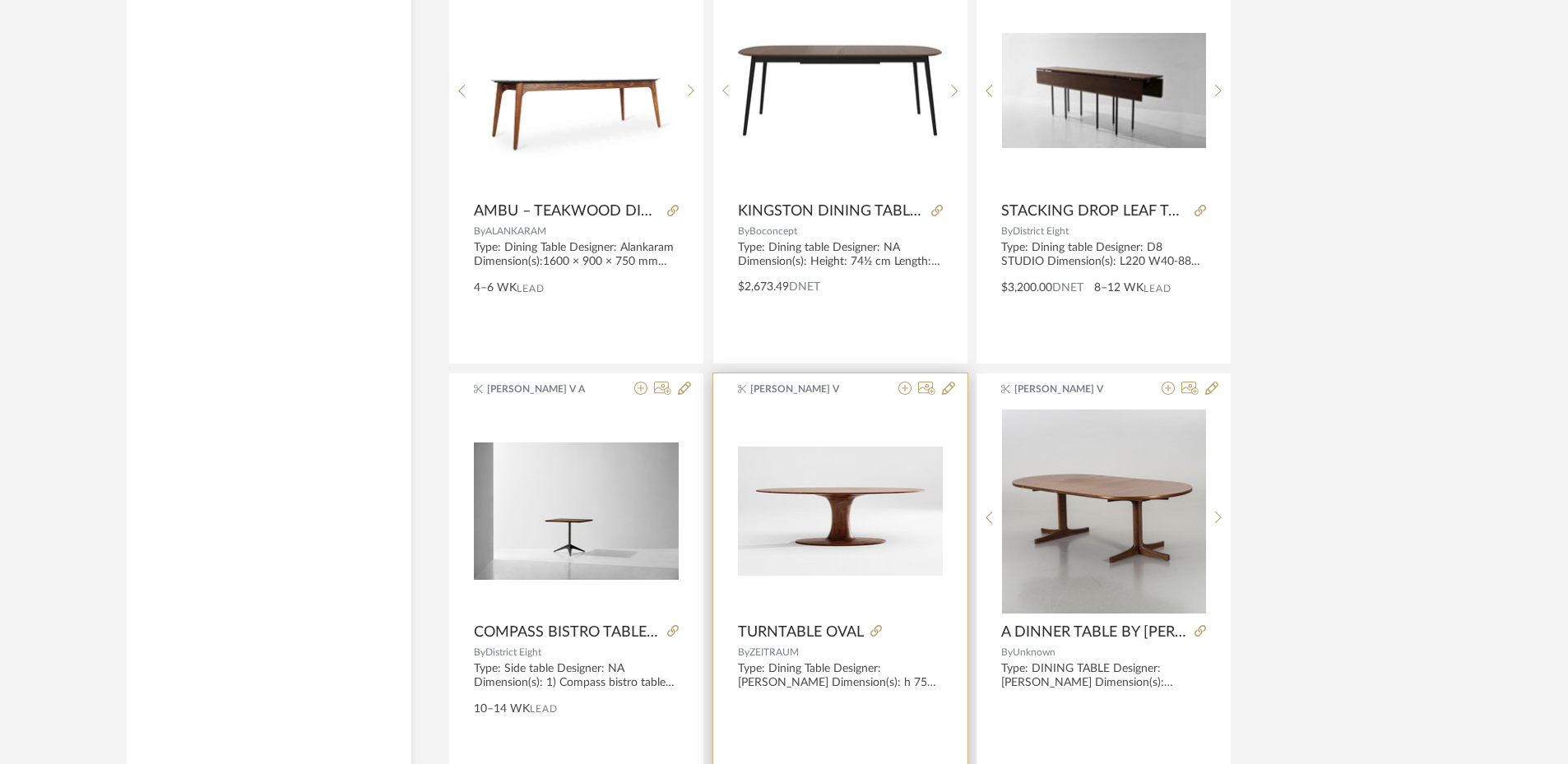
scroll to position [14935, 0]
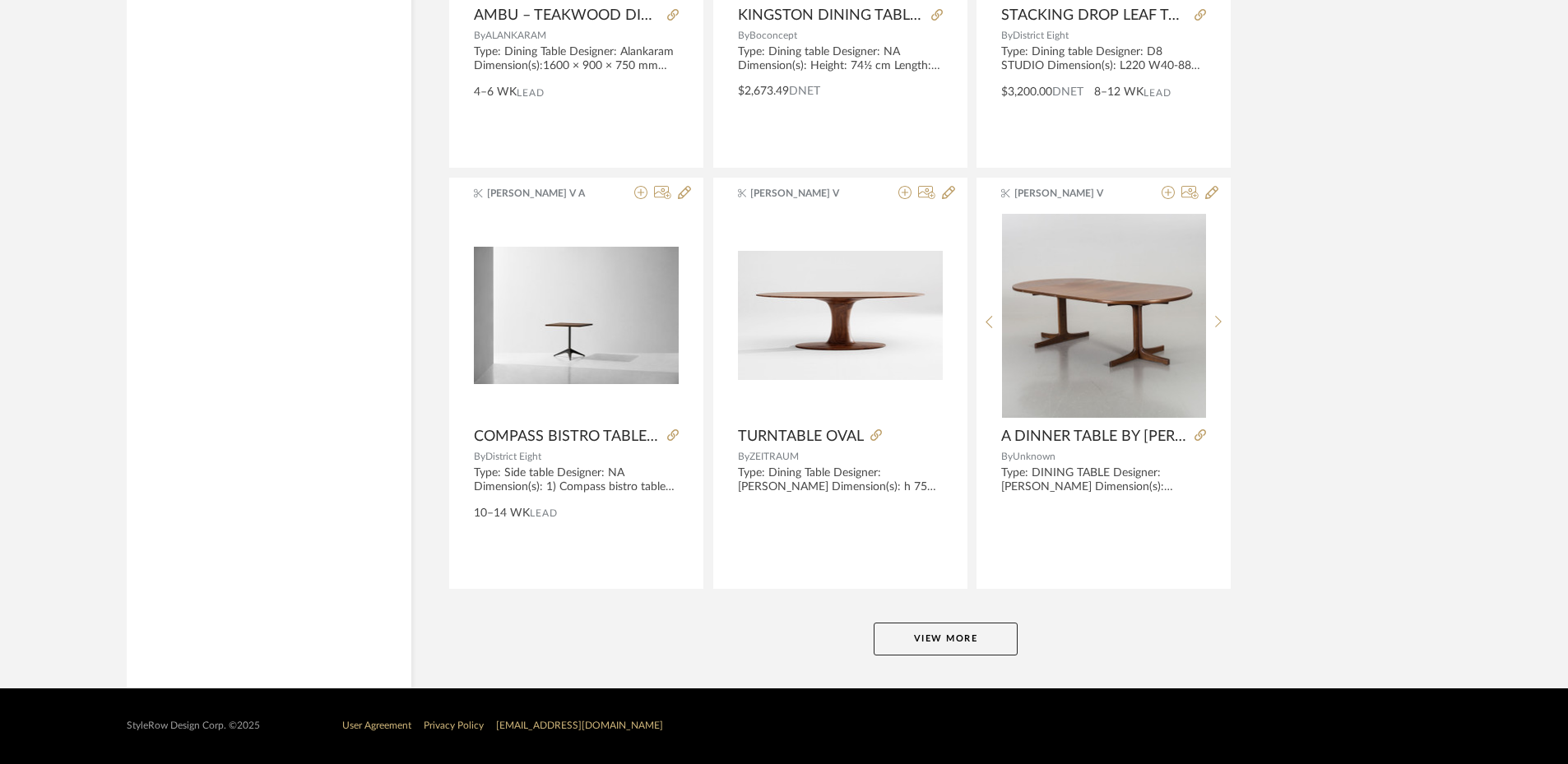
click at [935, 643] on button "View More" at bounding box center [946, 638] width 144 height 33
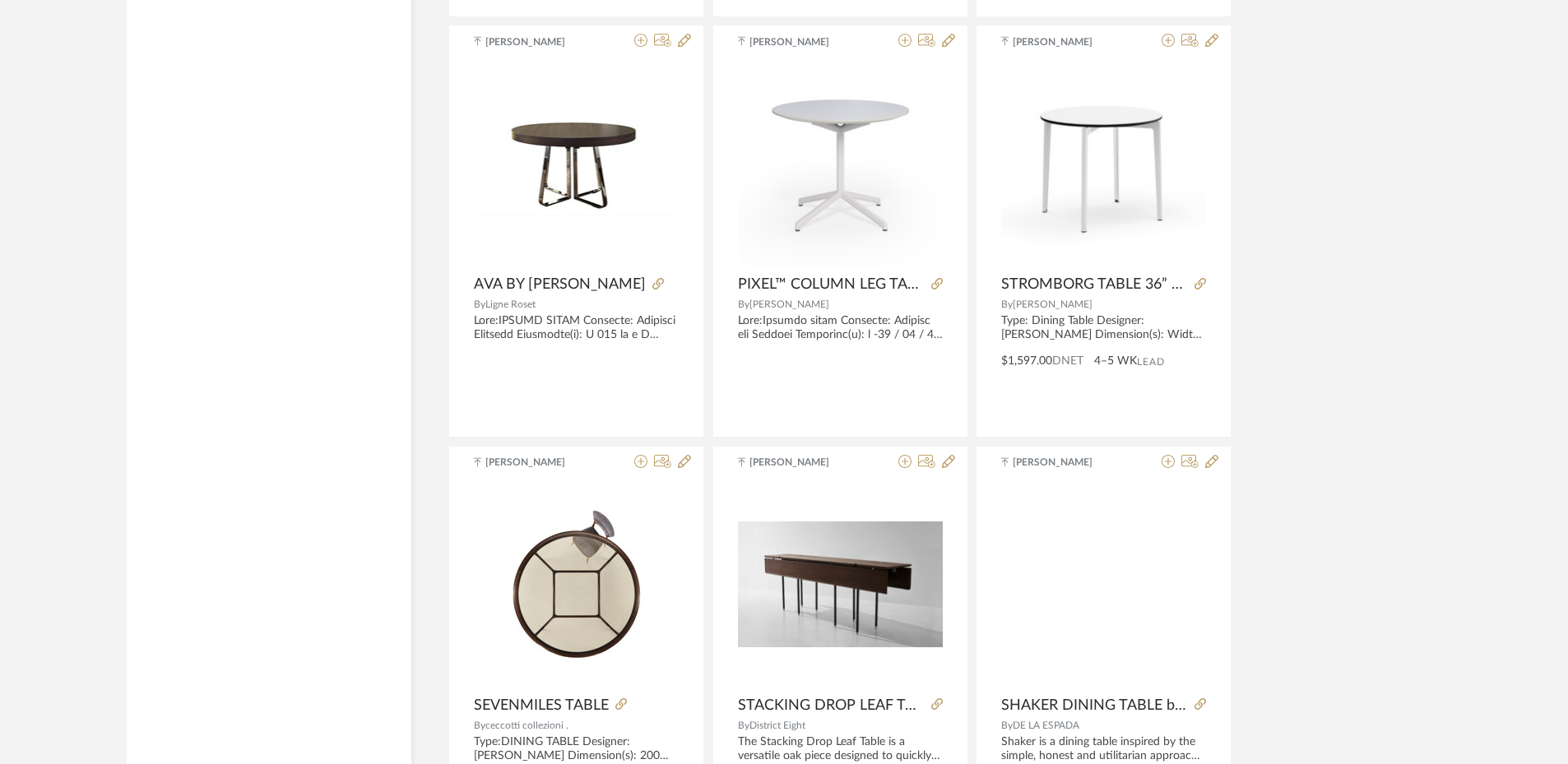
scroll to position [16662, 0]
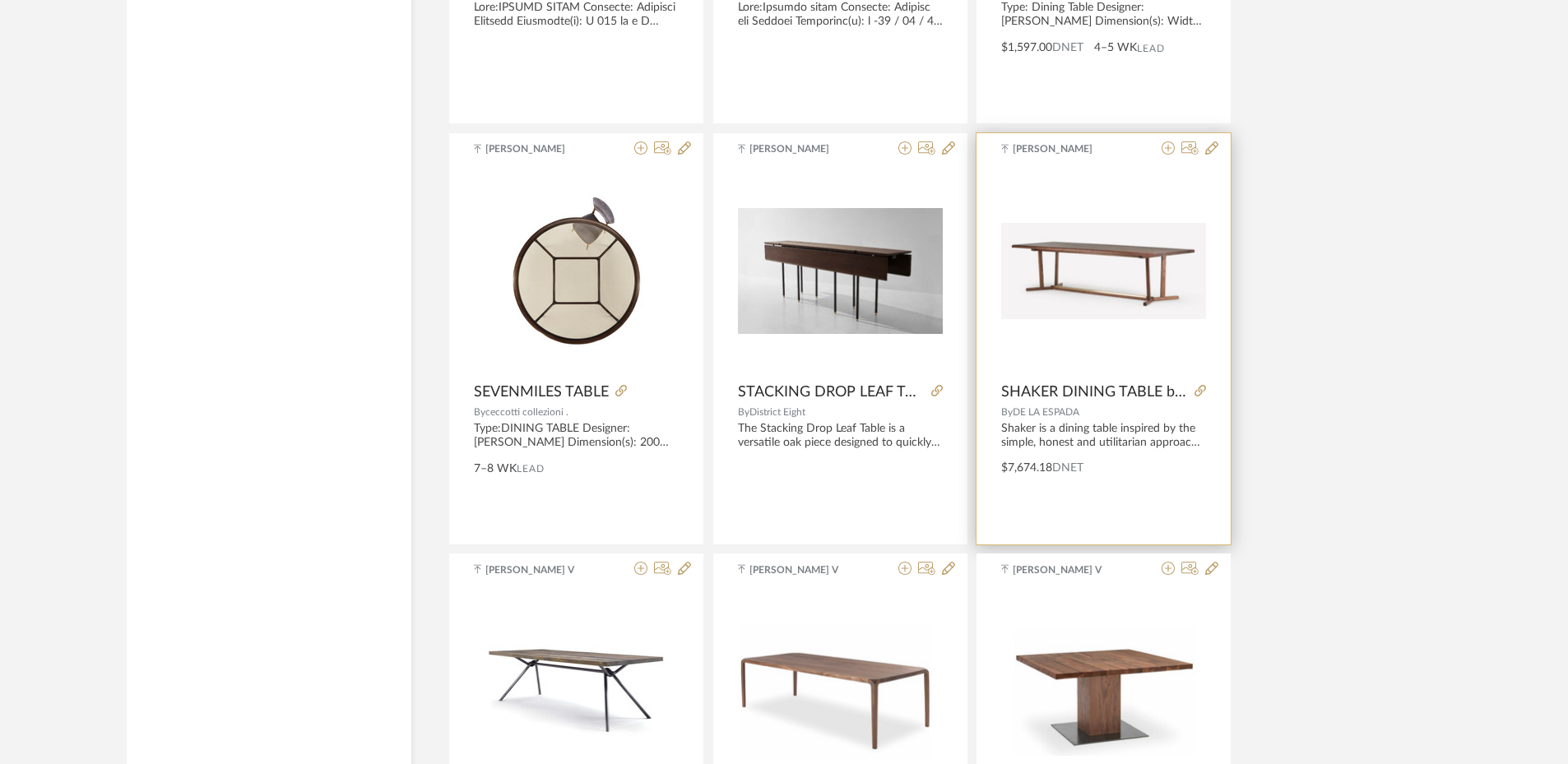
click at [1104, 317] on img "0" at bounding box center [1103, 271] width 205 height 97
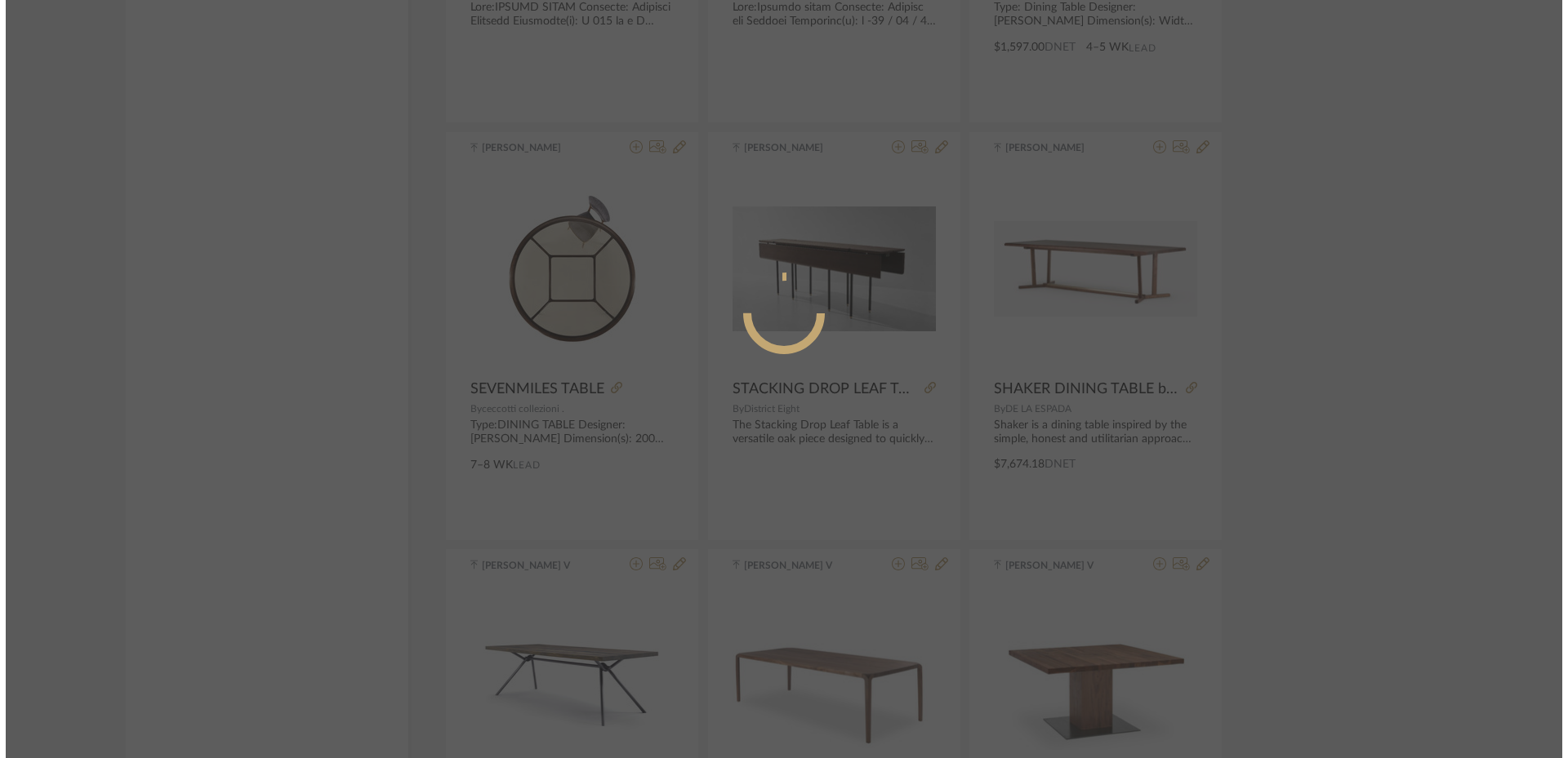
scroll to position [0, 0]
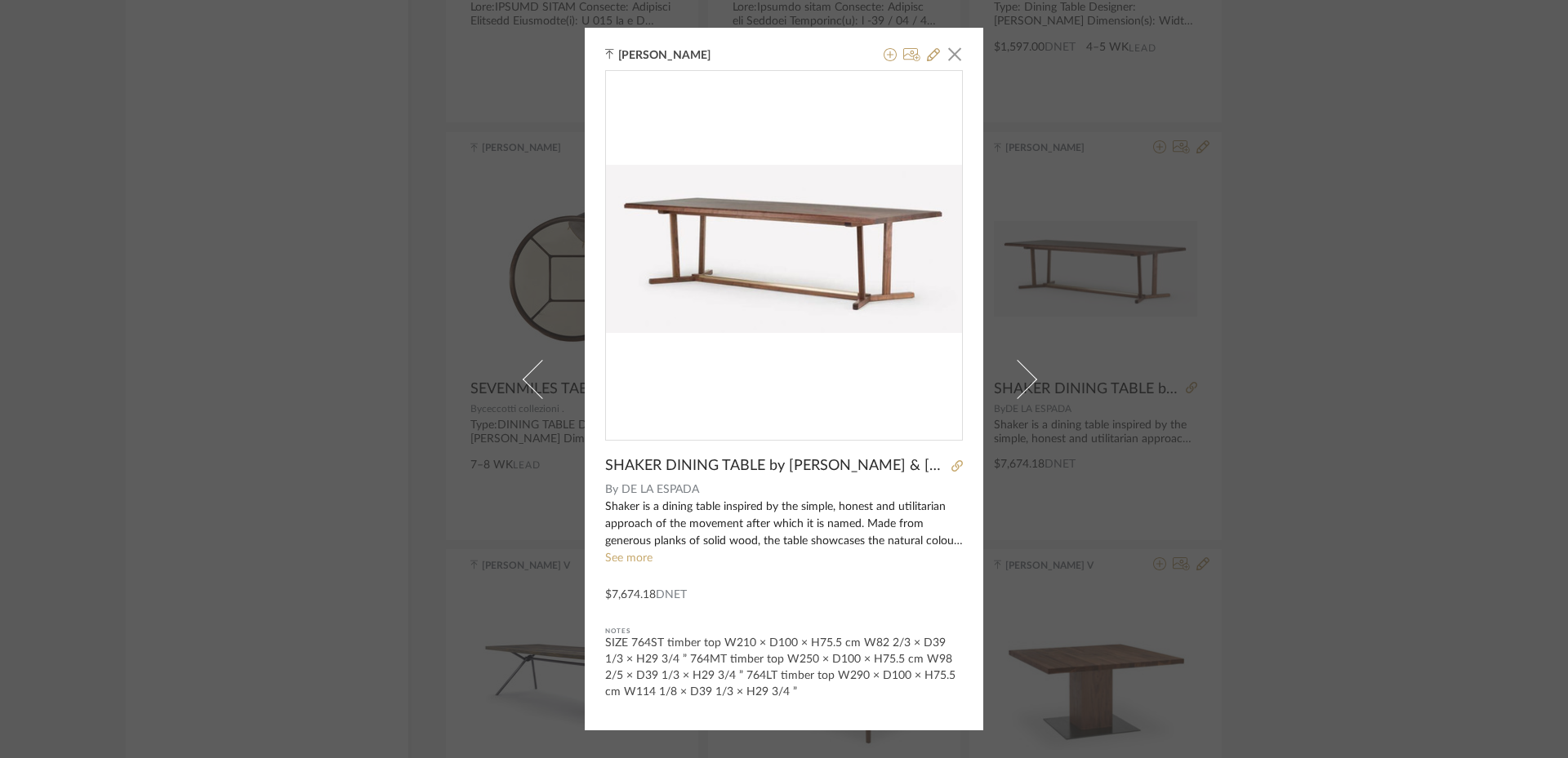
click at [1320, 525] on div "[PERSON_NAME] × SHAKER DINING TABLE by [PERSON_NAME] & Hu By DE LA ESPADA Shake…" at bounding box center [784, 379] width 1568 height 758
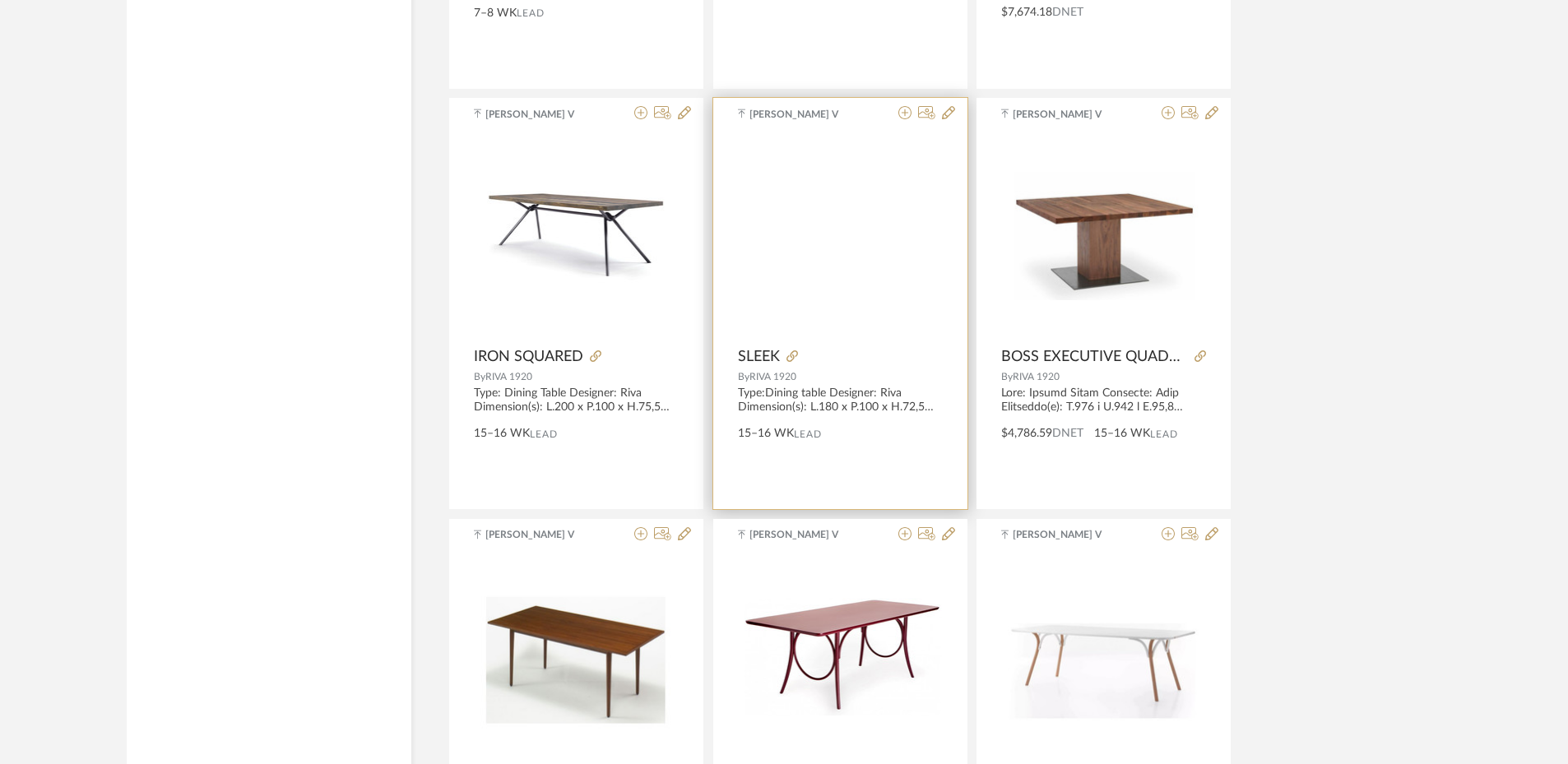
scroll to position [17155, 0]
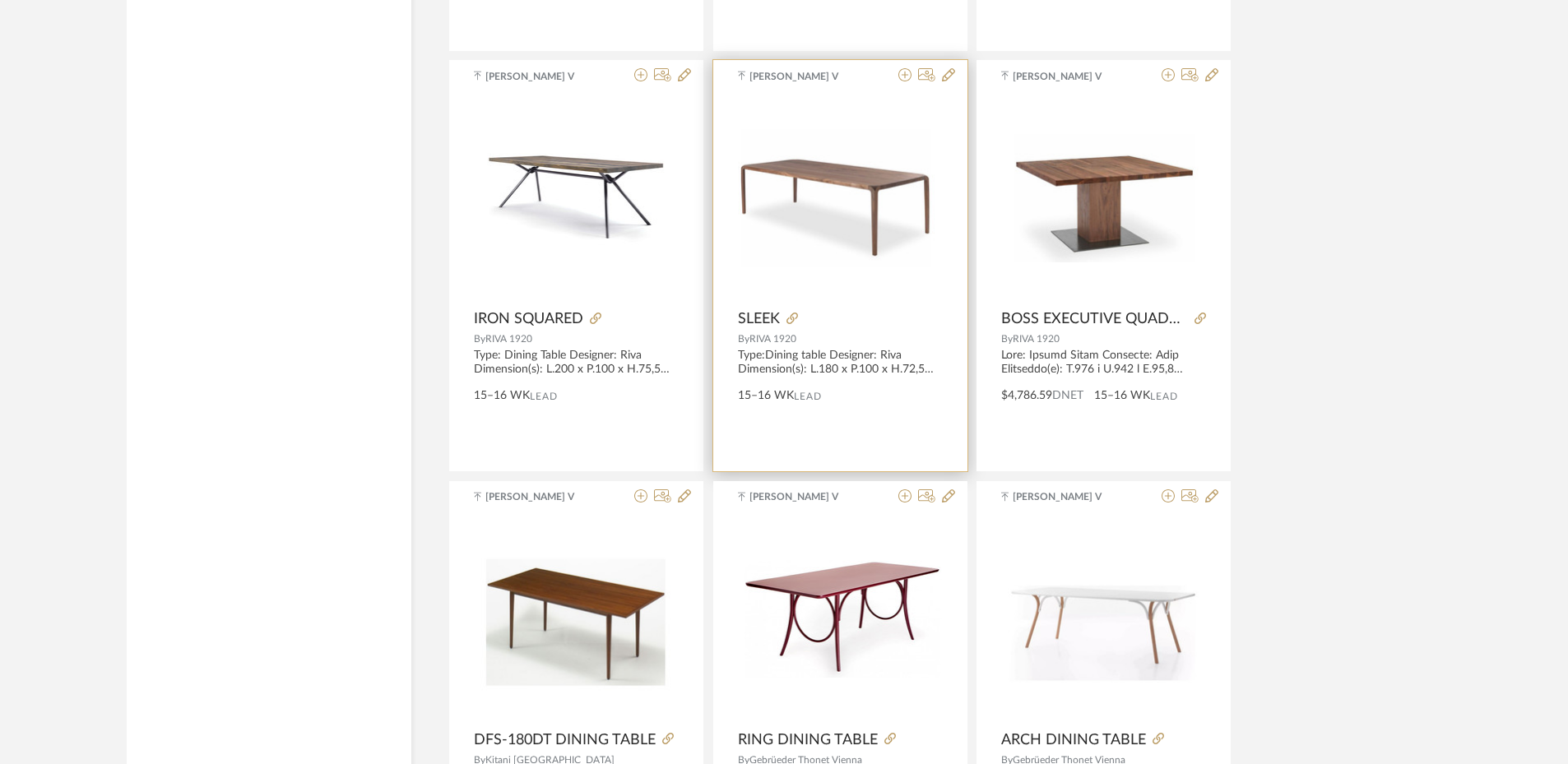
click at [795, 245] on img "0" at bounding box center [840, 198] width 205 height 138
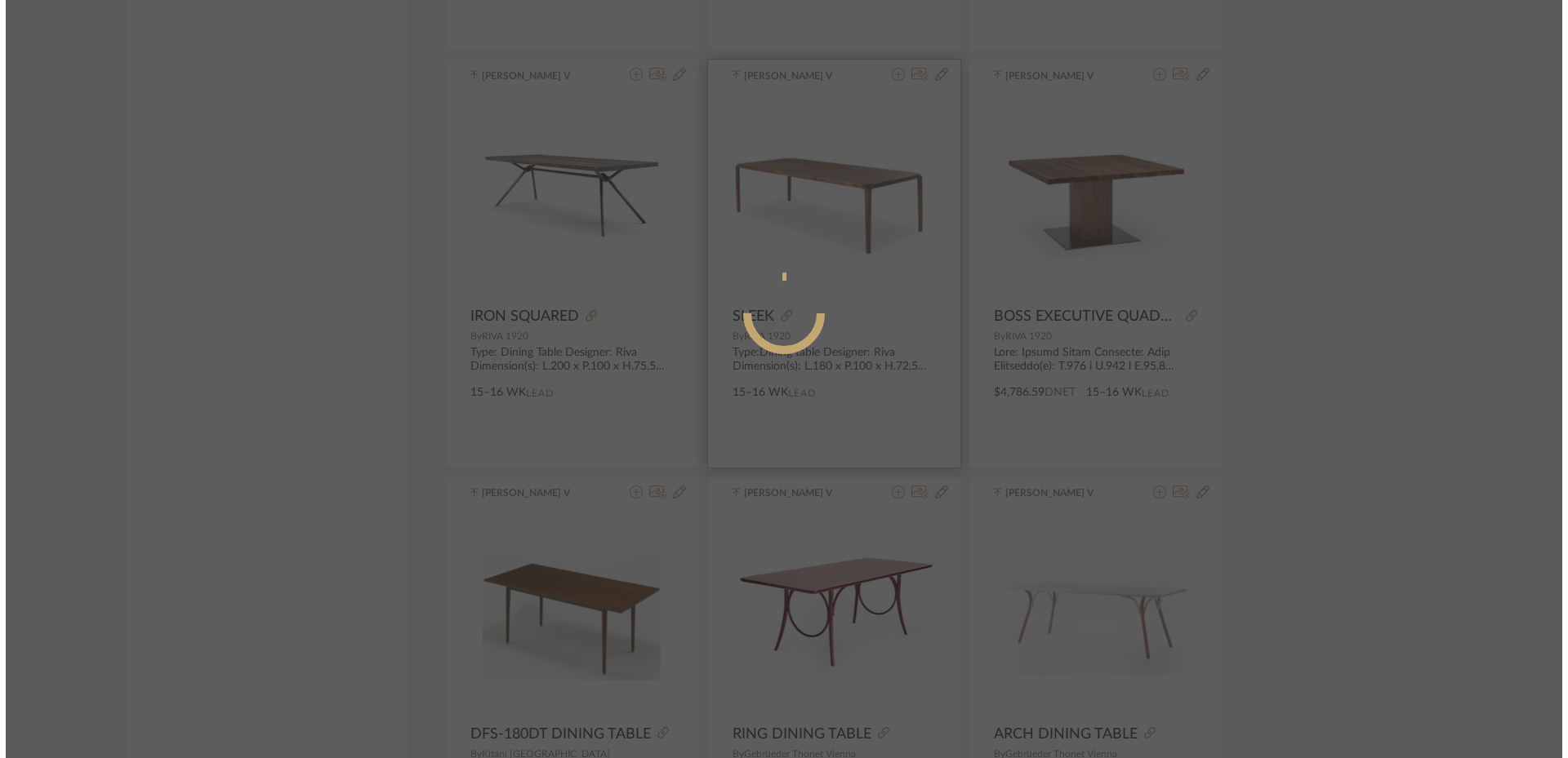
scroll to position [0, 0]
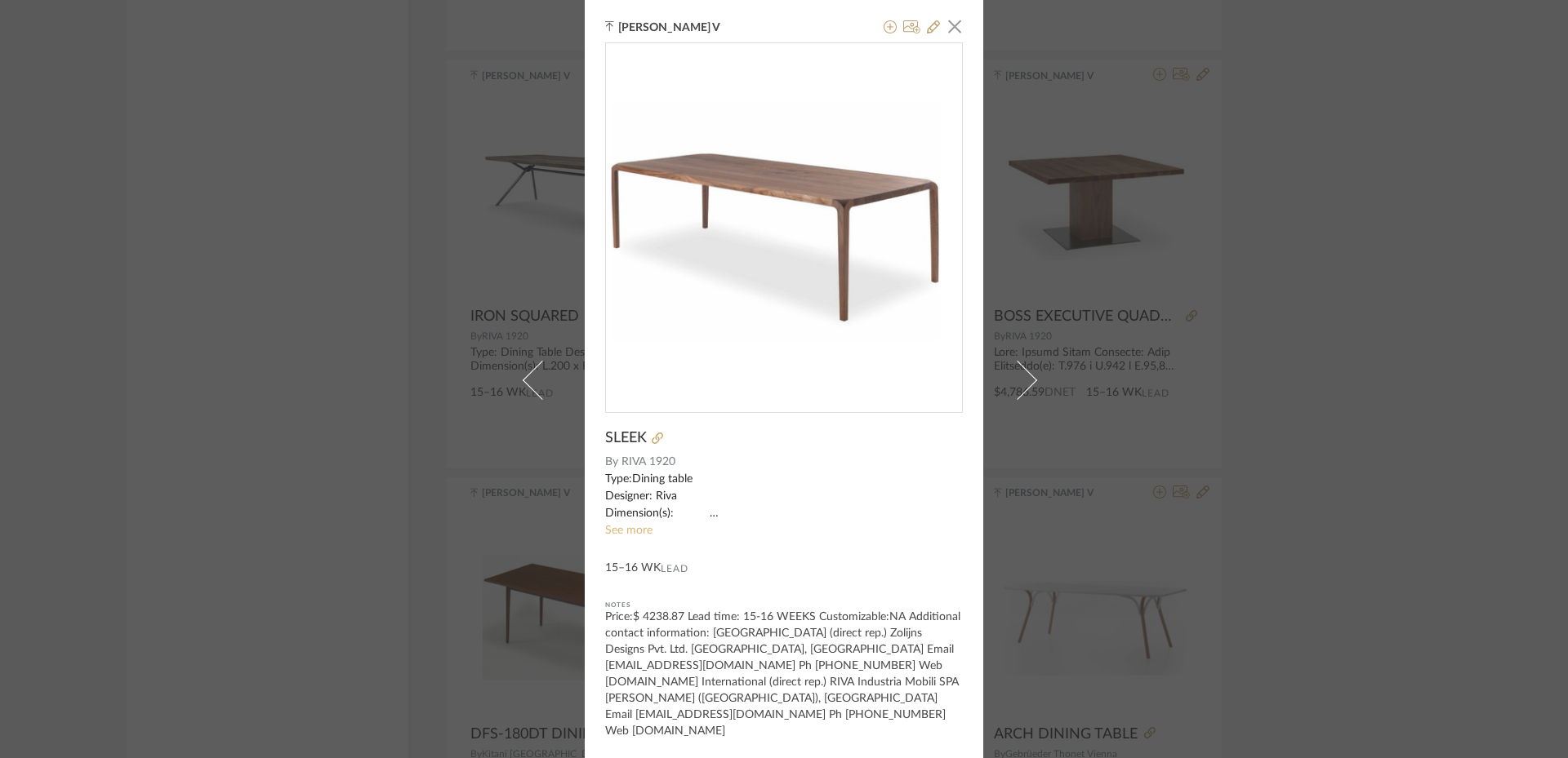
click at [630, 536] on link "See more" at bounding box center [629, 530] width 48 height 12
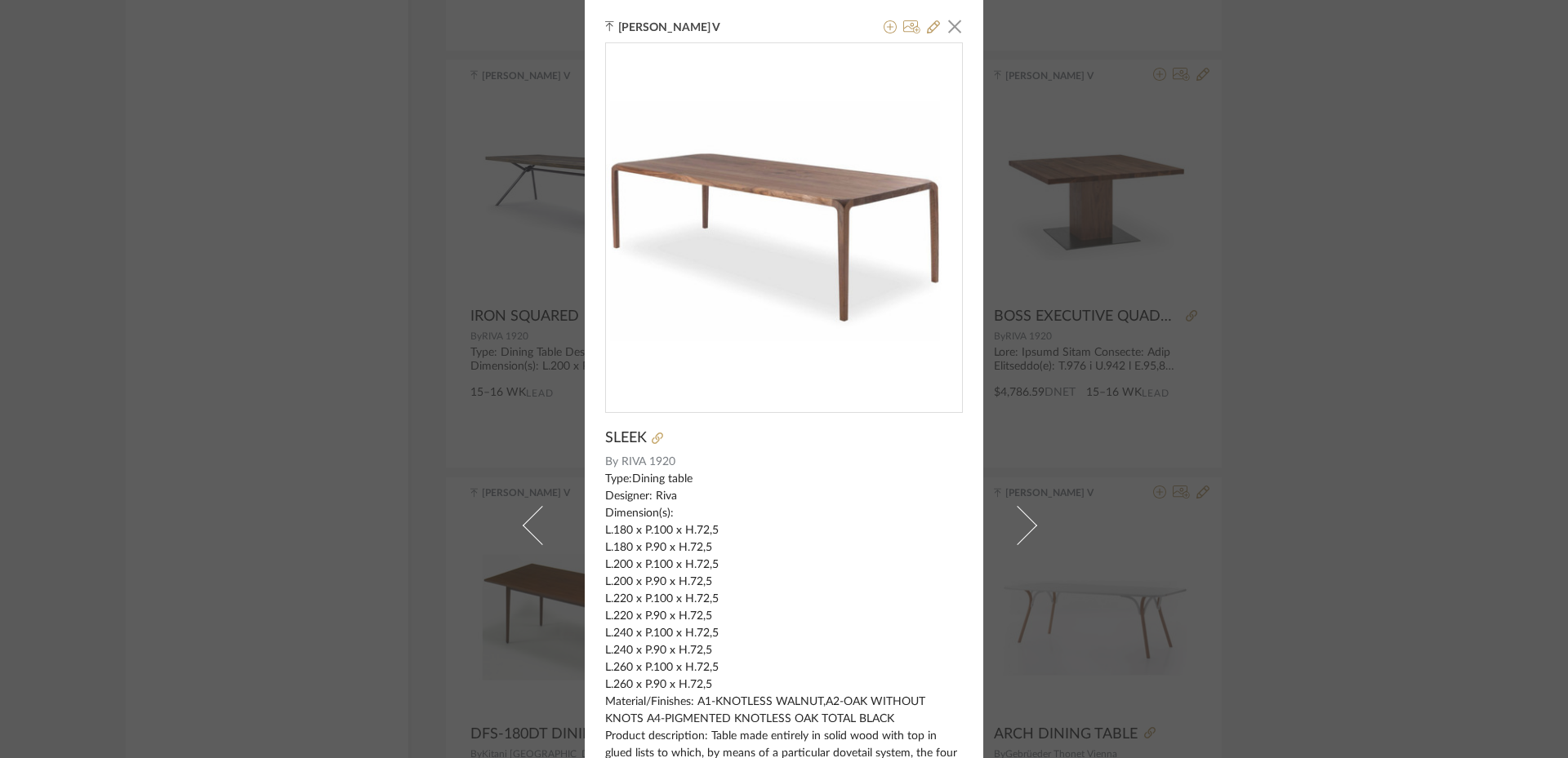
click at [1308, 514] on div "[PERSON_NAME] V × SLEEK By [PERSON_NAME] 1920 Type:Dining table Designer: Riva …" at bounding box center [784, 379] width 1568 height 758
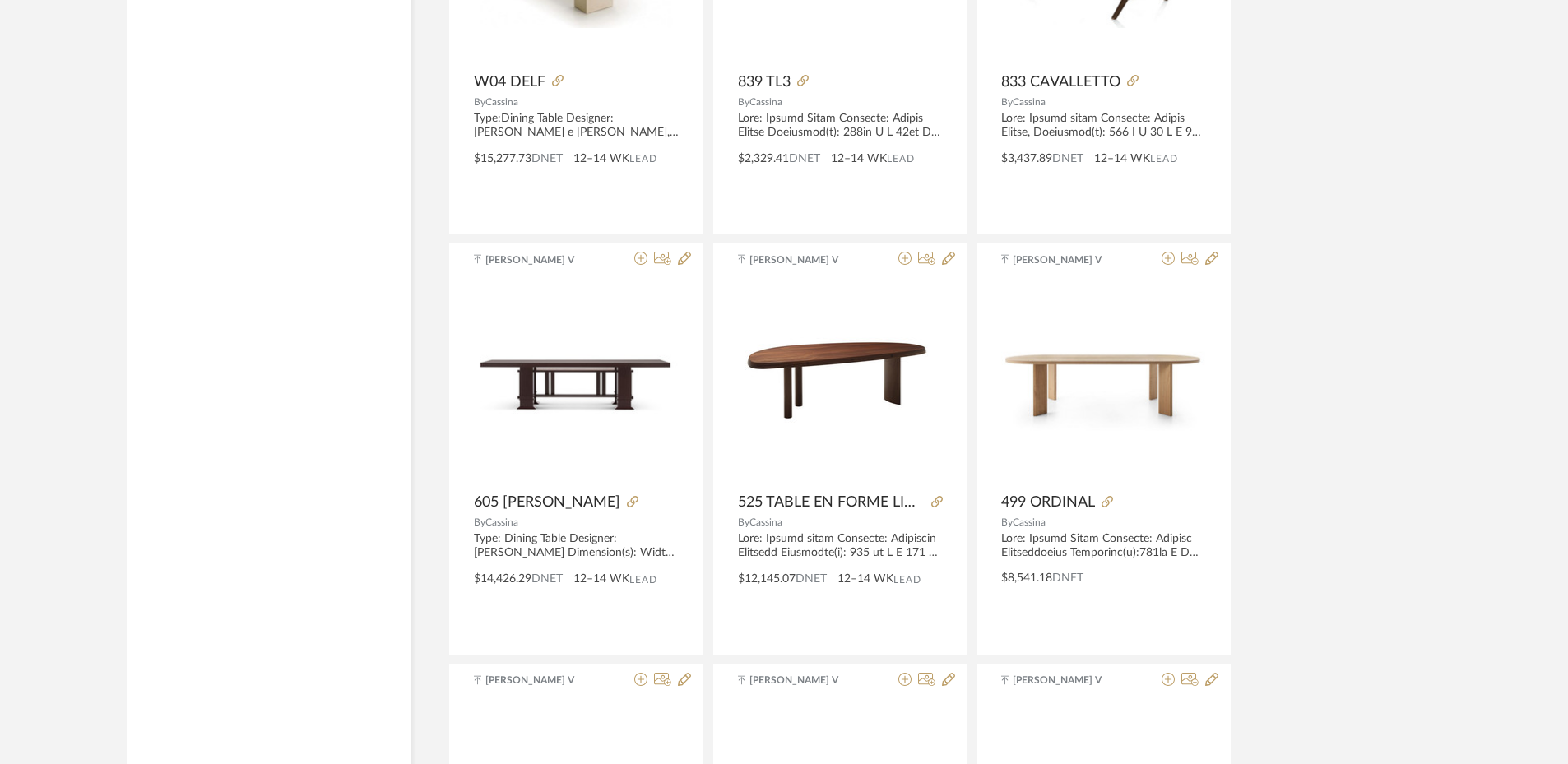
scroll to position [19540, 0]
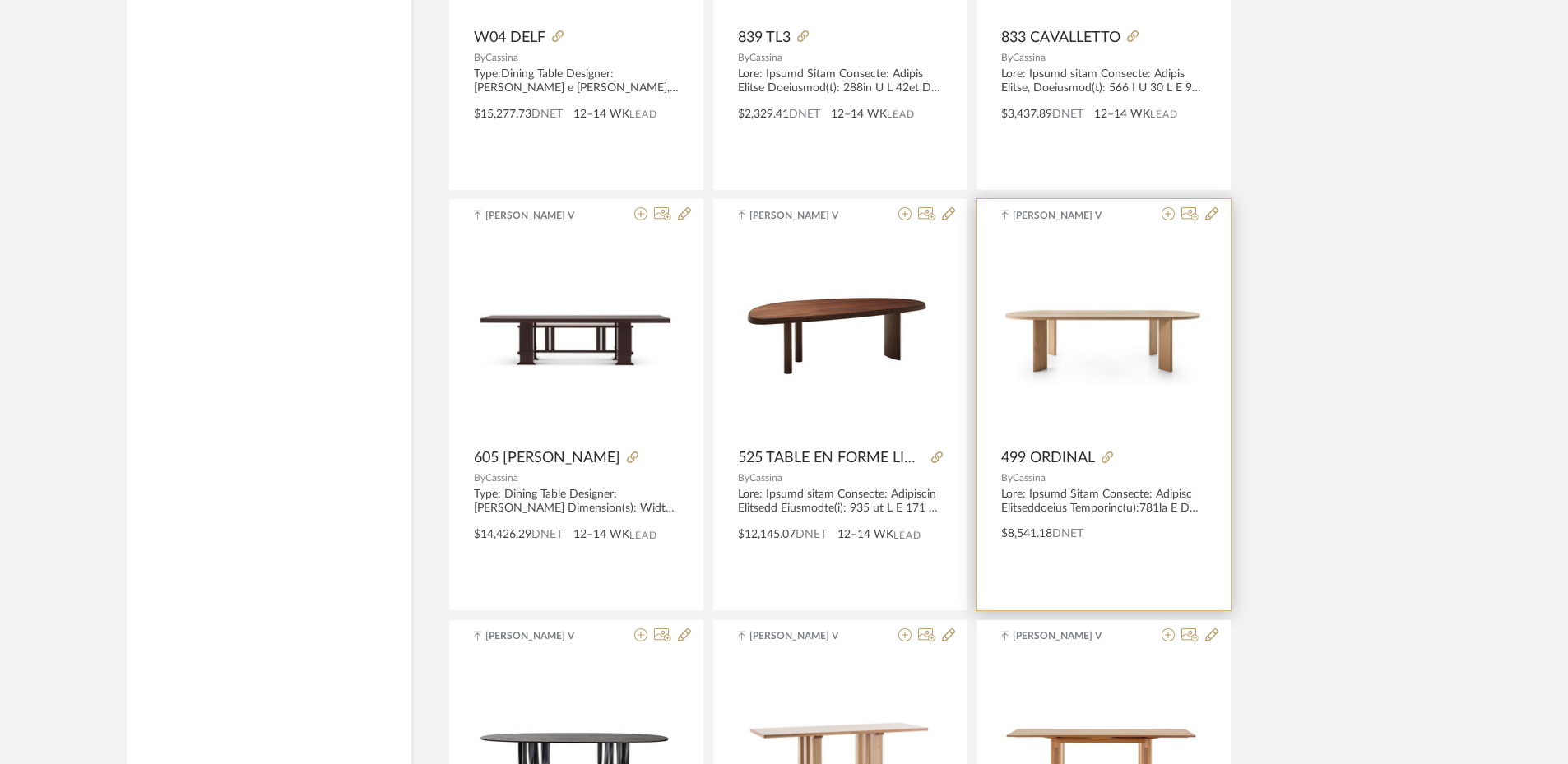
click at [1134, 333] on img "0" at bounding box center [1103, 337] width 205 height 100
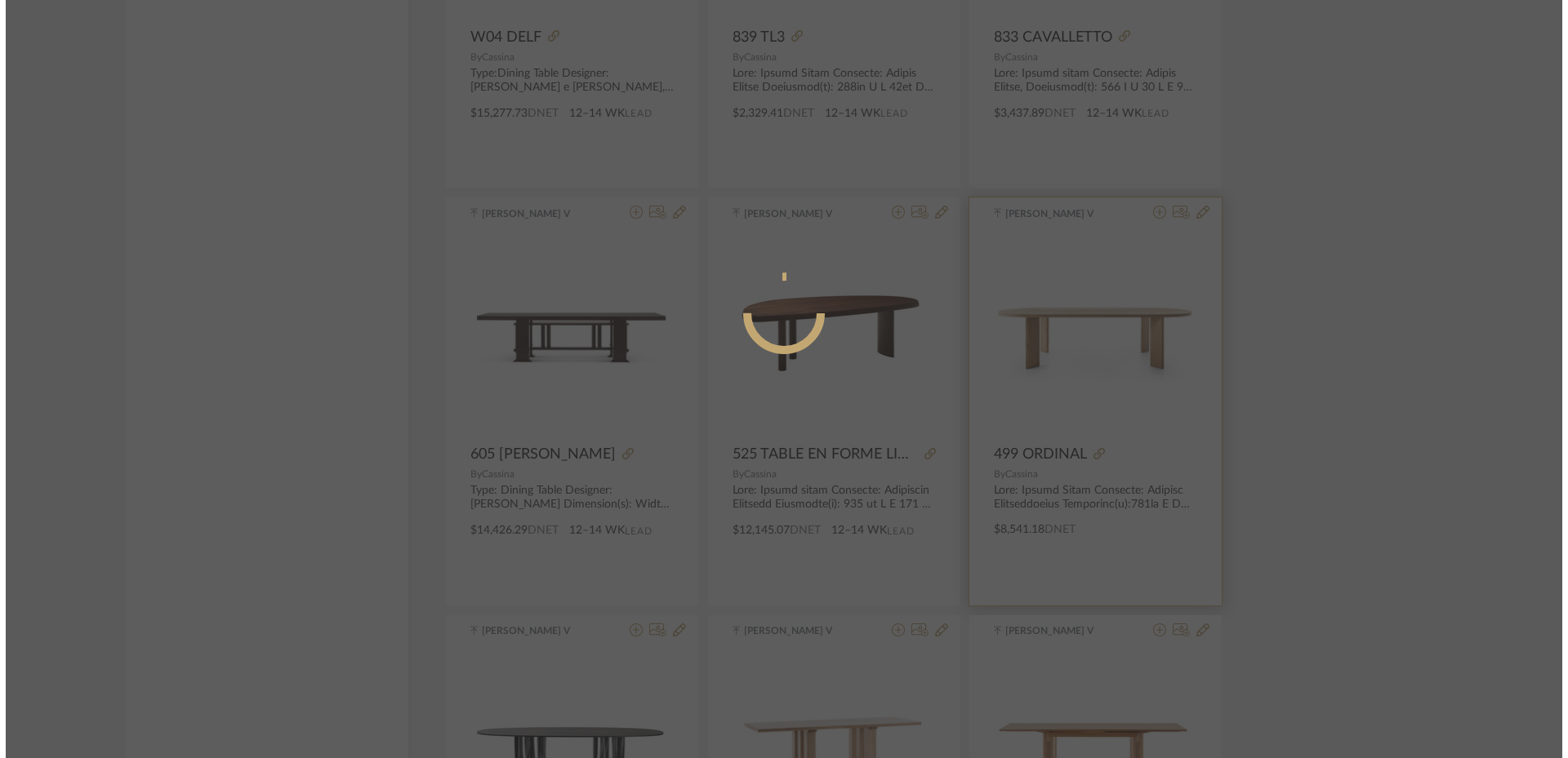
scroll to position [0, 0]
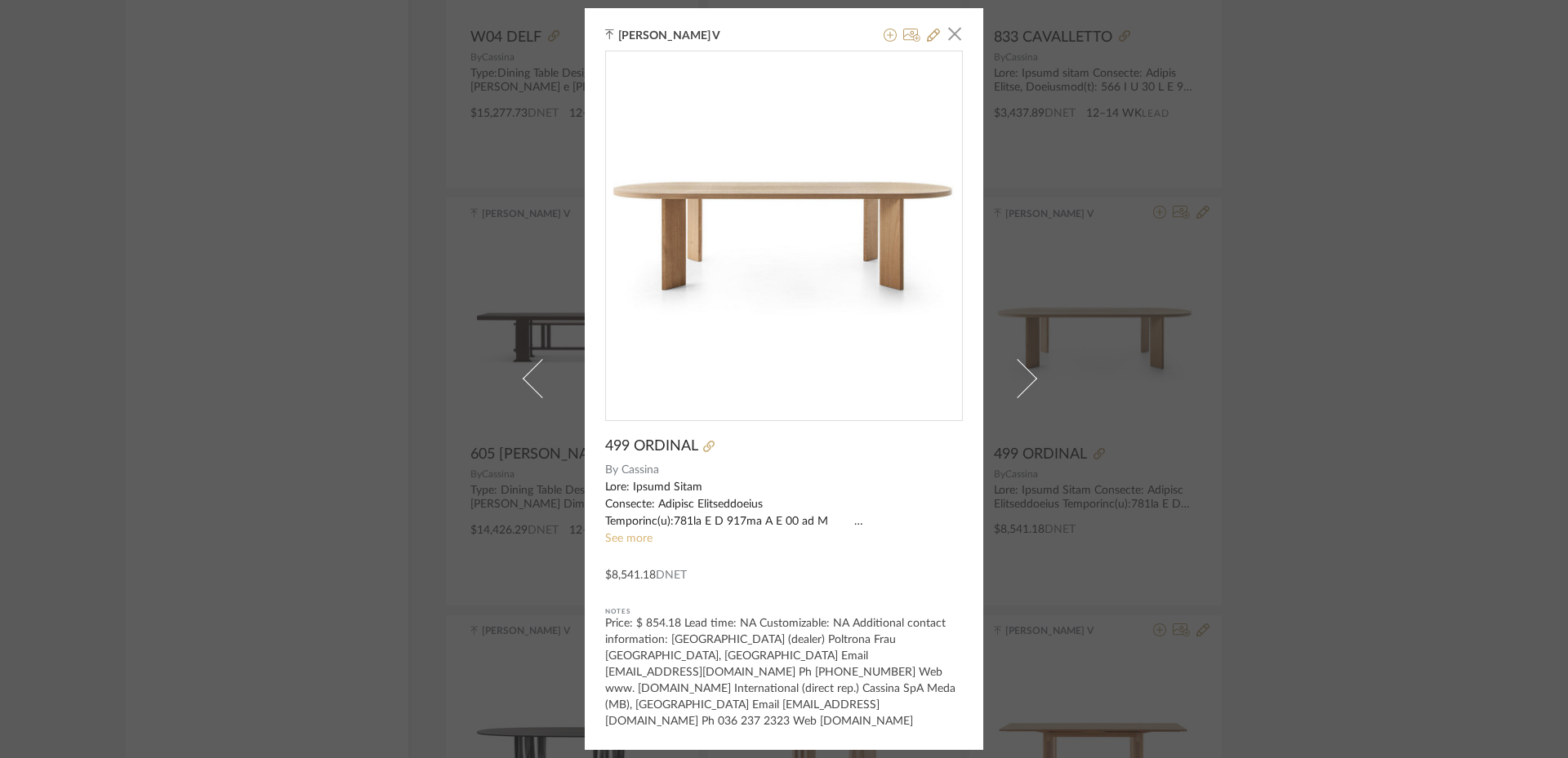
click at [619, 545] on link "See more" at bounding box center [629, 539] width 48 height 12
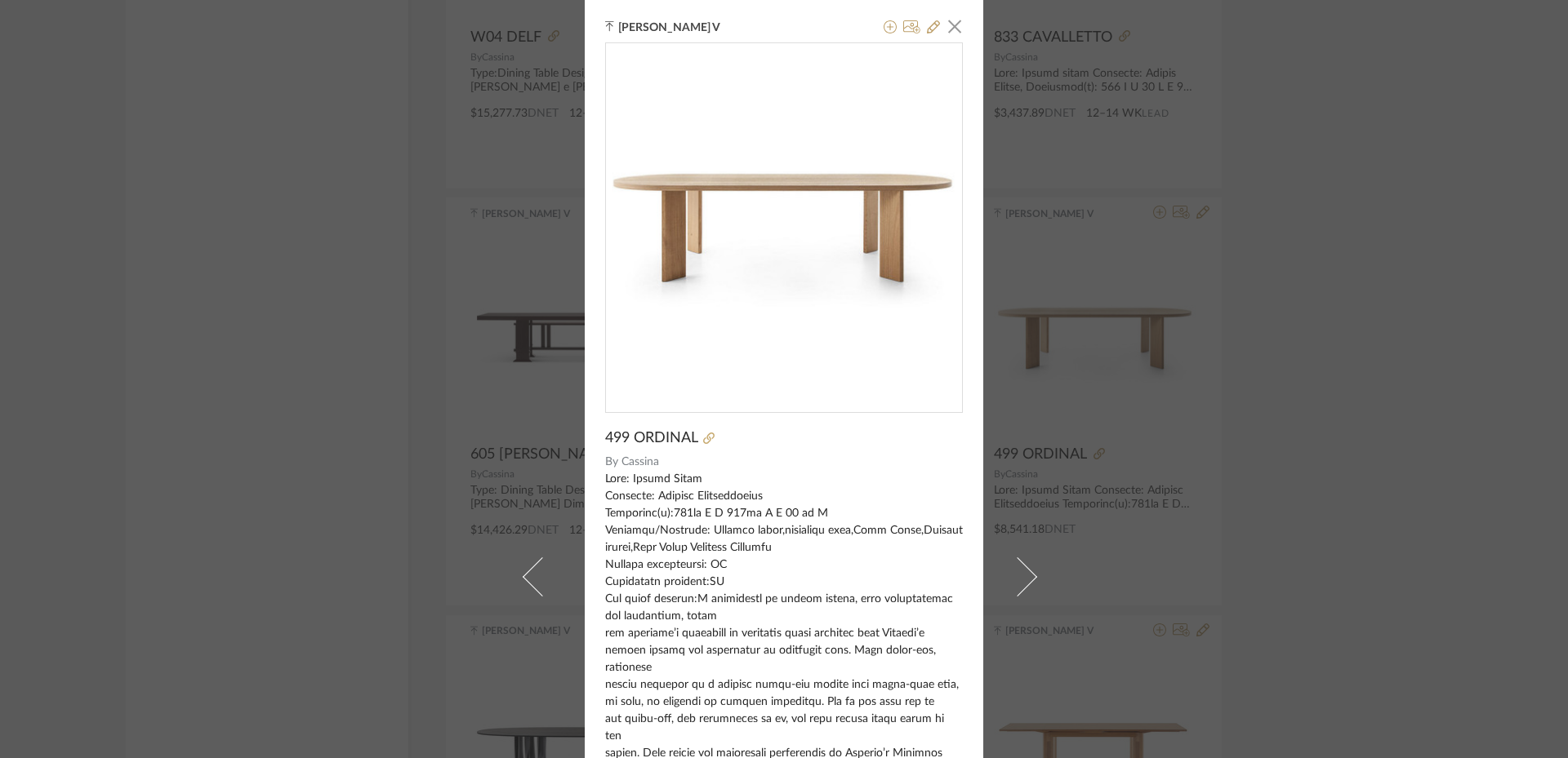
click at [1253, 464] on div "[PERSON_NAME] V × 499 ORDINAL By [PERSON_NAME] See less $8,541.18 DNET Notes Pr…" at bounding box center [784, 379] width 1568 height 758
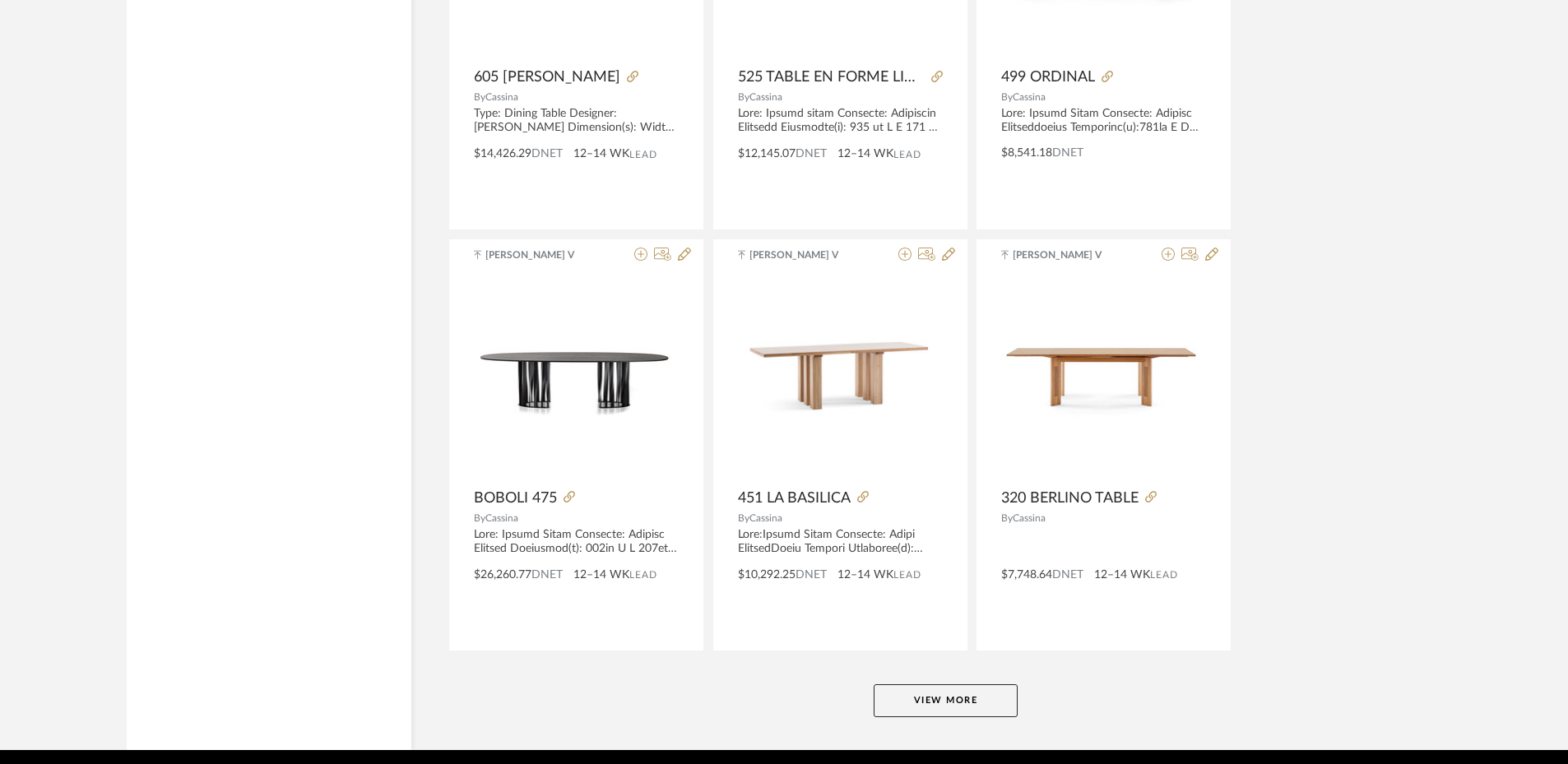
scroll to position [19983, 0]
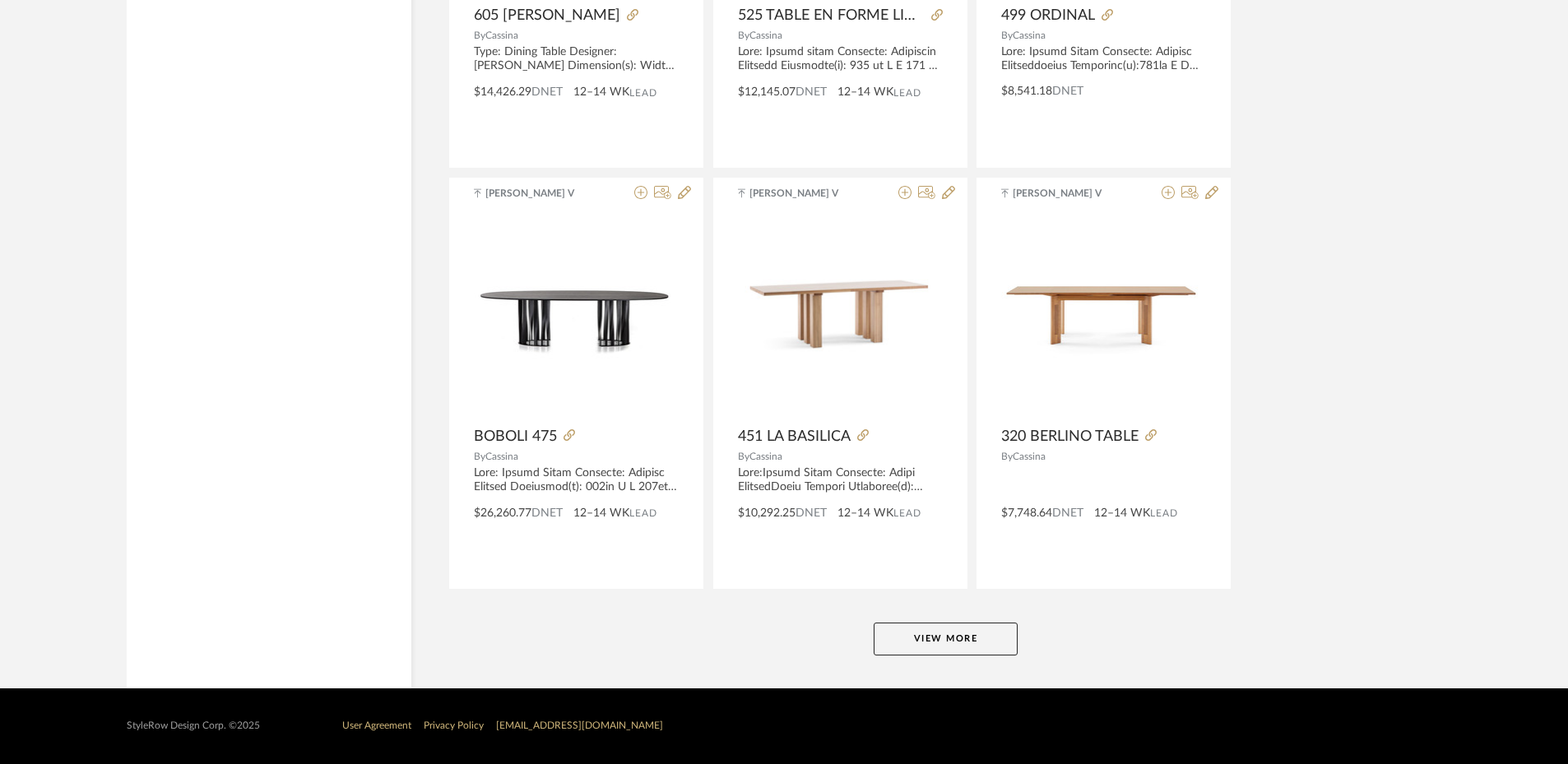
click at [941, 646] on button "View More" at bounding box center [946, 638] width 144 height 33
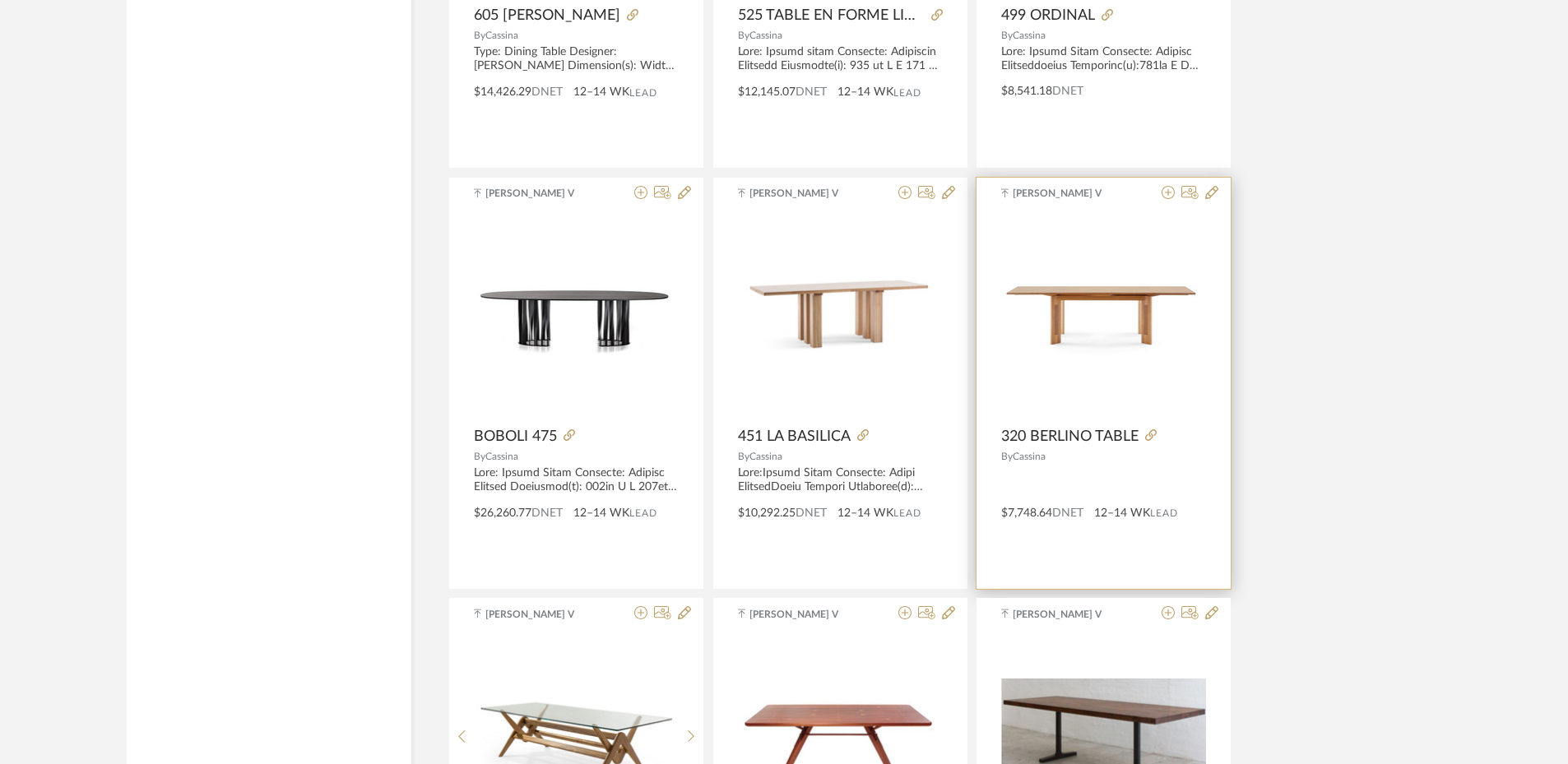
click at [1086, 378] on div "0" at bounding box center [1103, 316] width 205 height 206
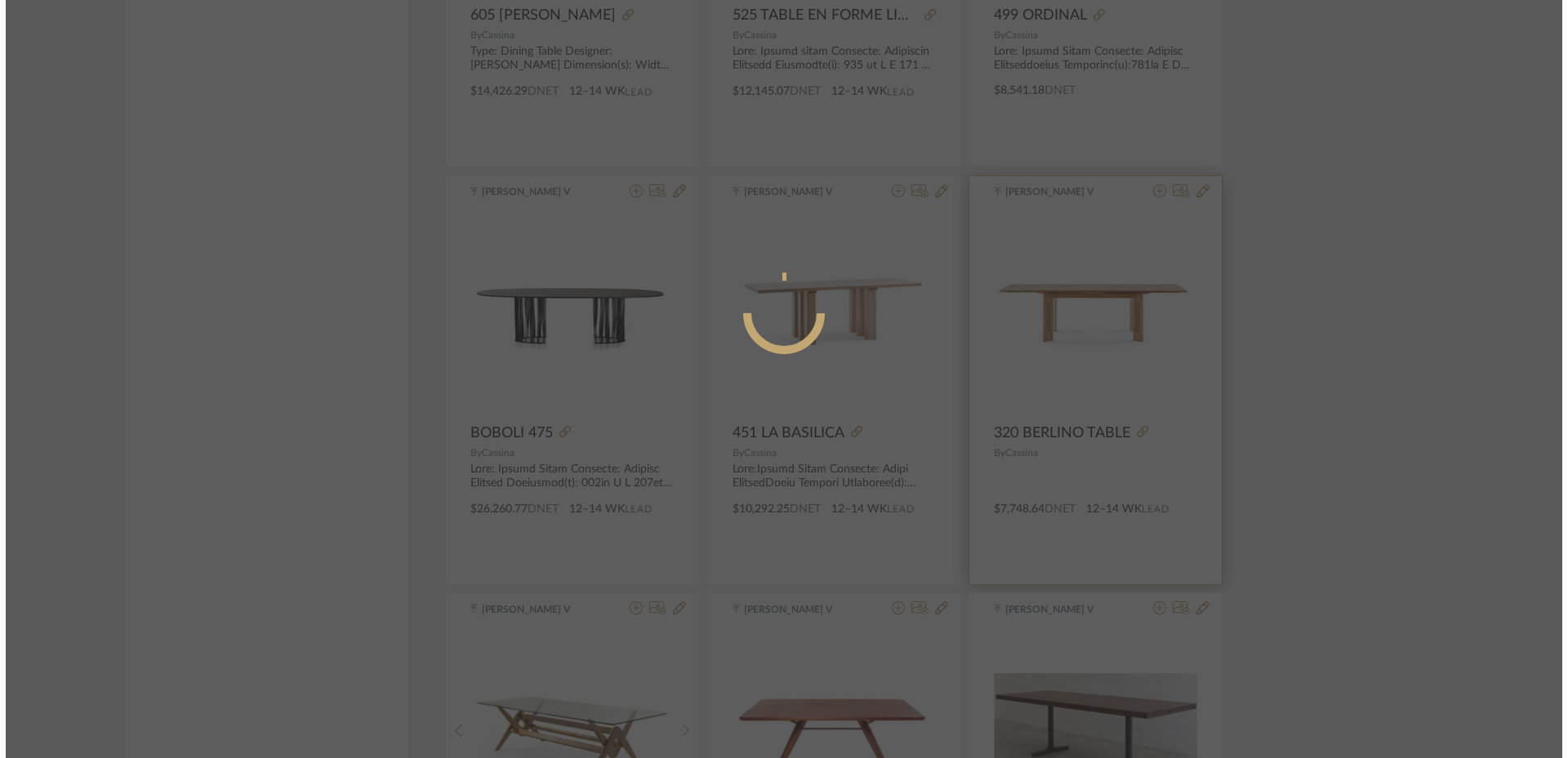
scroll to position [0, 0]
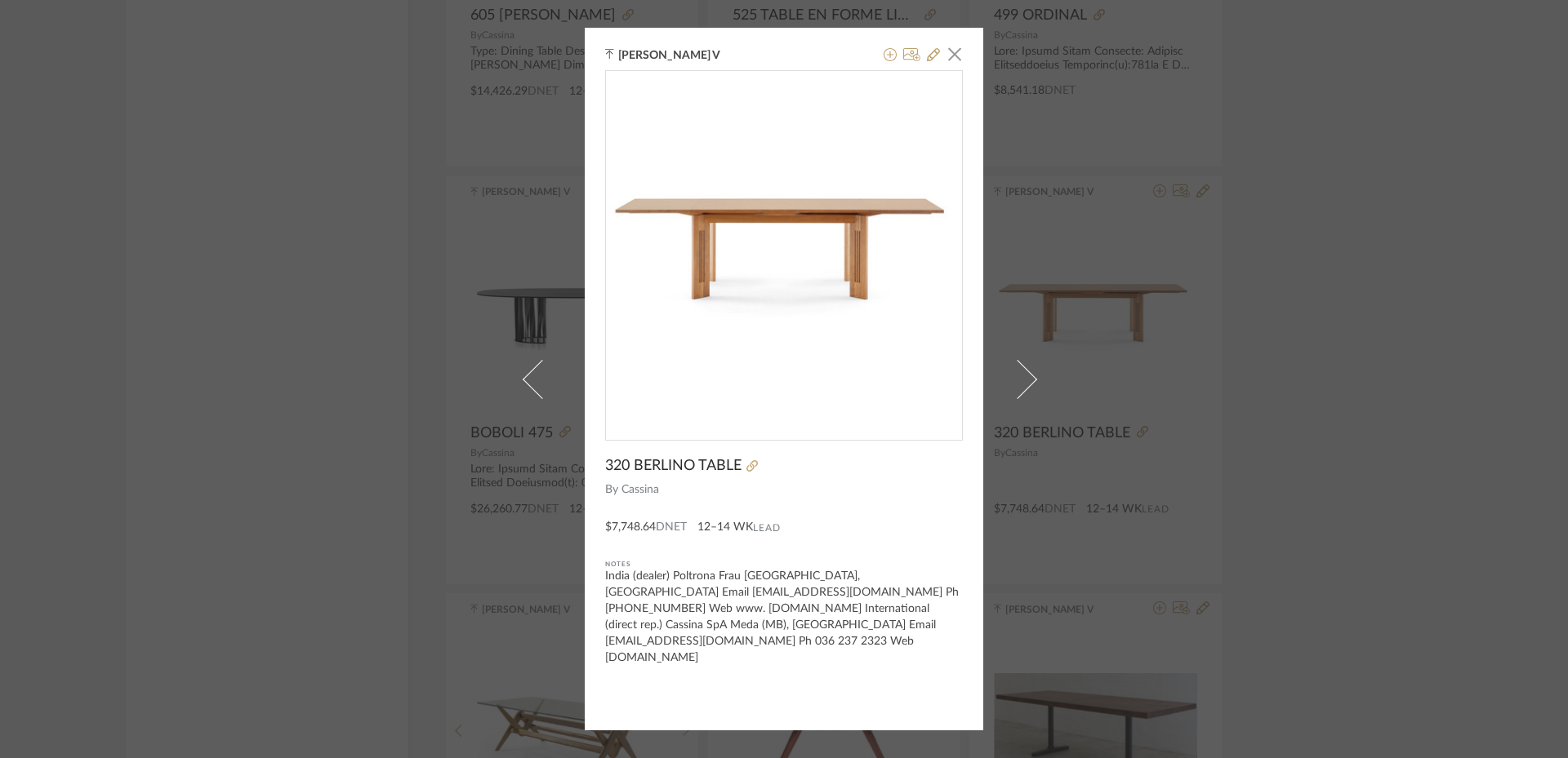
click at [856, 330] on div "0" at bounding box center [784, 248] width 356 height 356
click at [1350, 427] on div "[PERSON_NAME] V × 320 [GEOGRAPHIC_DATA] TABLE By [PERSON_NAME] $7,748.64 DNET 1…" at bounding box center [784, 379] width 1568 height 758
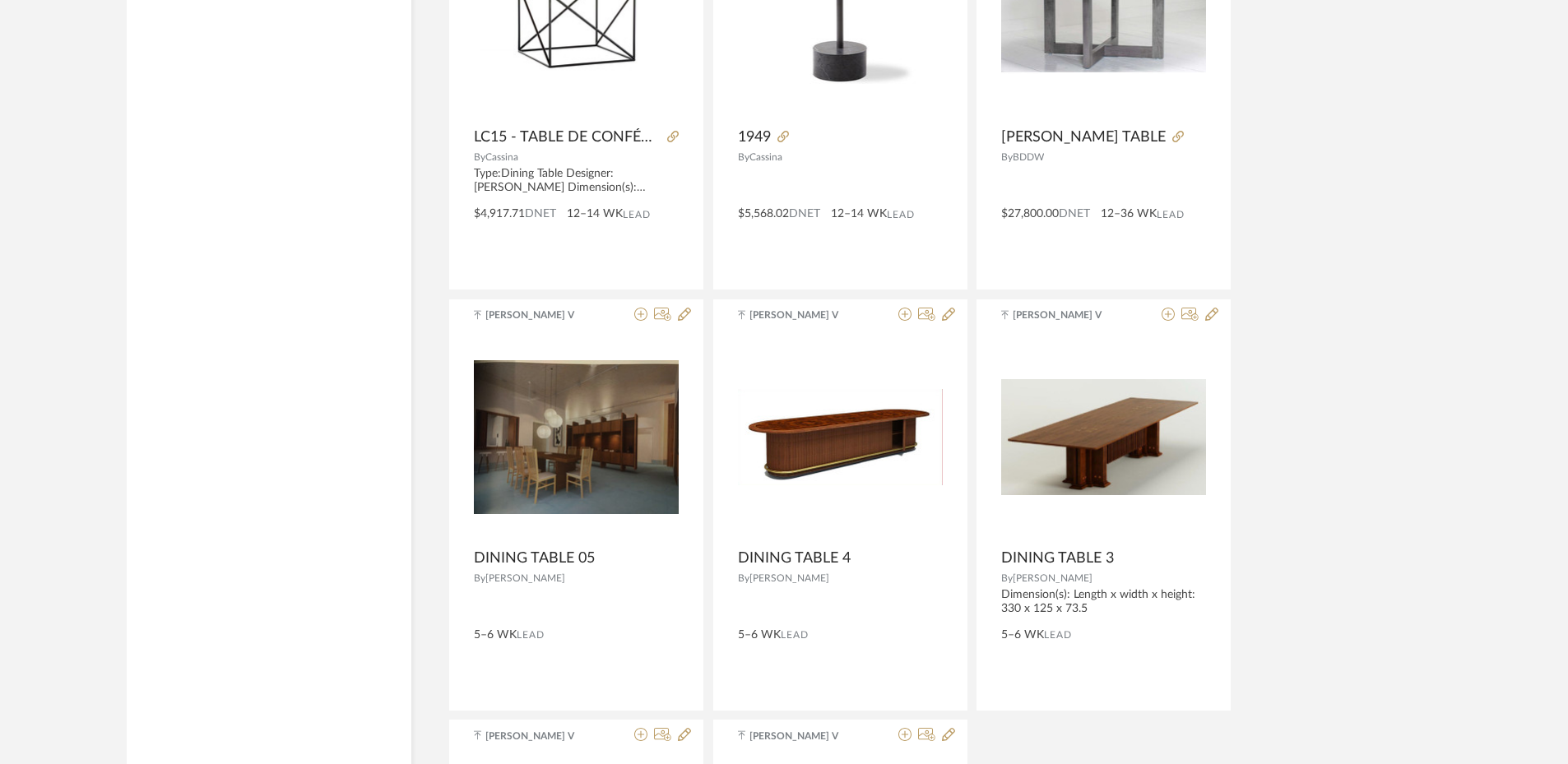
scroll to position [22697, 0]
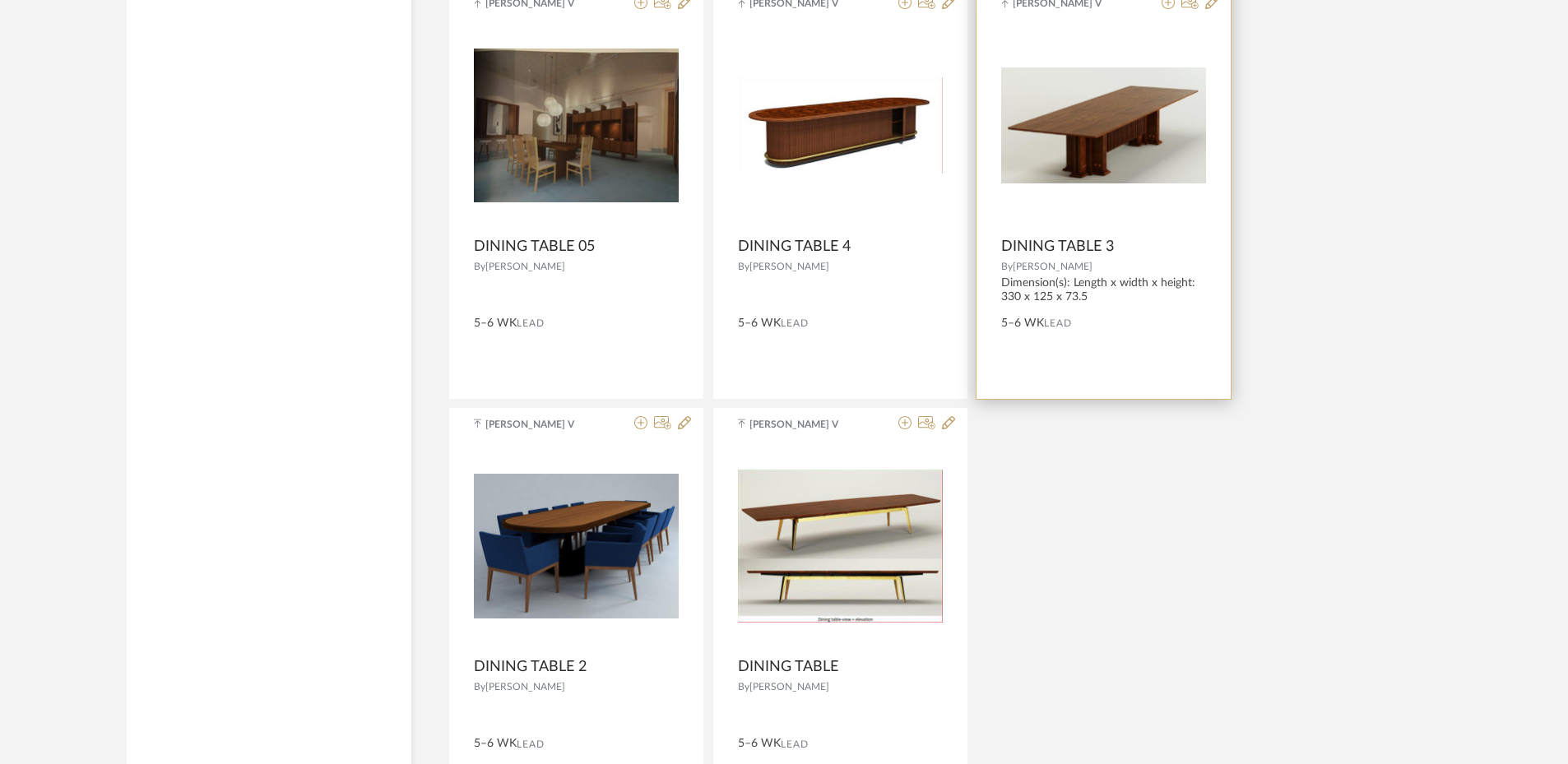
click at [0, 0] on img at bounding box center [0, 0] width 0 height 0
click at [1094, 147] on img "0" at bounding box center [1103, 126] width 205 height 116
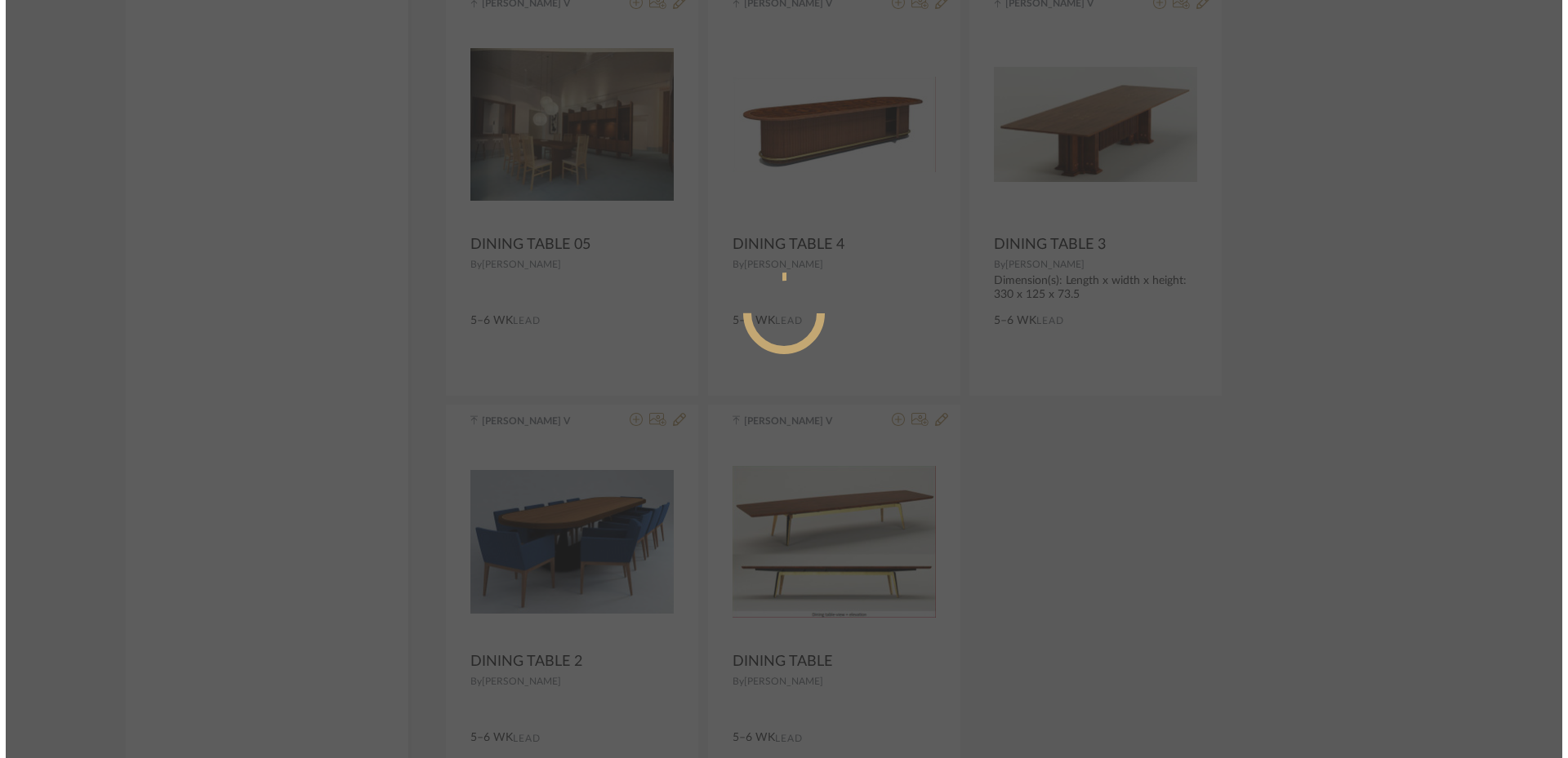
scroll to position [0, 0]
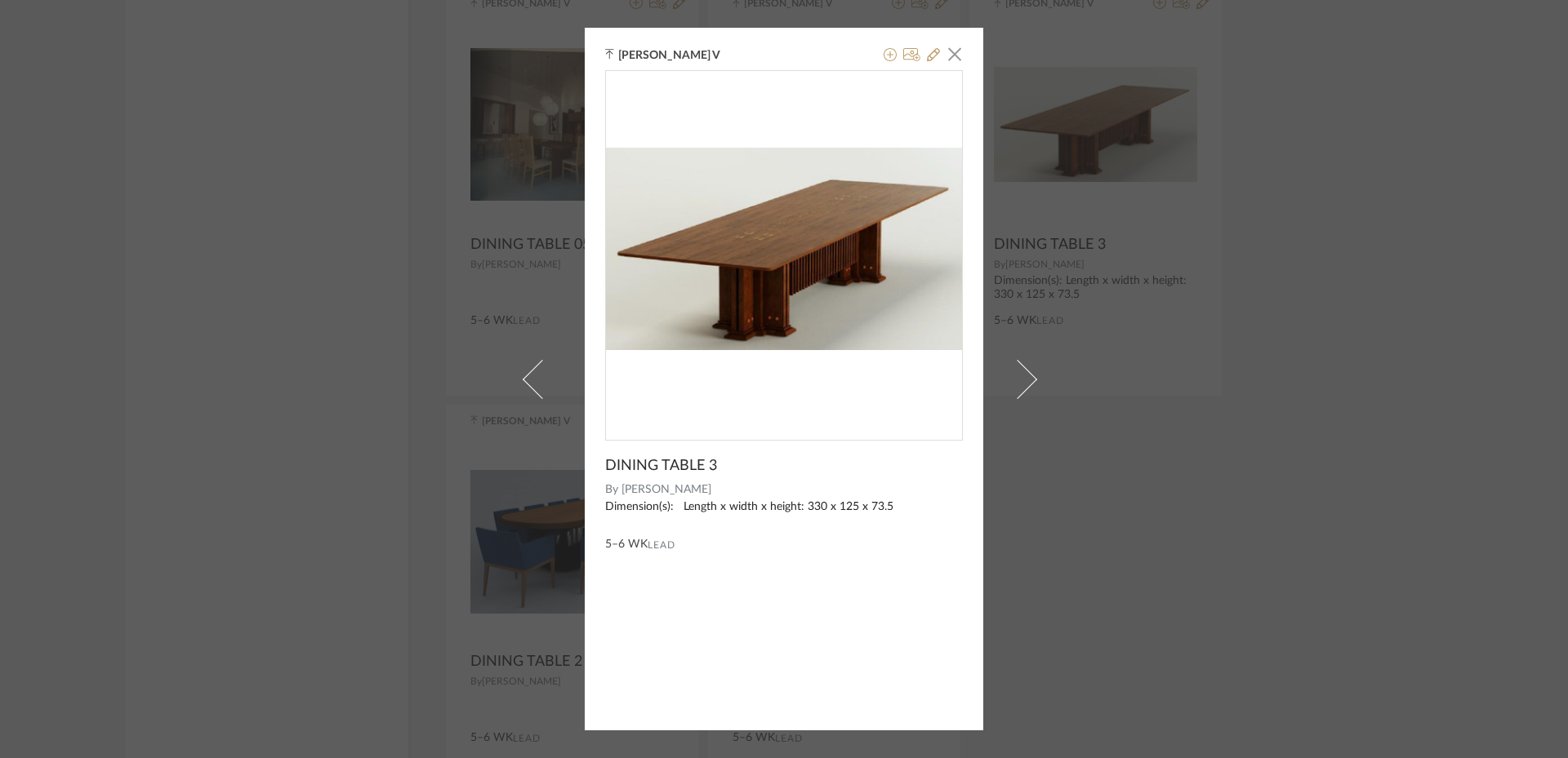
click at [1201, 448] on div "[PERSON_NAME] V × DINING TABLE 3 By [PERSON_NAME] Dimension(s): Length x width …" at bounding box center [784, 379] width 1568 height 758
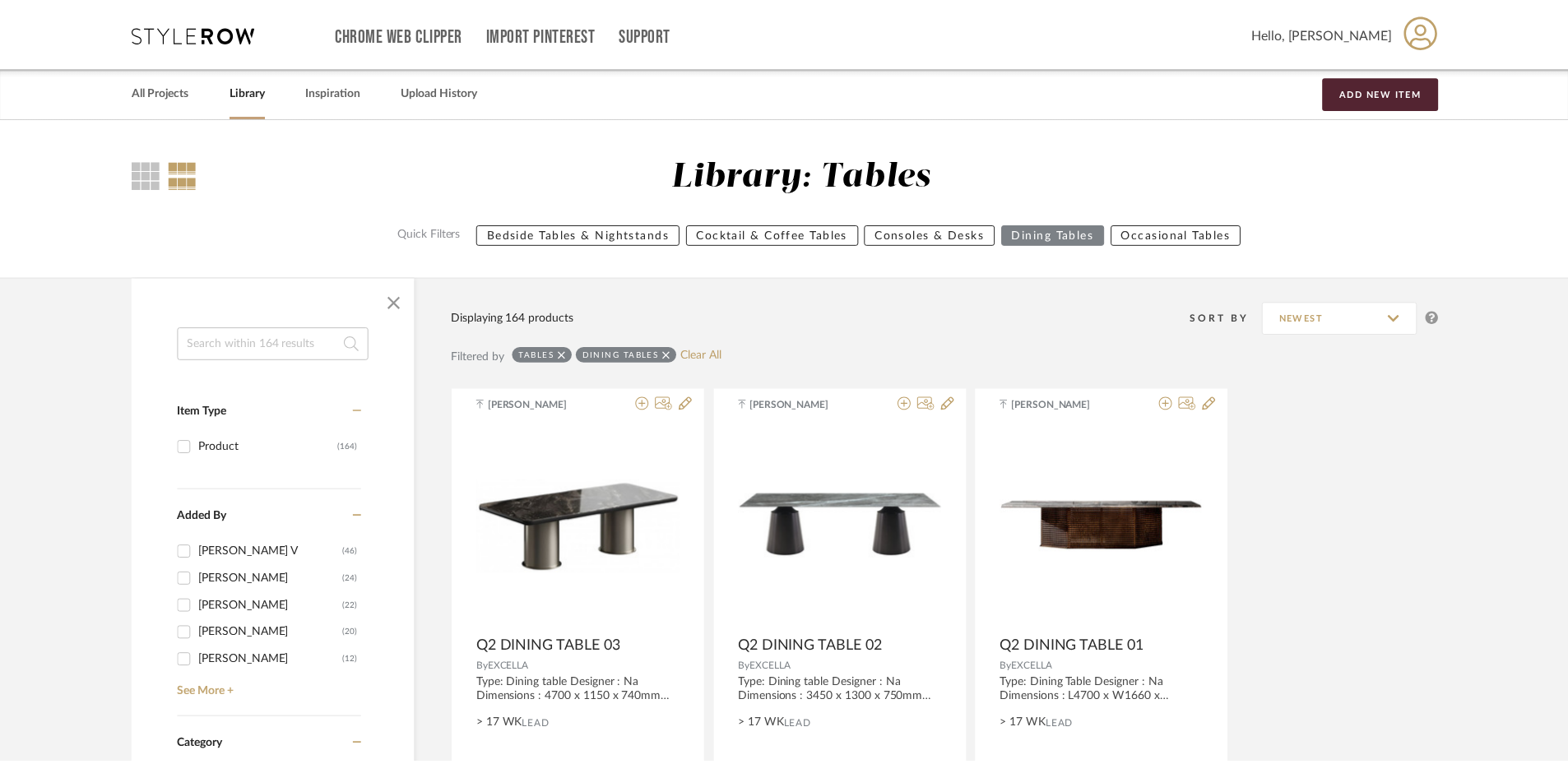
scroll to position [22697, 0]
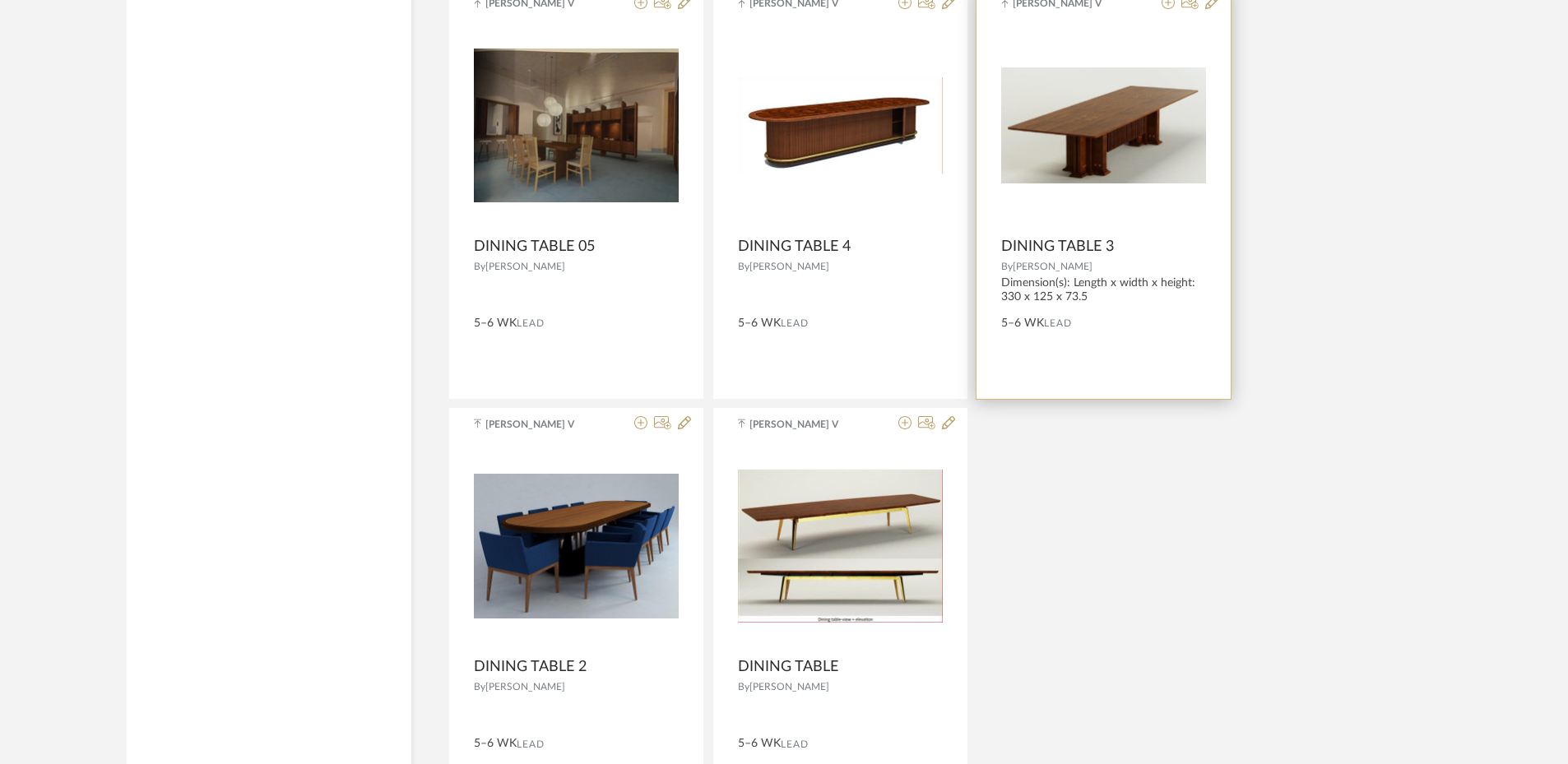
click at [1122, 133] on img "0" at bounding box center [1103, 126] width 205 height 116
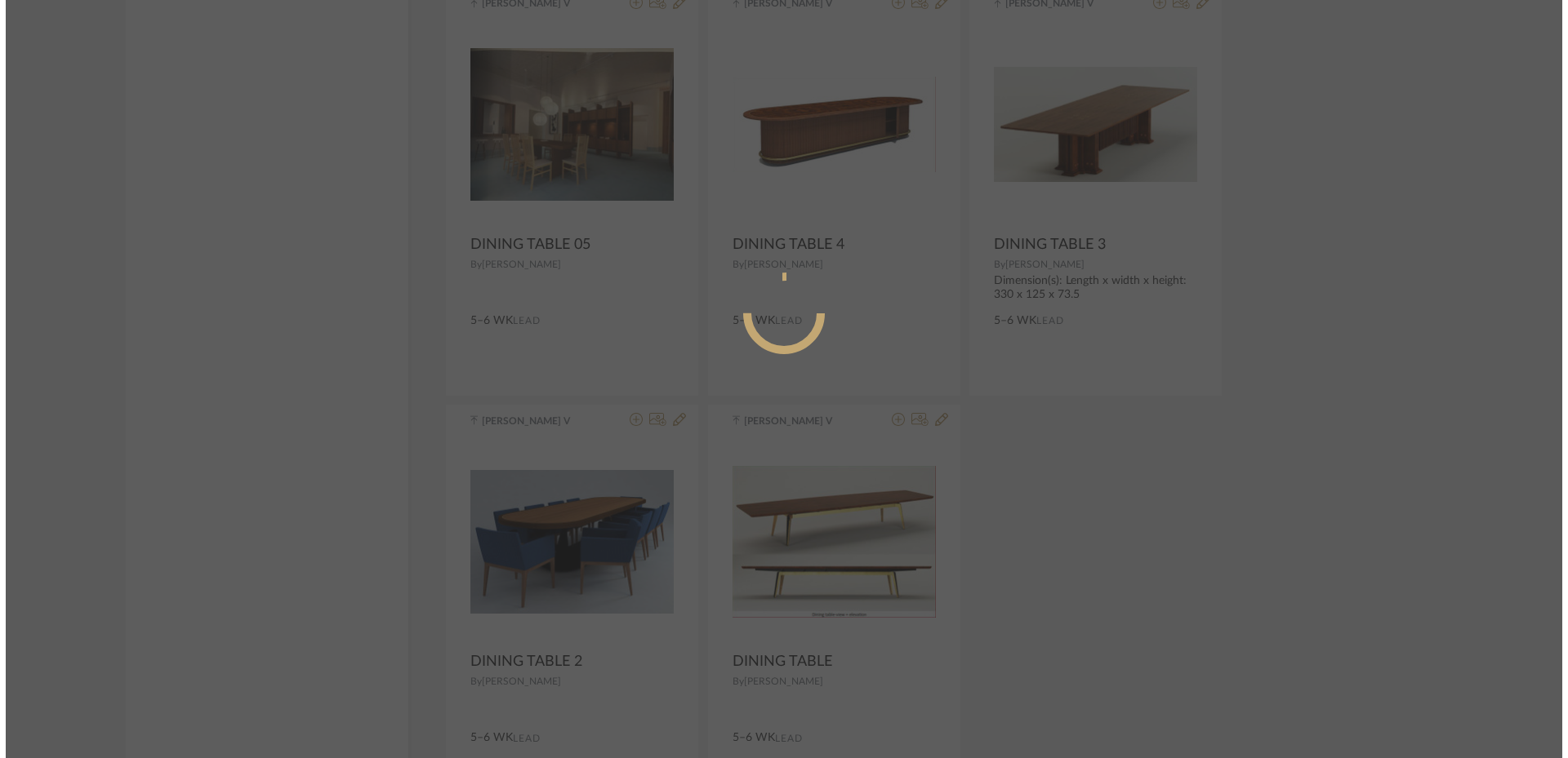
scroll to position [0, 0]
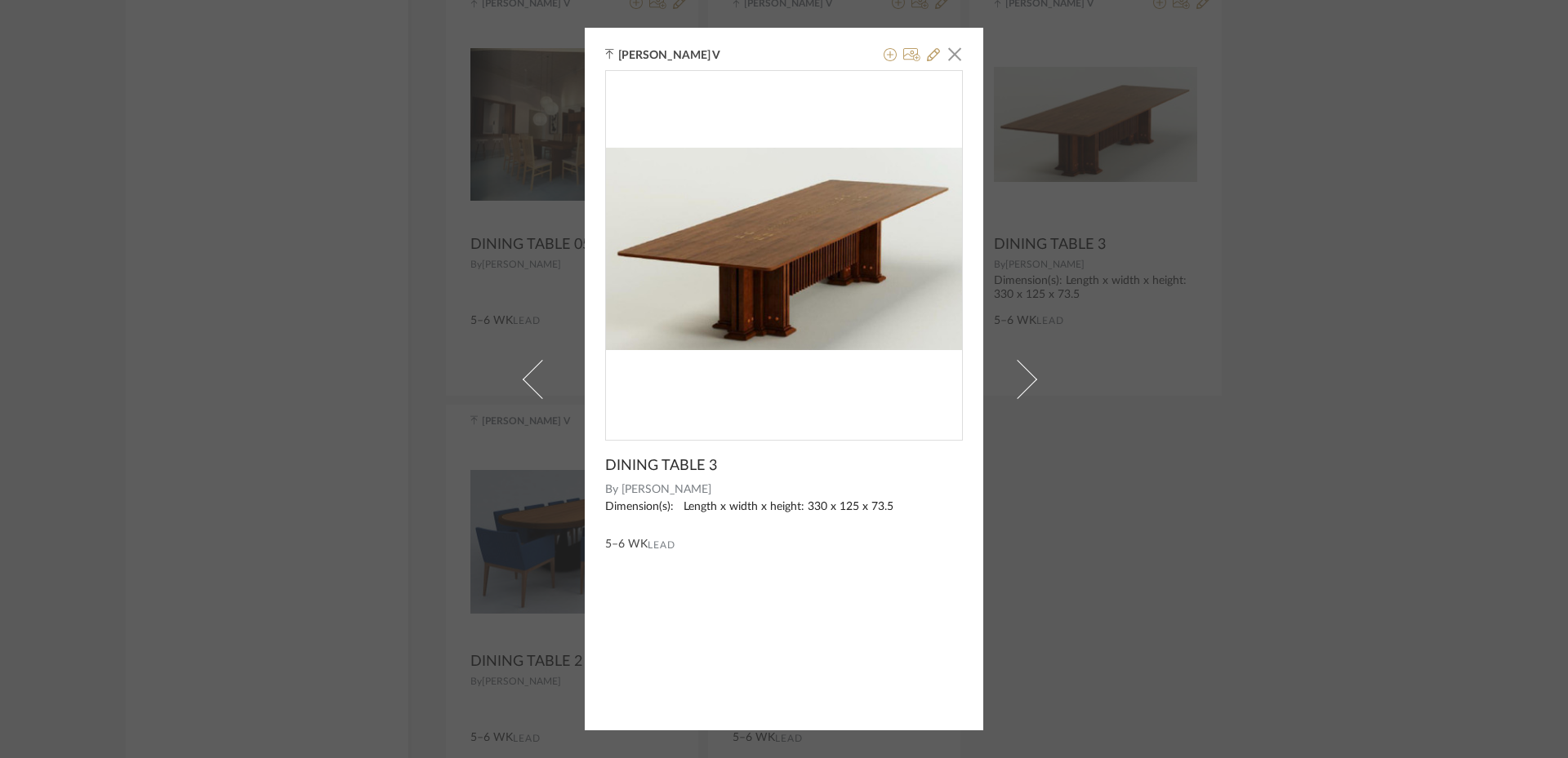
click at [1226, 564] on div "[PERSON_NAME] V × DINING TABLE 3 By [PERSON_NAME] Dimension(s): Length x width …" at bounding box center [784, 379] width 1568 height 758
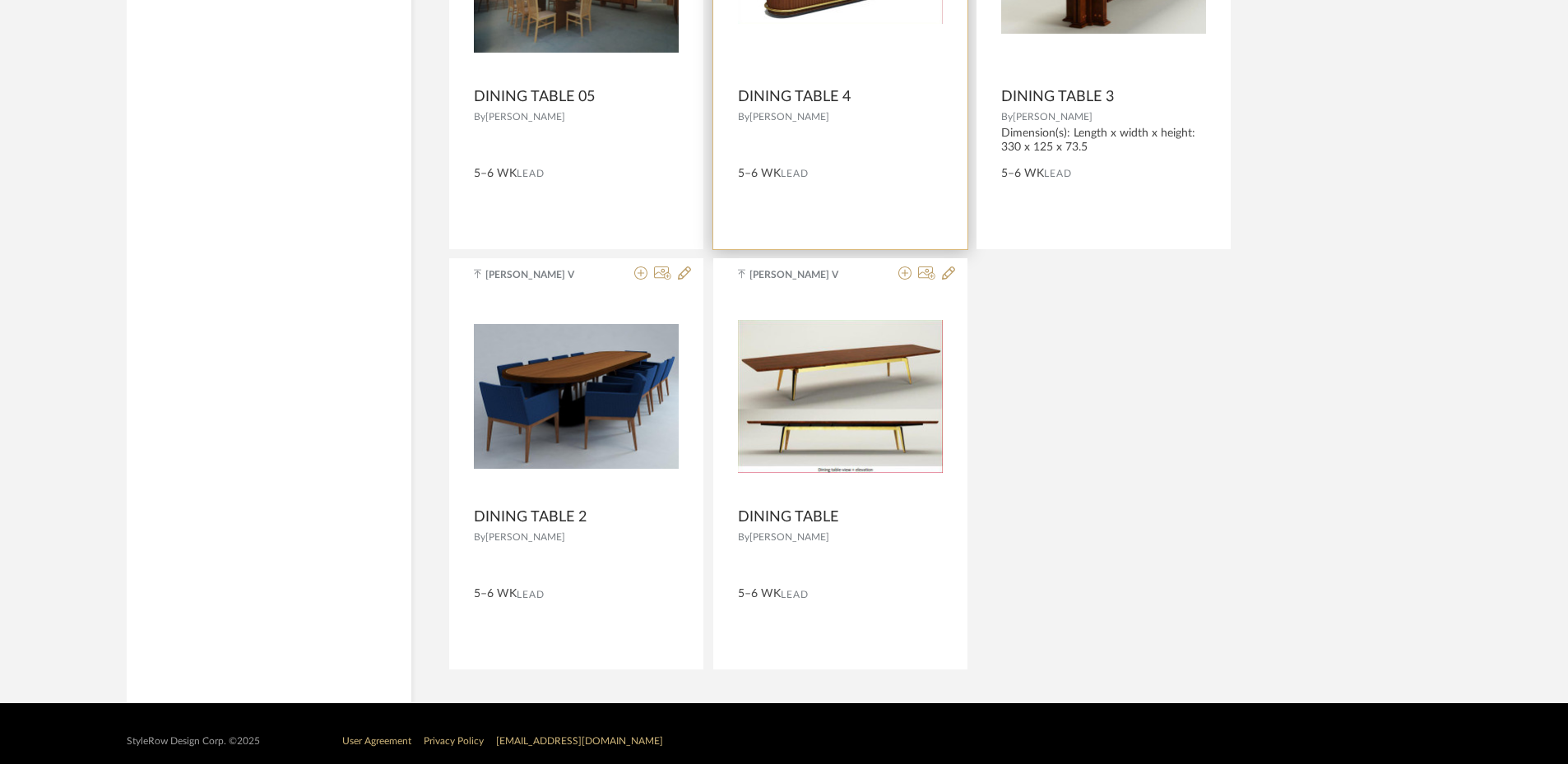
scroll to position [22862, 0]
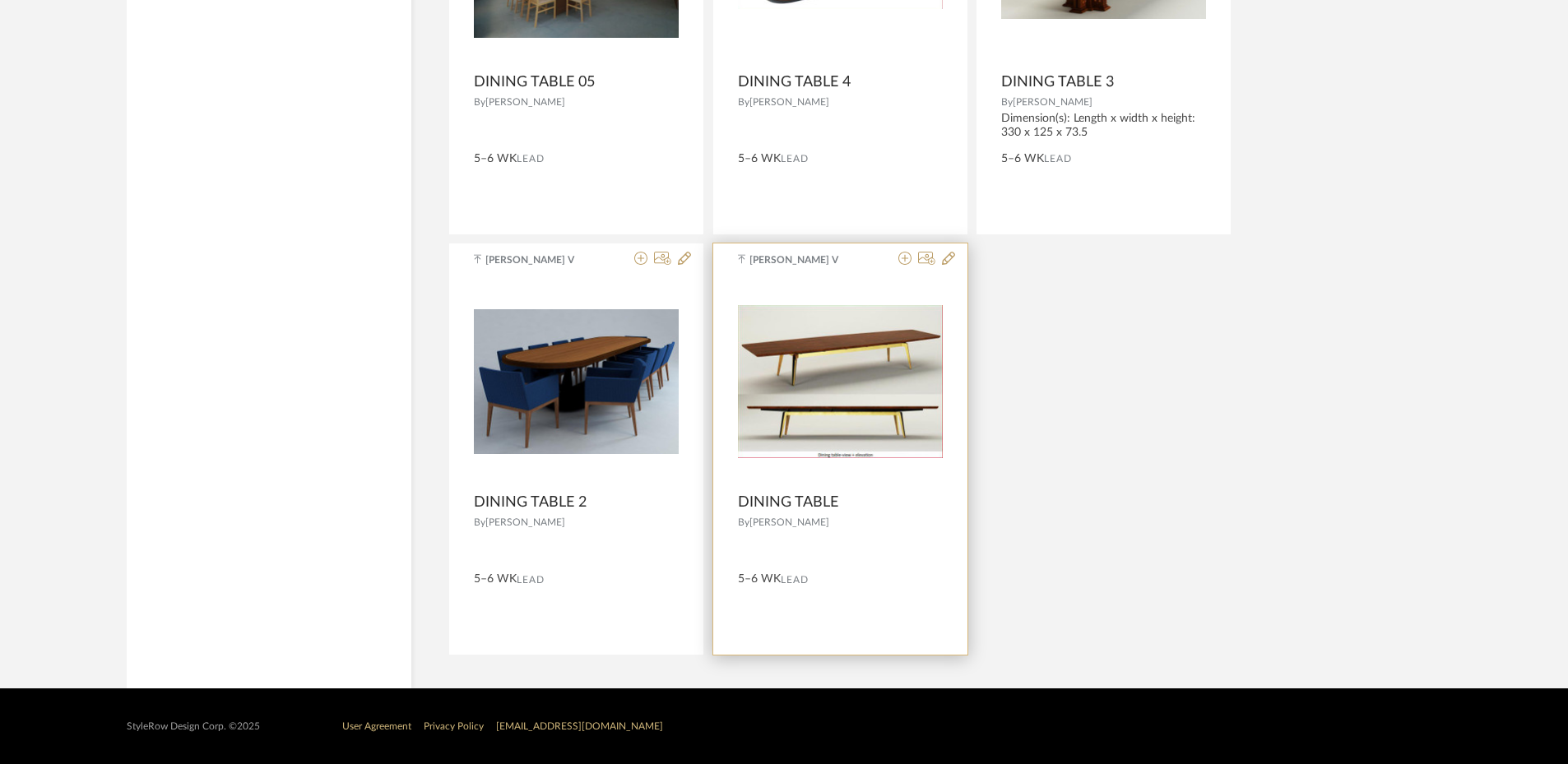
click at [832, 370] on img "0" at bounding box center [840, 381] width 205 height 153
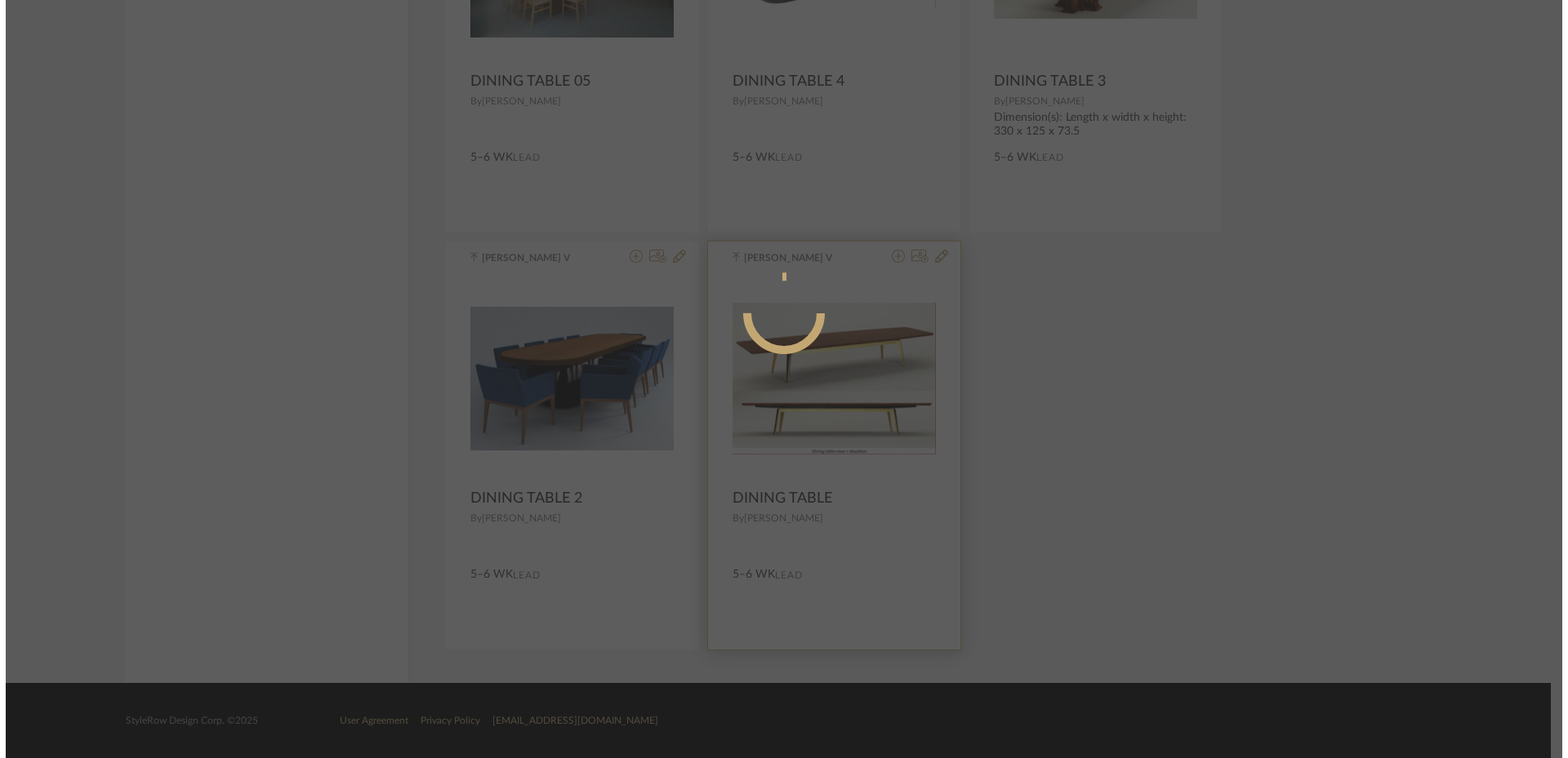
scroll to position [0, 0]
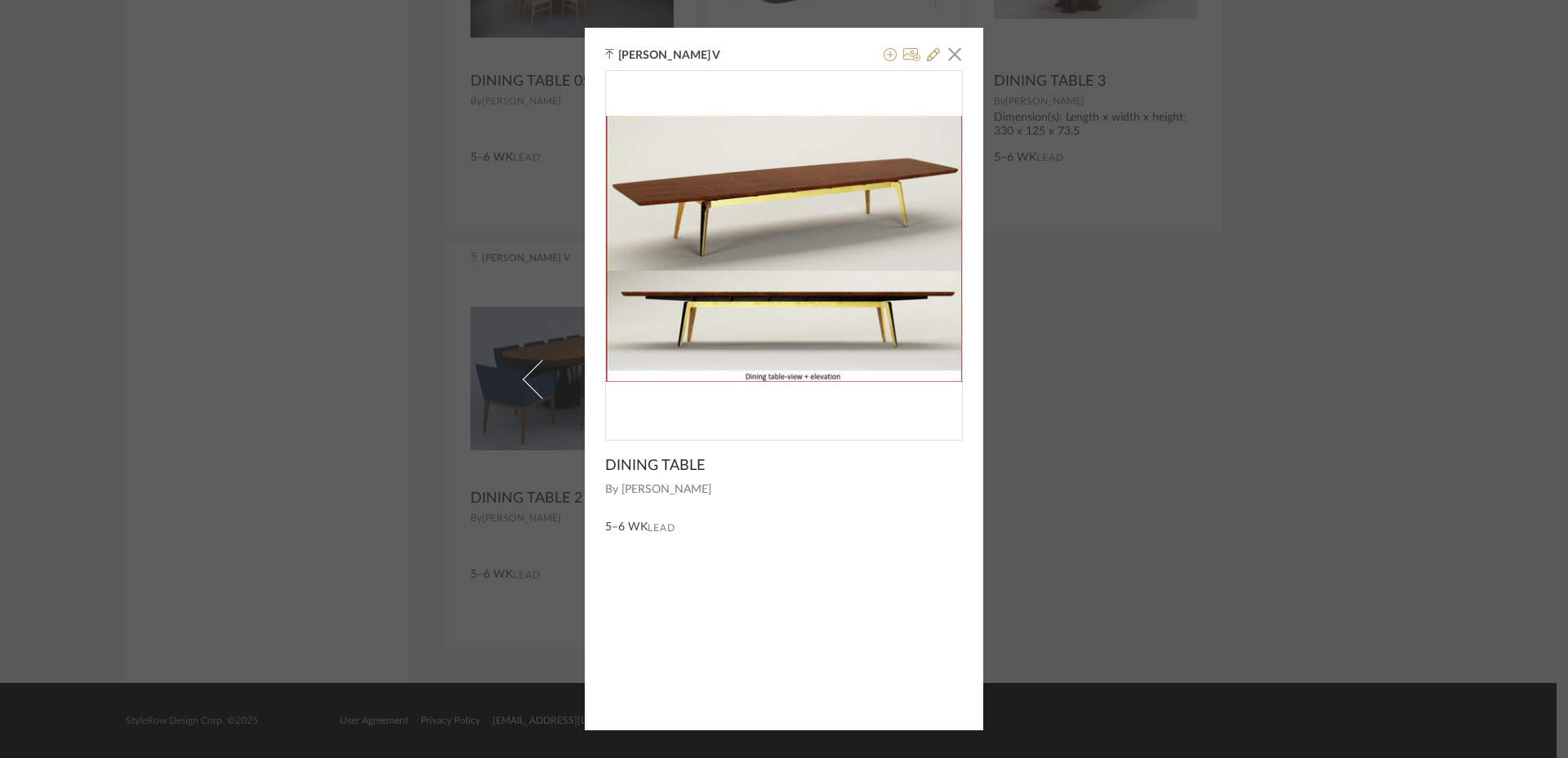
click at [1200, 497] on div "[PERSON_NAME] V × DINING TABLE By [PERSON_NAME] 5–6 WK Lead" at bounding box center [784, 379] width 1568 height 758
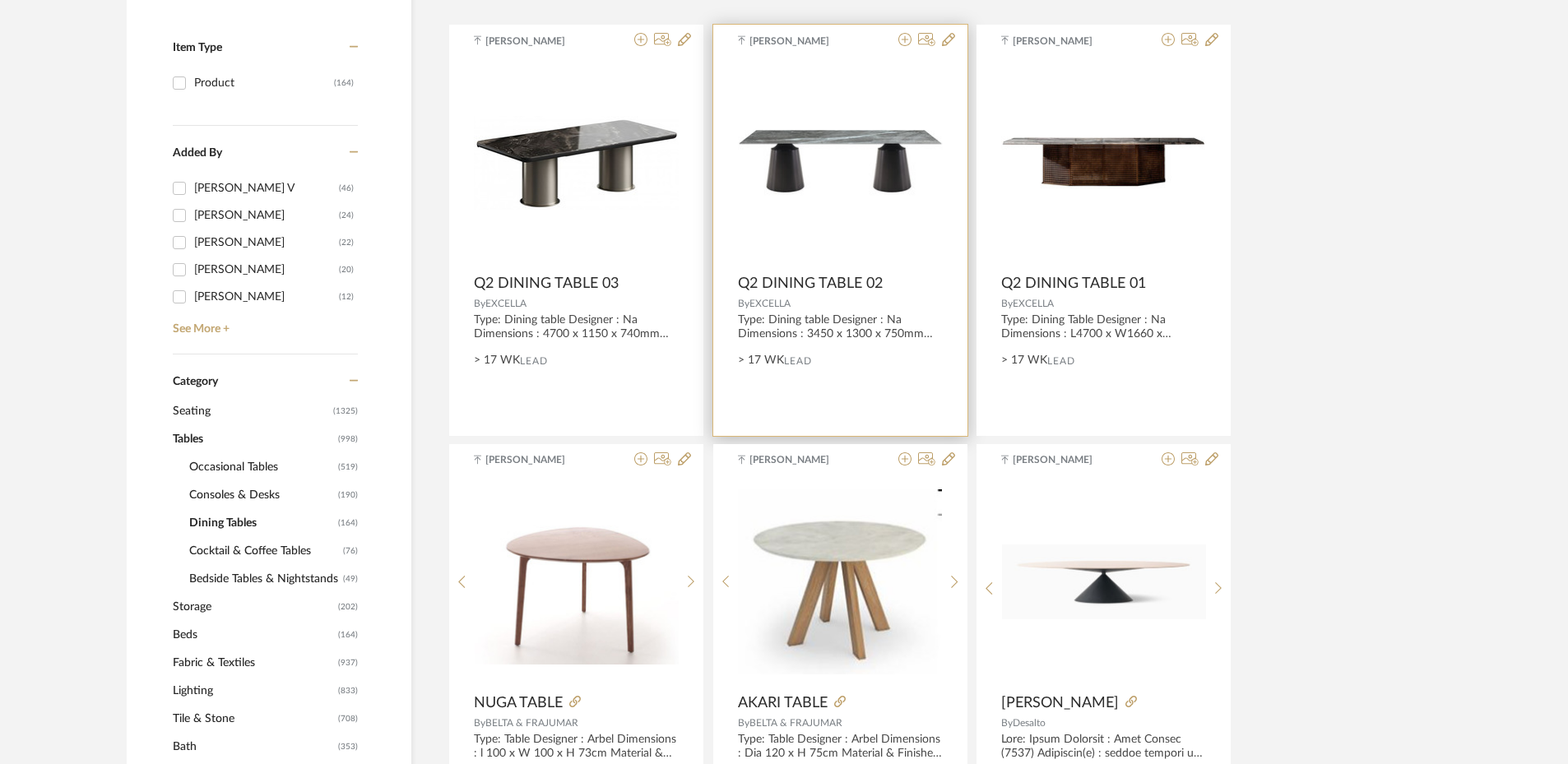
scroll to position [83, 0]
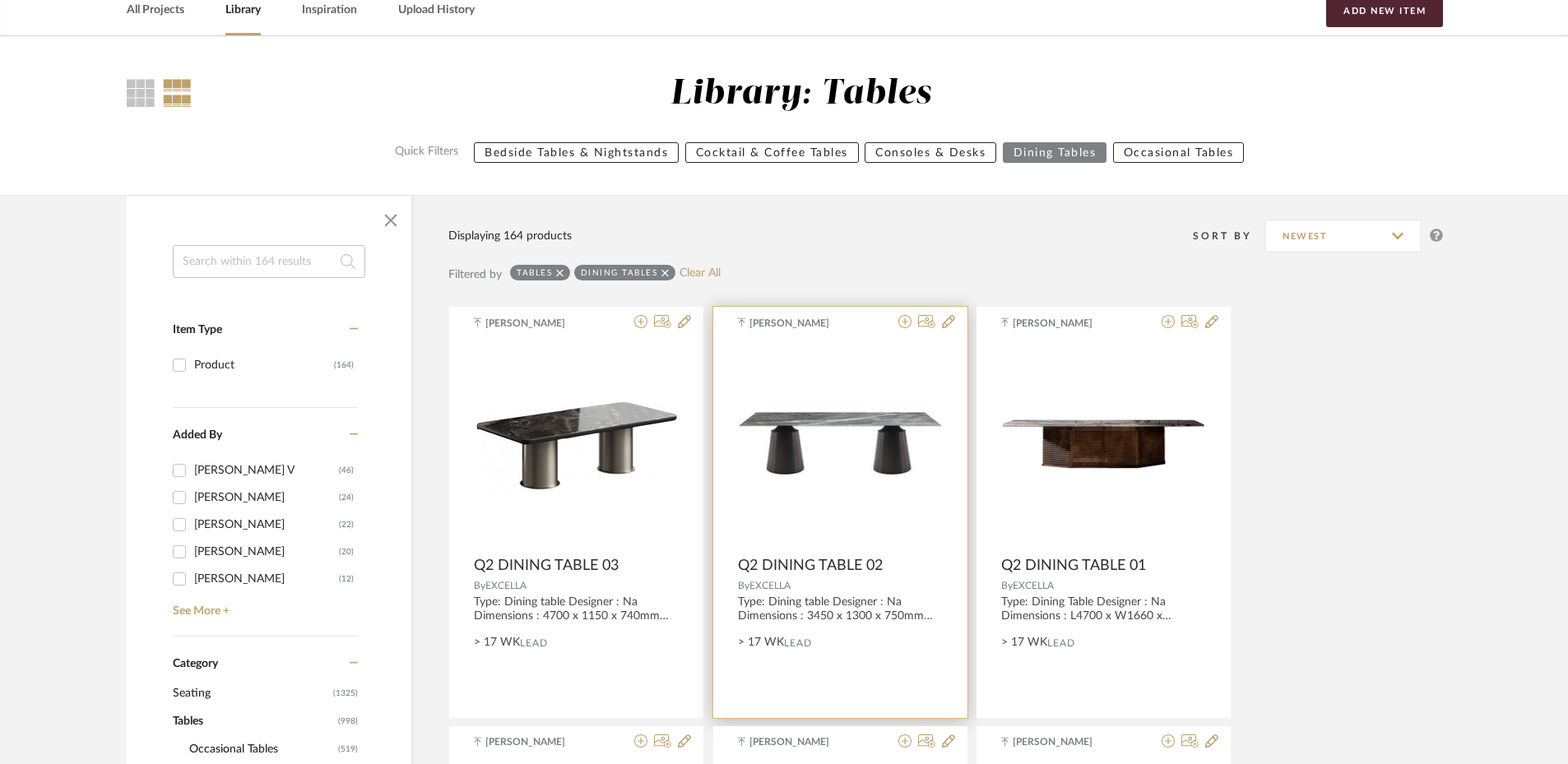
click at [798, 465] on img "0" at bounding box center [840, 445] width 205 height 67
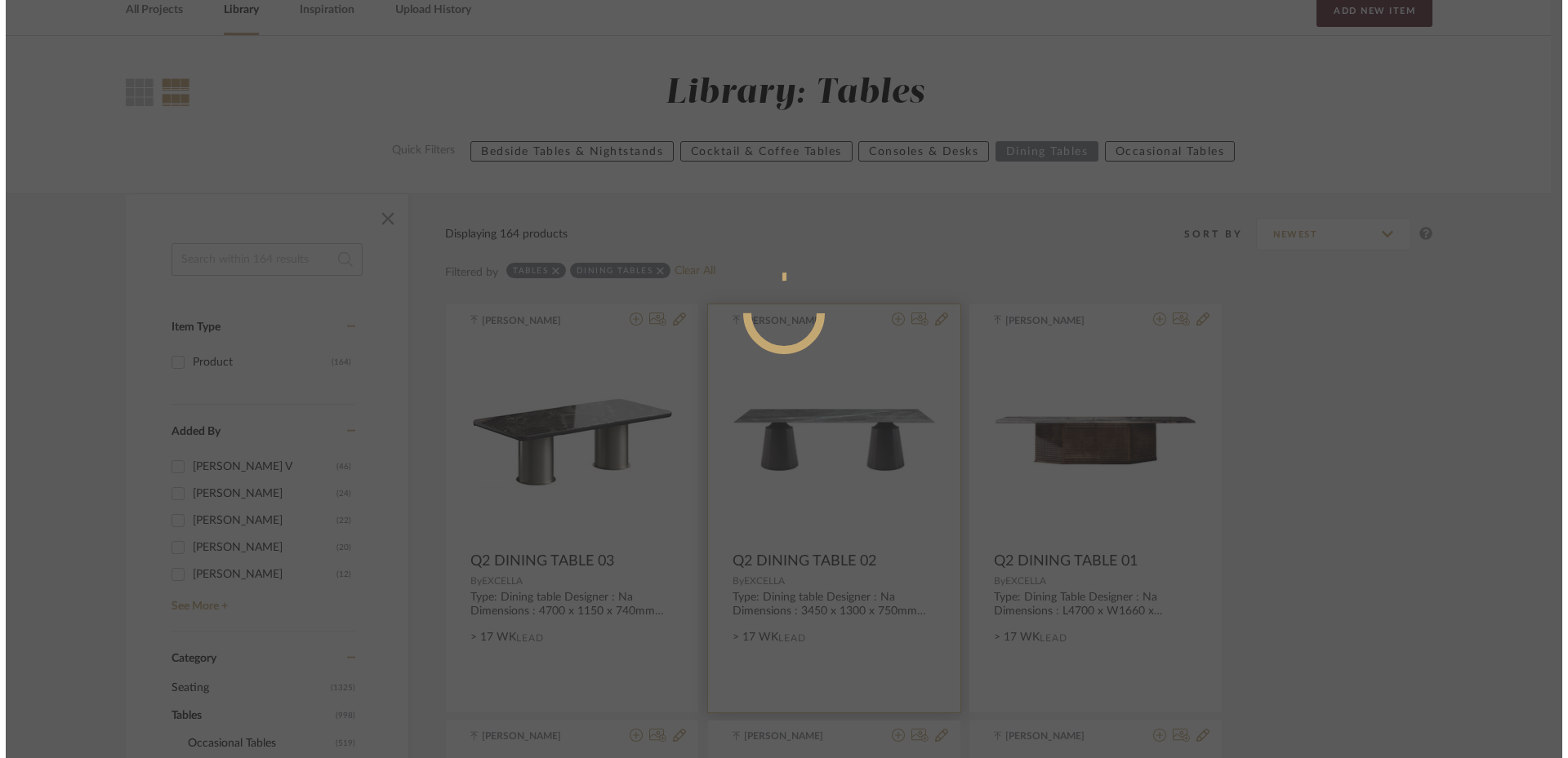
scroll to position [0, 0]
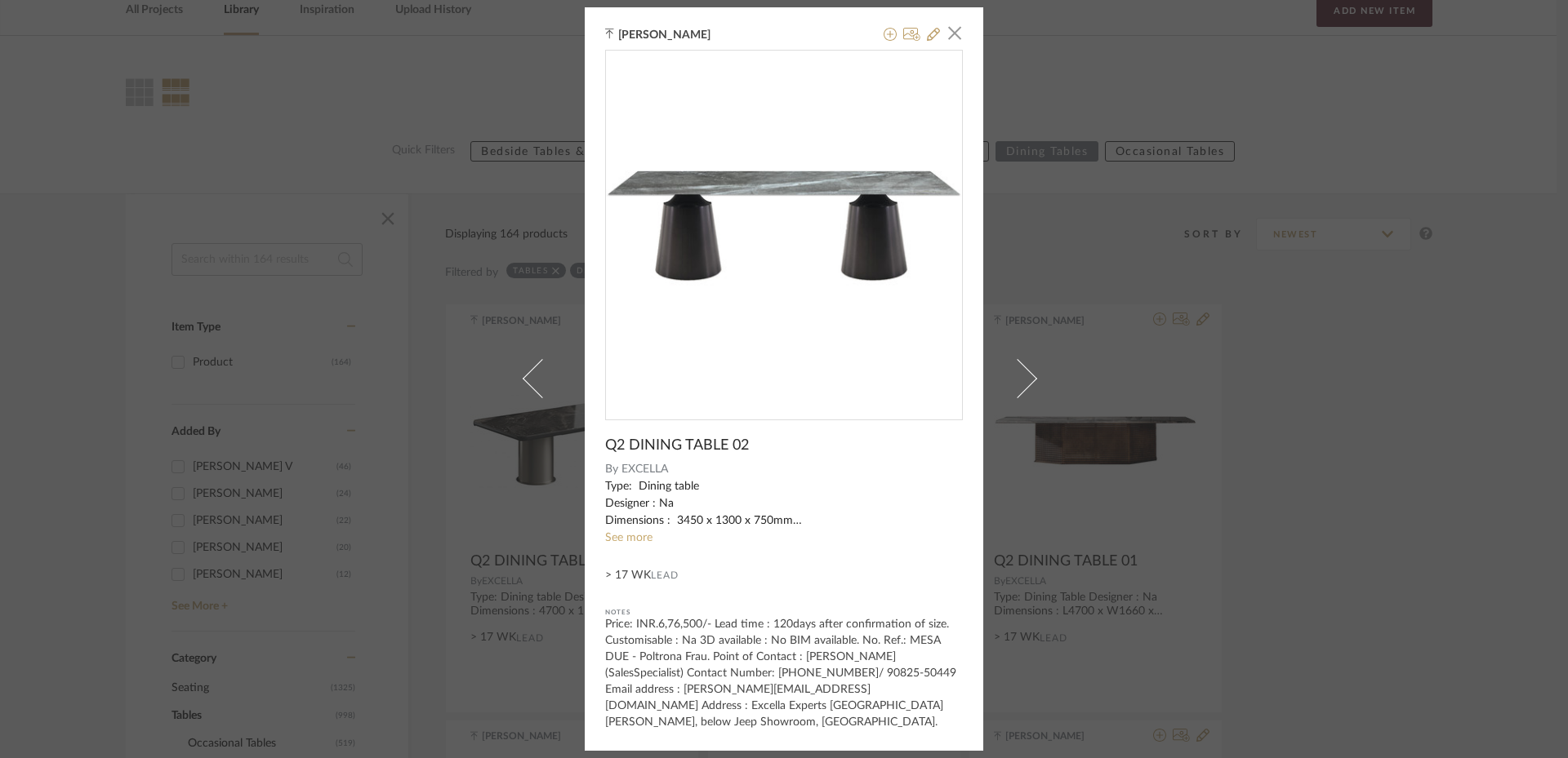
click at [1436, 364] on div "[PERSON_NAME] × Q2 DINING TABLE 02 By EXCELLA Type: Dining table Designer : Na …" at bounding box center [784, 379] width 1568 height 758
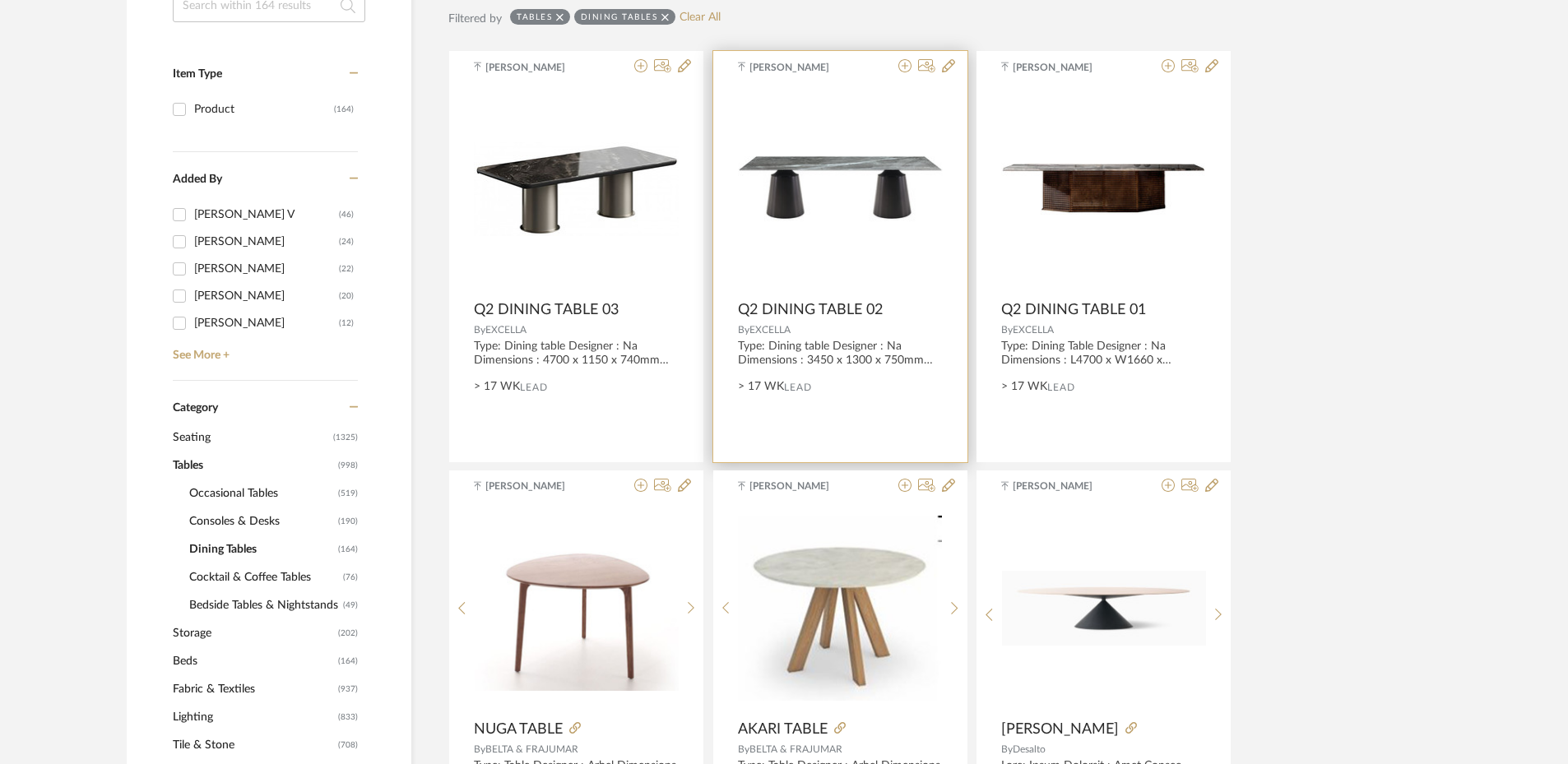
scroll to position [329, 0]
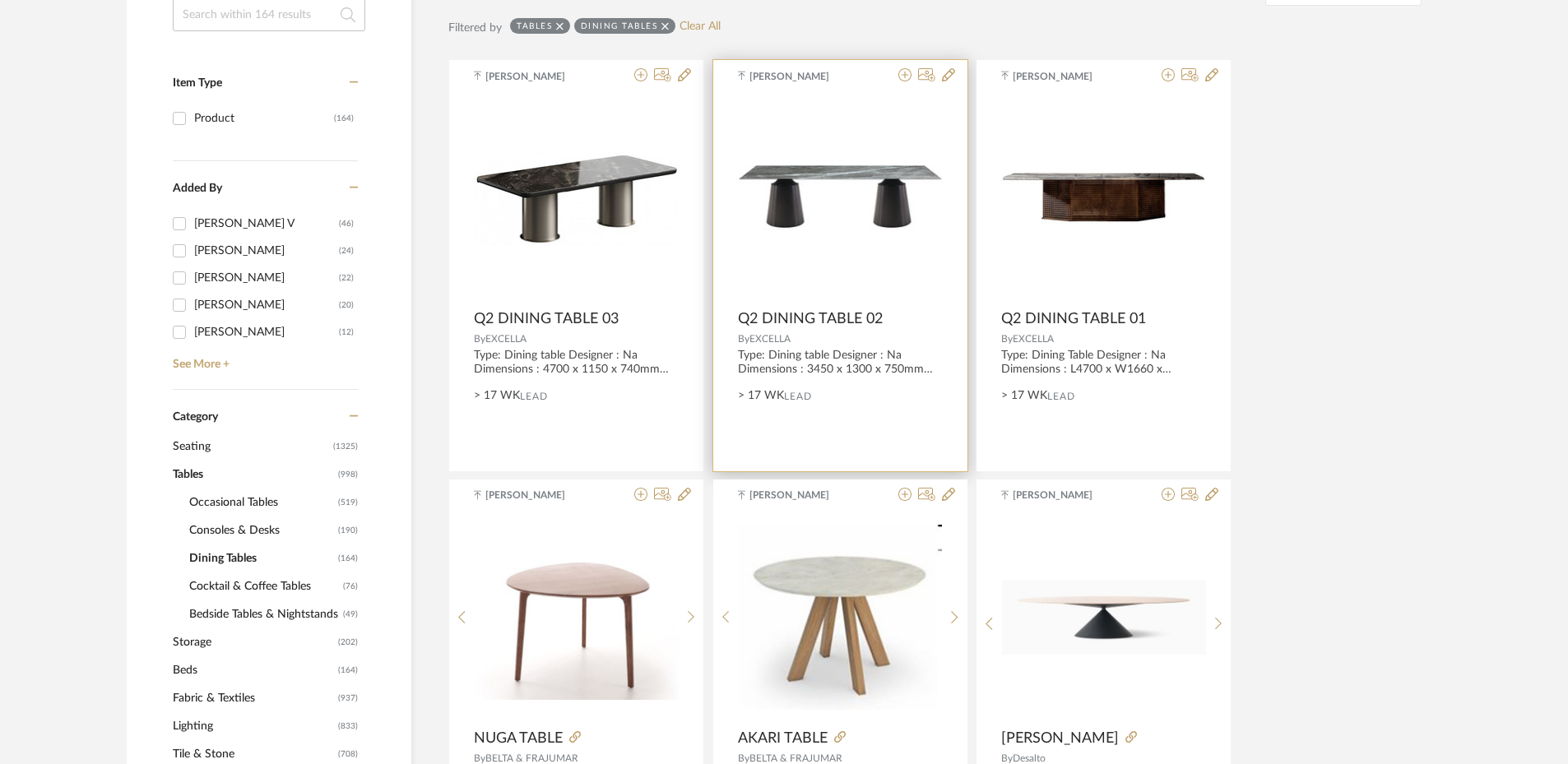
click at [784, 220] on img "0" at bounding box center [840, 198] width 205 height 67
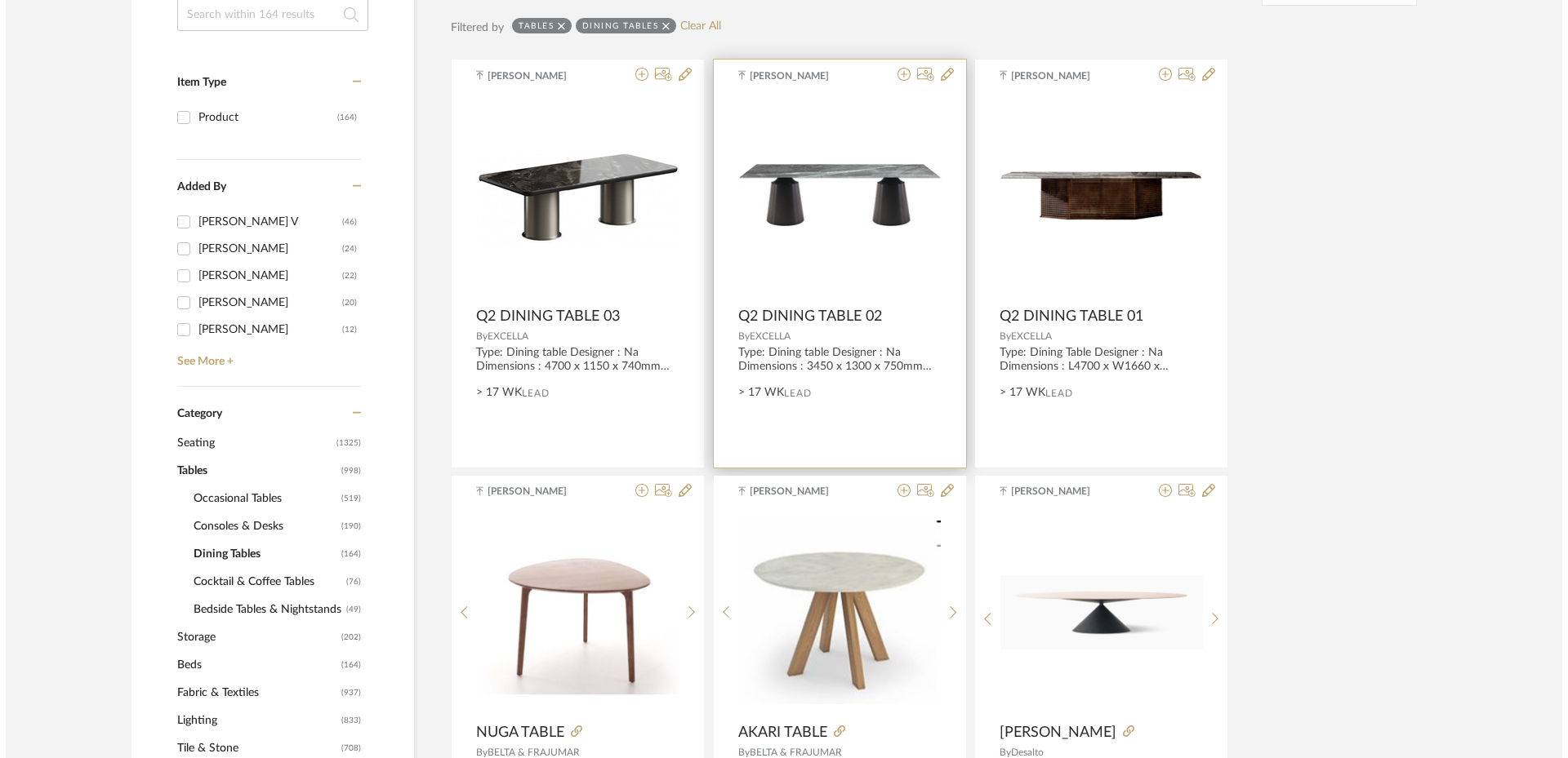
scroll to position [0, 0]
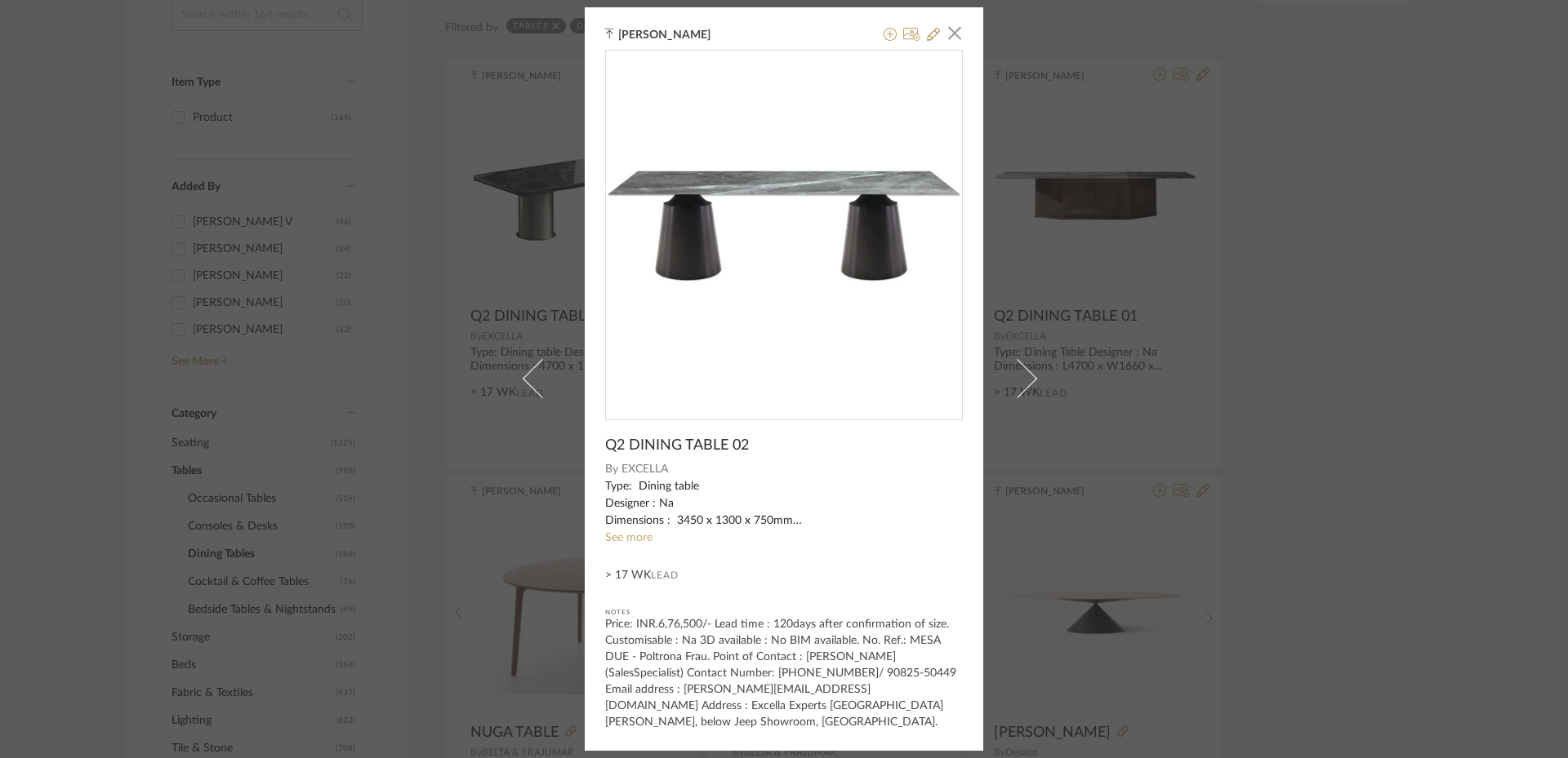
click at [1272, 478] on div "[PERSON_NAME] × Q2 DINING TABLE 02 By EXCELLA Type: Dining table Designer : Na …" at bounding box center [784, 379] width 1568 height 758
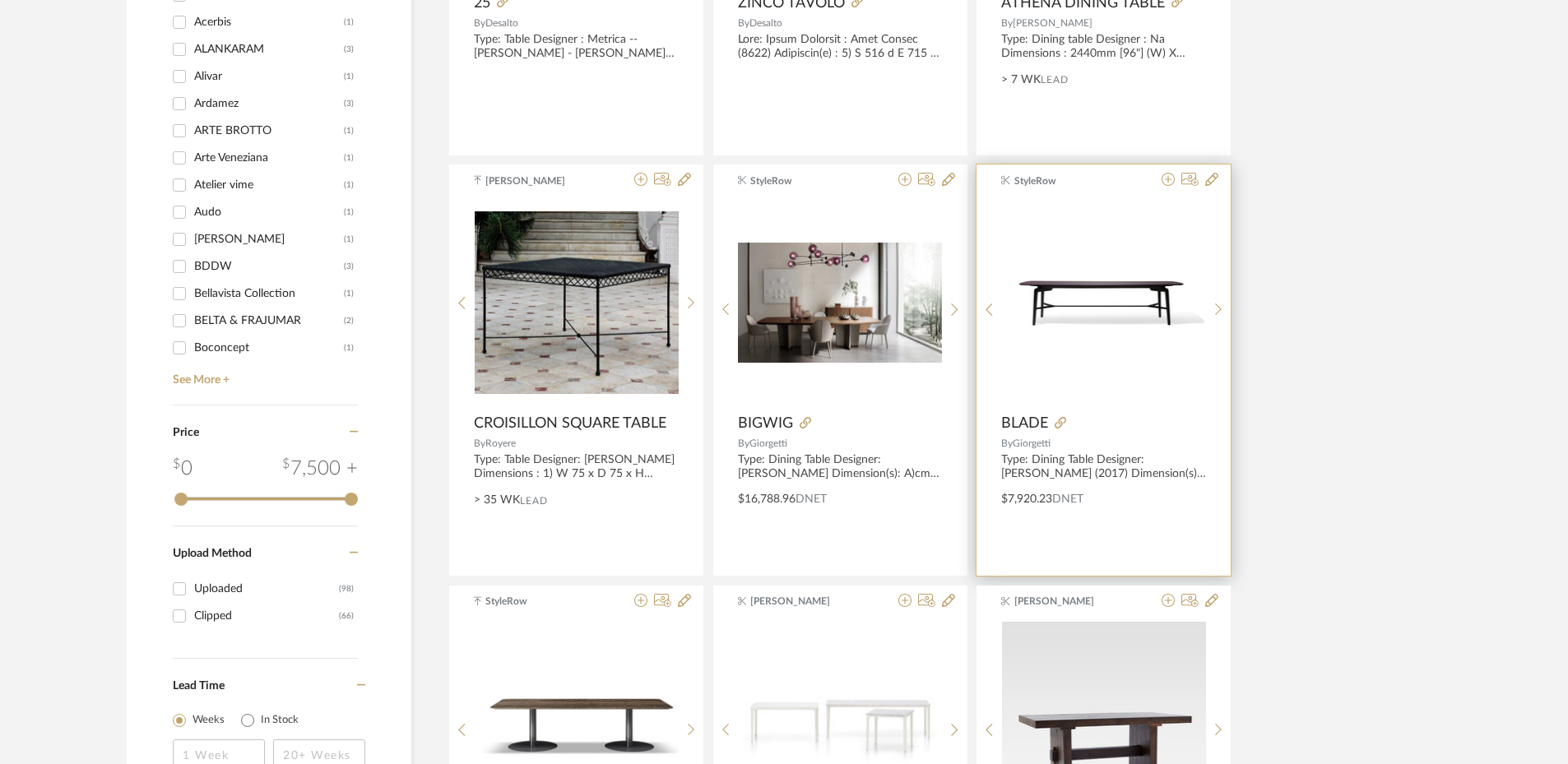
scroll to position [1974, 0]
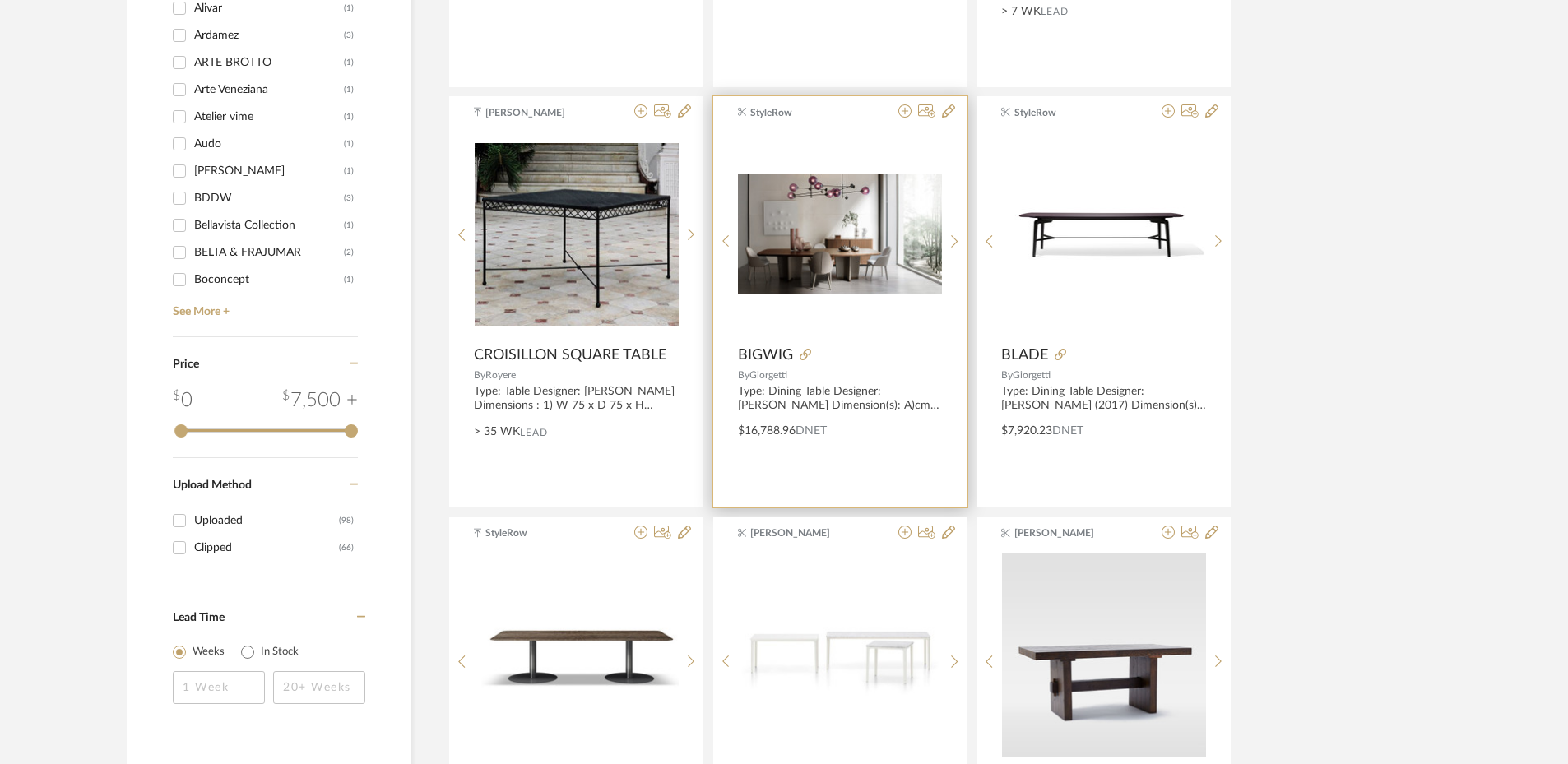
click at [844, 281] on img "0" at bounding box center [840, 234] width 204 height 120
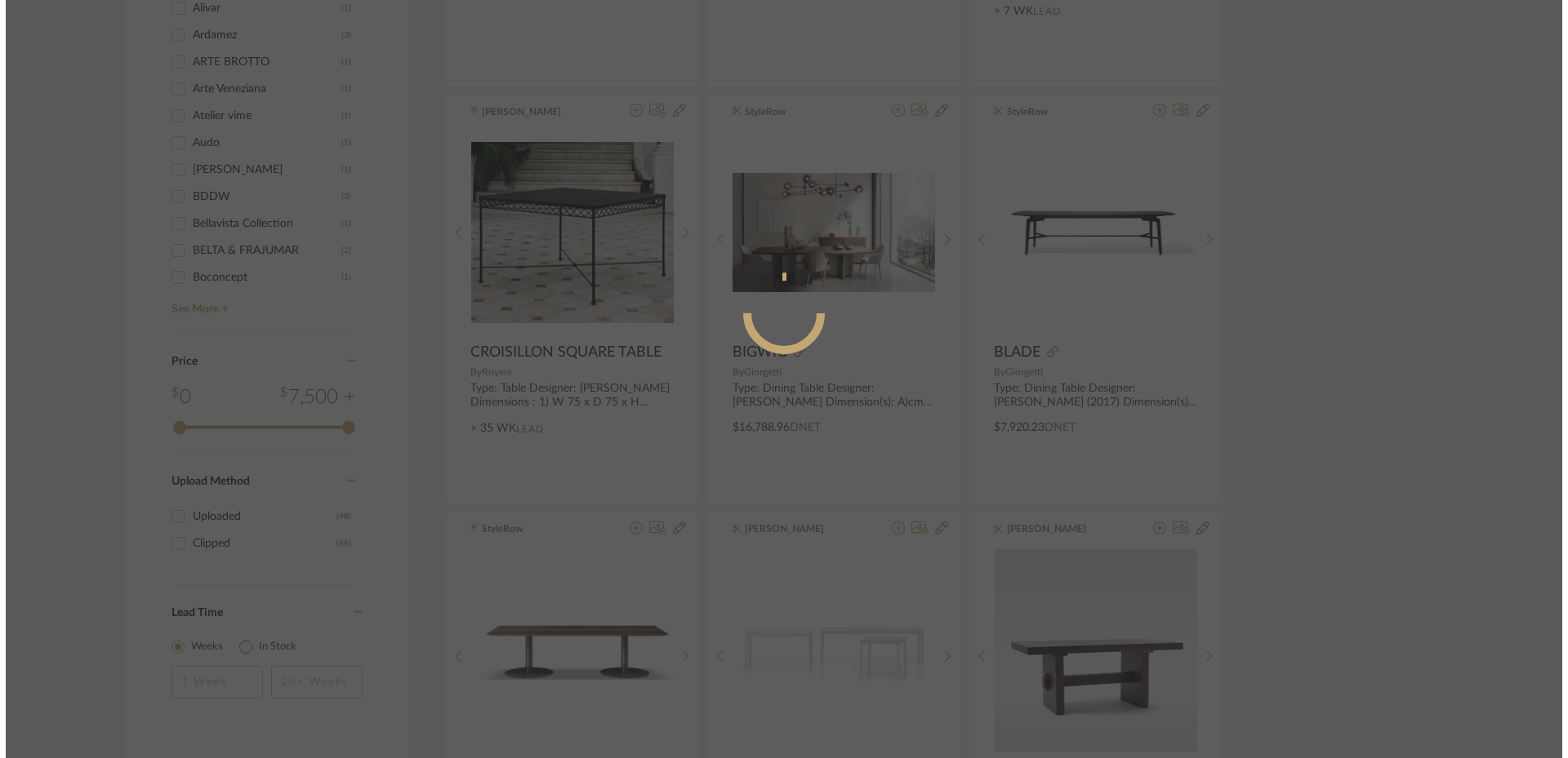
scroll to position [0, 0]
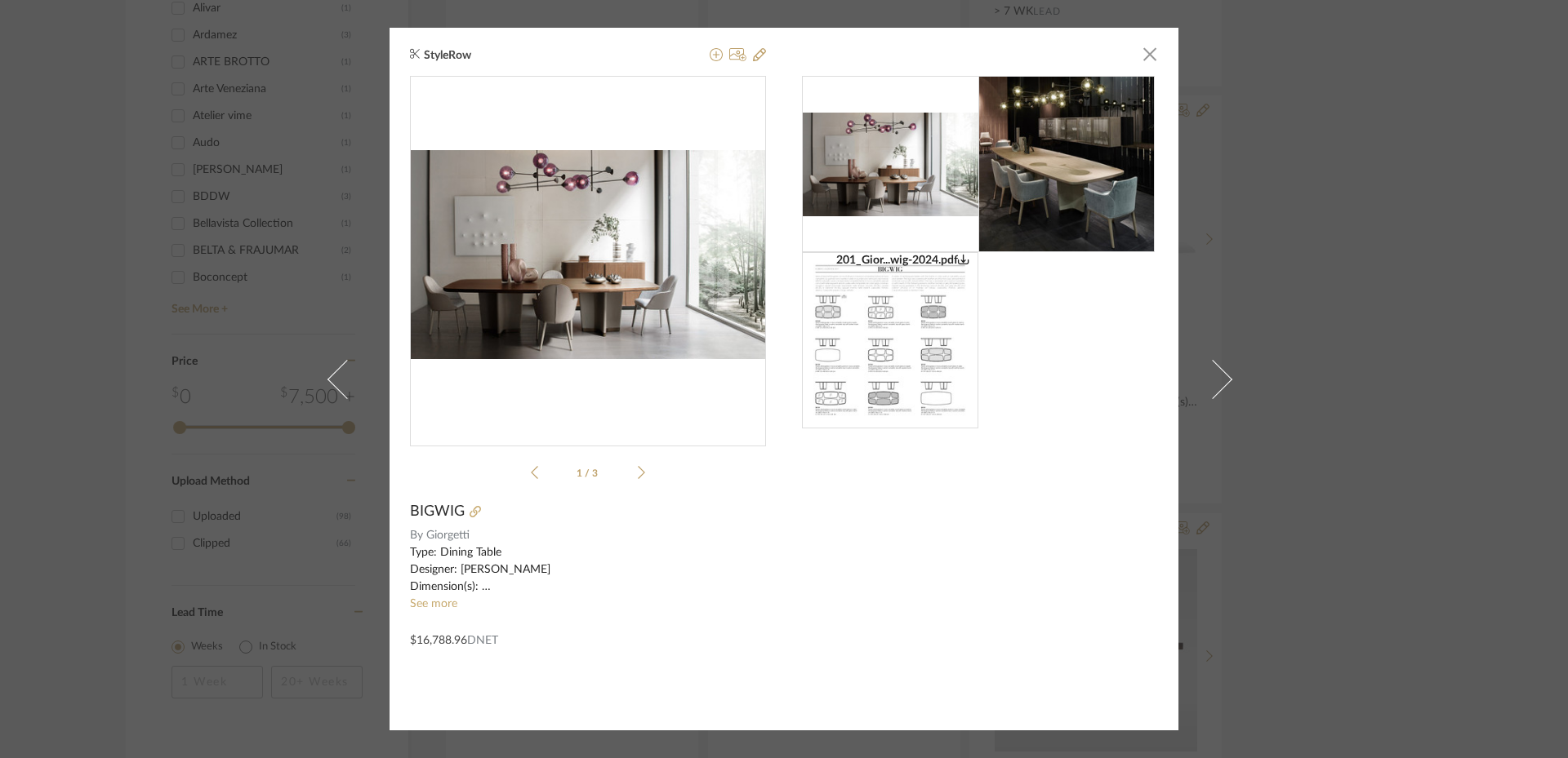
click at [1320, 429] on div "StyleRow × 201_Gior...wig-2024.pdf 201_Gior...wig-2024.pdf 1 / 3 BIGWIG By [PER…" at bounding box center [784, 379] width 1568 height 758
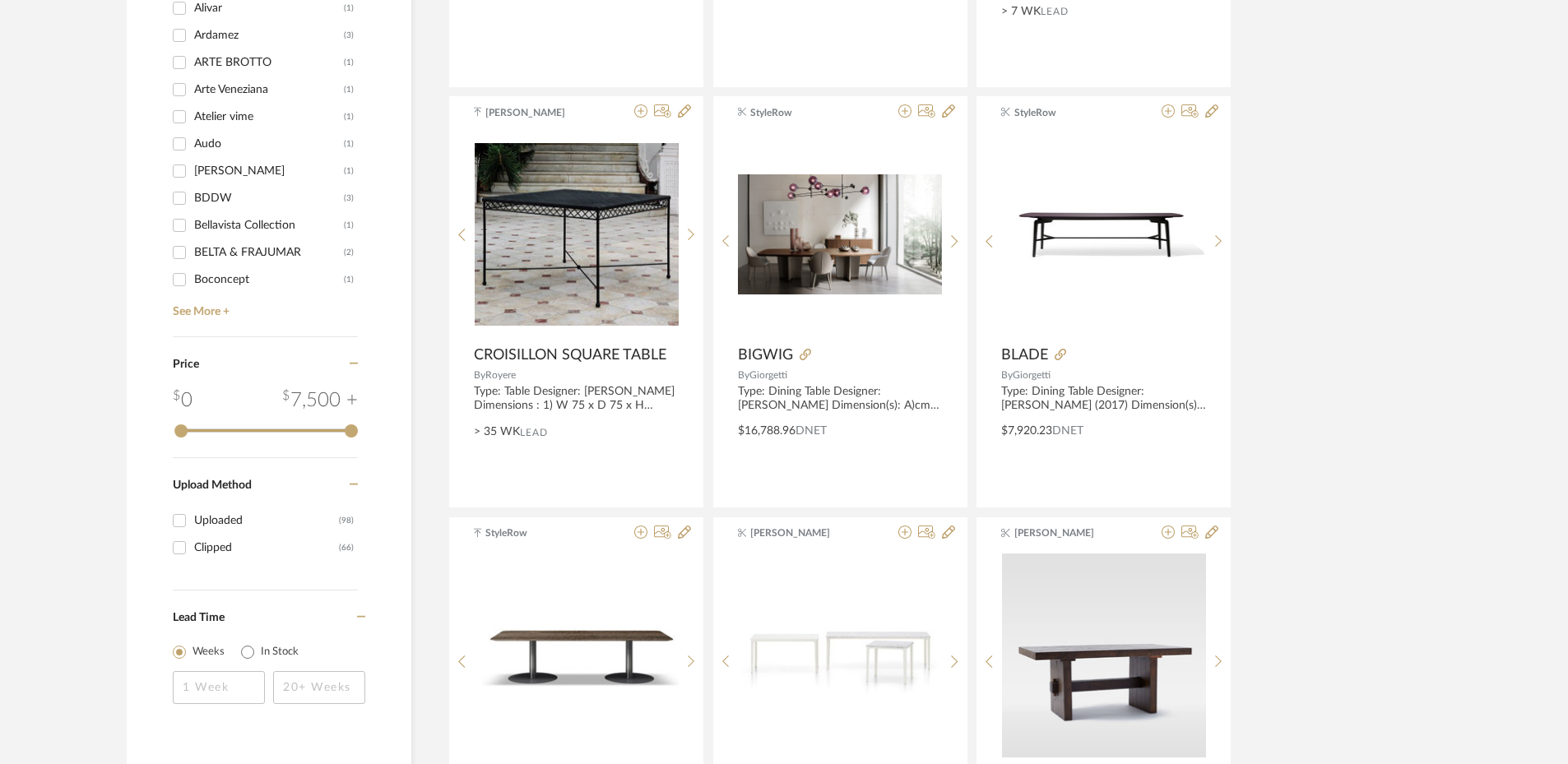
scroll to position [1563, 0]
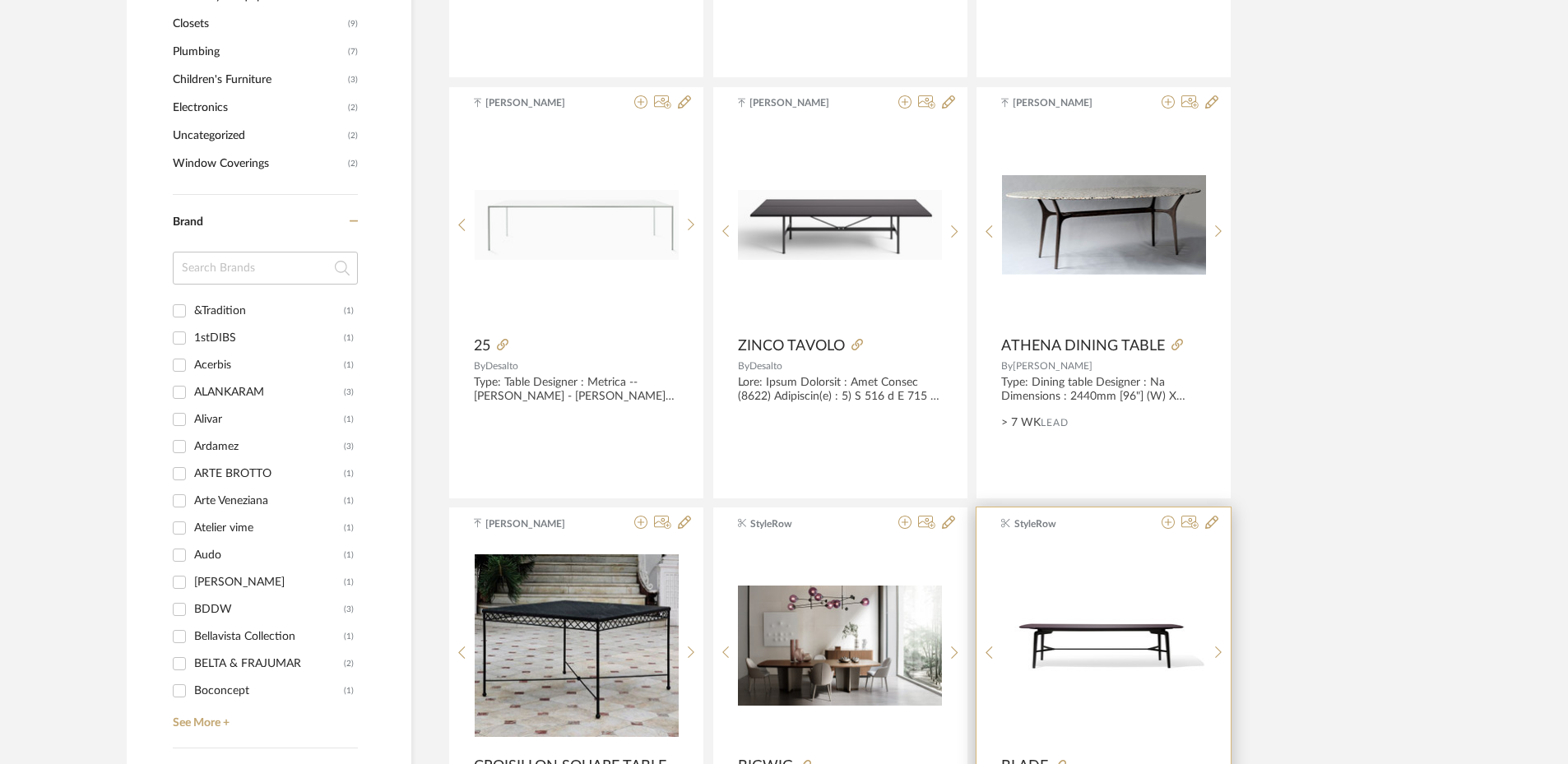
click at [1078, 621] on img "0" at bounding box center [1104, 645] width 204 height 67
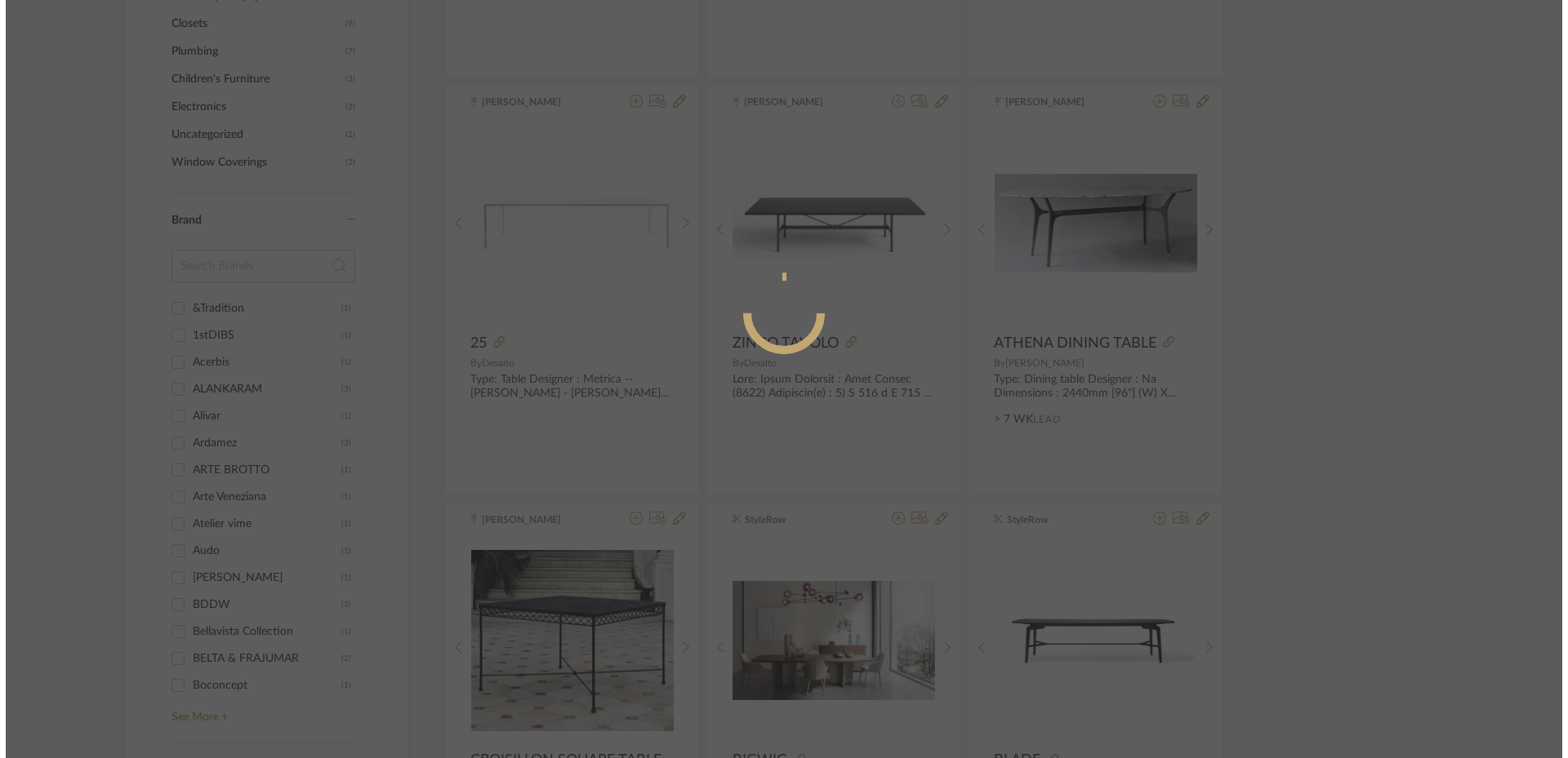
scroll to position [0, 0]
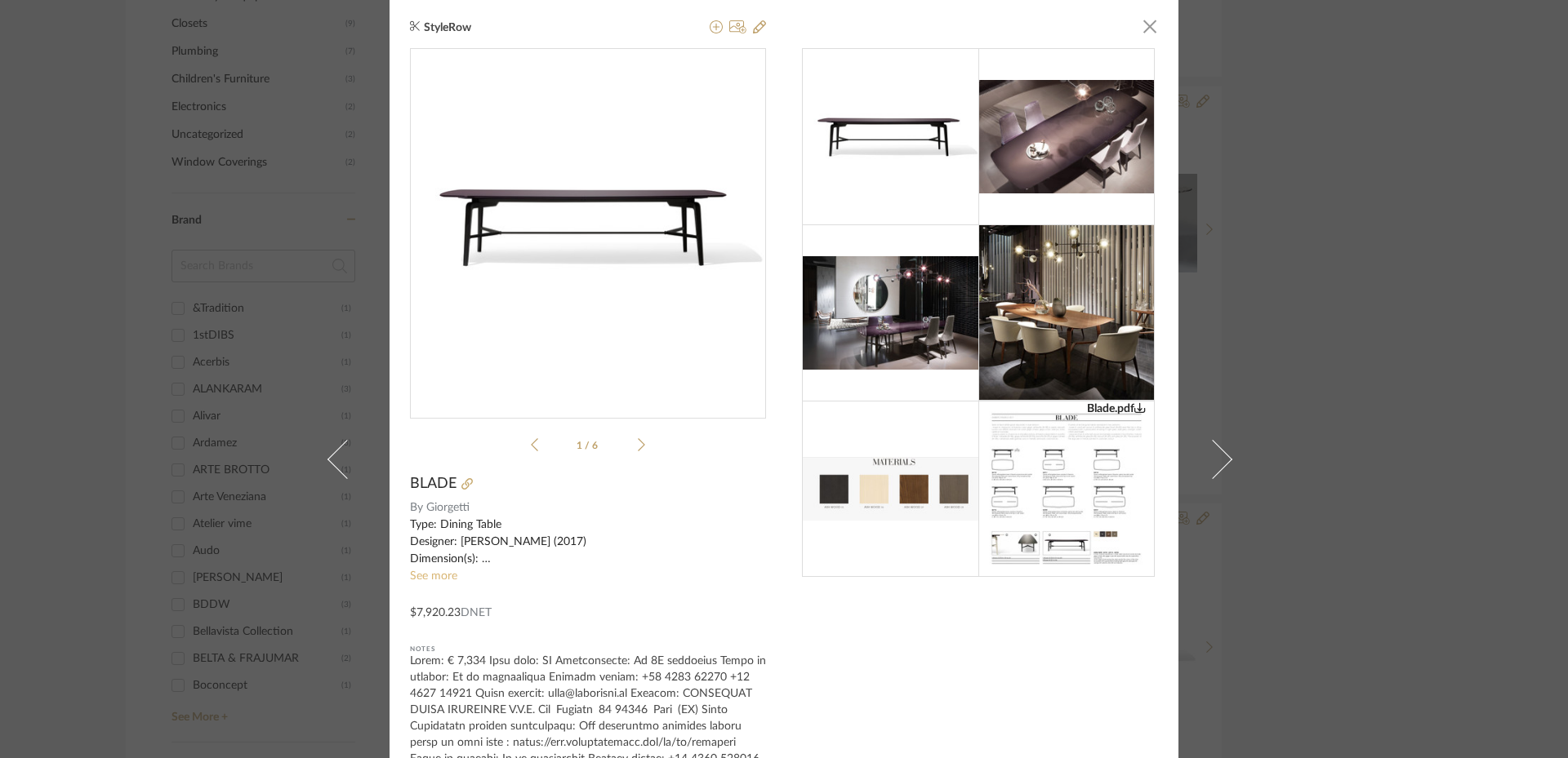
click at [435, 572] on link "See more" at bounding box center [434, 576] width 48 height 12
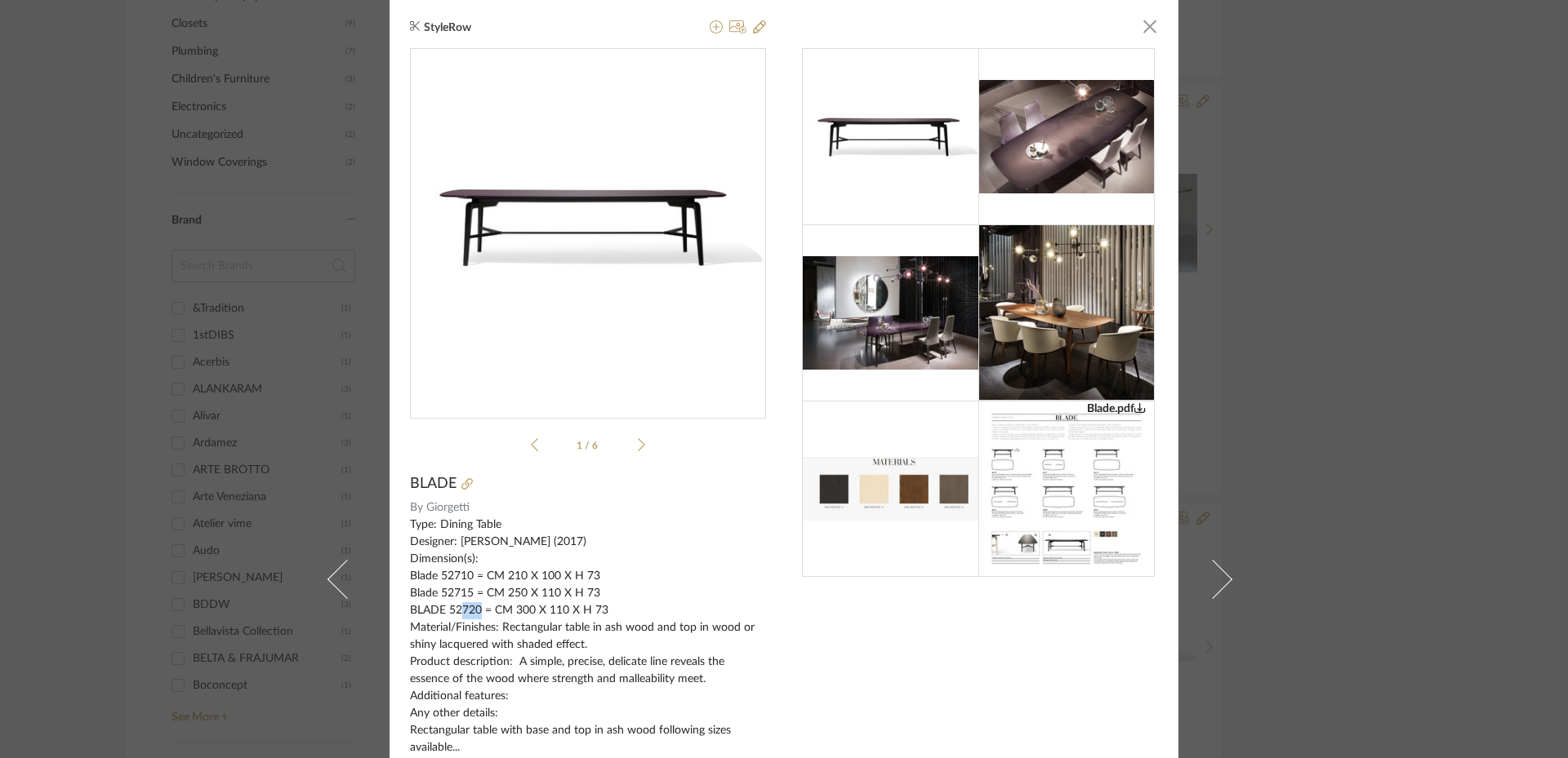
drag, startPoint x: 452, startPoint y: 610, endPoint x: 473, endPoint y: 610, distance: 21.0
click at [473, 610] on div "Type: Dining Table Designer: [PERSON_NAME] (2017) Dimension(s): Blade 52710 = C…" at bounding box center [588, 662] width 356 height 291
click at [631, 443] on li "1 / 6" at bounding box center [588, 444] width 100 height 19
click at [638, 447] on icon at bounding box center [641, 445] width 8 height 15
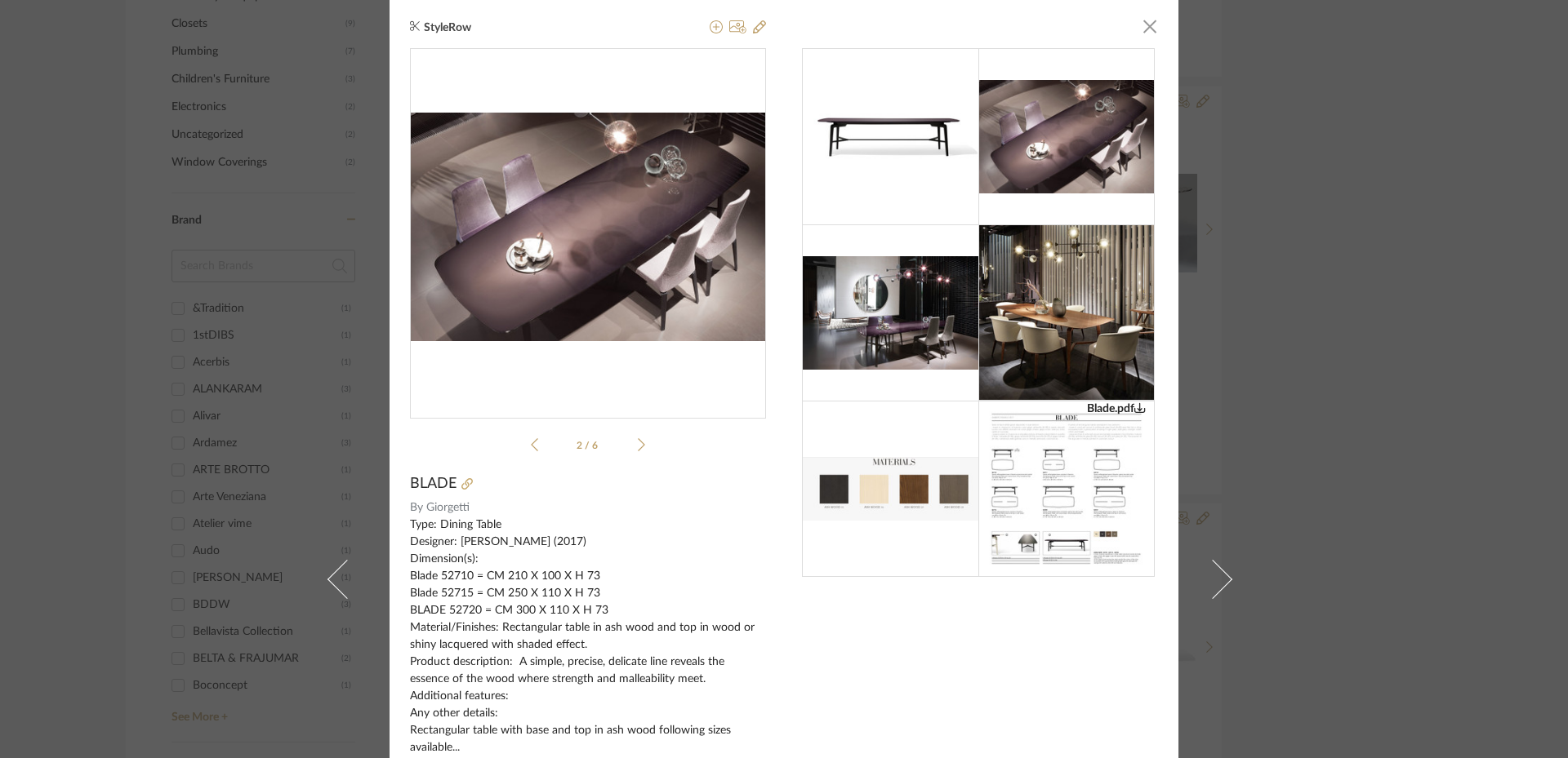
click at [638, 447] on icon at bounding box center [641, 445] width 8 height 15
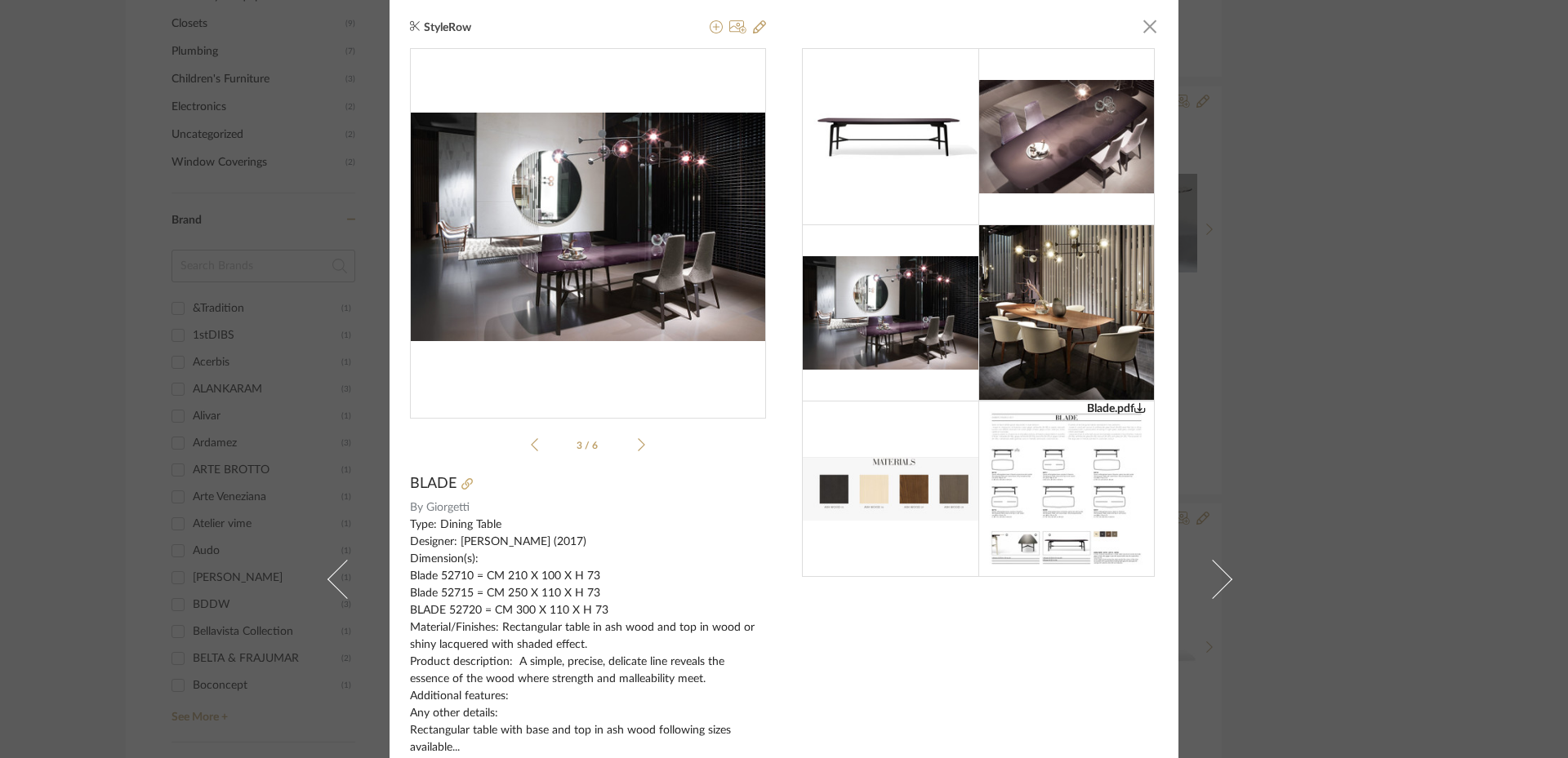
click at [638, 447] on icon at bounding box center [641, 445] width 8 height 15
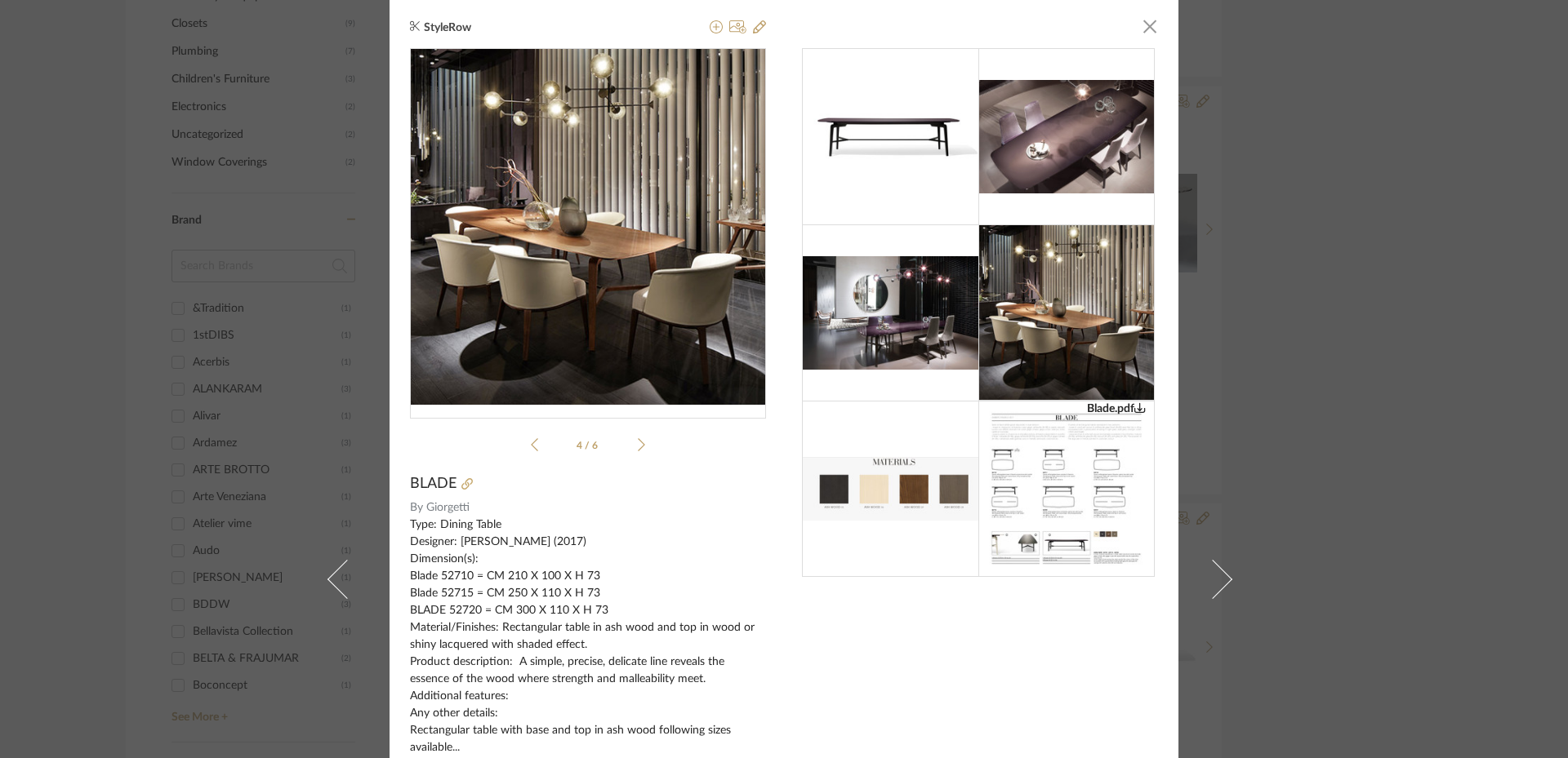
click at [1303, 355] on div "StyleRow × Blade.pdf Blade.pdf 4 / 6 BLADE By Giorgetti Type: Dining Table Desi…" at bounding box center [784, 379] width 1568 height 758
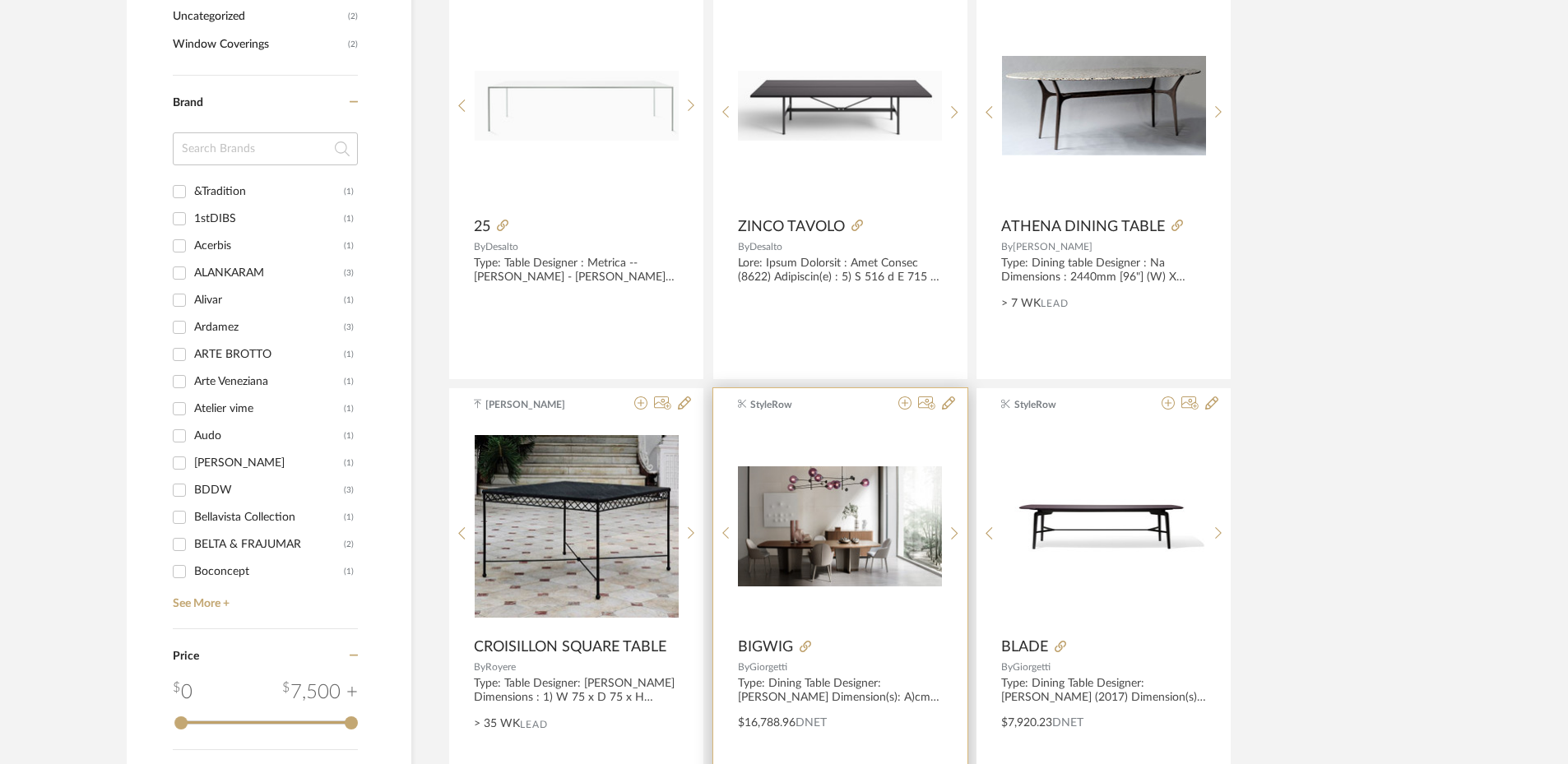
scroll to position [1727, 0]
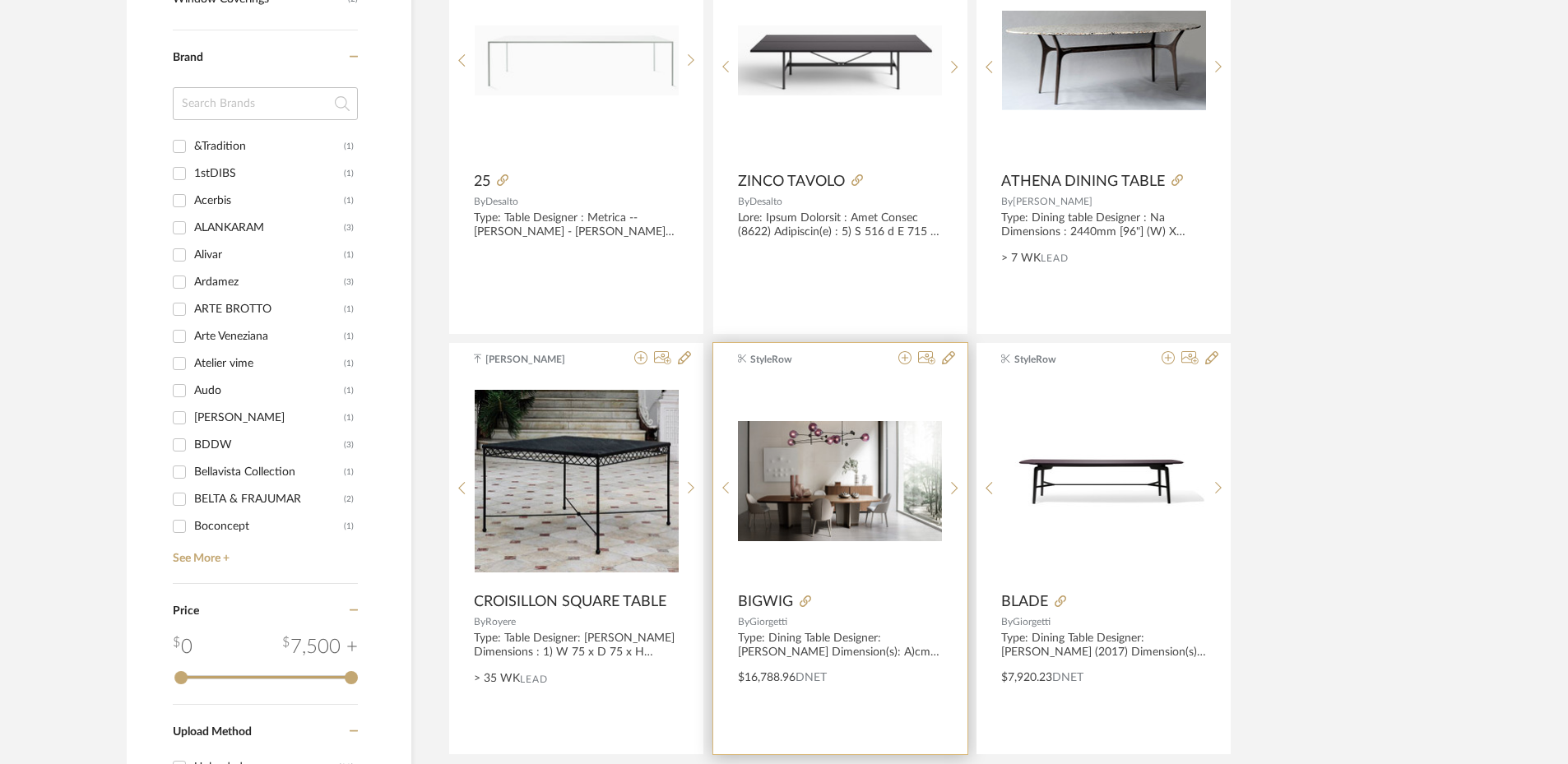
click at [852, 520] on img "0" at bounding box center [840, 481] width 204 height 120
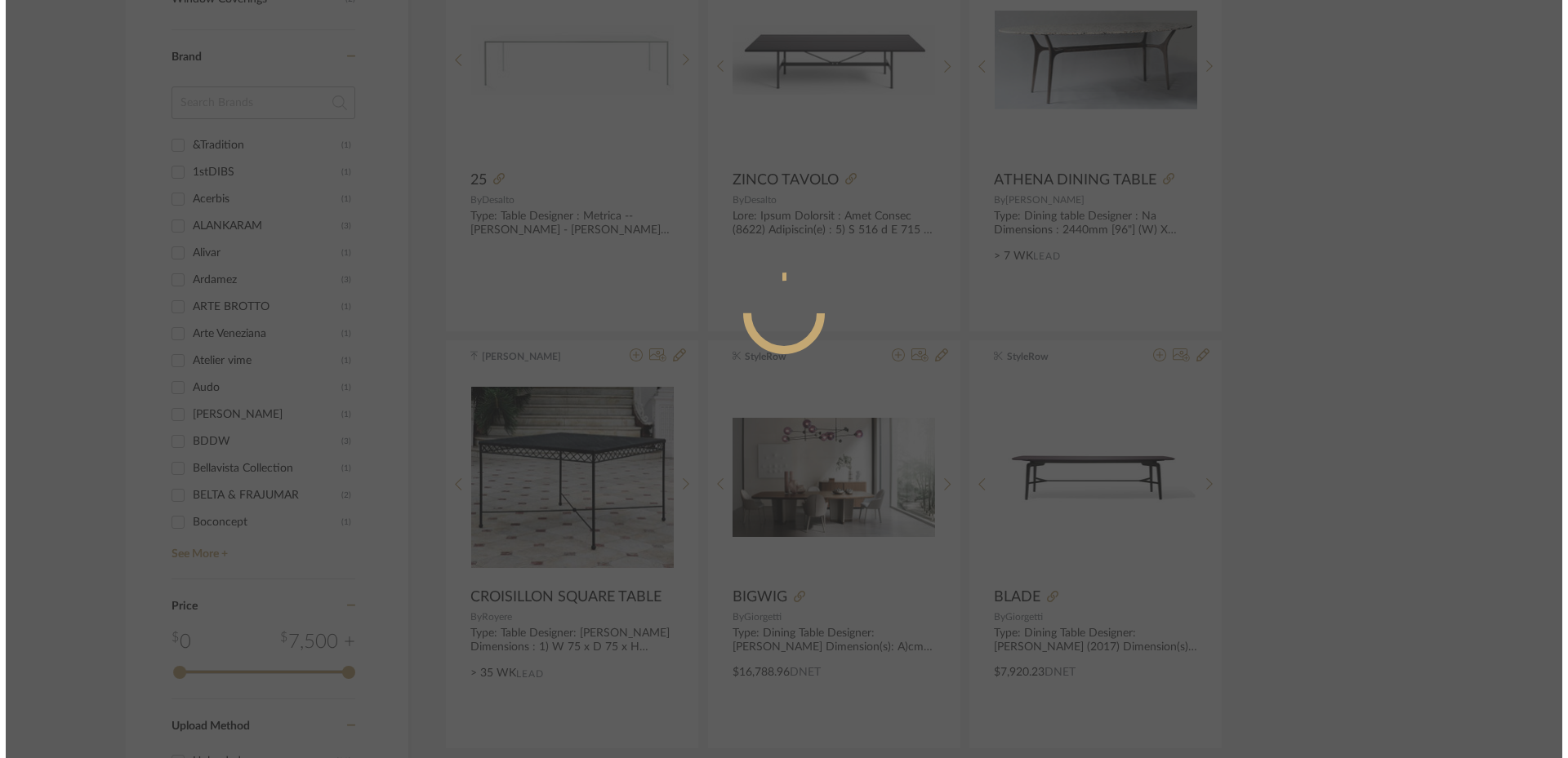
scroll to position [0, 0]
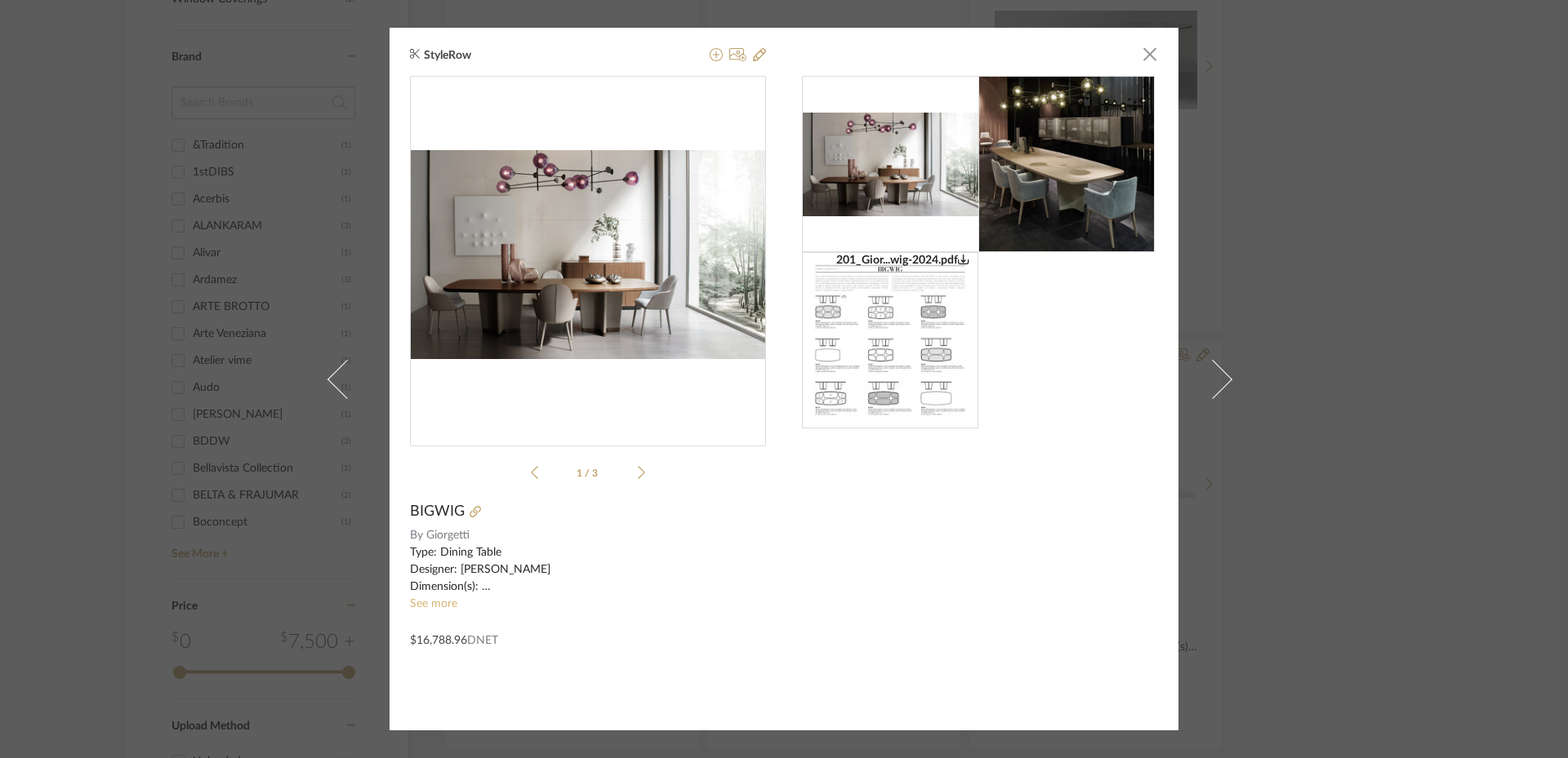
click at [429, 602] on link "See more" at bounding box center [434, 604] width 48 height 12
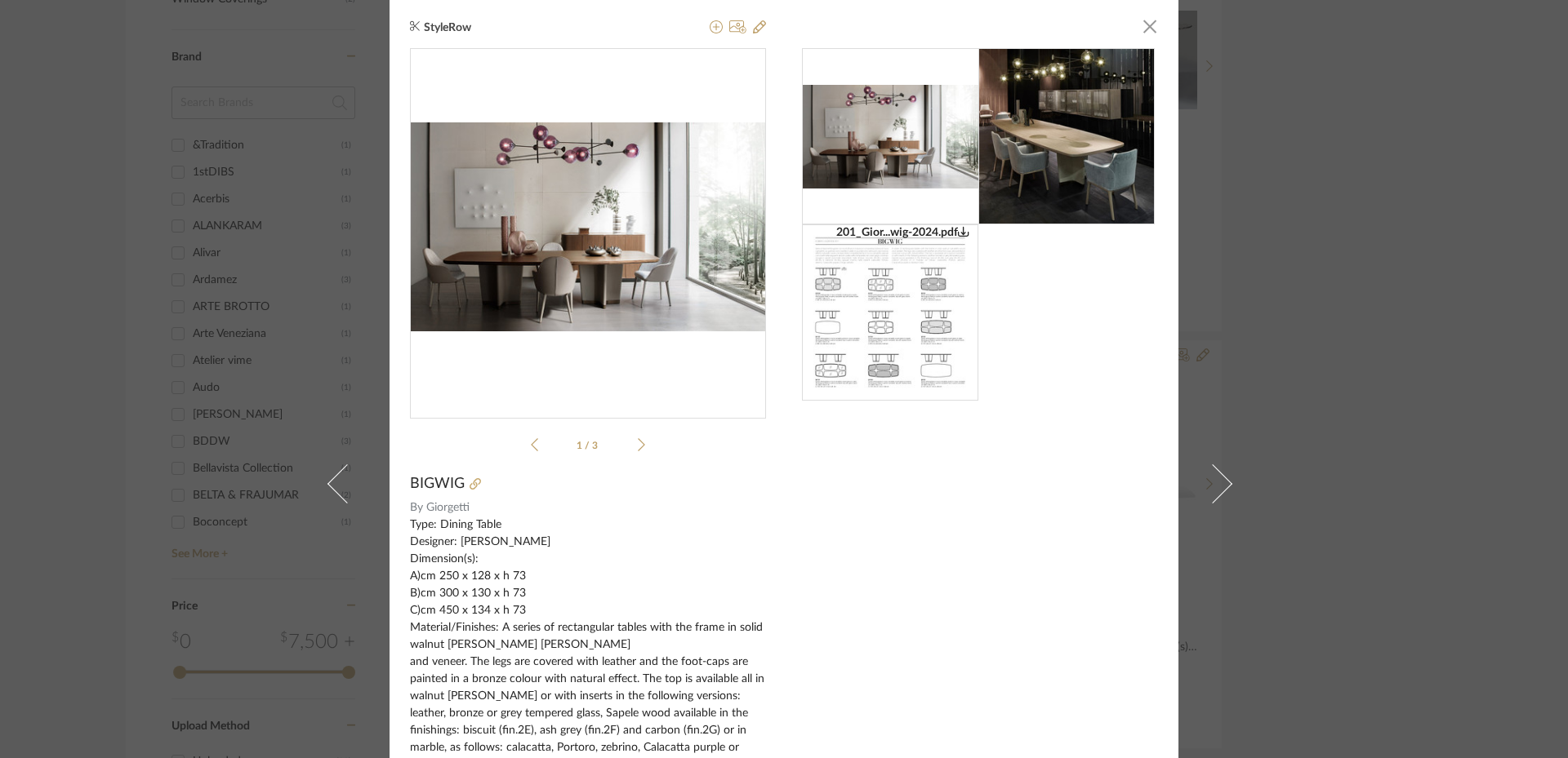
click at [638, 446] on icon at bounding box center [641, 445] width 8 height 15
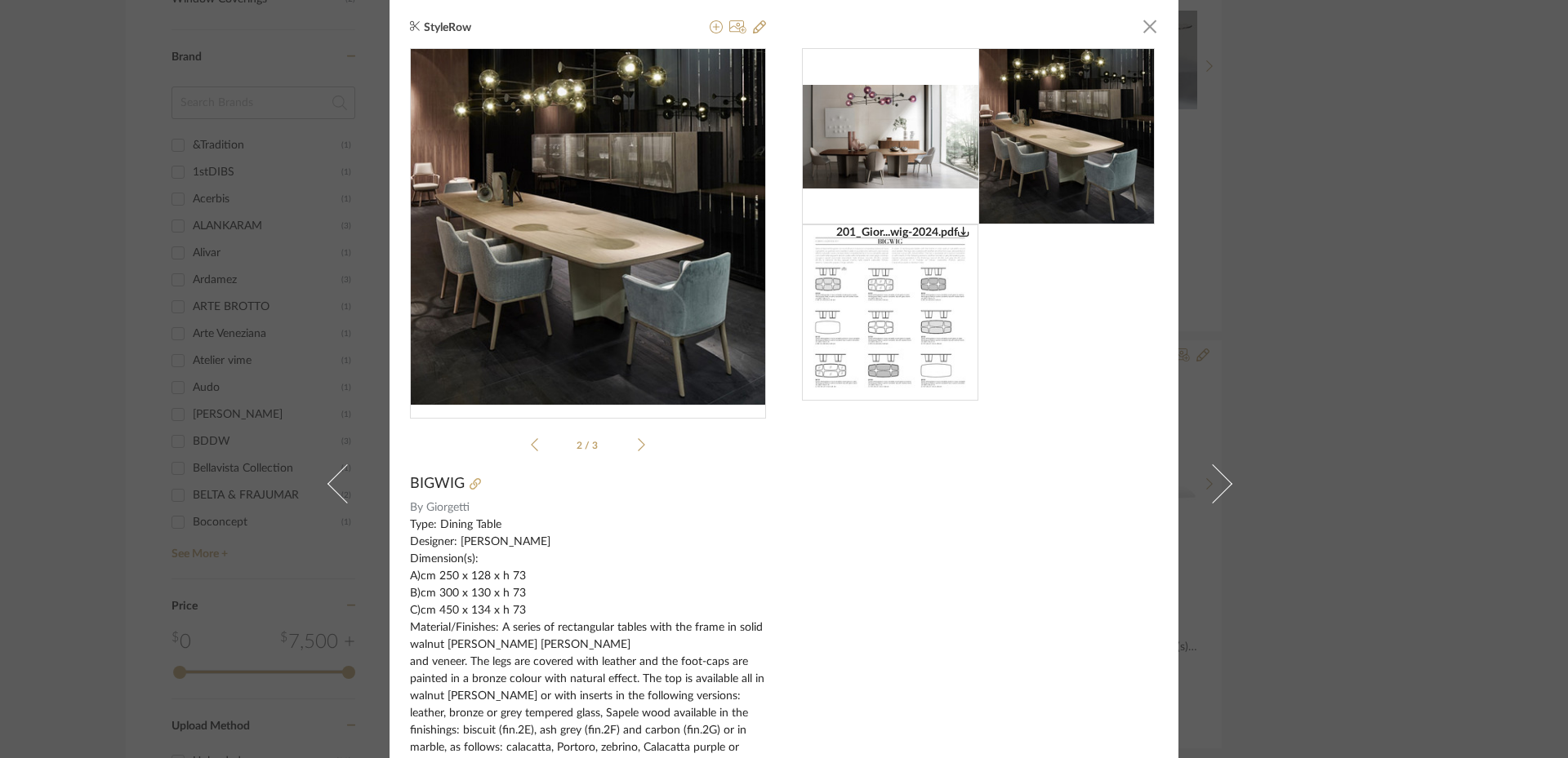
click at [638, 446] on icon at bounding box center [641, 445] width 8 height 15
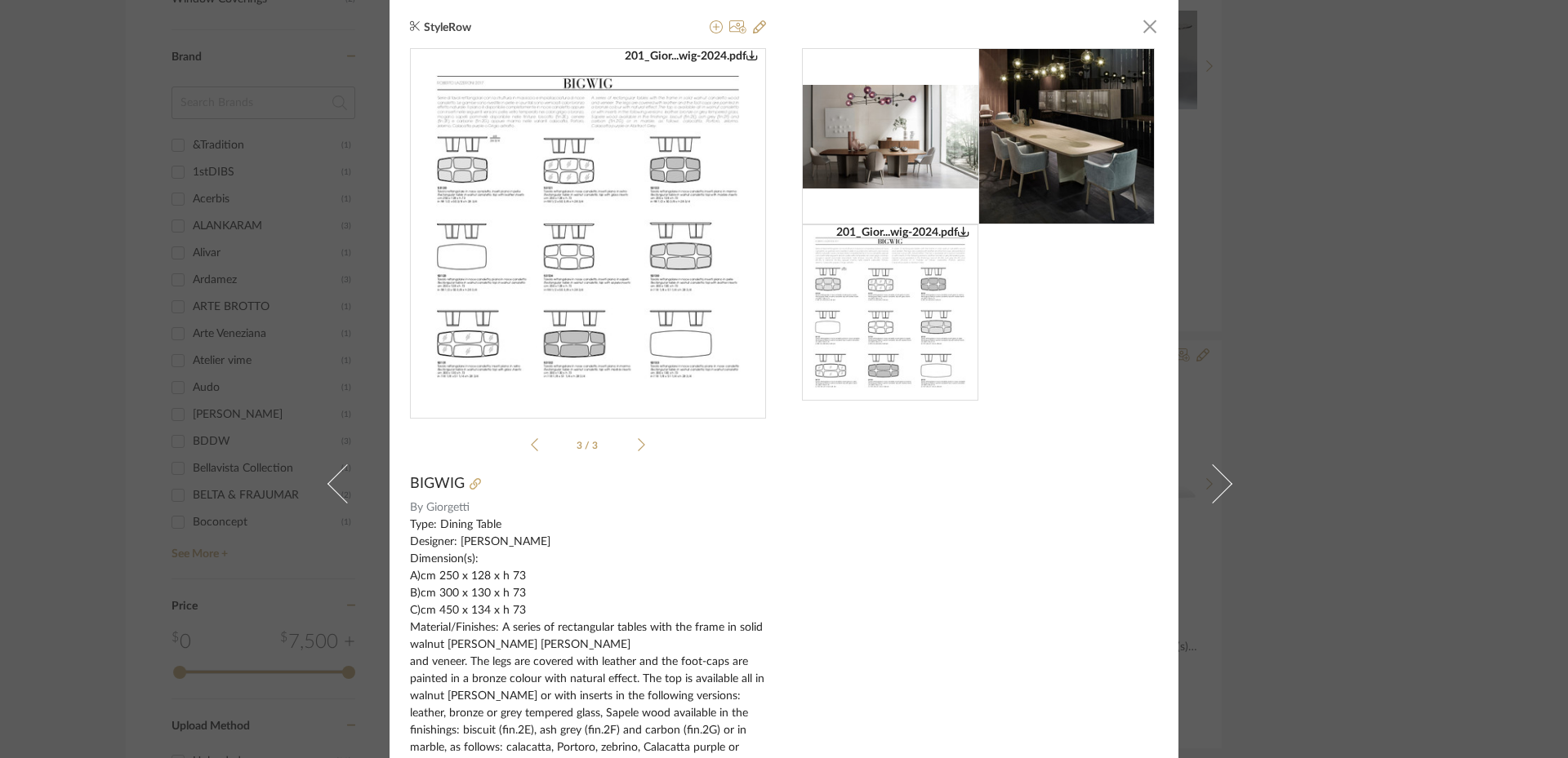
click at [638, 446] on icon at bounding box center [641, 445] width 8 height 15
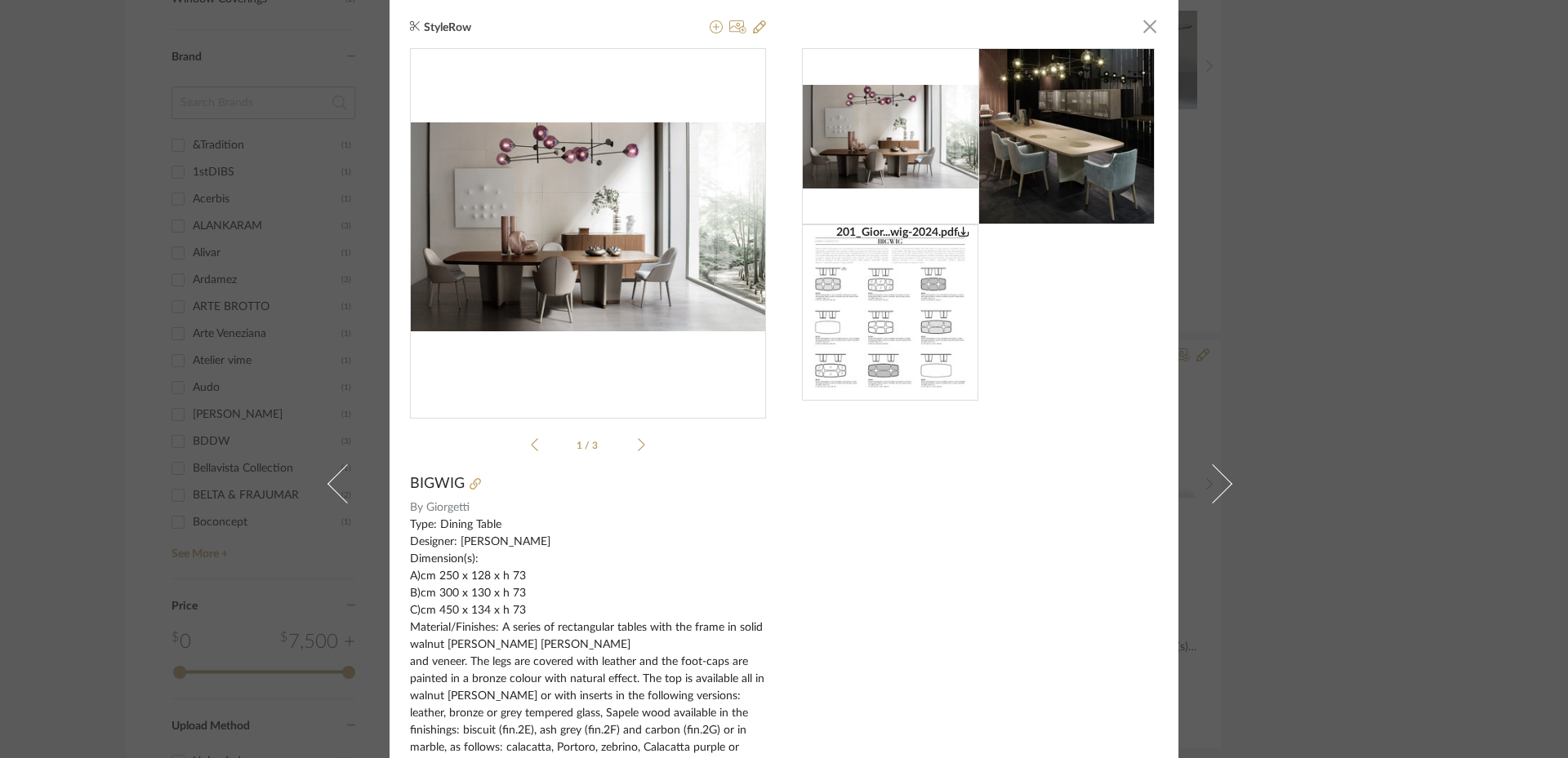
click at [638, 447] on icon at bounding box center [641, 445] width 8 height 15
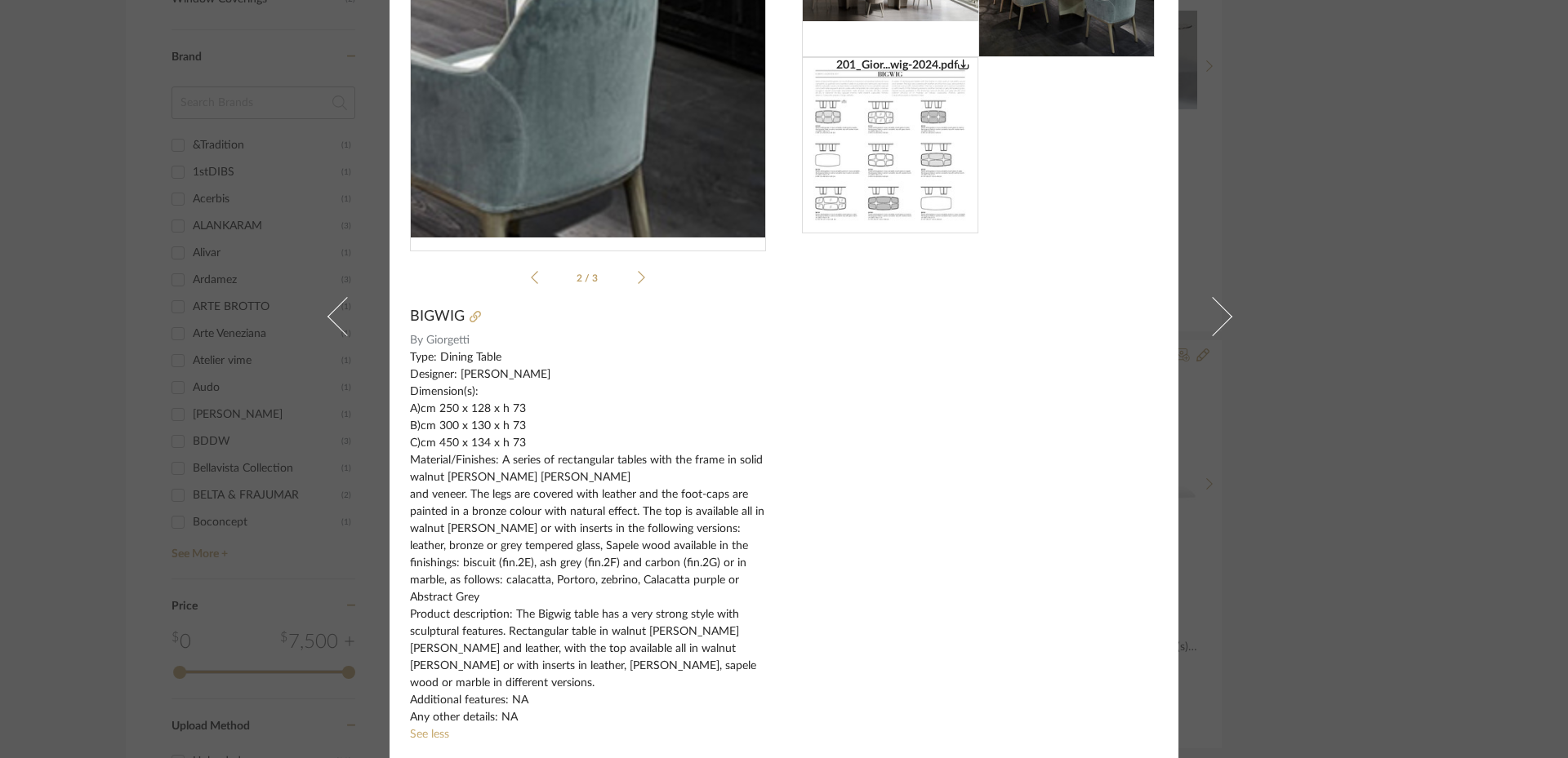
scroll to position [175, 0]
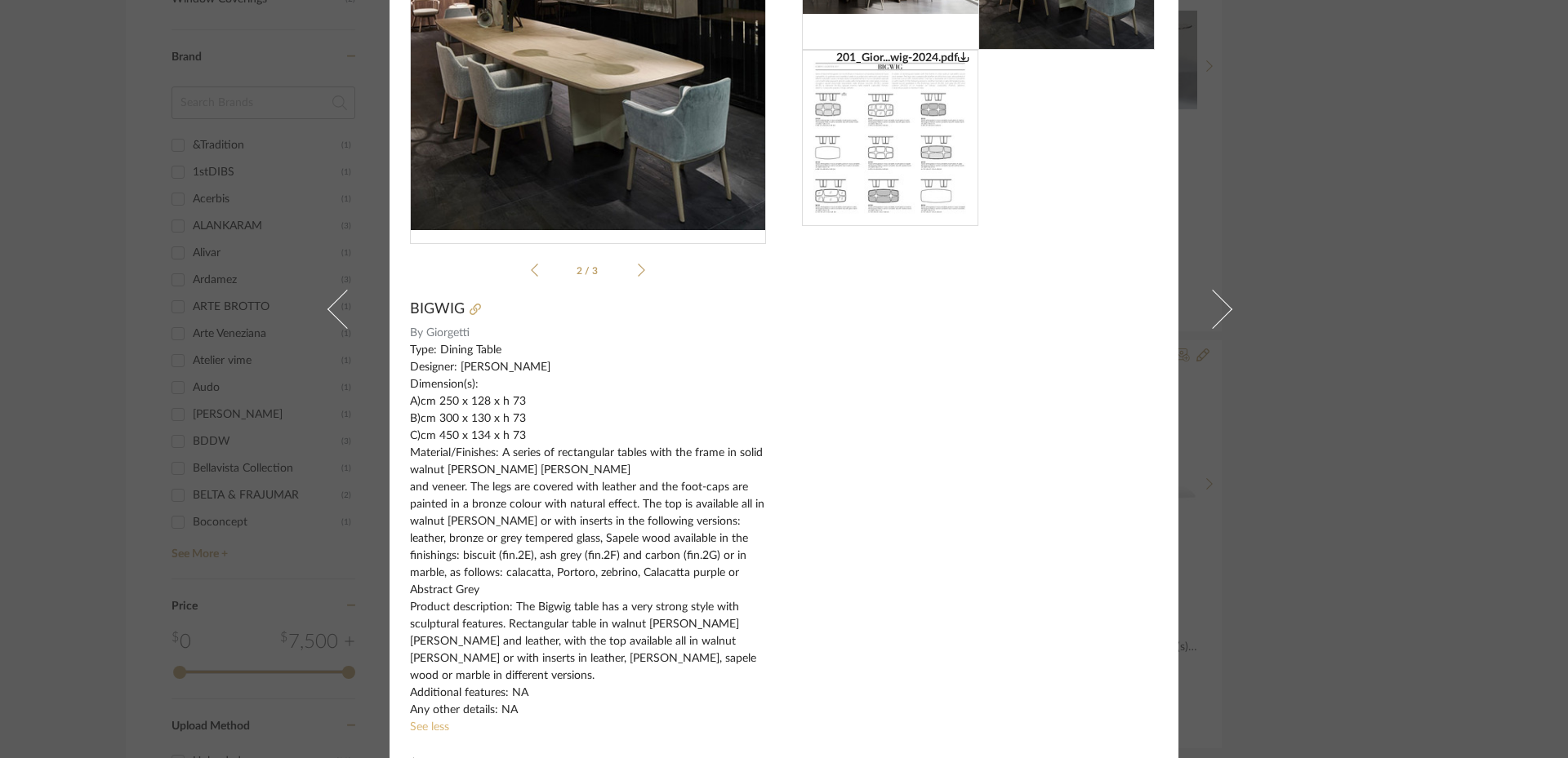
click at [421, 721] on link "See less" at bounding box center [429, 727] width 39 height 12
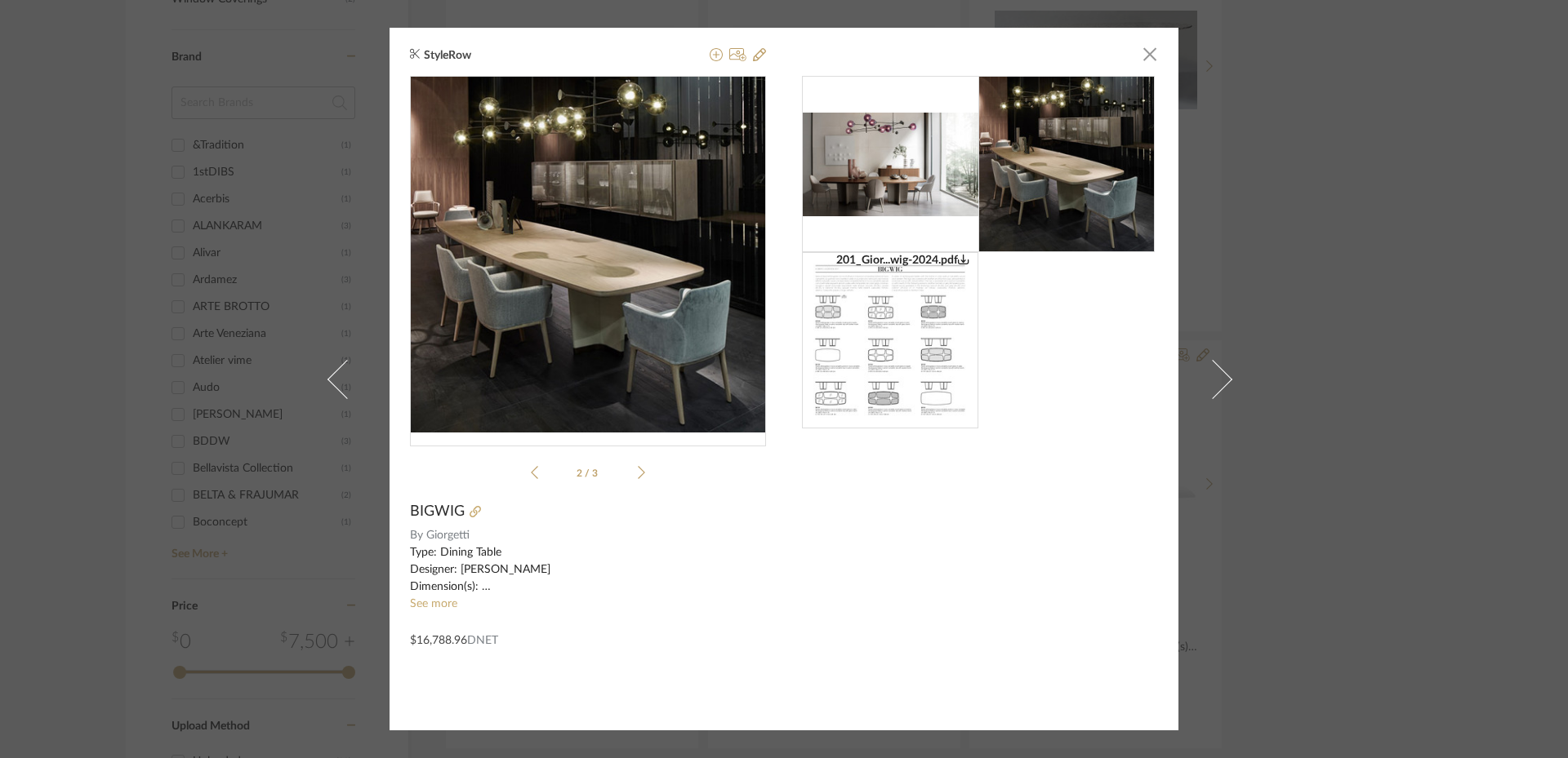
click at [429, 596] on sr-see-more-text "Type: Dining Table Designer: [PERSON_NAME] Dimension(s): A)cm 250 x 128 x h 73 …" at bounding box center [588, 579] width 356 height 69
click at [427, 607] on link "See more" at bounding box center [434, 604] width 48 height 12
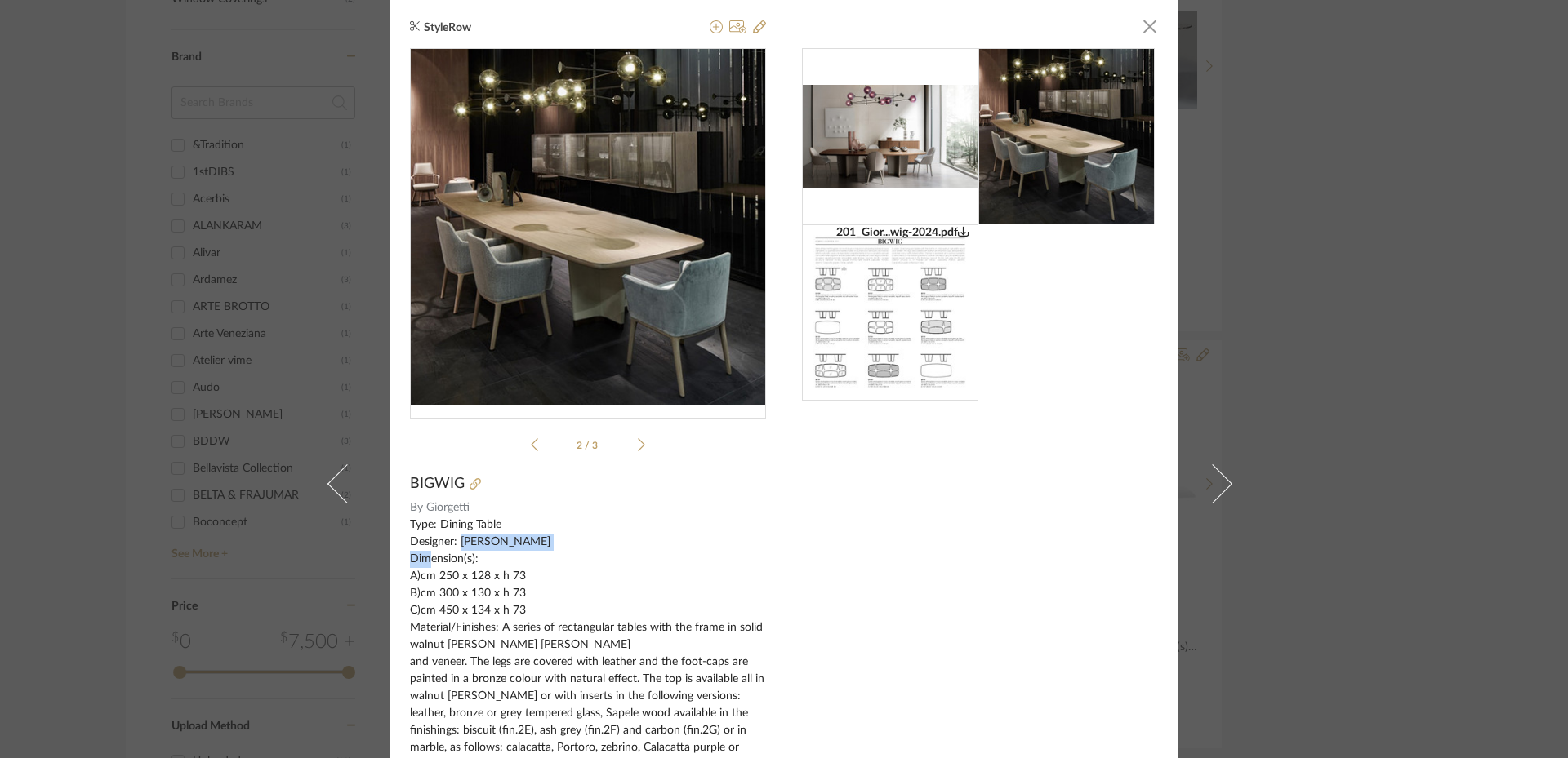
drag, startPoint x: 455, startPoint y: 540, endPoint x: 580, endPoint y: 540, distance: 125.0
click at [580, 540] on div "Type: Dining Table Designer: [PERSON_NAME] Dimension(s): A)cm 250 x 128 x h 73 …" at bounding box center [588, 704] width 356 height 377
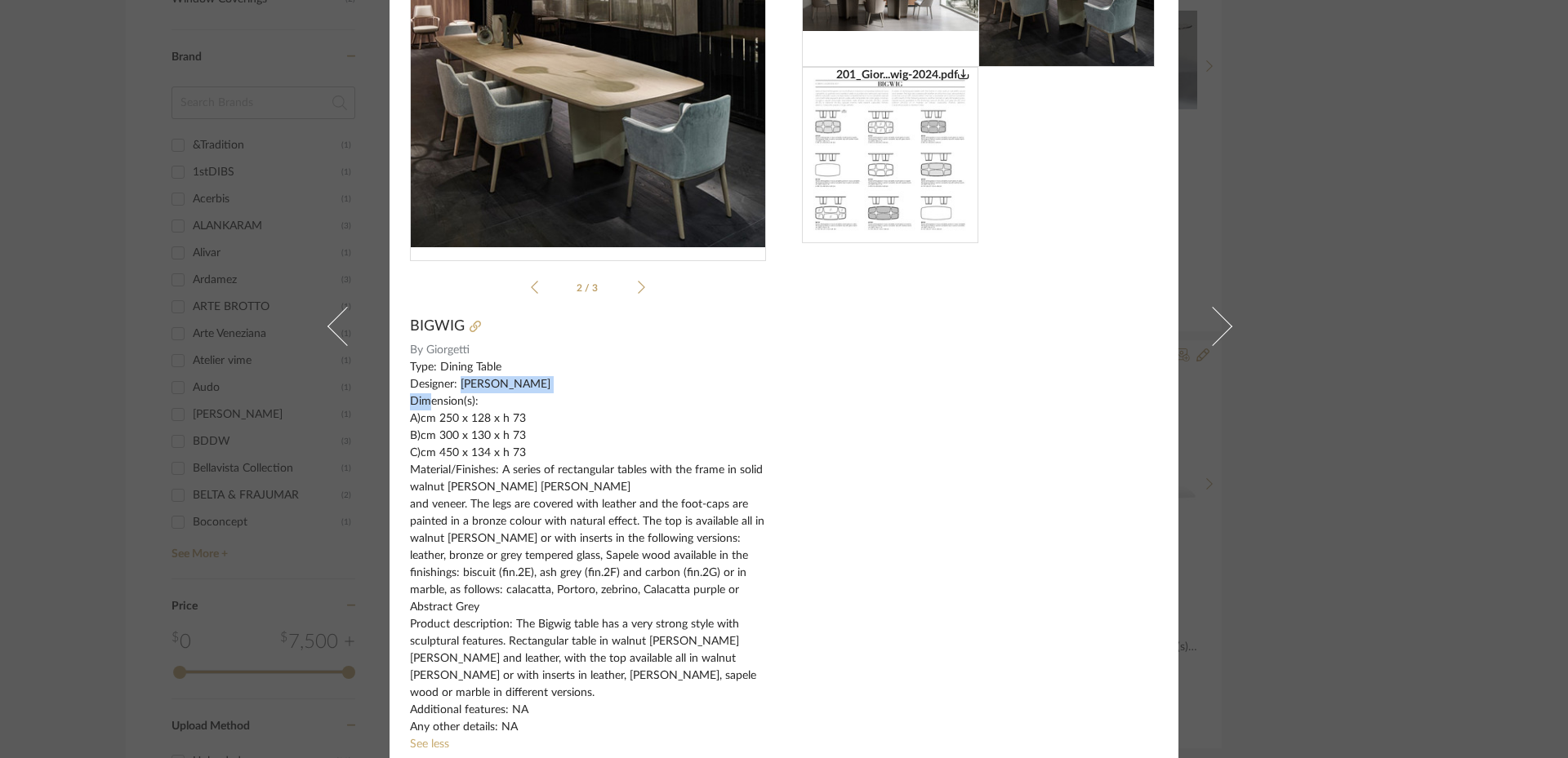
scroll to position [175, 0]
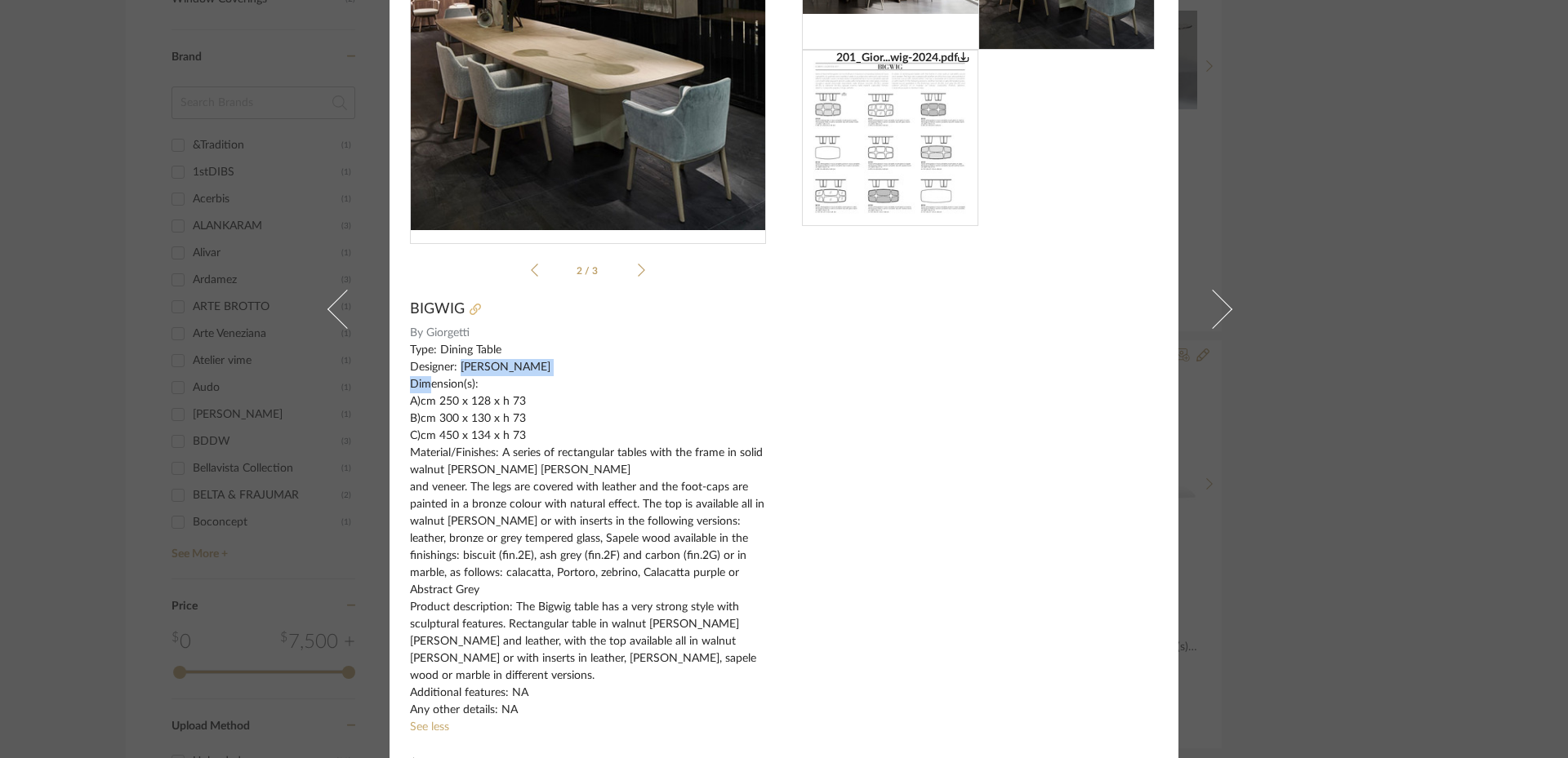
click at [470, 305] on icon at bounding box center [476, 310] width 12 height 12
click at [1404, 357] on div "StyleRow × 201_Gior...wig-2024.pdf 201_Gior...wig-2024.pdf 2 / 3 BIGWIG By [PER…" at bounding box center [784, 379] width 1568 height 758
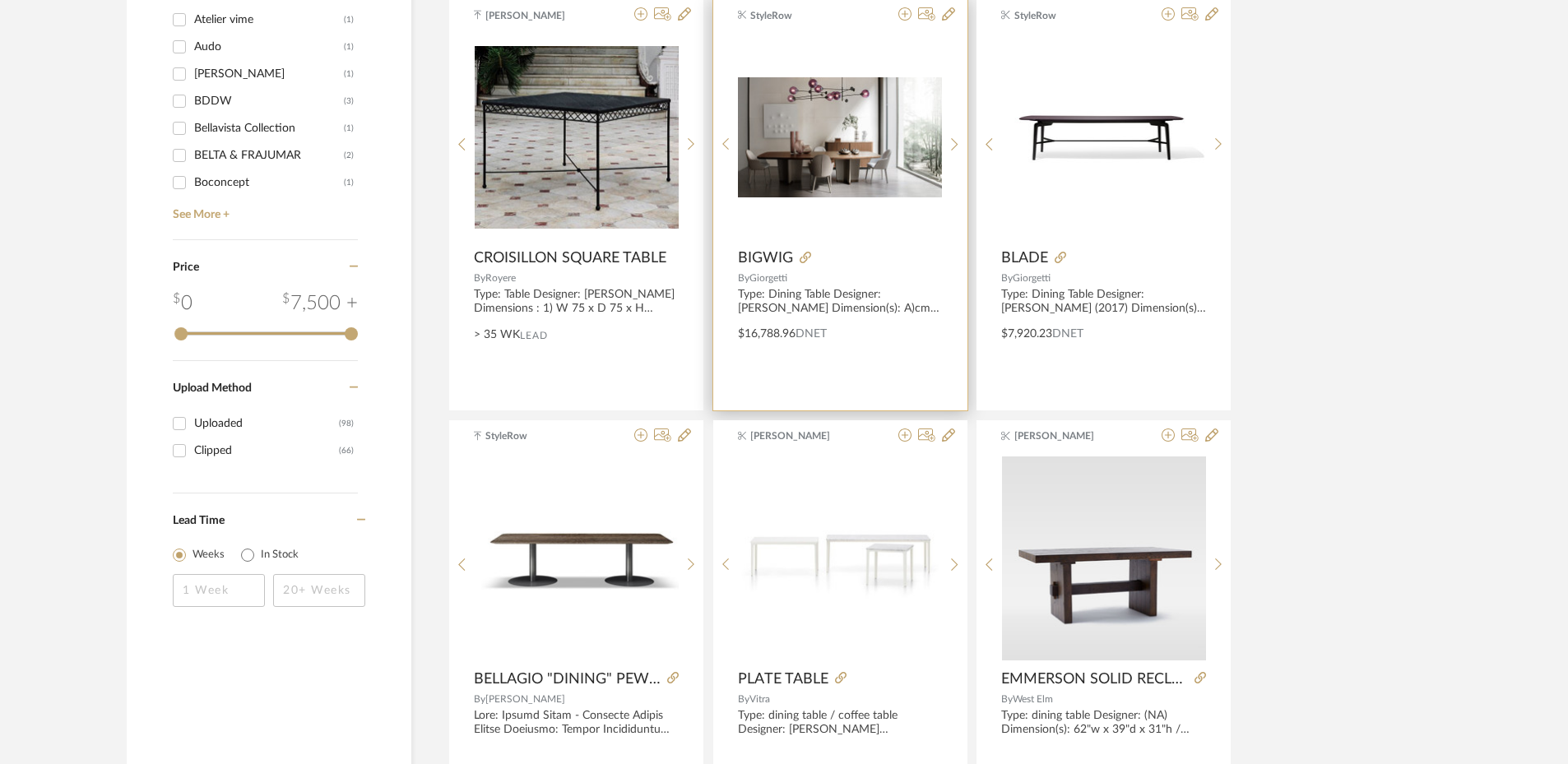
scroll to position [2139, 0]
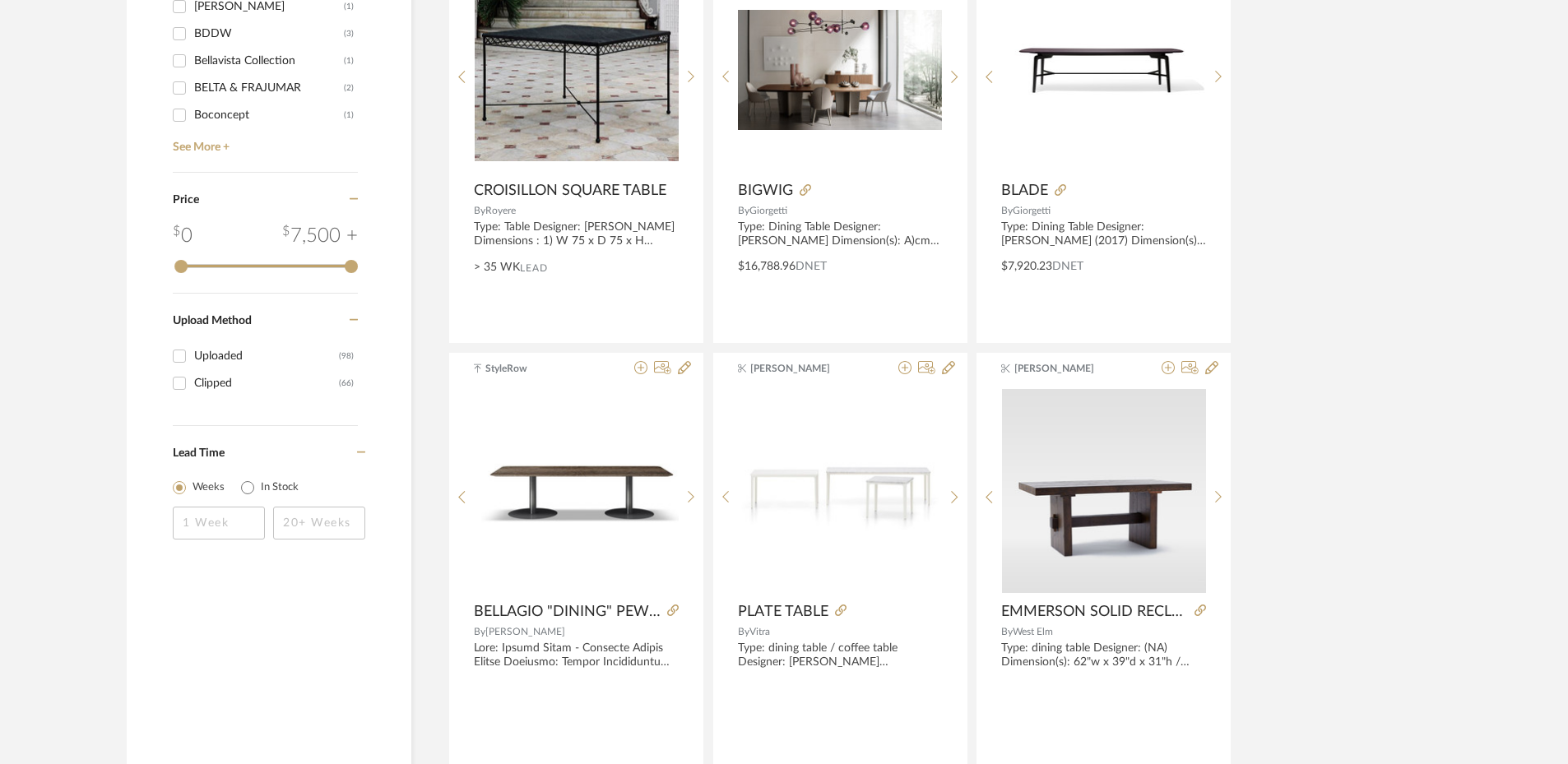
drag, startPoint x: 775, startPoint y: 193, endPoint x: 1460, endPoint y: 361, distance: 705.3
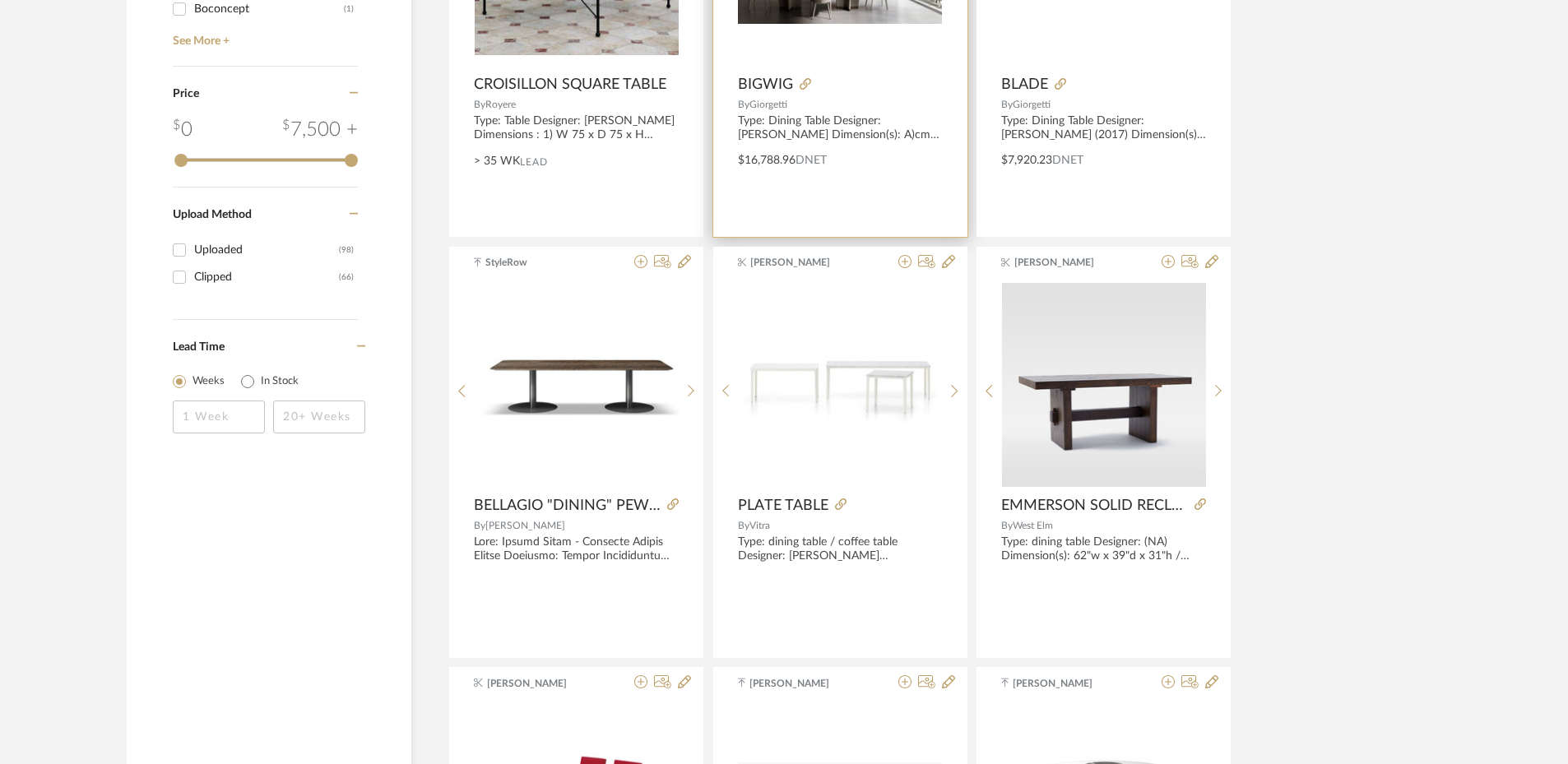
scroll to position [2056, 0]
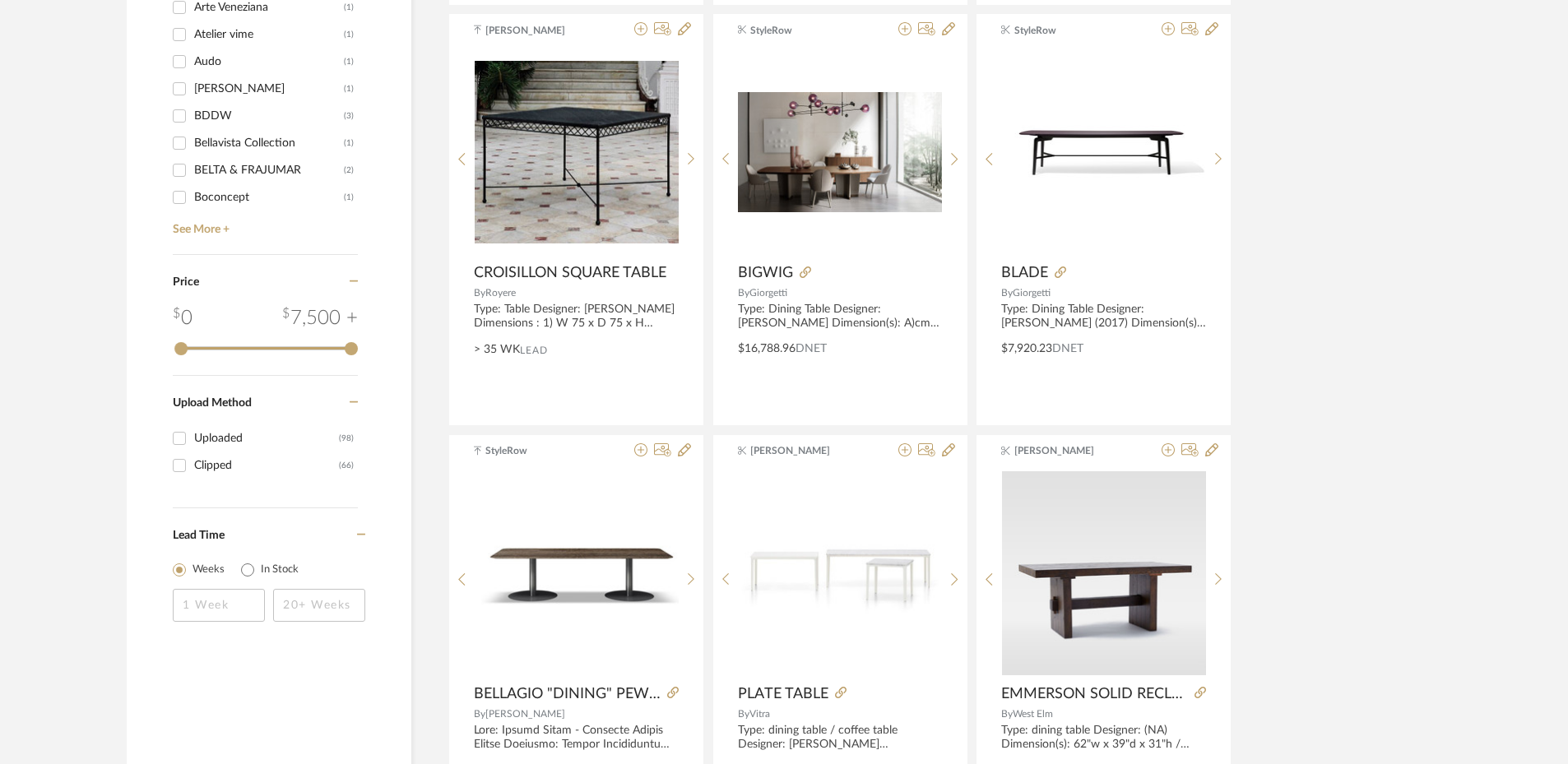
drag, startPoint x: 776, startPoint y: 266, endPoint x: 1313, endPoint y: 297, distance: 537.9
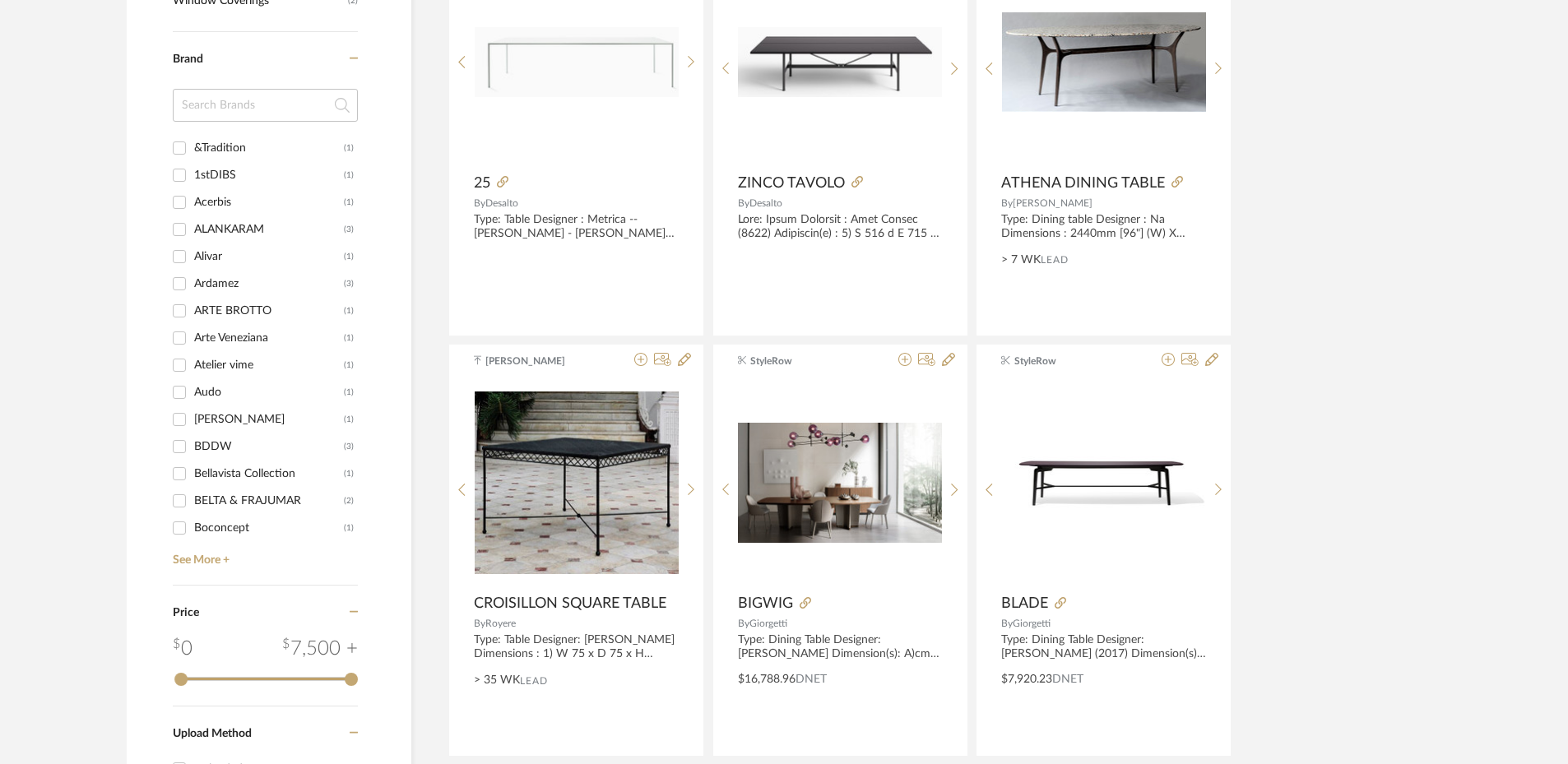
scroll to position [1727, 0]
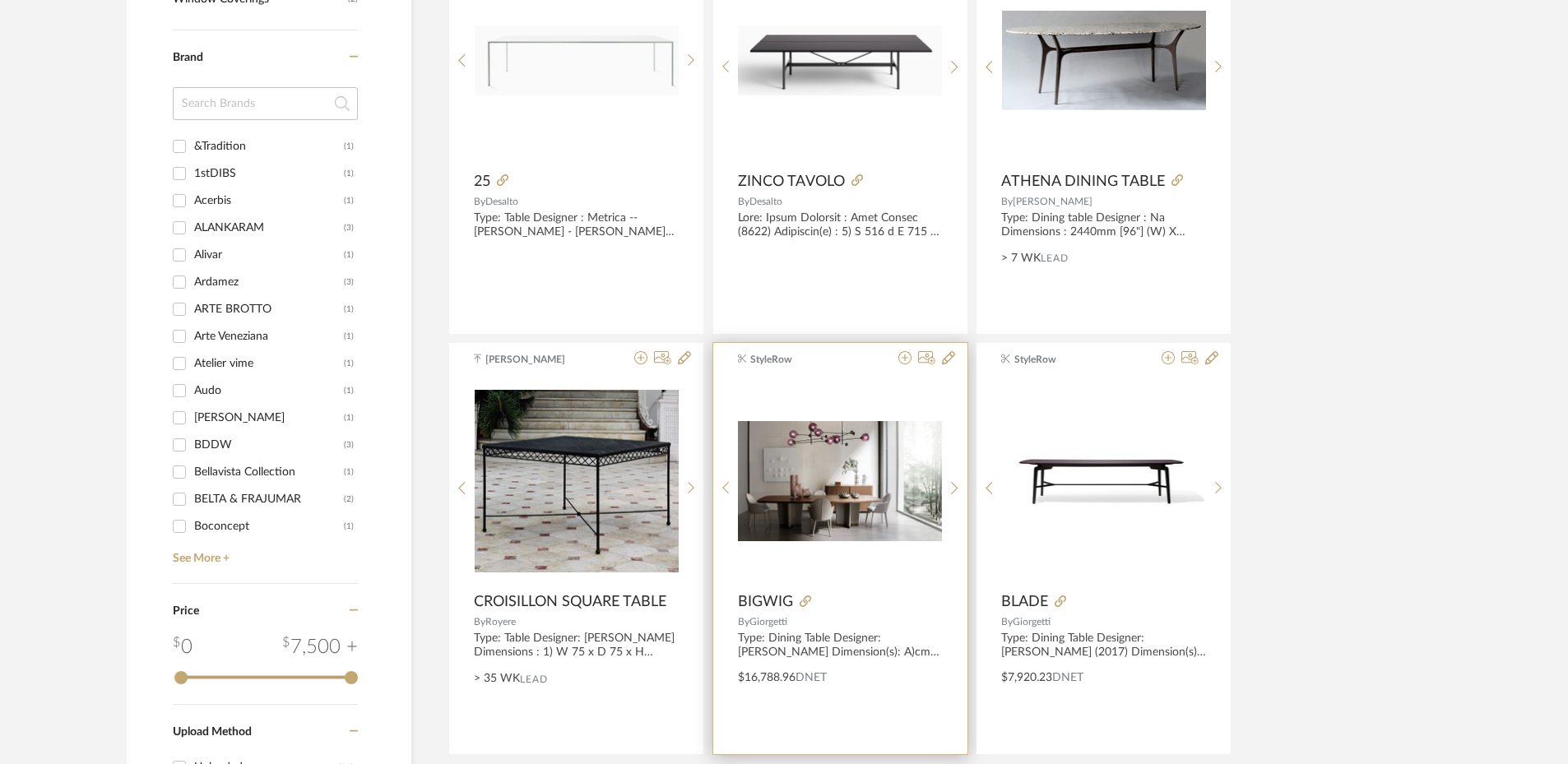
click at [851, 529] on img "0" at bounding box center [840, 481] width 204 height 120
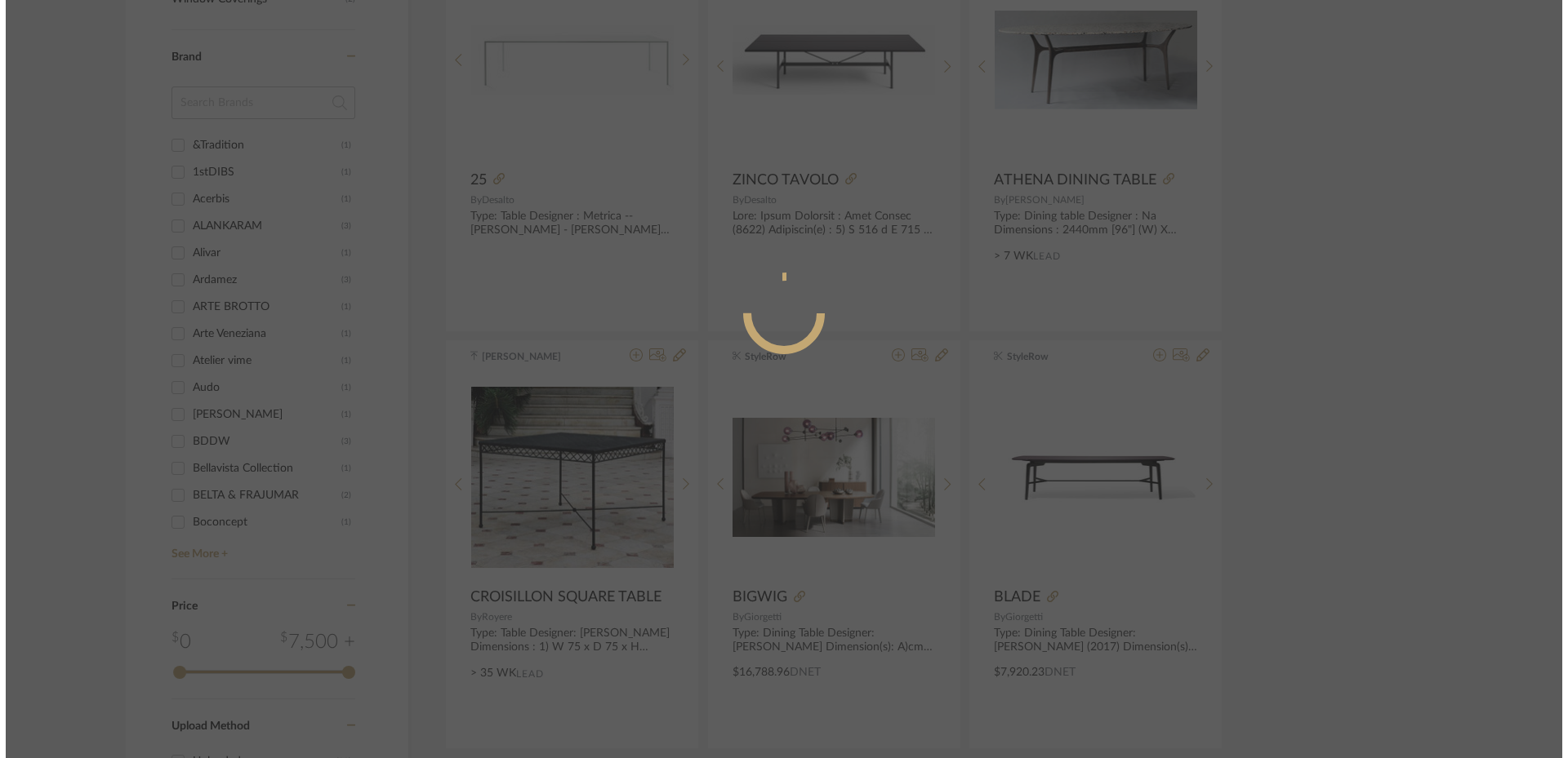
scroll to position [0, 0]
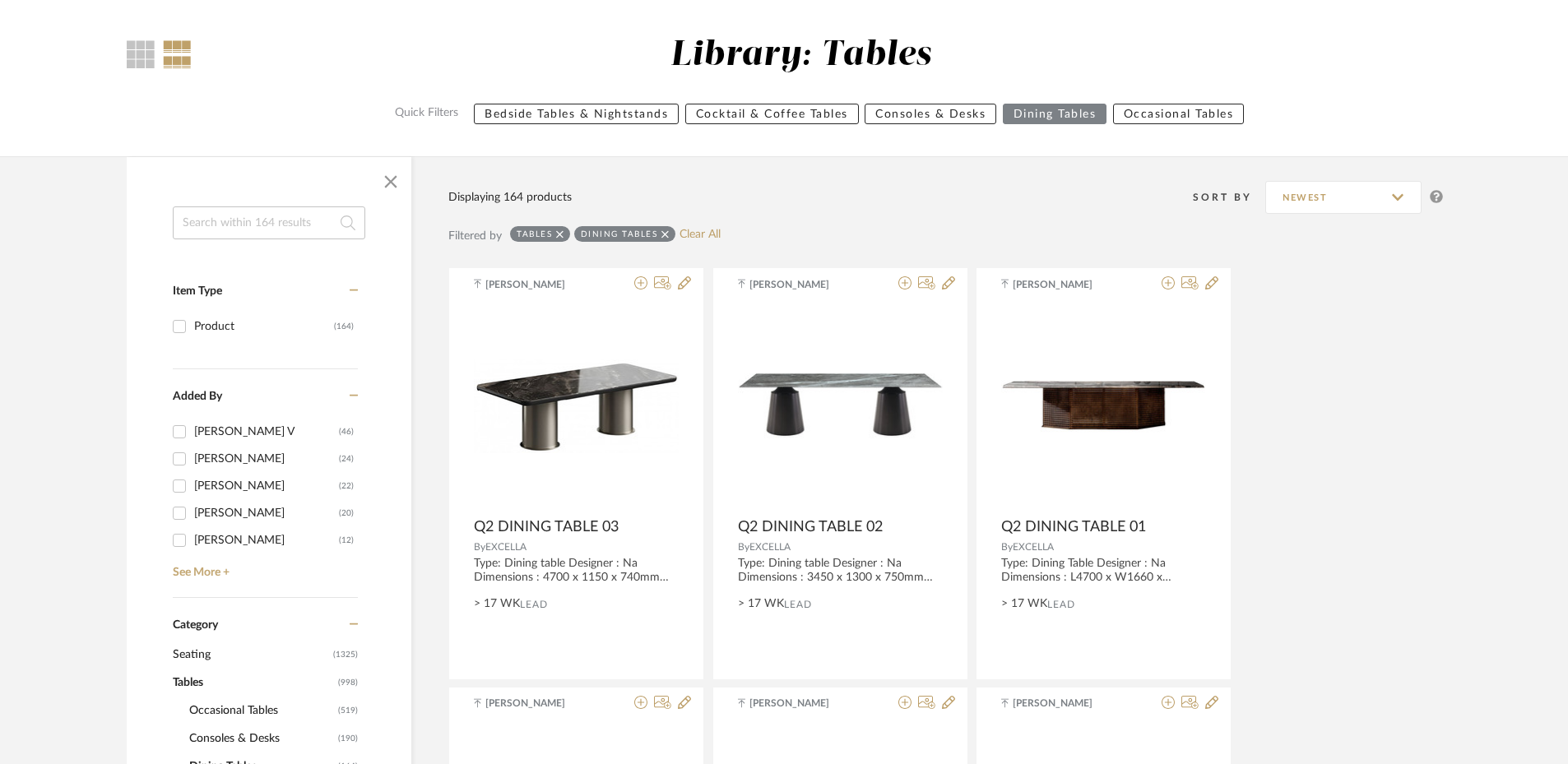
scroll to position [164, 0]
